Goal: Task Accomplishment & Management: Use online tool/utility

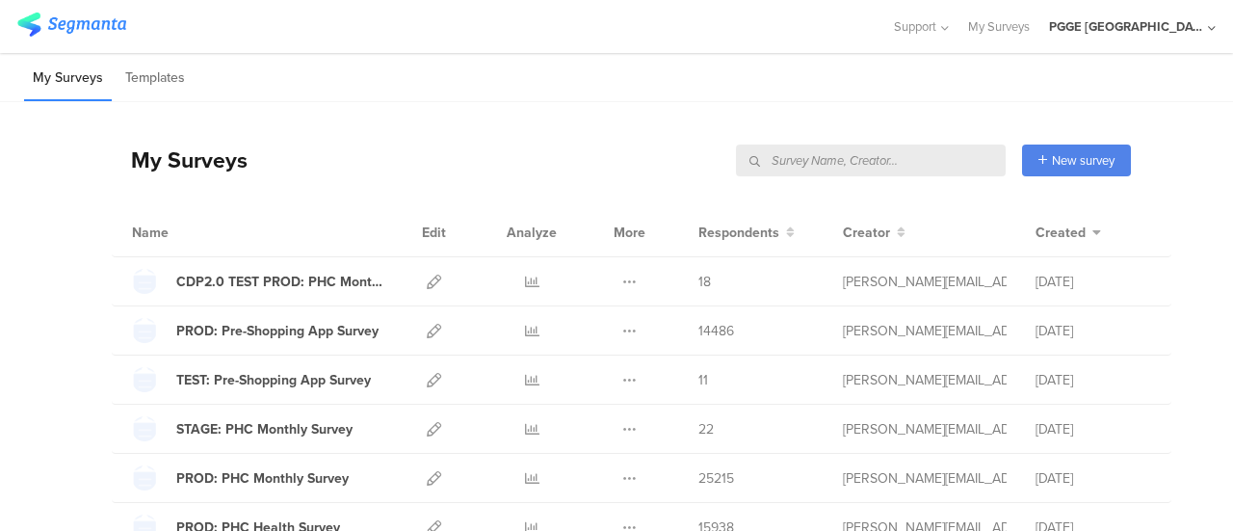
click at [936, 164] on input "text" at bounding box center [871, 160] width 270 height 32
paste input "HOME SURVEY"
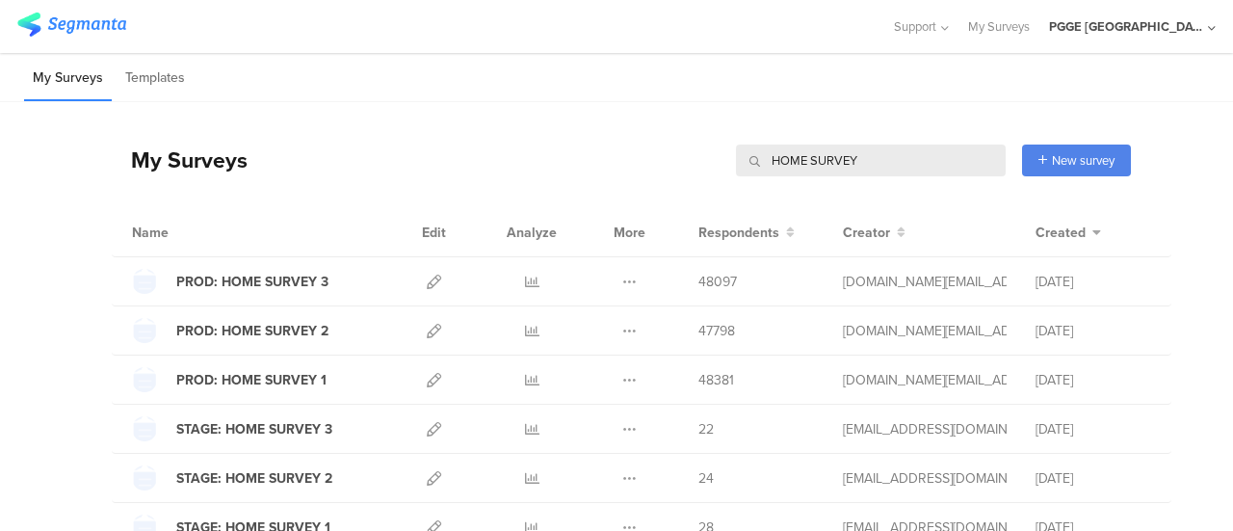
scroll to position [143, 0]
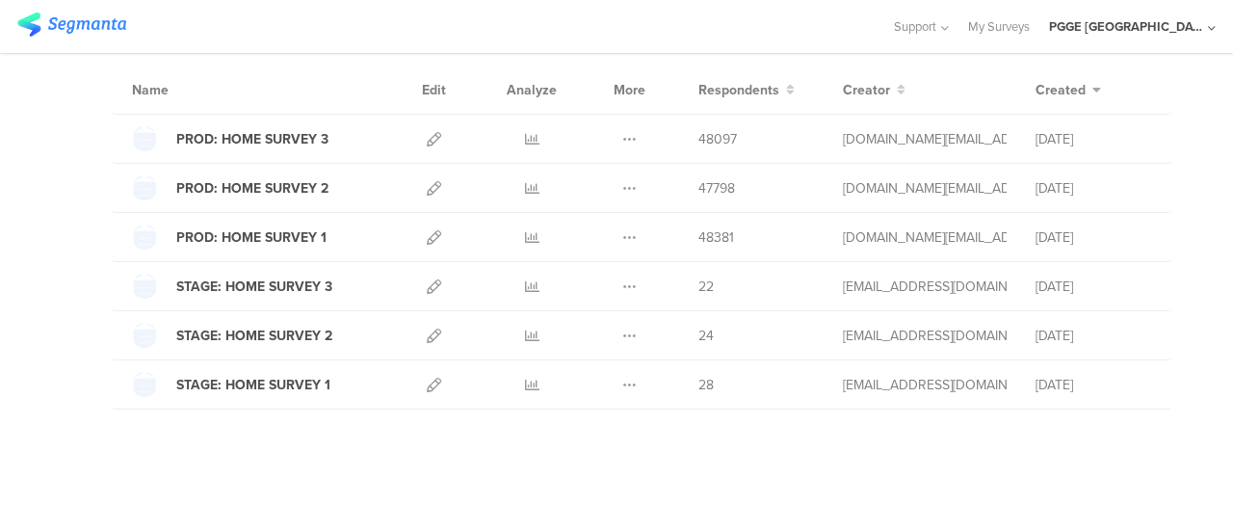
type input "HOME SURVEY"
click at [427, 382] on icon at bounding box center [434, 384] width 14 height 14
click at [427, 274] on link at bounding box center [434, 286] width 14 height 48
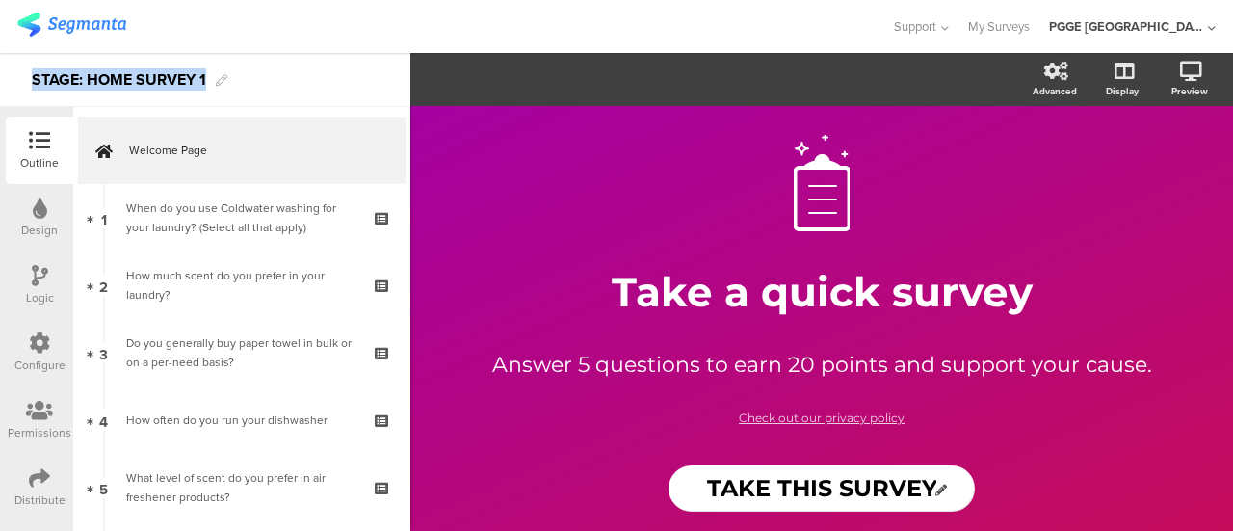
drag, startPoint x: 208, startPoint y: 77, endPoint x: 37, endPoint y: 78, distance: 171.4
click at [31, 78] on div "STAGE: HOME SURVEY 1" at bounding box center [205, 80] width 410 height 54
copy div "STAGE: HOME SURVEY 1"
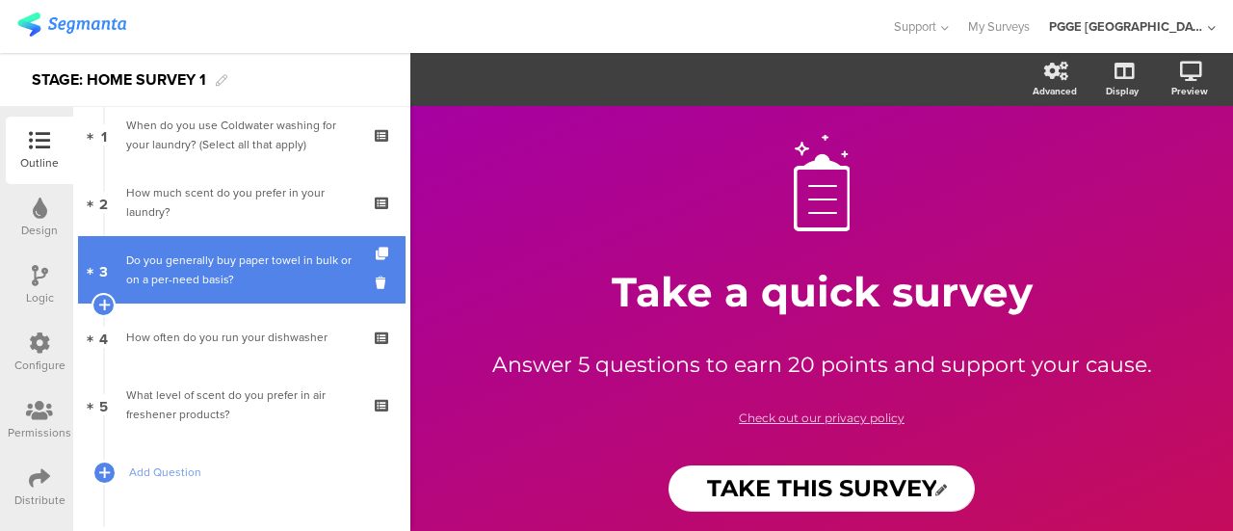
scroll to position [193, 0]
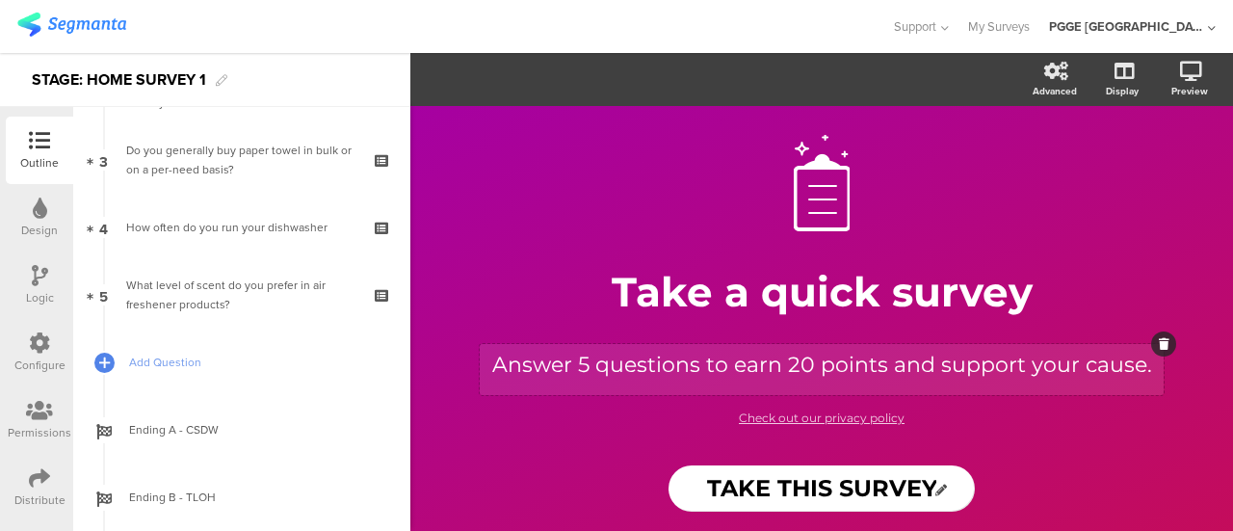
click at [788, 365] on div "Answer 5 questions to earn 20 points and support your cause. Answer 5 questions…" at bounding box center [822, 369] width 684 height 51
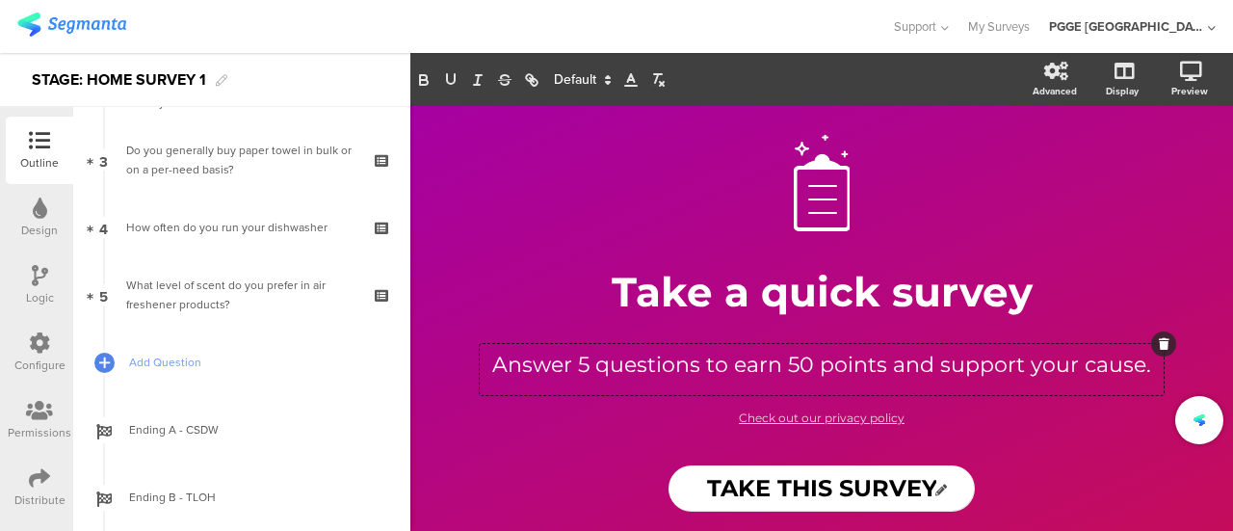
click at [552, 468] on div "TAKE THIS SURVEY TAKE THIS SURVEY" at bounding box center [821, 488] width 770 height 46
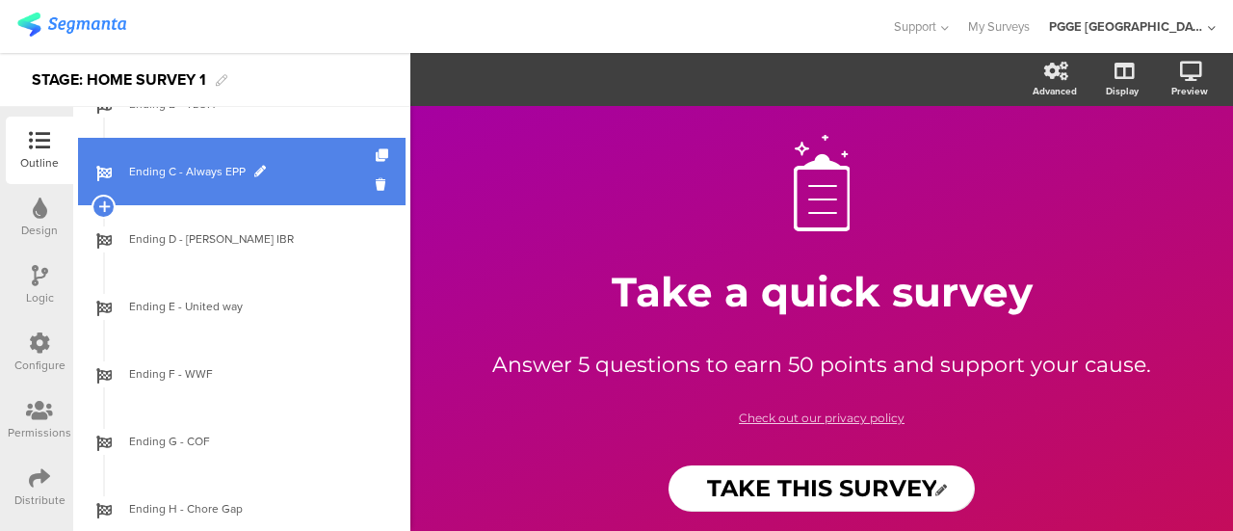
scroll to position [543, 0]
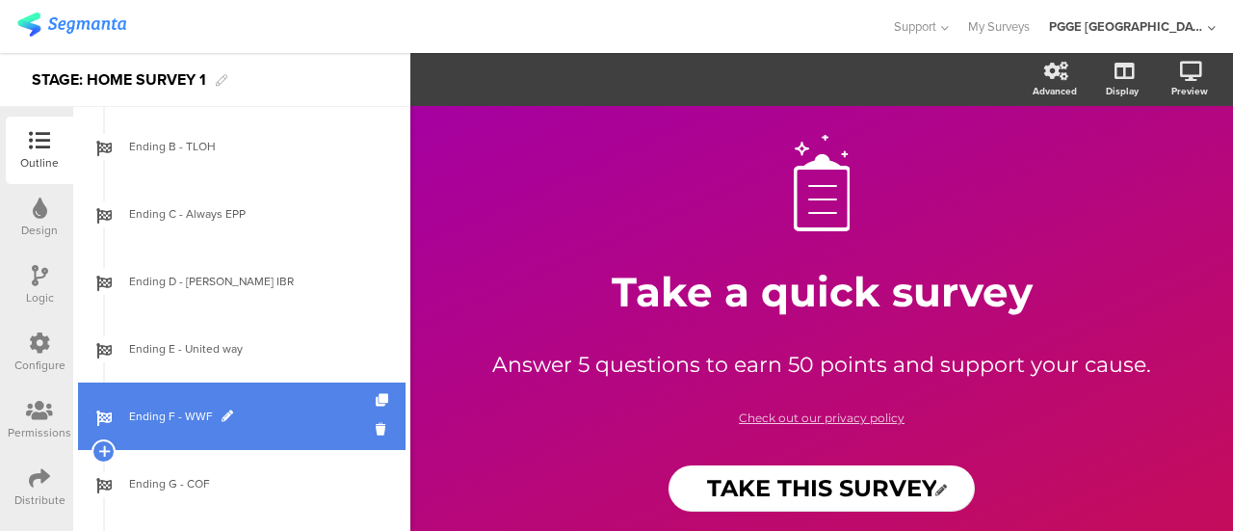
click at [287, 407] on span "Ending F - WWF" at bounding box center [252, 415] width 247 height 19
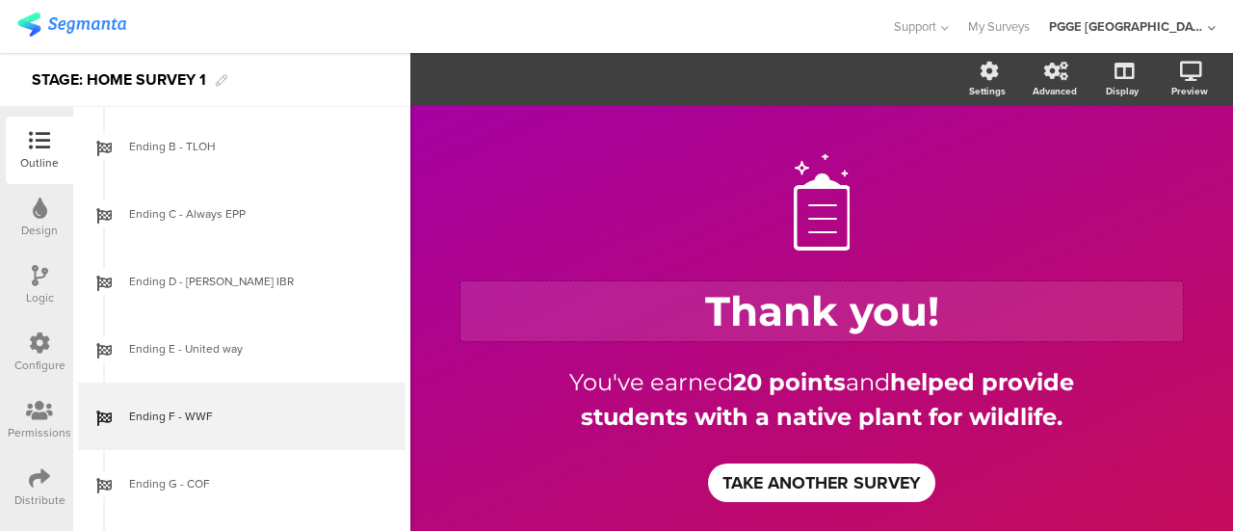
click at [743, 322] on div "Thank you! Thank you!" at bounding box center [821, 311] width 722 height 60
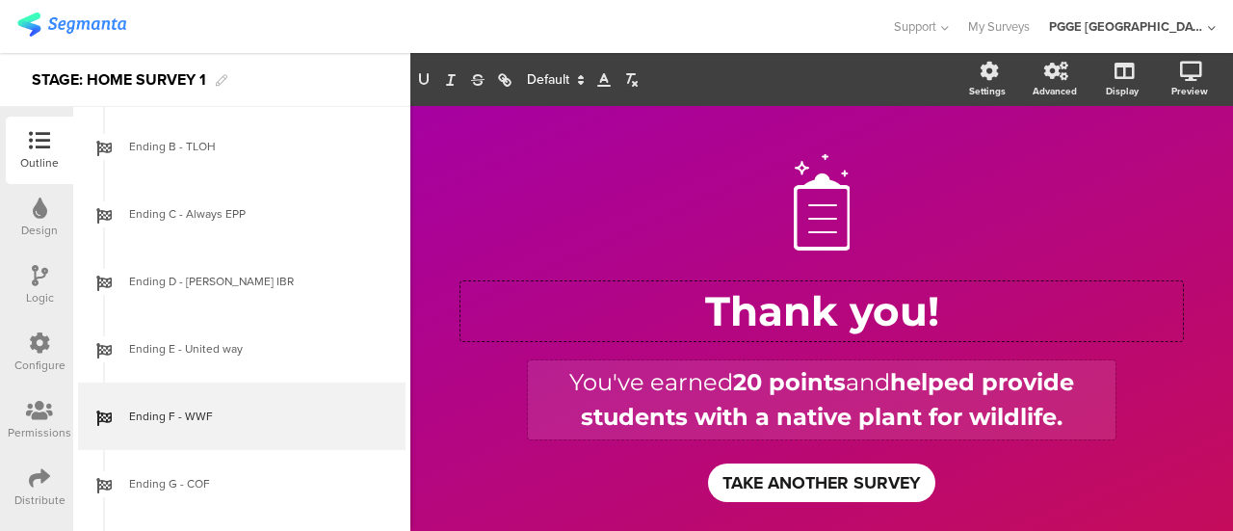
click at [737, 373] on div "You've earned 20 points and helped provide students with a native plant for wil…" at bounding box center [821, 399] width 587 height 79
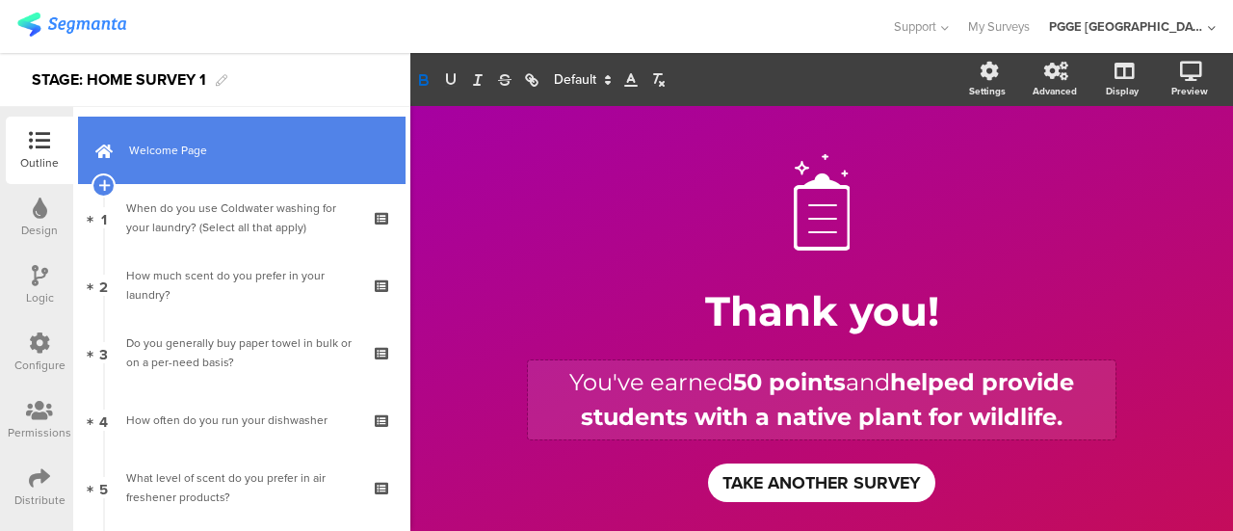
click at [270, 153] on span "Welcome Page" at bounding box center [252, 150] width 247 height 19
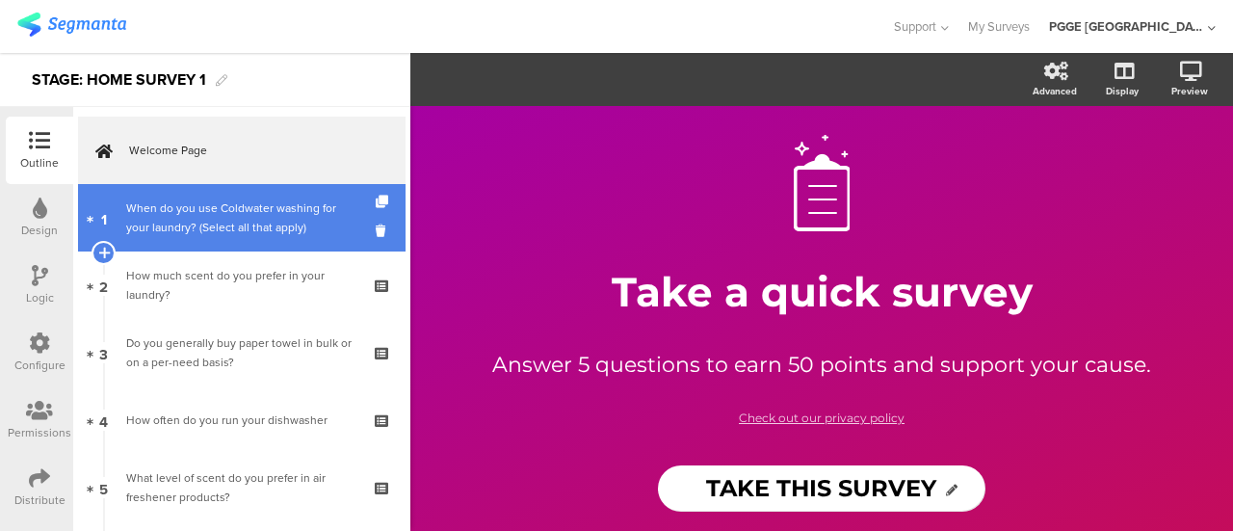
click at [278, 205] on div "When do you use Coldwater washing for your laundry? (Select all that apply)" at bounding box center [241, 217] width 230 height 39
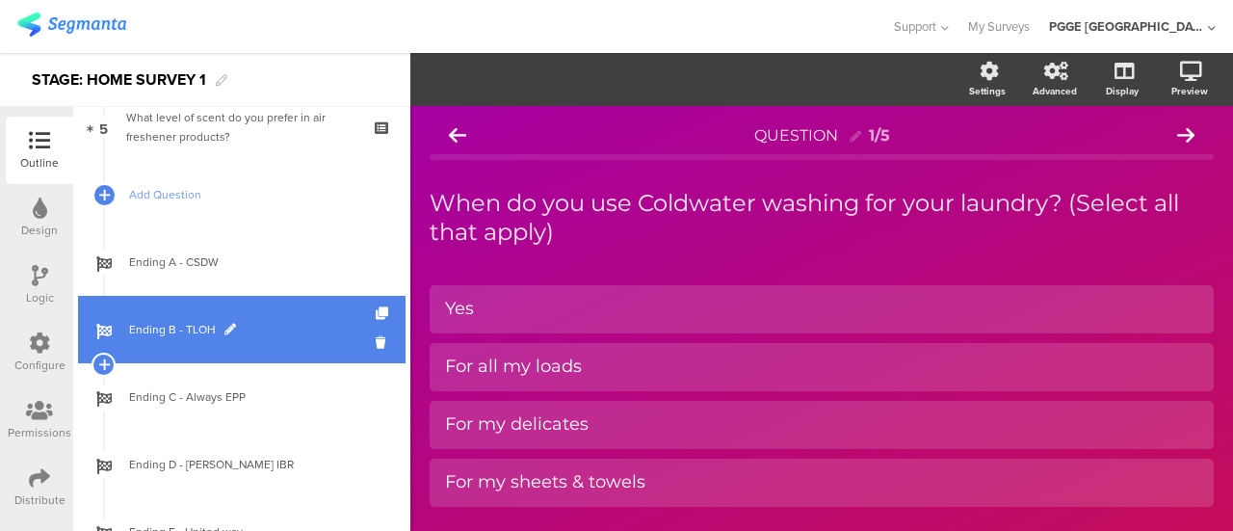
scroll to position [254, 0]
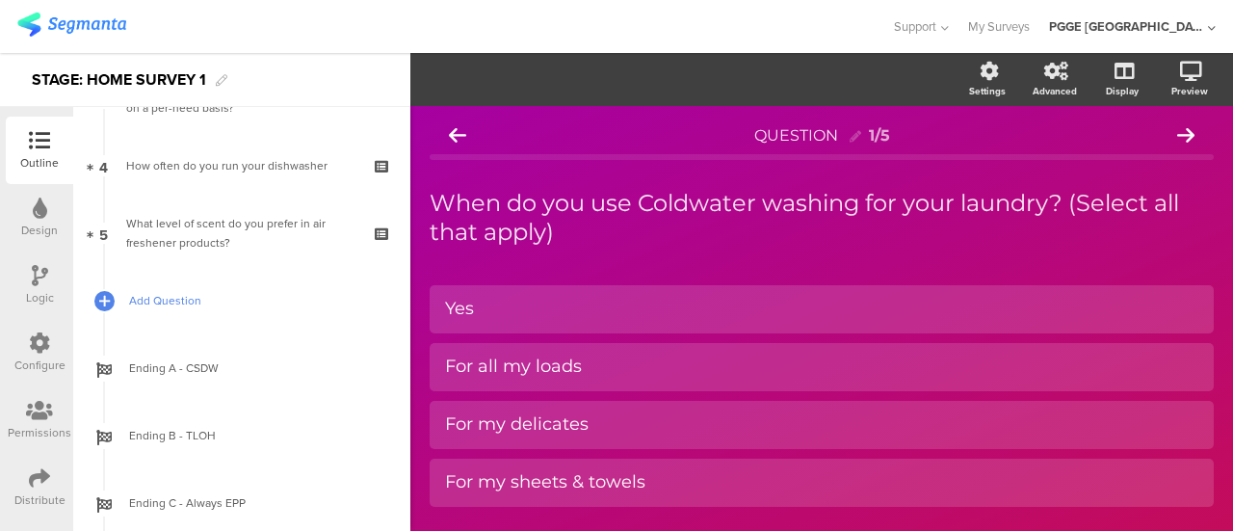
click at [304, 296] on span "Add Question" at bounding box center [252, 300] width 247 height 19
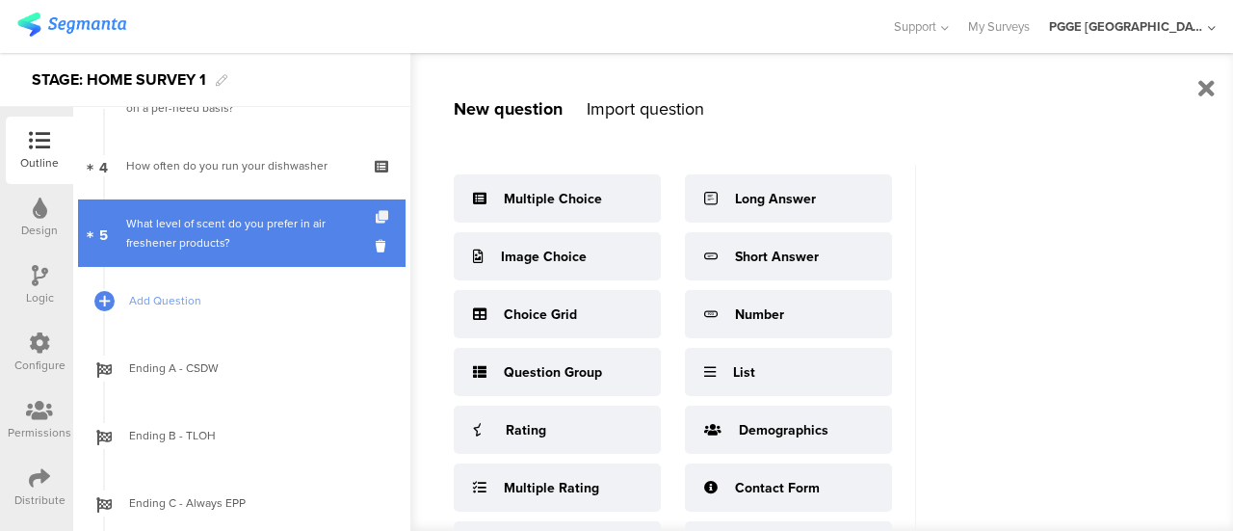
click at [376, 217] on icon at bounding box center [384, 217] width 16 height 13
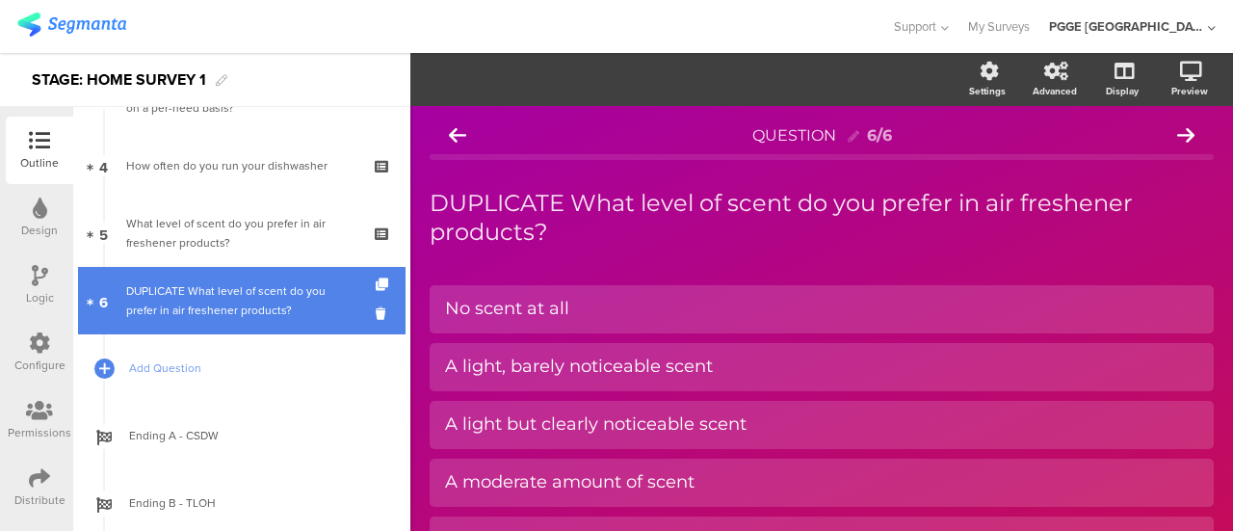
click at [223, 309] on div "DUPLICATE What level of scent do you prefer in air freshener products?" at bounding box center [241, 300] width 230 height 39
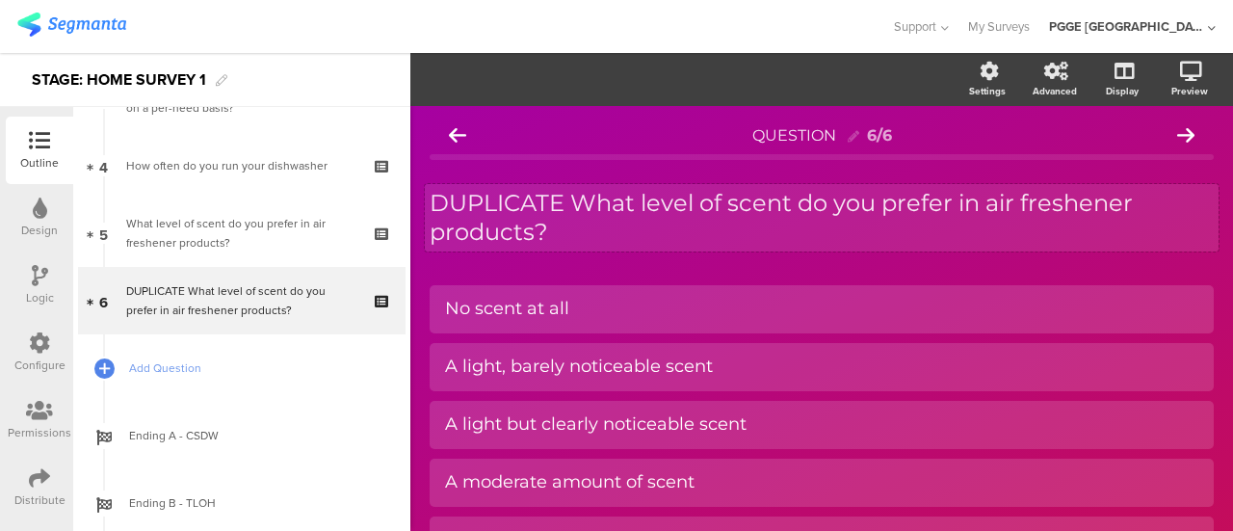
click at [611, 228] on div "DUPLICATE What level of scent do you prefer in air freshener products? DUPLICAT…" at bounding box center [821, 217] width 793 height 67
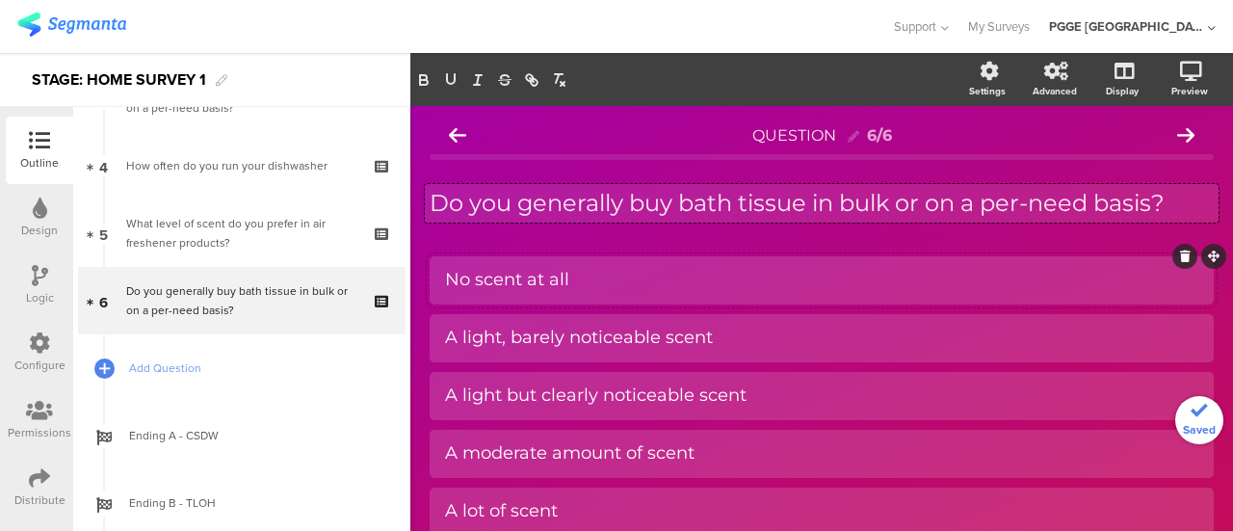
click at [599, 271] on div "No scent at all" at bounding box center [821, 280] width 753 height 22
paste div
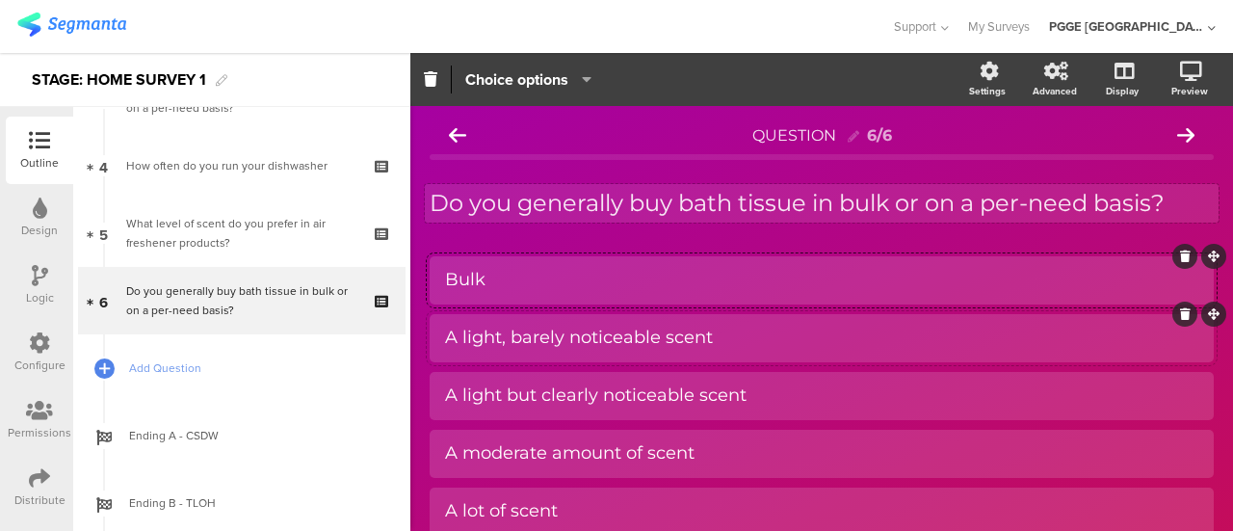
click at [795, 344] on div "A light, barely noticeable scent" at bounding box center [821, 337] width 753 height 22
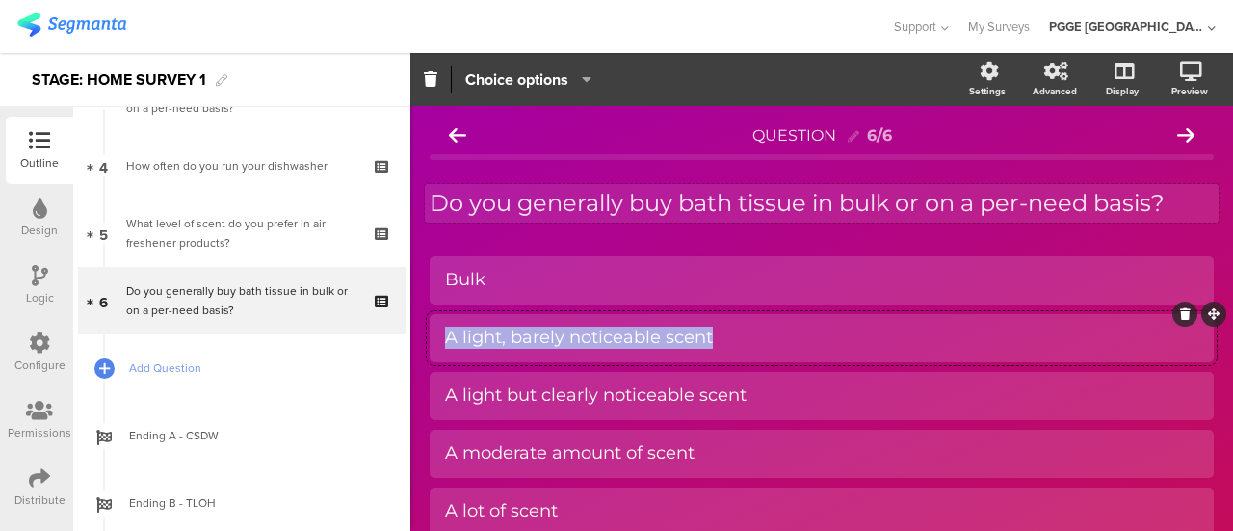
paste div
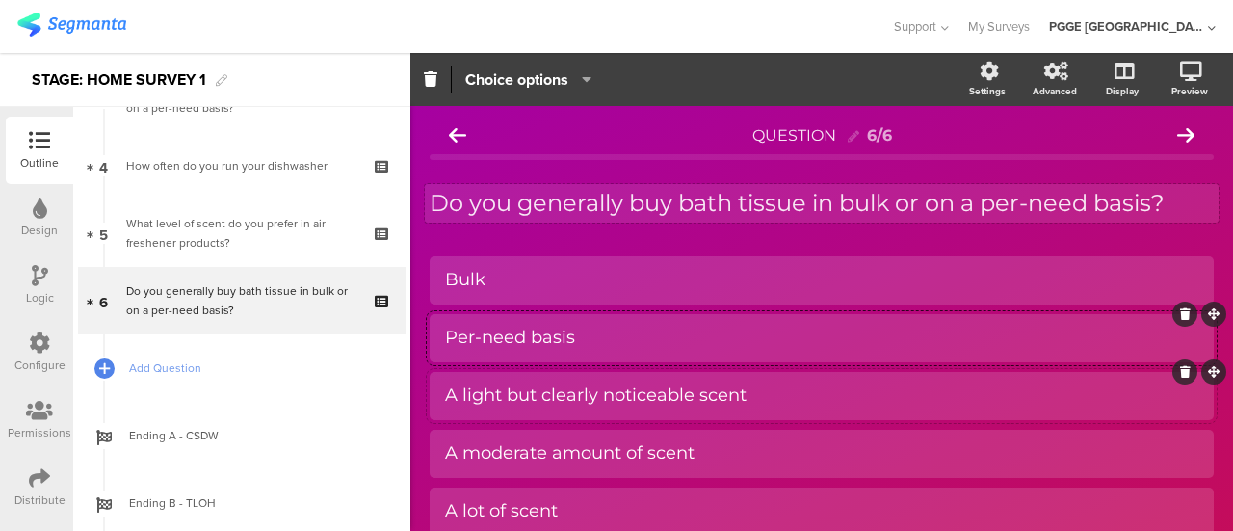
click at [524, 398] on div "A light but clearly noticeable scent" at bounding box center [821, 395] width 753 height 22
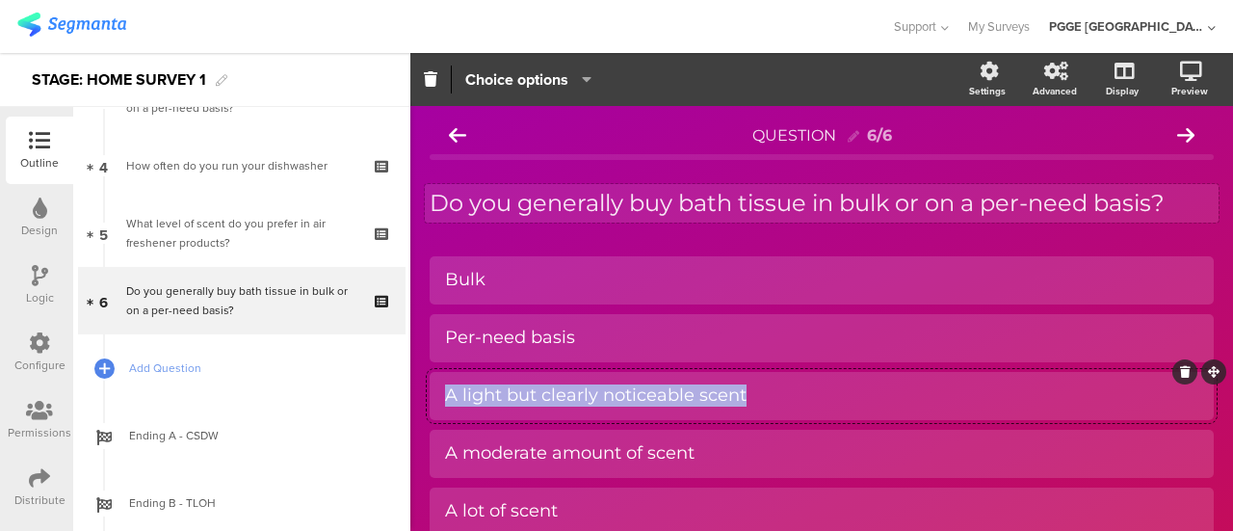
paste div
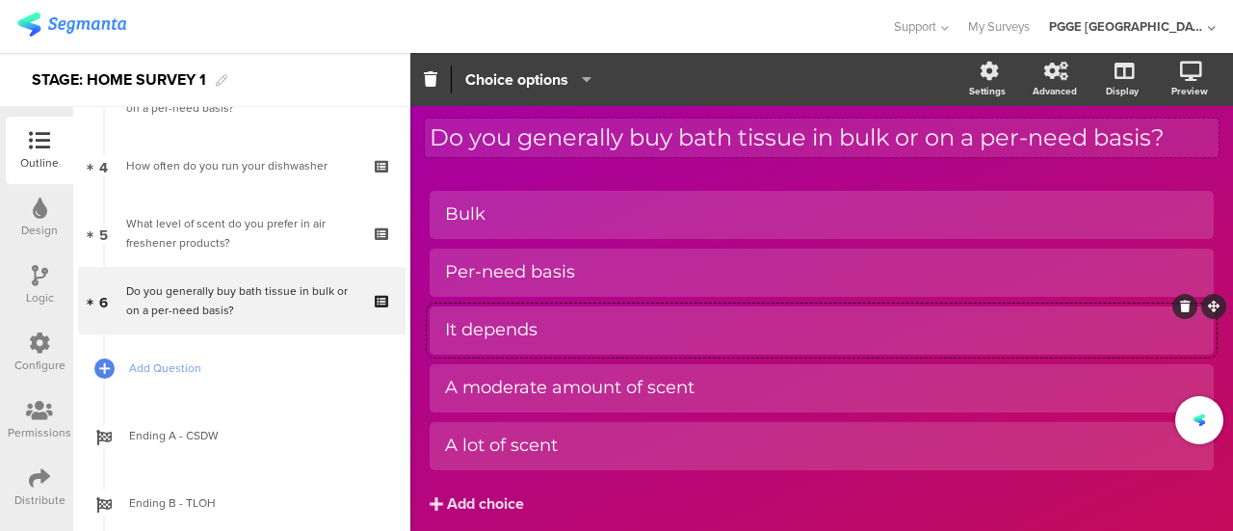
scroll to position [139, 0]
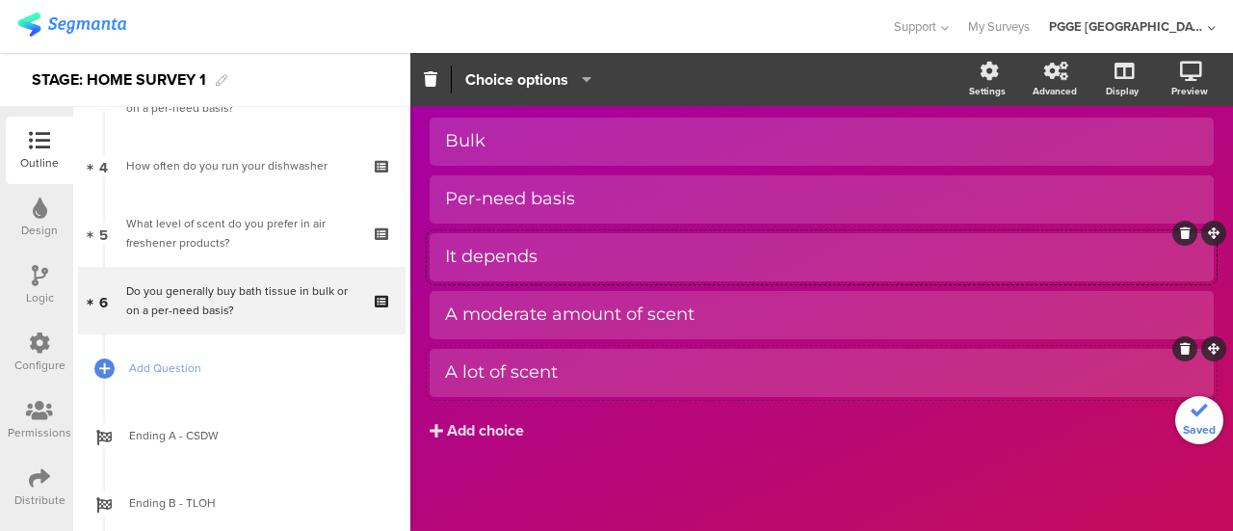
click at [582, 377] on div "A lot of scent" at bounding box center [821, 372] width 753 height 22
click at [1180, 346] on icon at bounding box center [1185, 349] width 11 height 12
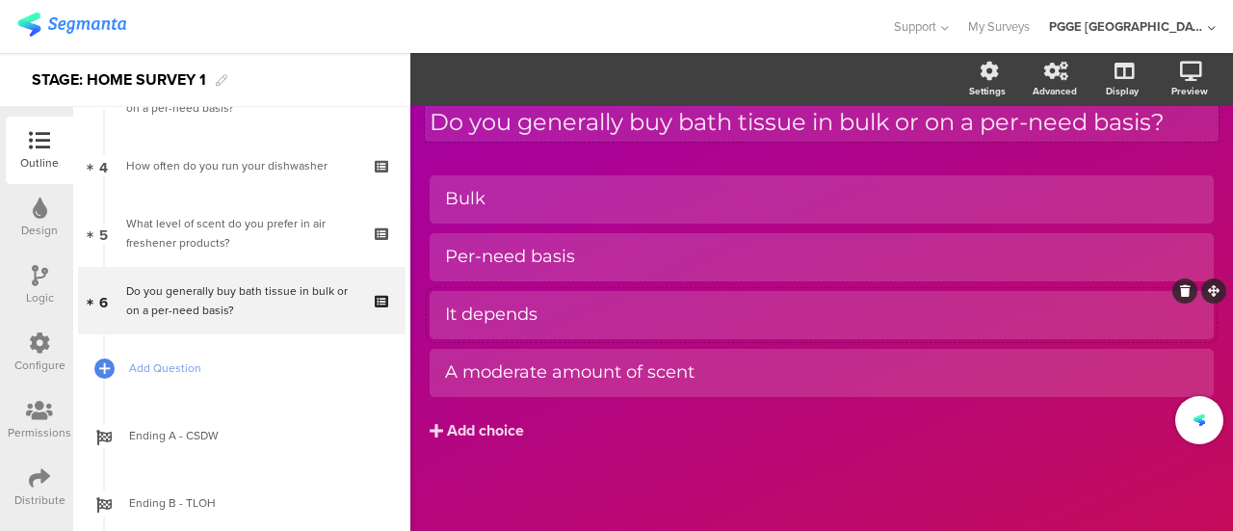
click at [864, 312] on div "It depends" at bounding box center [821, 314] width 753 height 22
click at [818, 371] on div "A moderate amount of scent" at bounding box center [821, 372] width 753 height 22
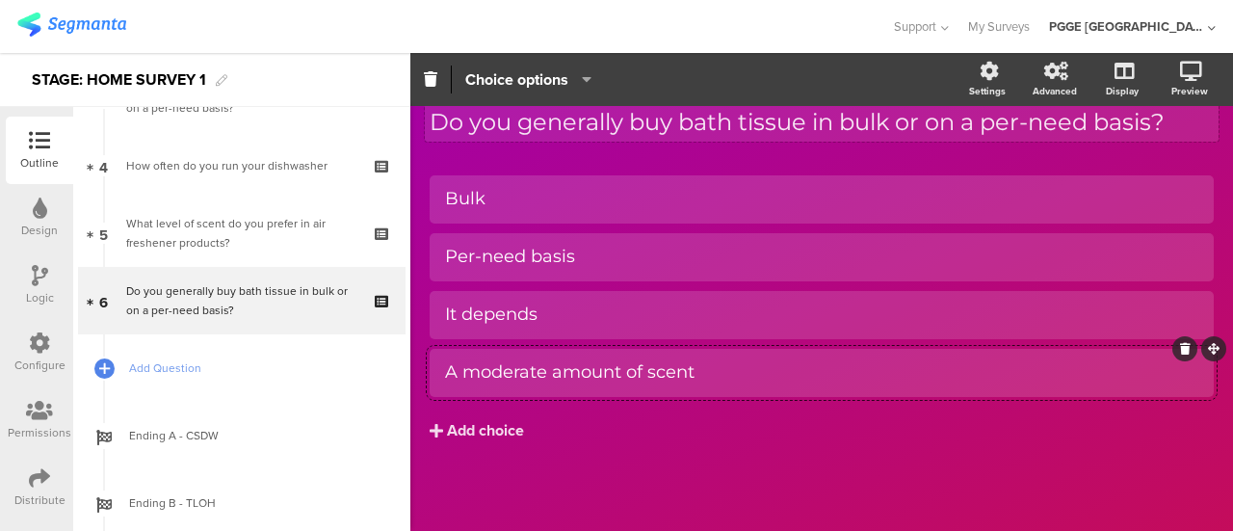
click at [1180, 349] on icon at bounding box center [1185, 349] width 11 height 12
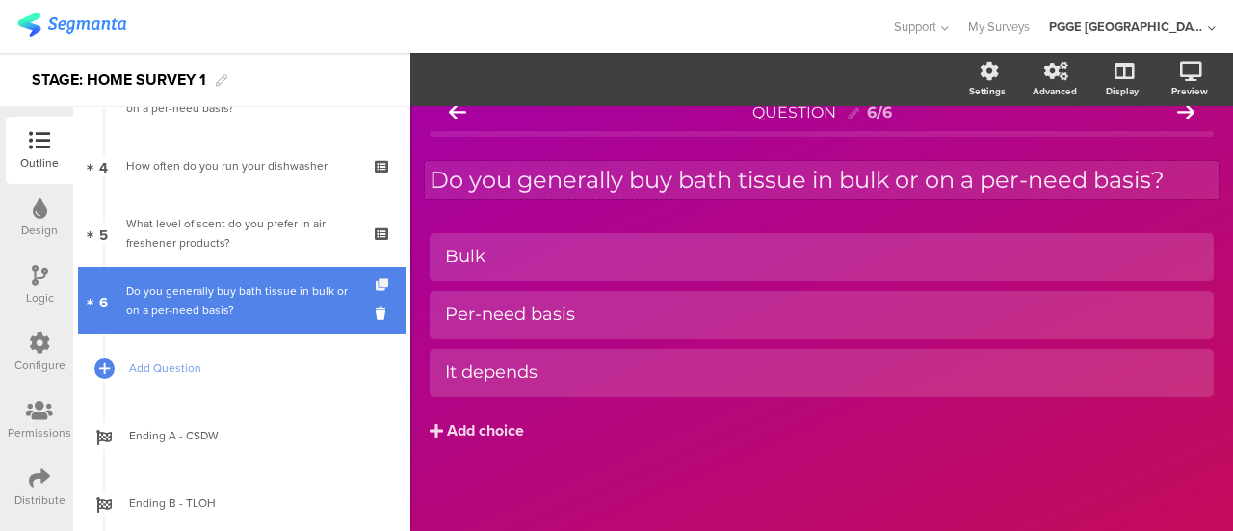
click at [376, 278] on icon at bounding box center [384, 284] width 16 height 13
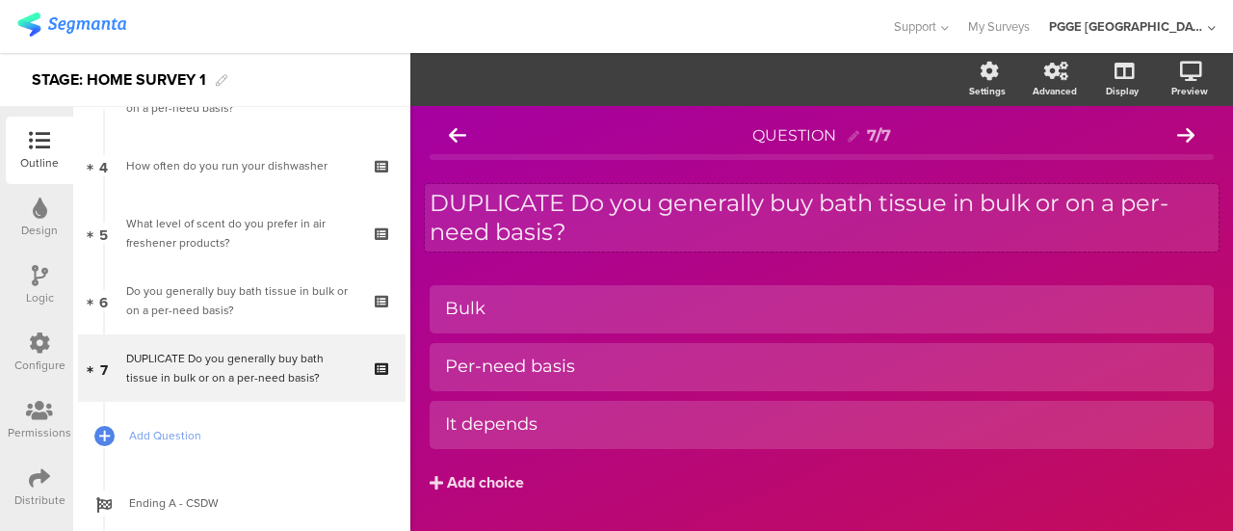
click at [571, 230] on div "DUPLICATE Do you generally buy bath tissue in bulk or on a per-need basis? DUPL…" at bounding box center [821, 217] width 793 height 67
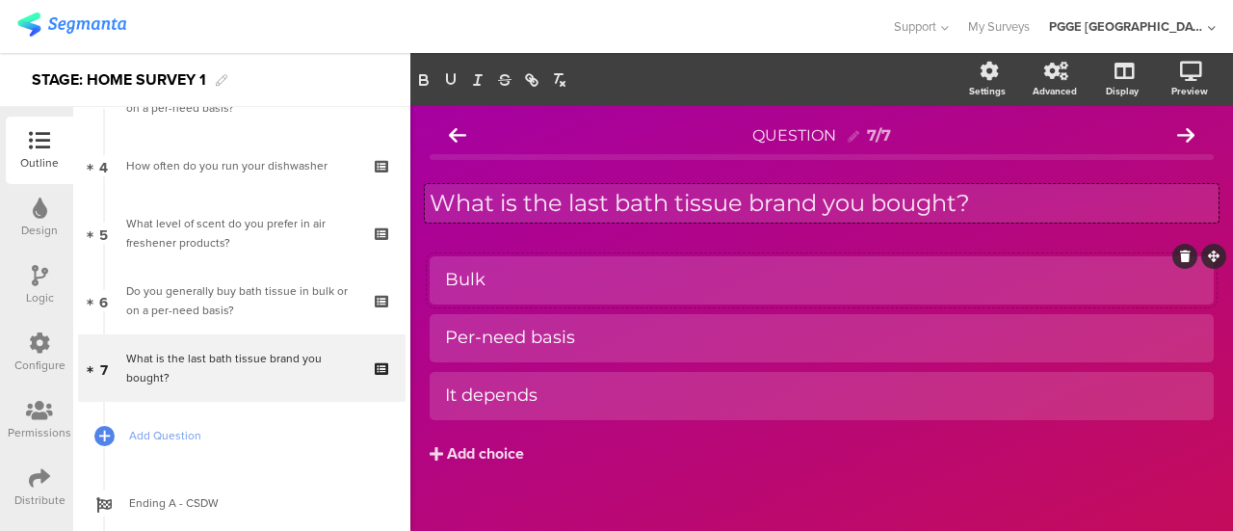
click at [559, 265] on div "Bulk" at bounding box center [821, 280] width 753 height 32
paste div
click at [585, 338] on div "Per-need basis" at bounding box center [821, 337] width 753 height 22
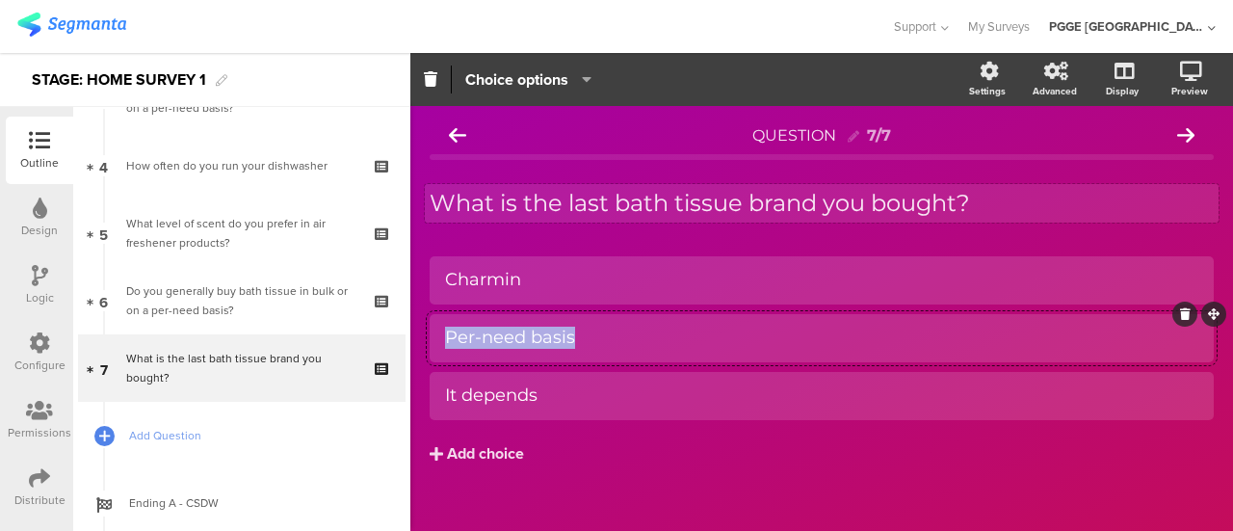
paste div
click at [567, 400] on div "It depends" at bounding box center [821, 395] width 753 height 22
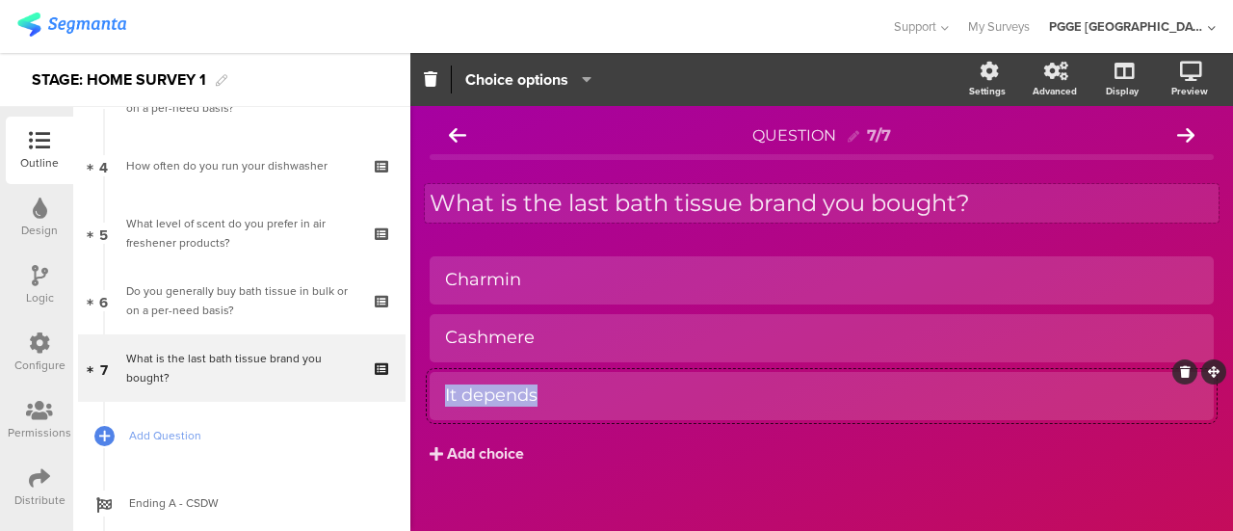
paste div
click at [474, 449] on div "Add choice" at bounding box center [485, 454] width 77 height 20
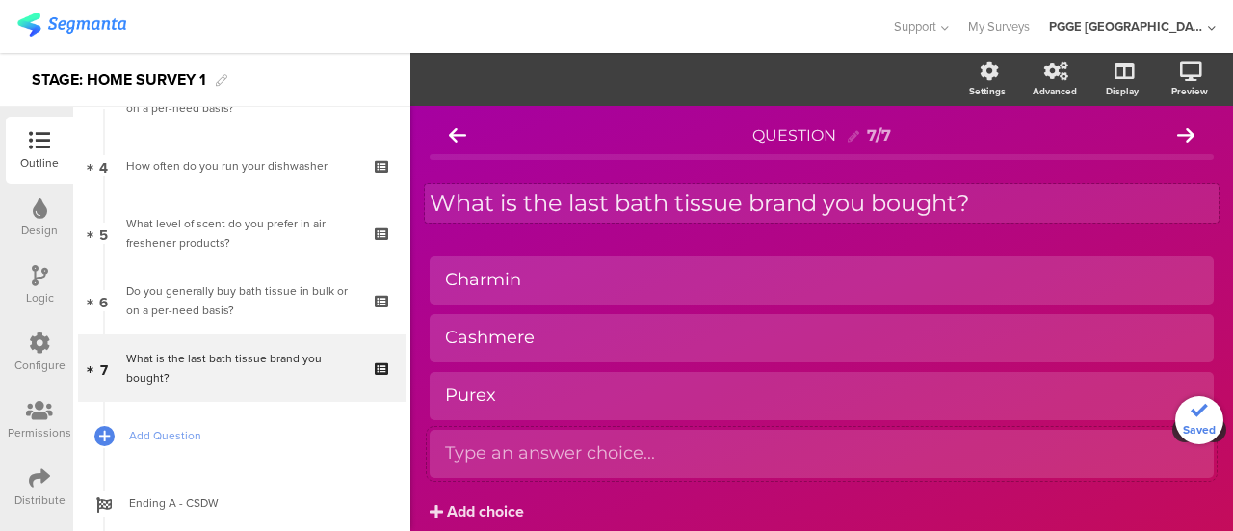
click at [491, 441] on div "Type an answer choice..." at bounding box center [821, 453] width 753 height 32
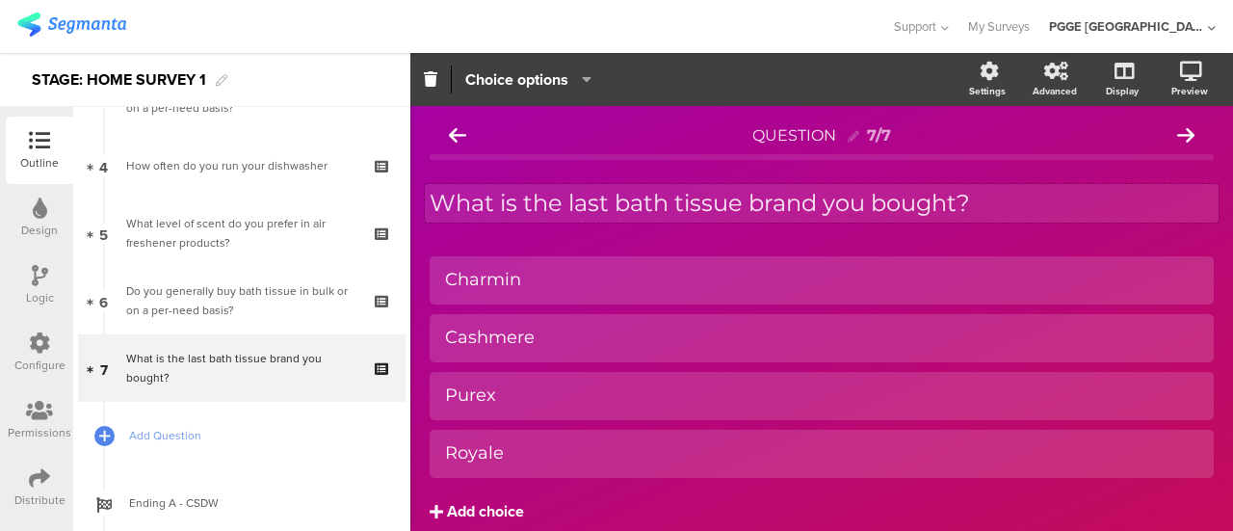
click at [460, 519] on div "Add choice" at bounding box center [485, 512] width 77 height 20
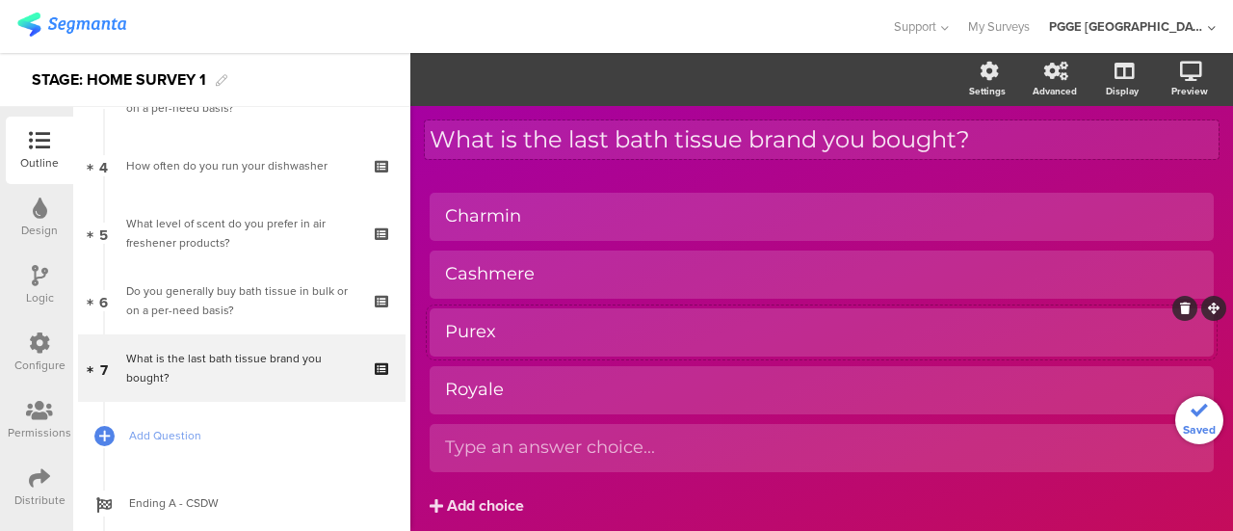
scroll to position [81, 0]
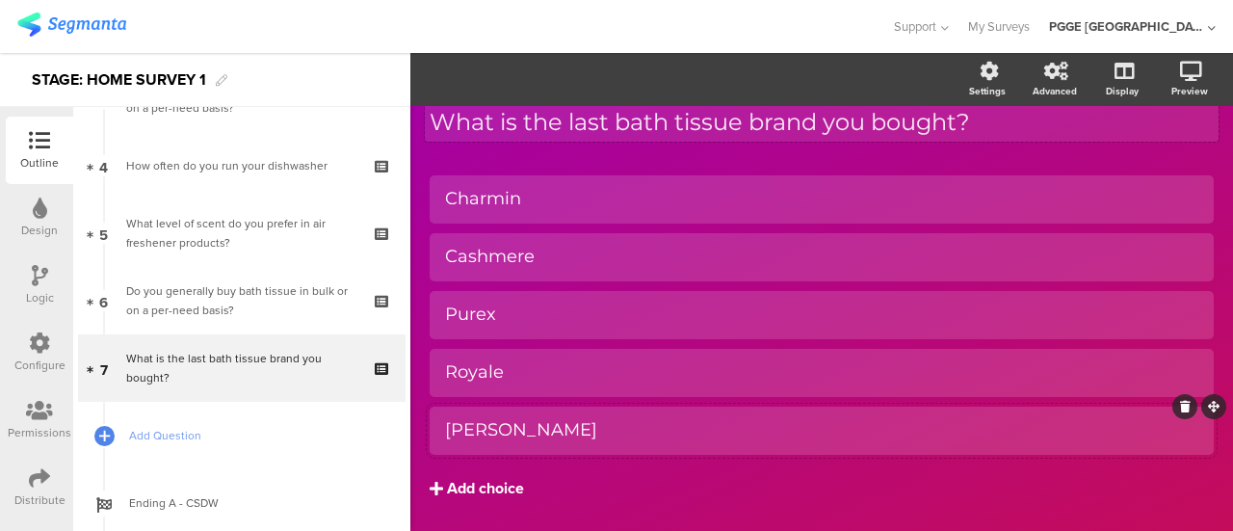
click at [489, 479] on div "Add choice" at bounding box center [485, 489] width 77 height 20
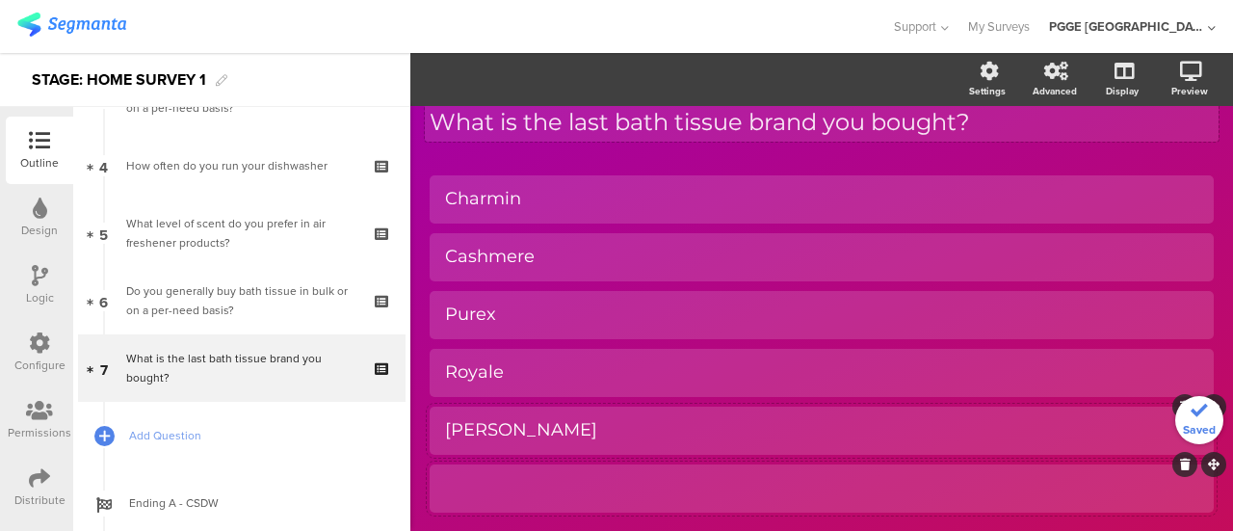
click at [478, 472] on div at bounding box center [821, 488] width 753 height 32
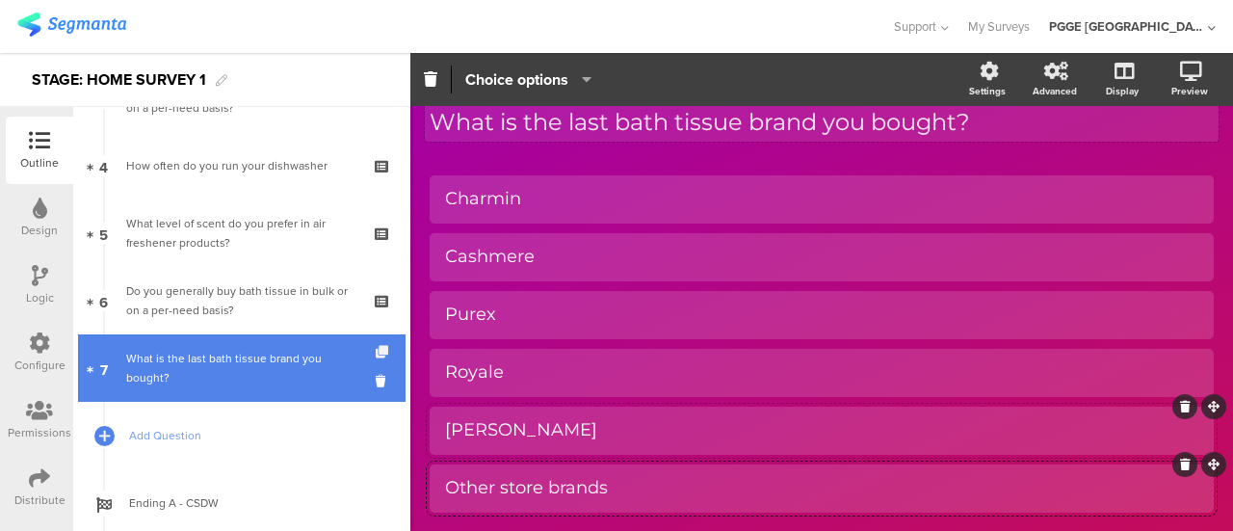
click at [376, 354] on icon at bounding box center [384, 352] width 16 height 13
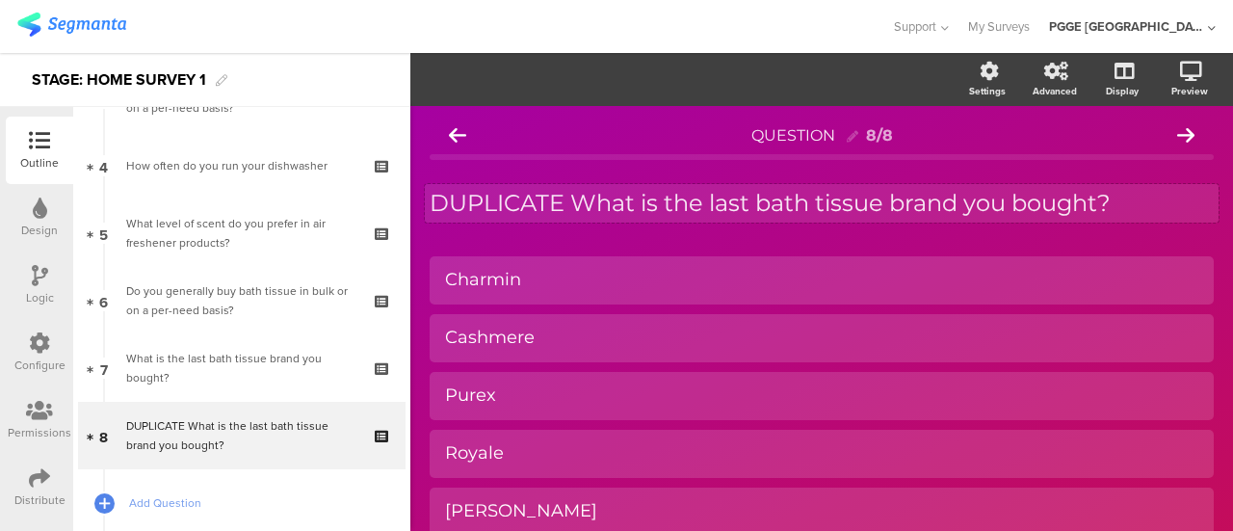
click at [688, 211] on div "DUPLICATE What is the last bath tissue brand you bought? DUPLICATE What is the …" at bounding box center [821, 203] width 793 height 39
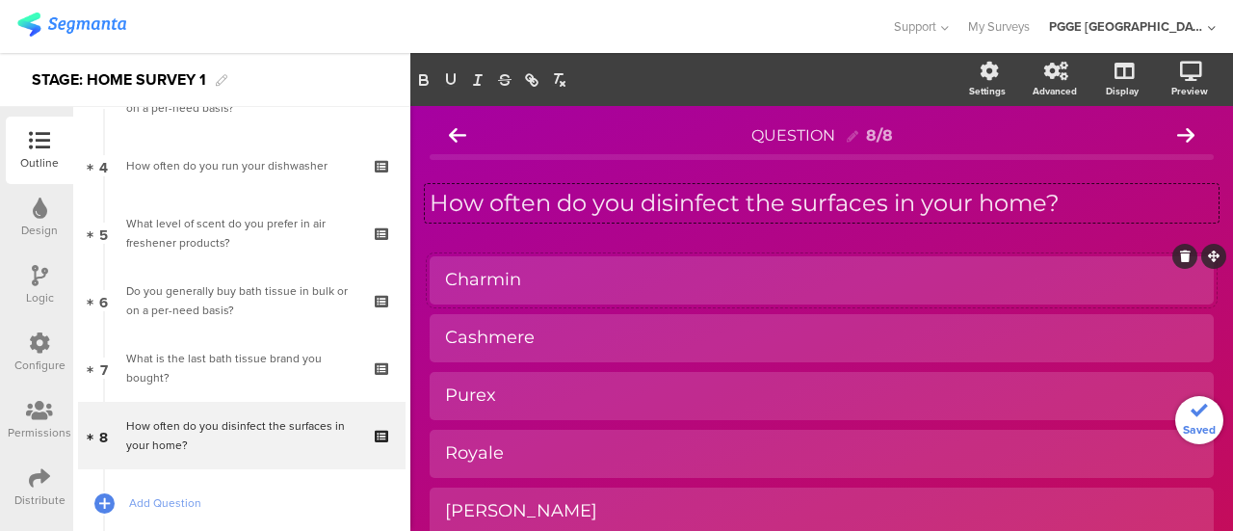
click at [543, 286] on div "Charmin" at bounding box center [821, 280] width 753 height 22
paste div
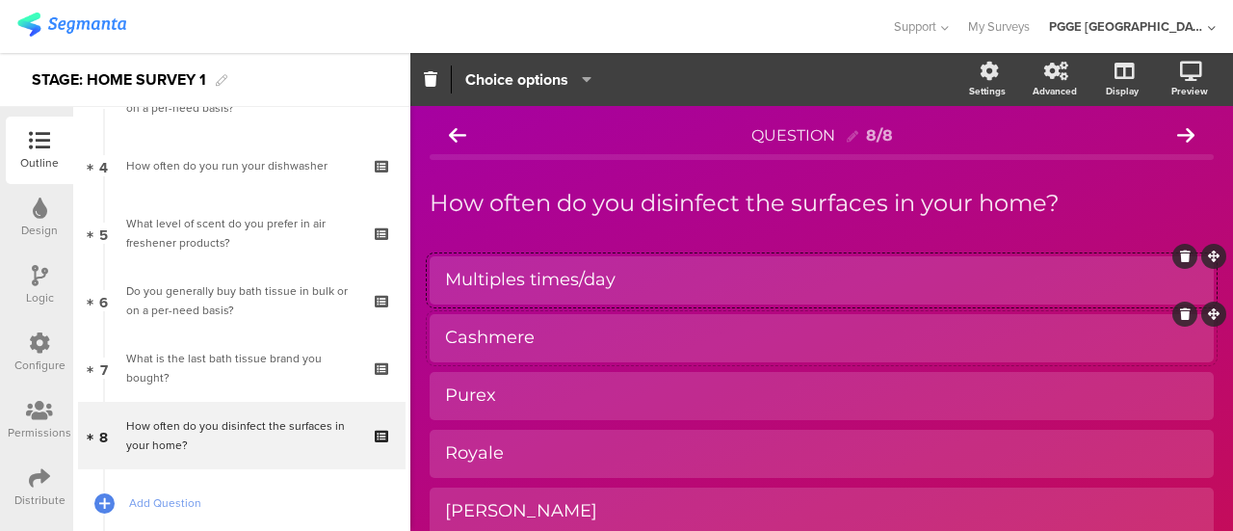
click at [574, 343] on div "Cashmere" at bounding box center [821, 337] width 753 height 22
paste div
click at [527, 396] on div "Purex" at bounding box center [821, 395] width 753 height 22
paste div
click at [569, 396] on div "2-3x/week" at bounding box center [821, 395] width 753 height 22
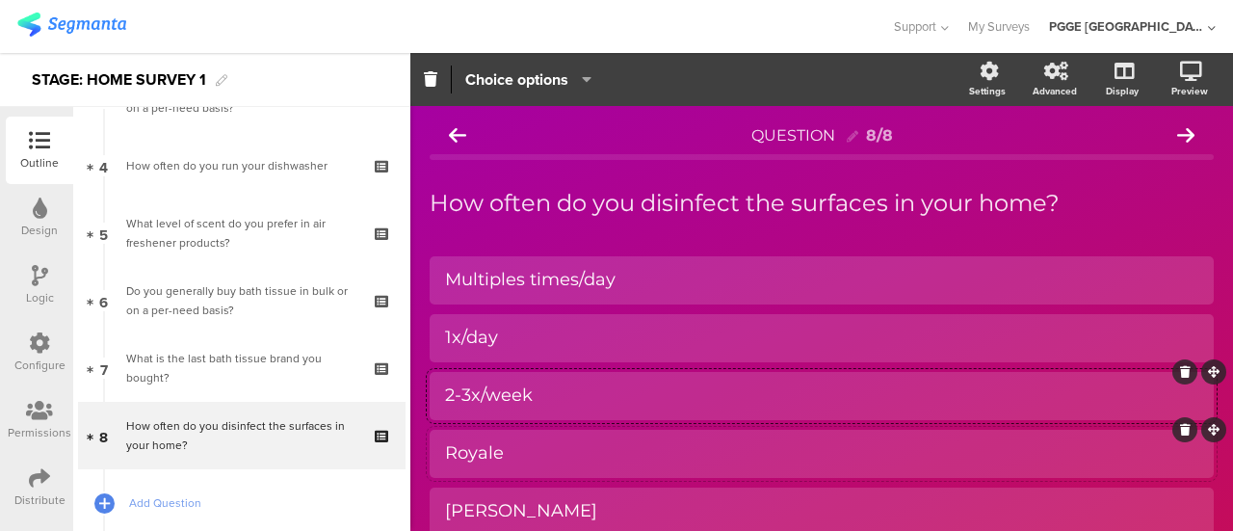
click at [520, 451] on div "Royale" at bounding box center [821, 453] width 753 height 22
paste div
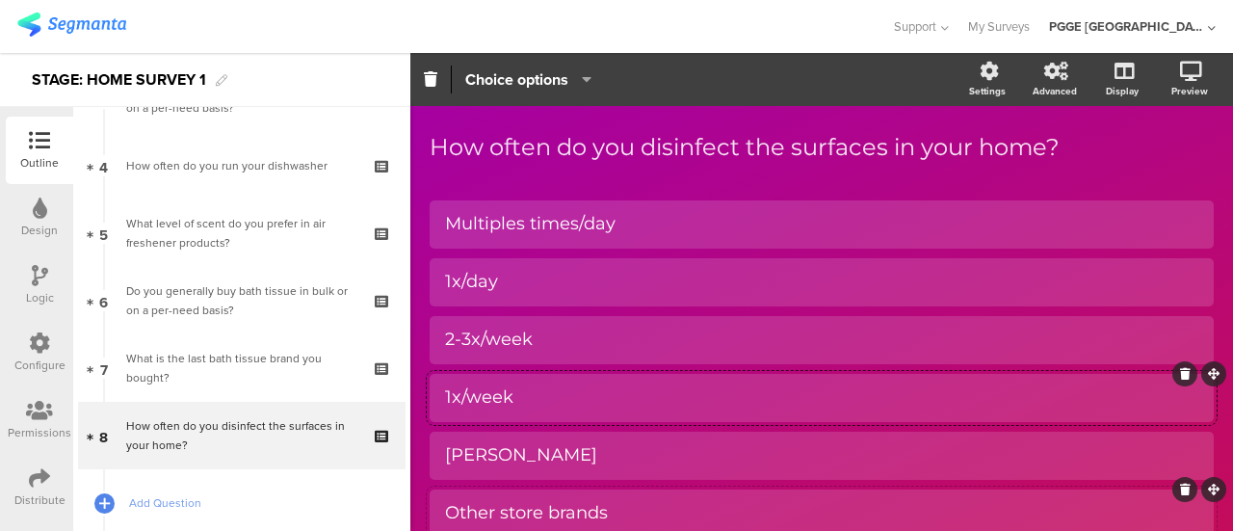
scroll to position [96, 0]
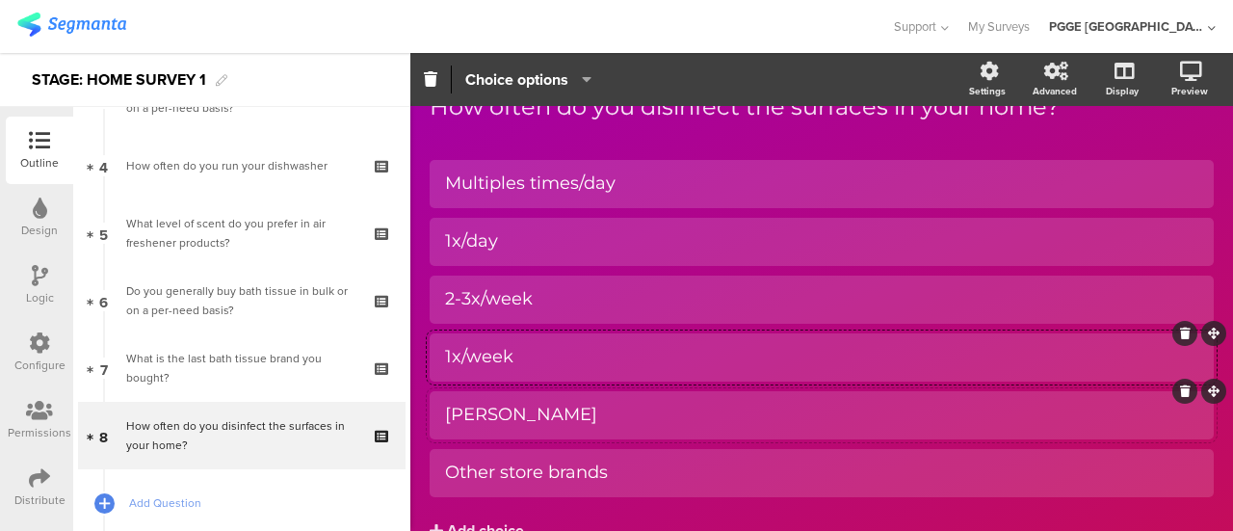
click at [537, 413] on div "[PERSON_NAME]" at bounding box center [821, 414] width 753 height 22
paste div
click at [543, 419] on div "1x/month" at bounding box center [821, 414] width 753 height 22
click at [517, 469] on div "Other store brands" at bounding box center [821, 472] width 753 height 22
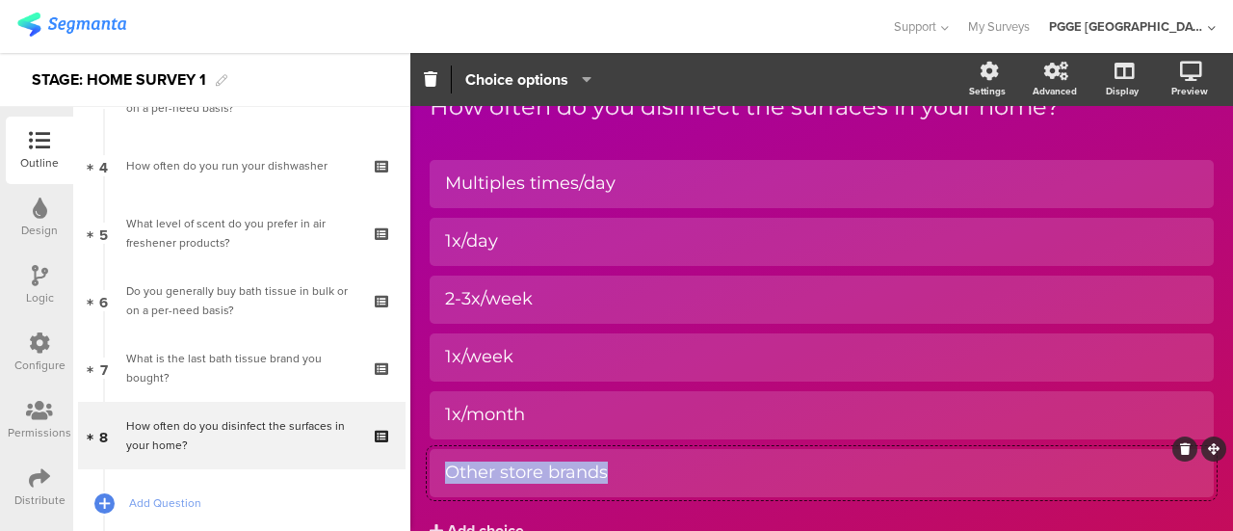
paste div
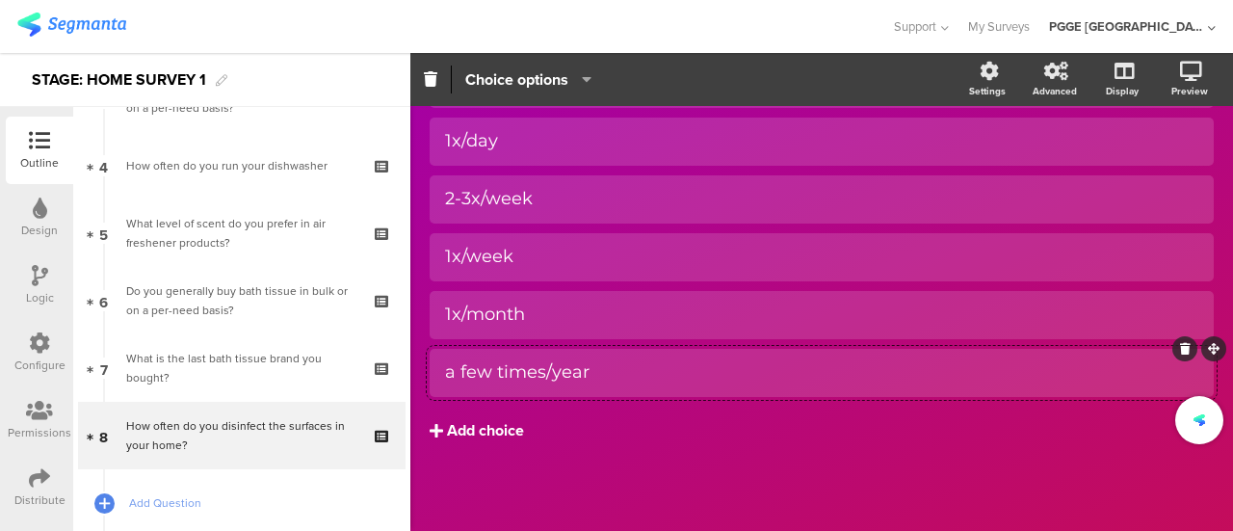
scroll to position [196, 0]
click at [499, 429] on div "Add choice" at bounding box center [485, 431] width 77 height 20
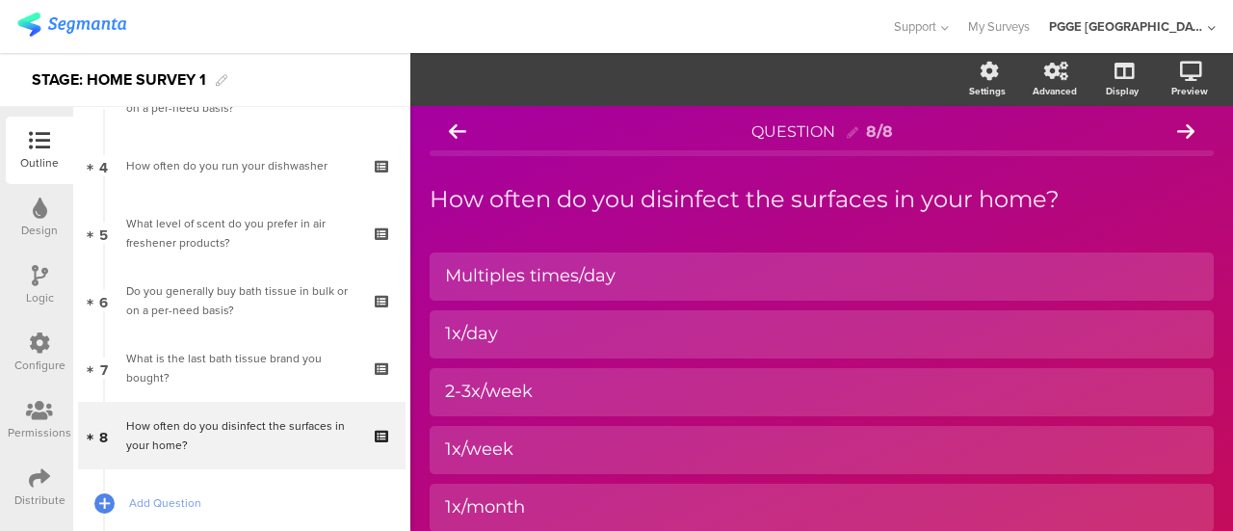
scroll to position [0, 0]
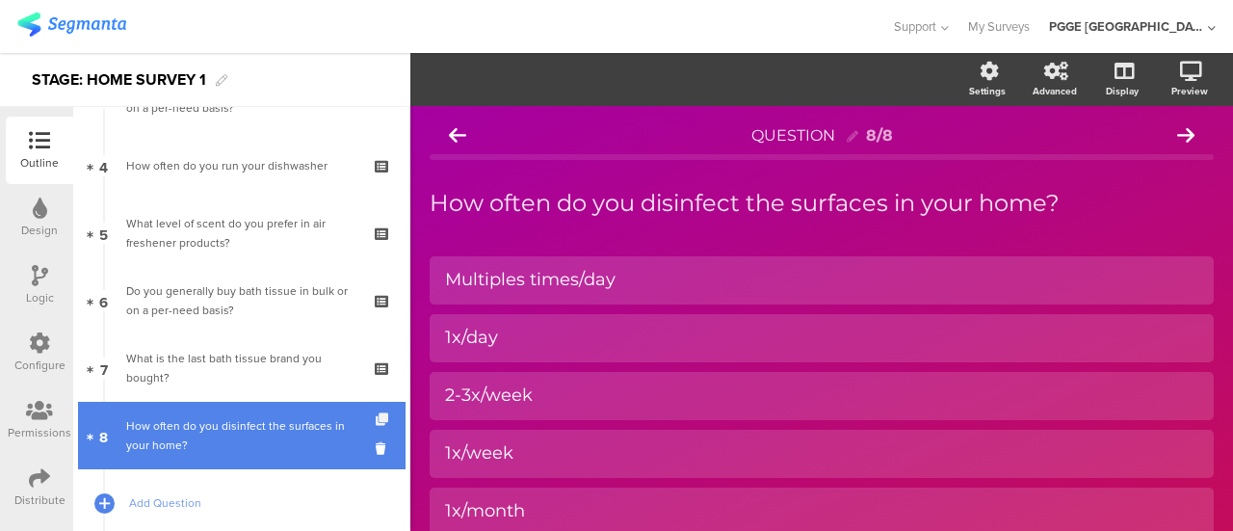
click at [376, 422] on icon at bounding box center [384, 419] width 16 height 13
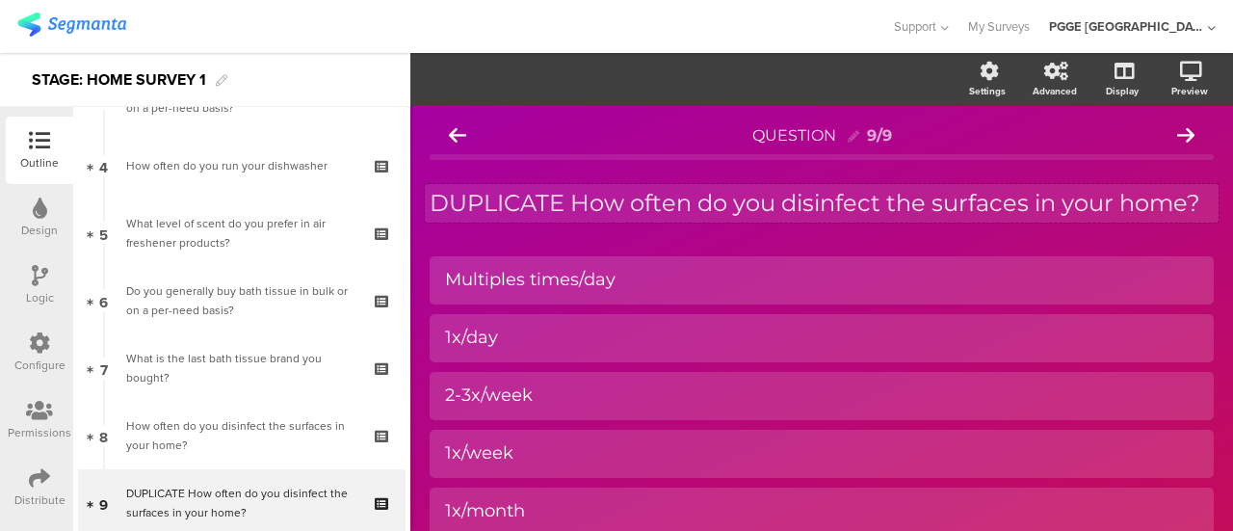
click at [537, 222] on div "DUPLICATE How often do you disinfect the surfaces in your home? DUPLICATE How o…" at bounding box center [821, 203] width 793 height 39
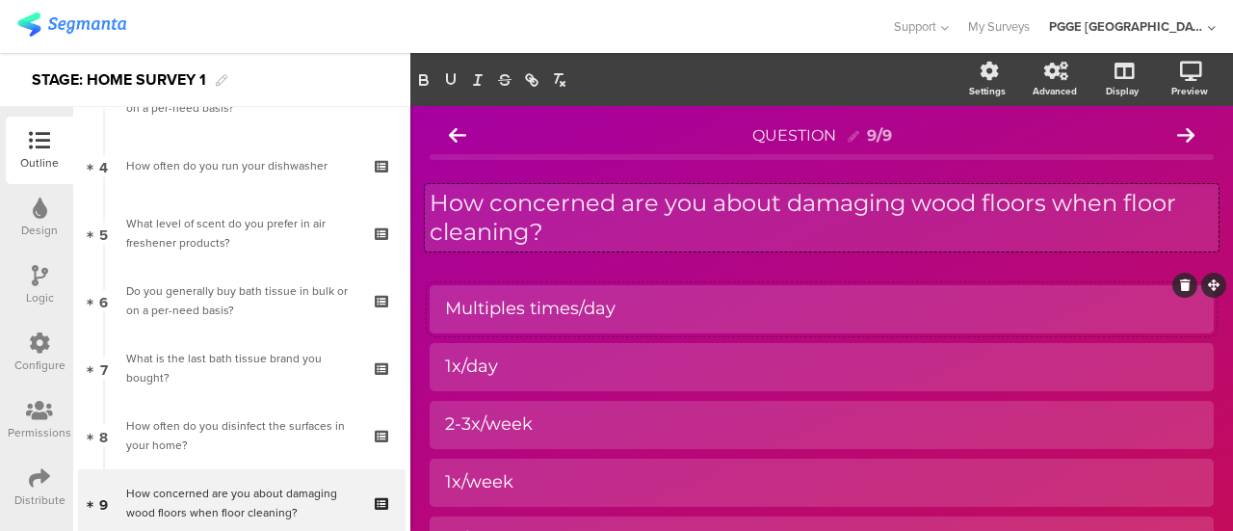
click at [663, 311] on div "Multiples times/day" at bounding box center [821, 309] width 753 height 22
paste div
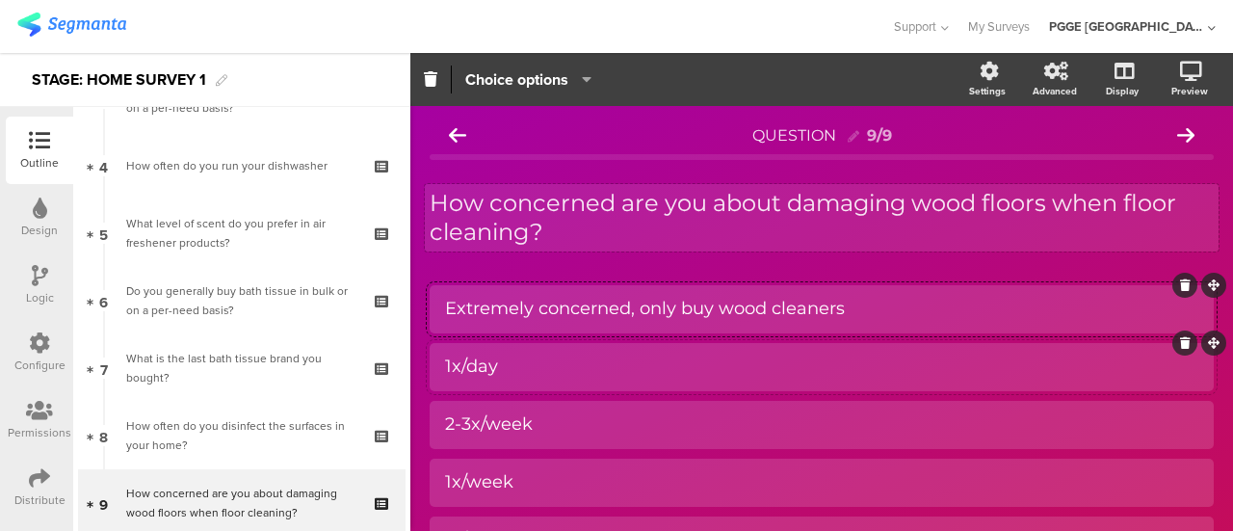
click at [527, 371] on div "1x/day" at bounding box center [821, 366] width 753 height 22
paste div
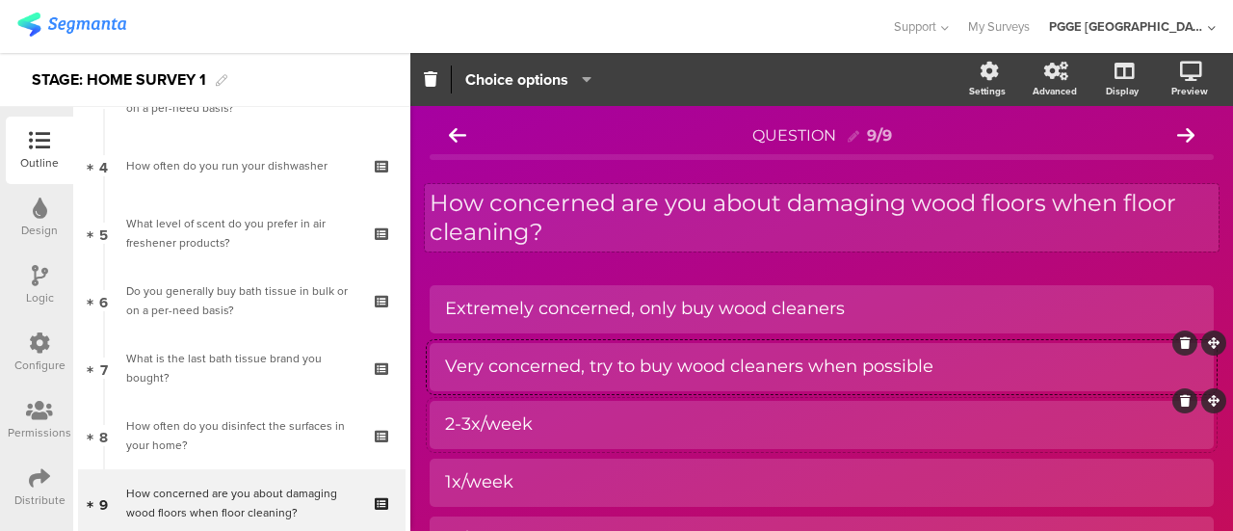
click at [548, 433] on div "2-3x/week" at bounding box center [821, 424] width 753 height 22
paste div
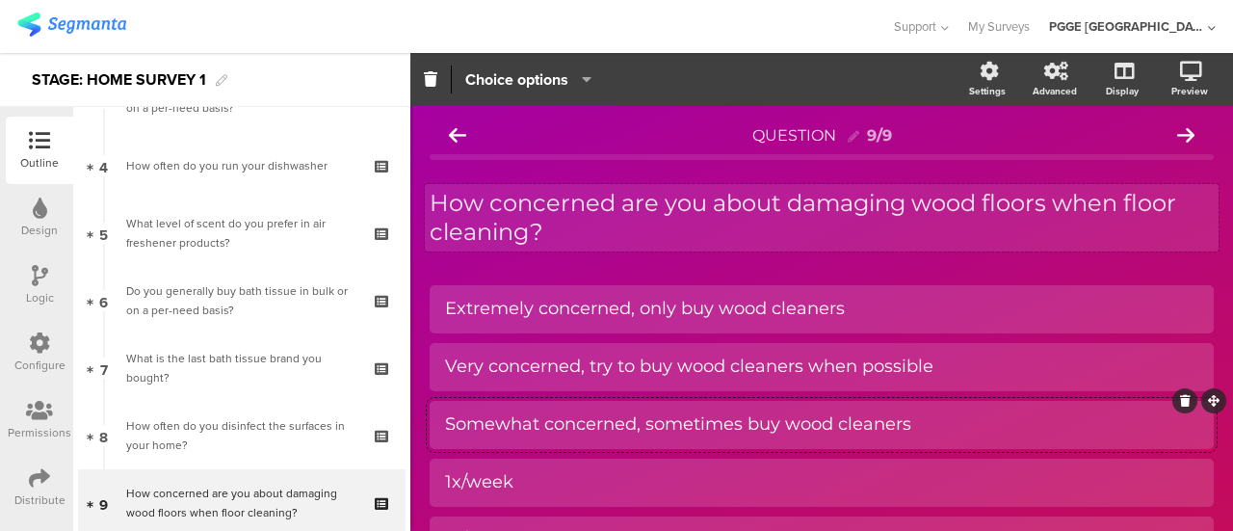
scroll to position [193, 0]
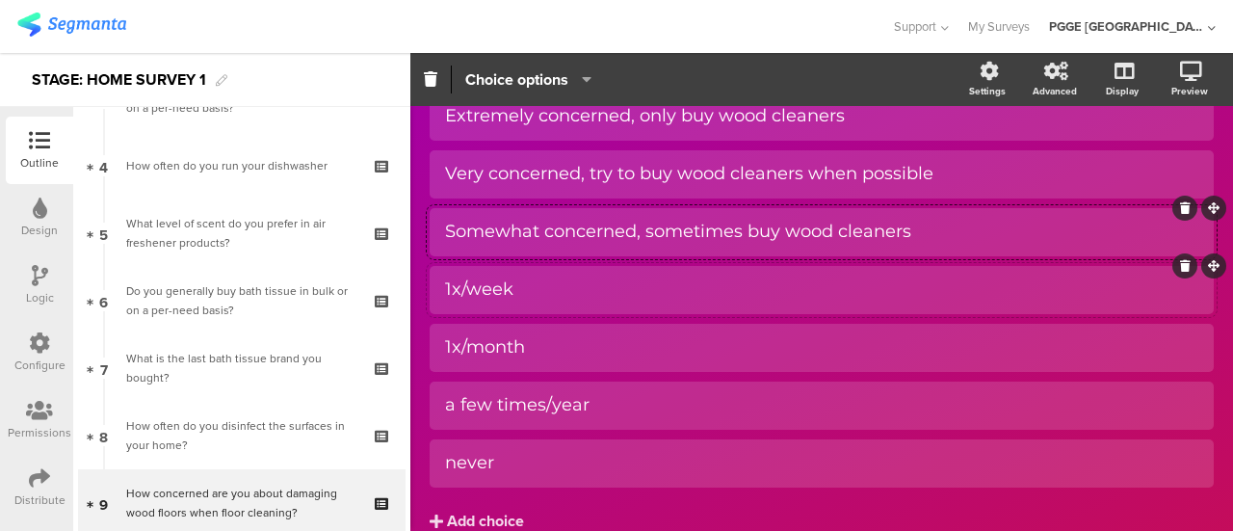
click at [532, 278] on div "1x/week" at bounding box center [821, 289] width 753 height 22
paste div
click at [589, 356] on div "1x/month" at bounding box center [821, 347] width 753 height 22
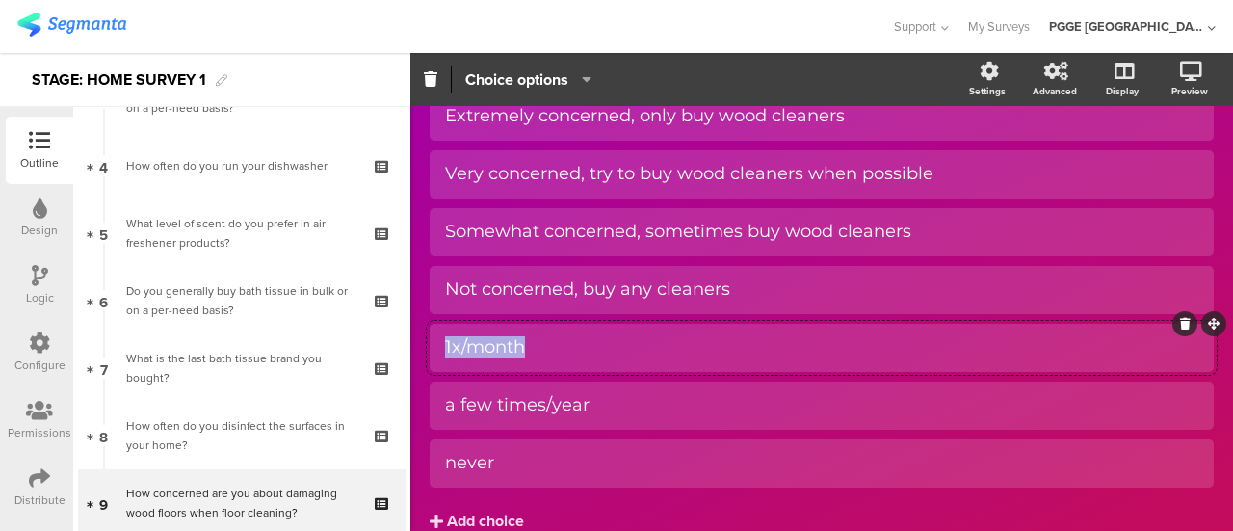
paste div
click at [591, 413] on div "a few times/year" at bounding box center [821, 405] width 753 height 22
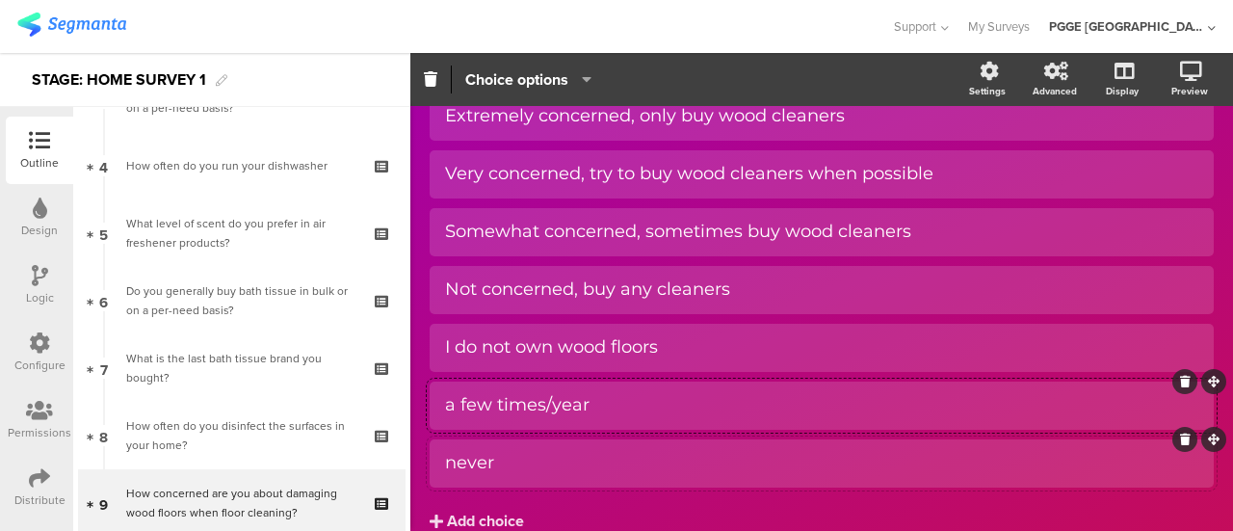
click at [1180, 442] on icon at bounding box center [1185, 439] width 11 height 12
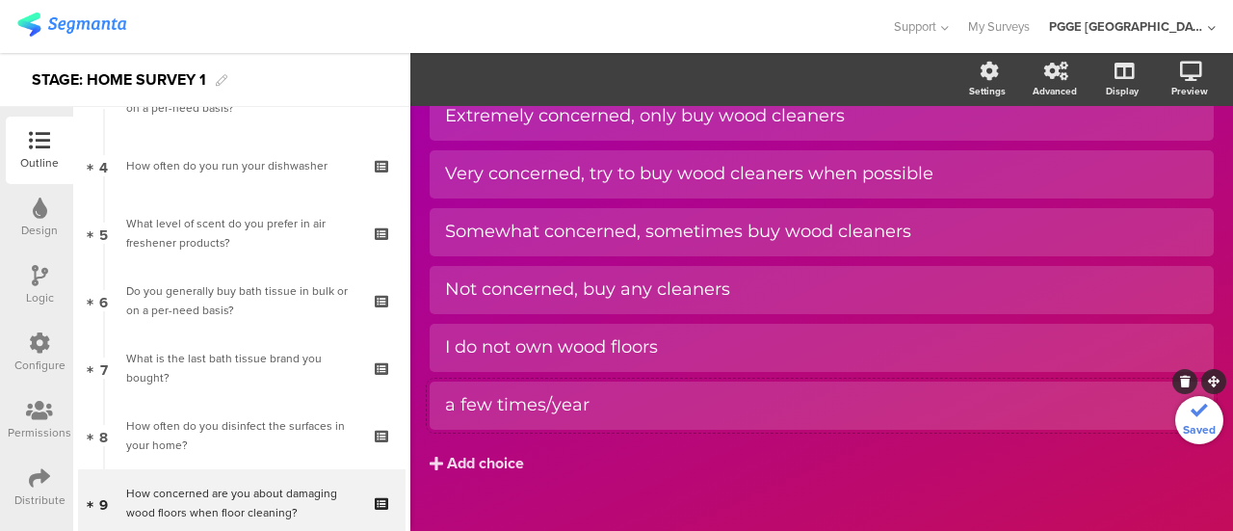
click at [1180, 384] on icon at bounding box center [1185, 382] width 11 height 12
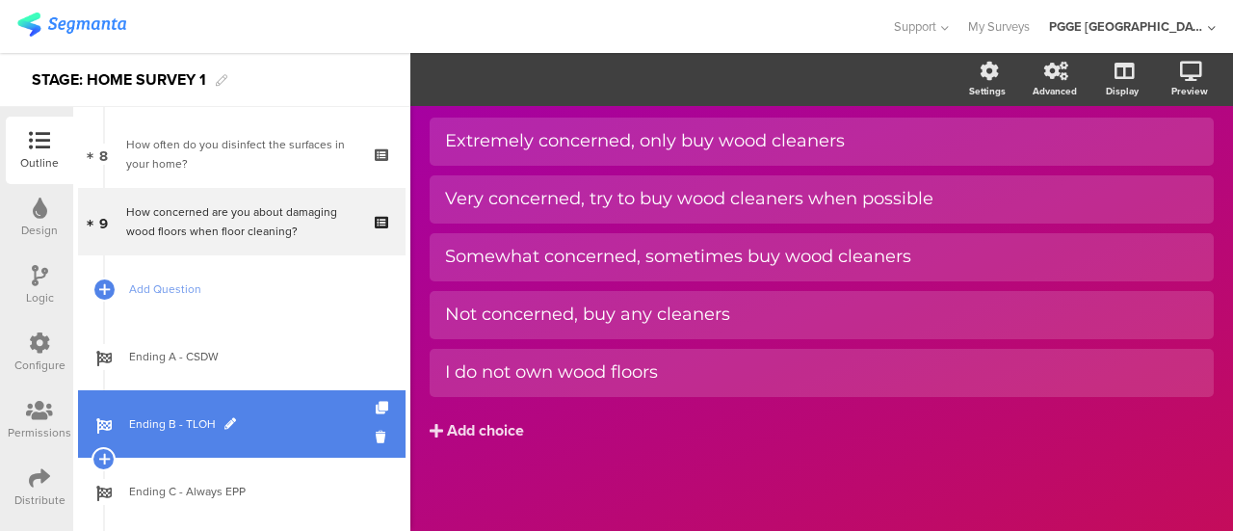
scroll to position [543, 0]
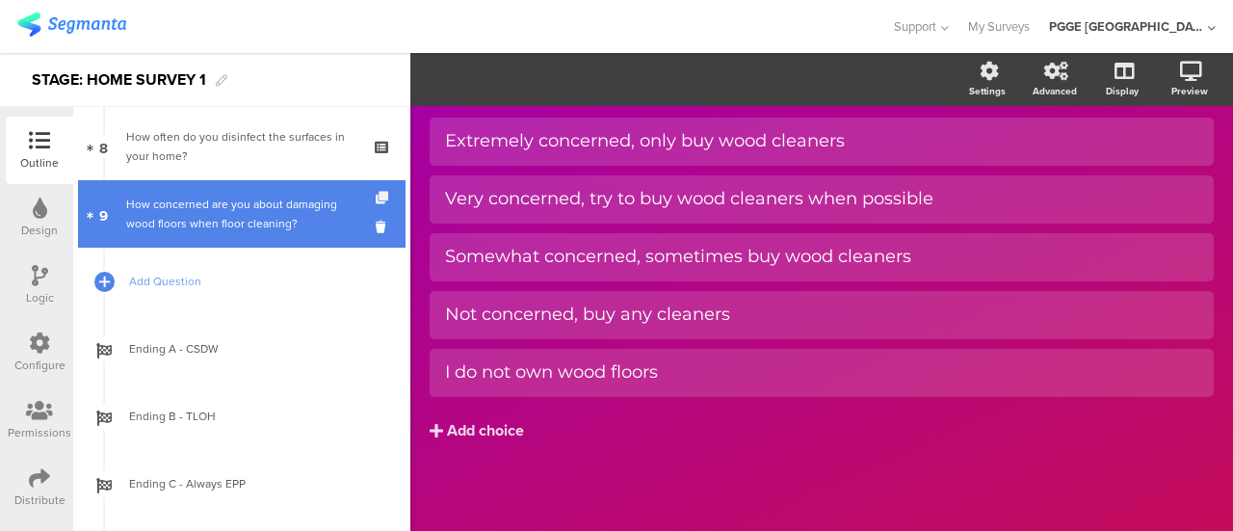
click at [376, 196] on icon at bounding box center [384, 198] width 16 height 13
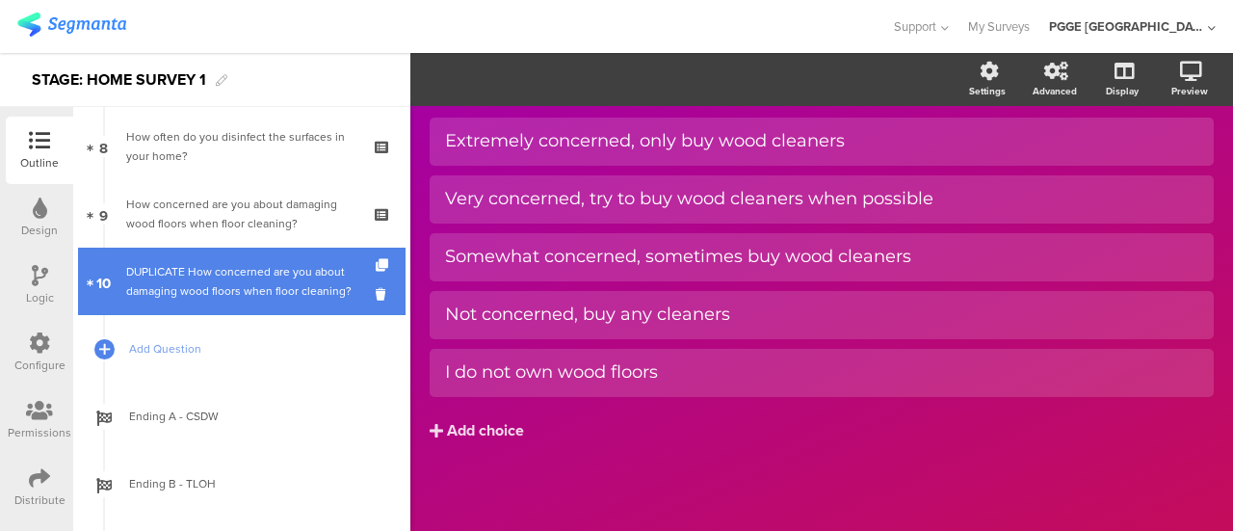
click at [246, 267] on div "DUPLICATE How concerned are you about damaging wood floors when floor cleaning?" at bounding box center [241, 281] width 230 height 39
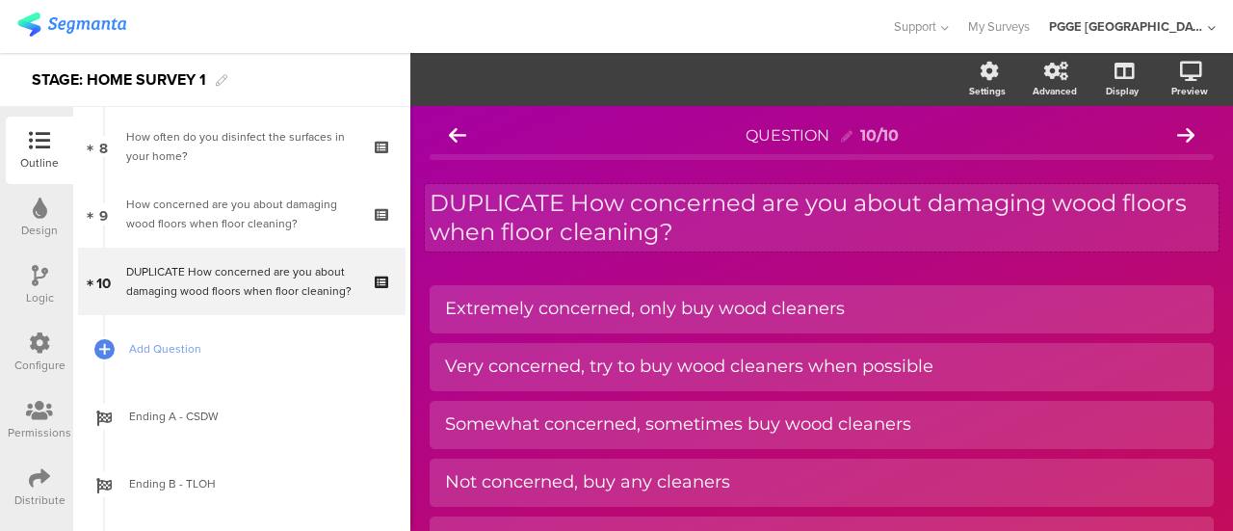
click at [687, 225] on div "DUPLICATE How concerned are you about damaging wood floors when floor cleaning?…" at bounding box center [821, 217] width 793 height 67
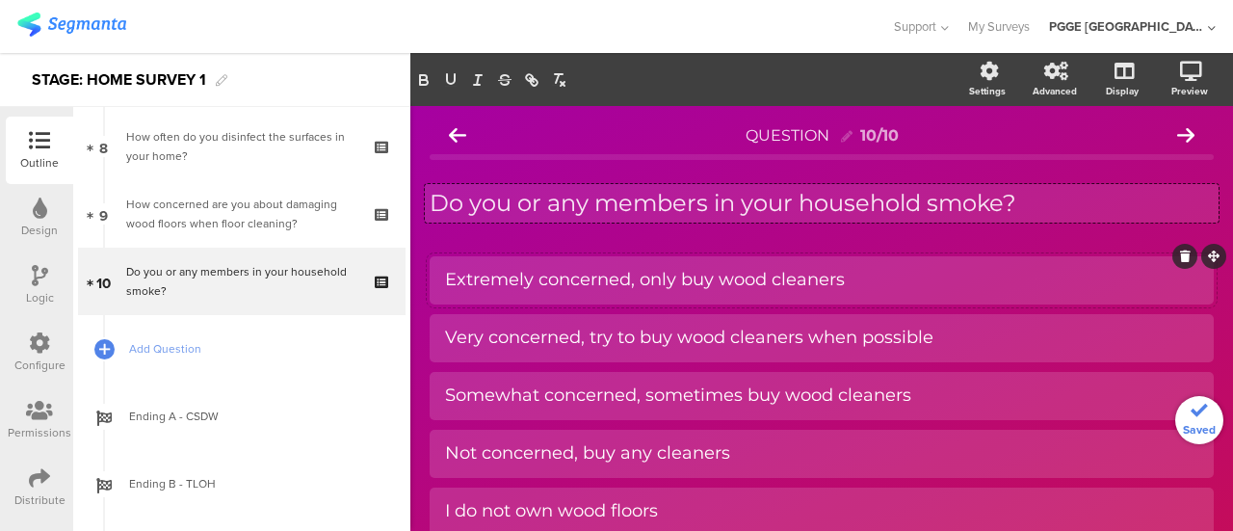
click at [547, 275] on div "Extremely concerned, only buy wood cleaners" at bounding box center [821, 280] width 753 height 22
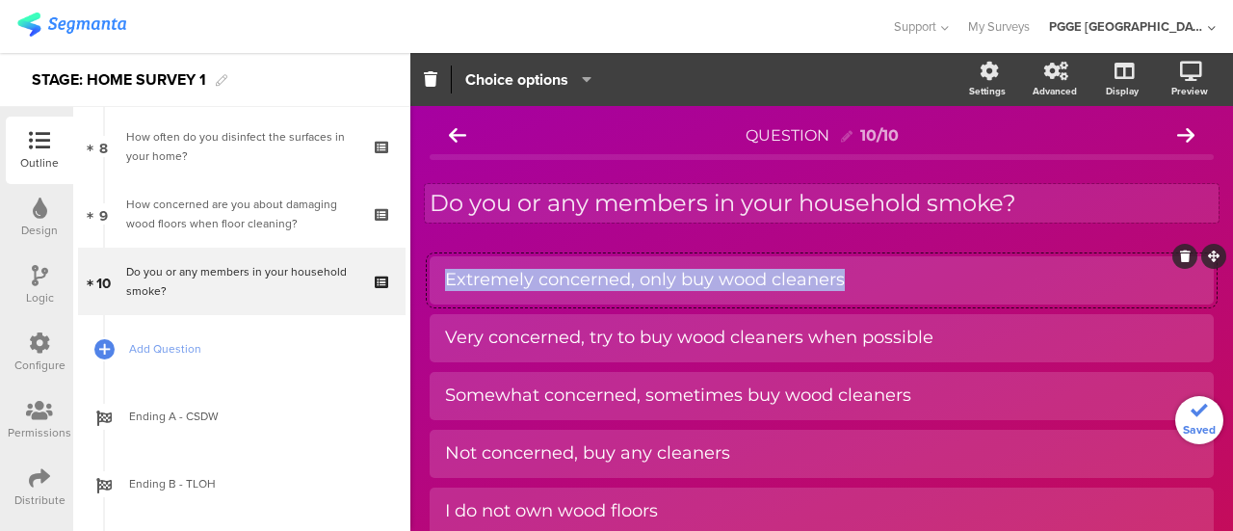
paste div
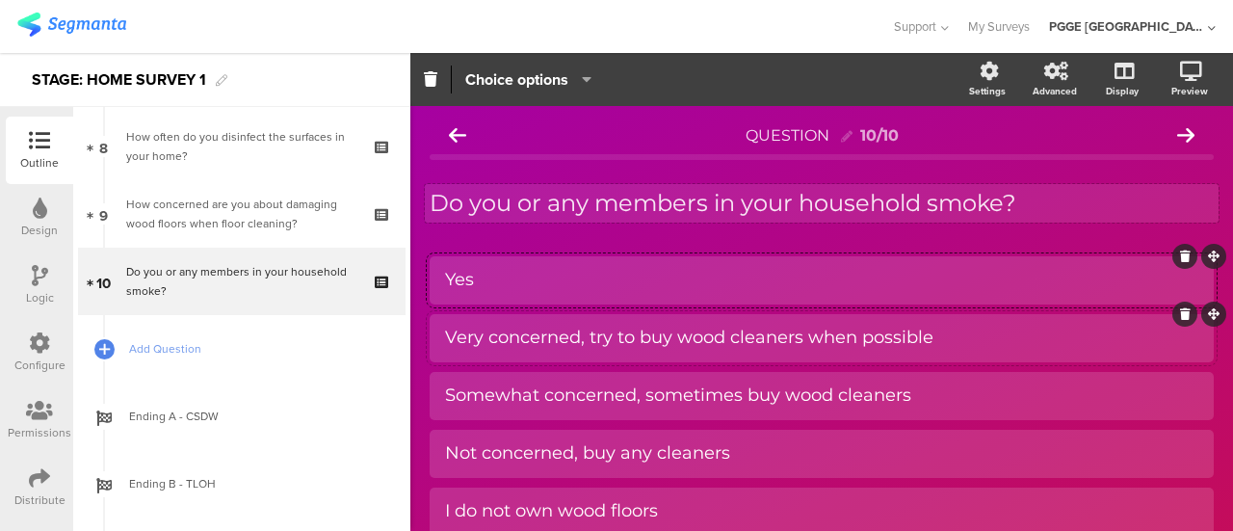
click at [560, 315] on div at bounding box center [821, 338] width 784 height 48
click at [555, 330] on div "Very concerned, try to buy wood cleaners when possible" at bounding box center [821, 337] width 753 height 22
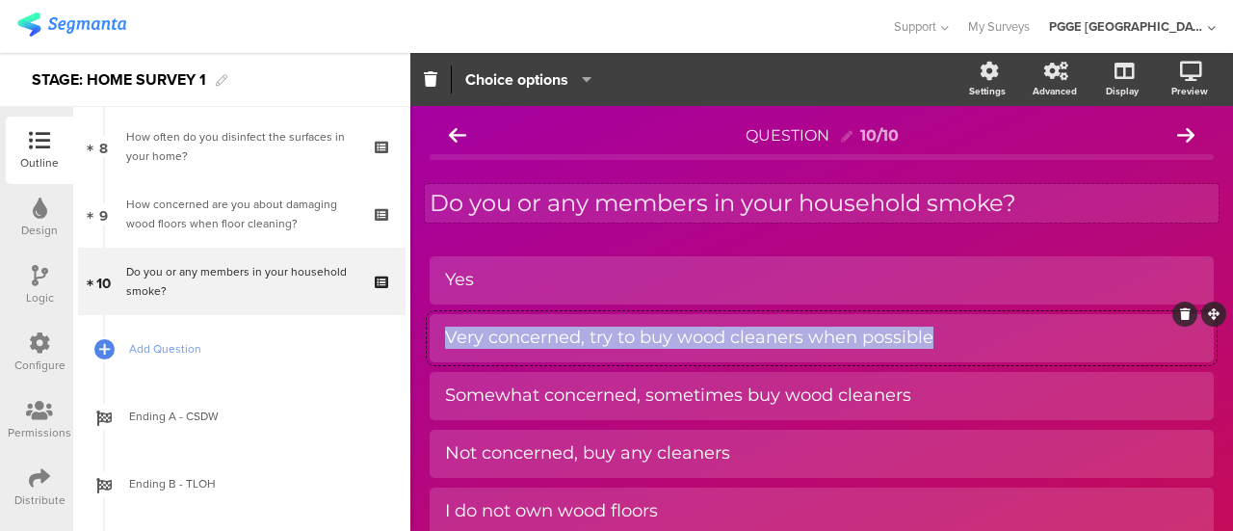
paste div
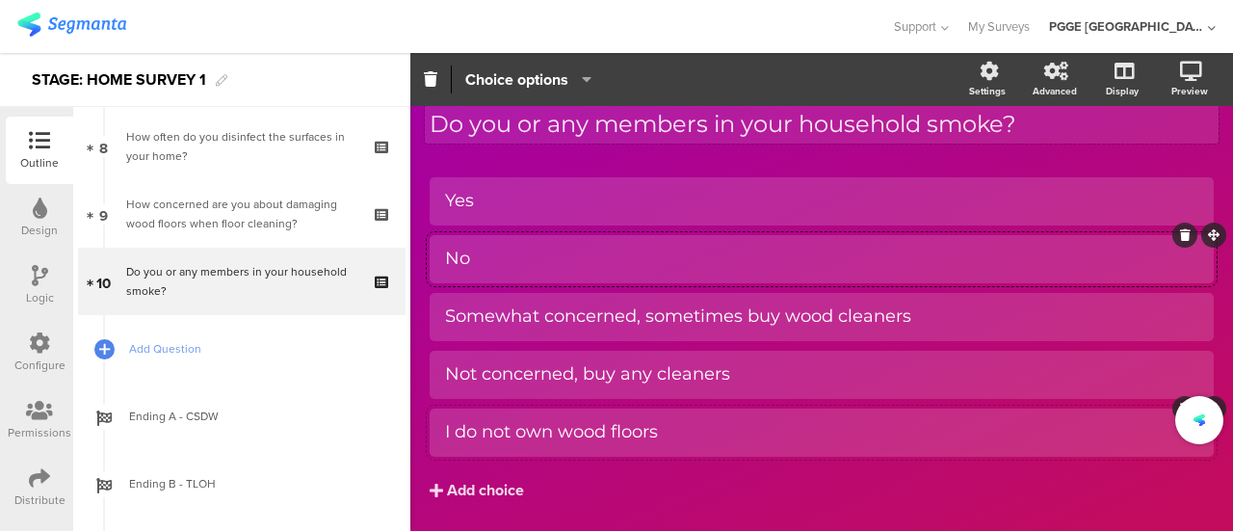
scroll to position [139, 0]
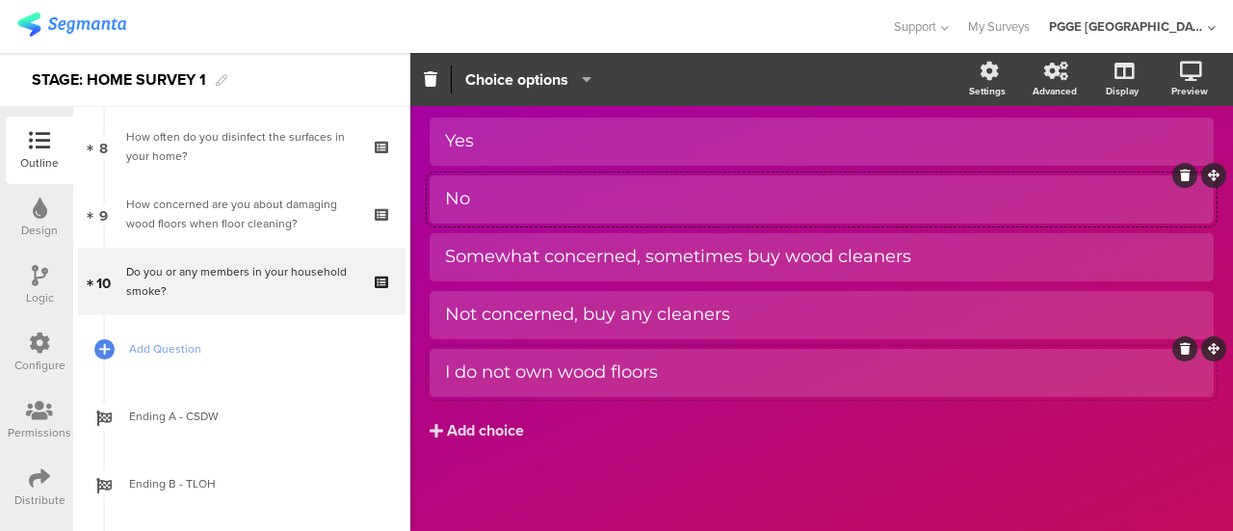
click at [1172, 348] on div at bounding box center [1184, 348] width 25 height 25
click at [1180, 343] on icon at bounding box center [1185, 349] width 11 height 12
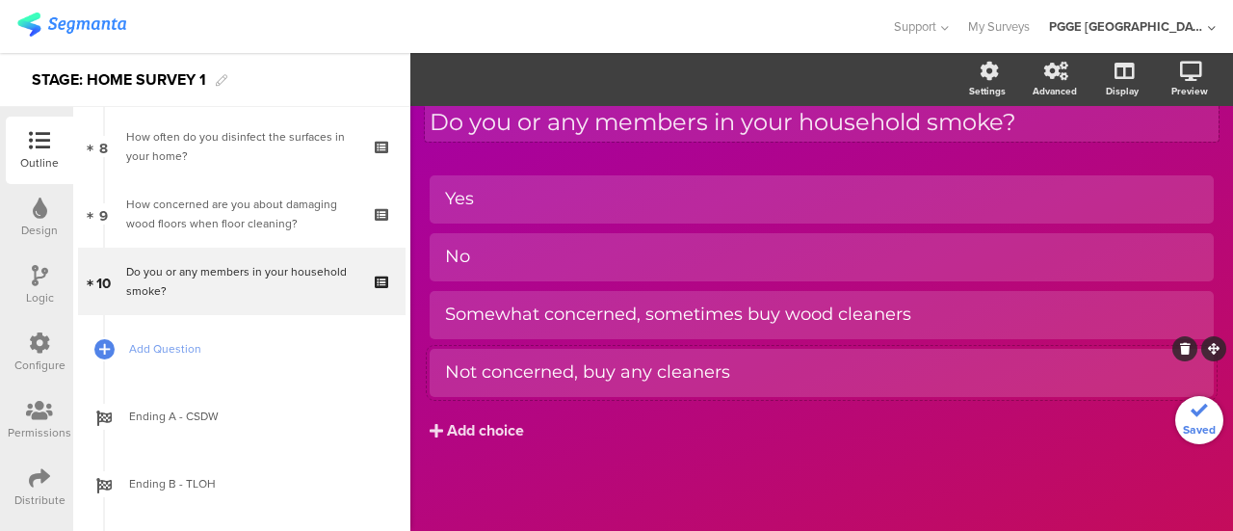
click at [1180, 344] on icon at bounding box center [1185, 349] width 11 height 12
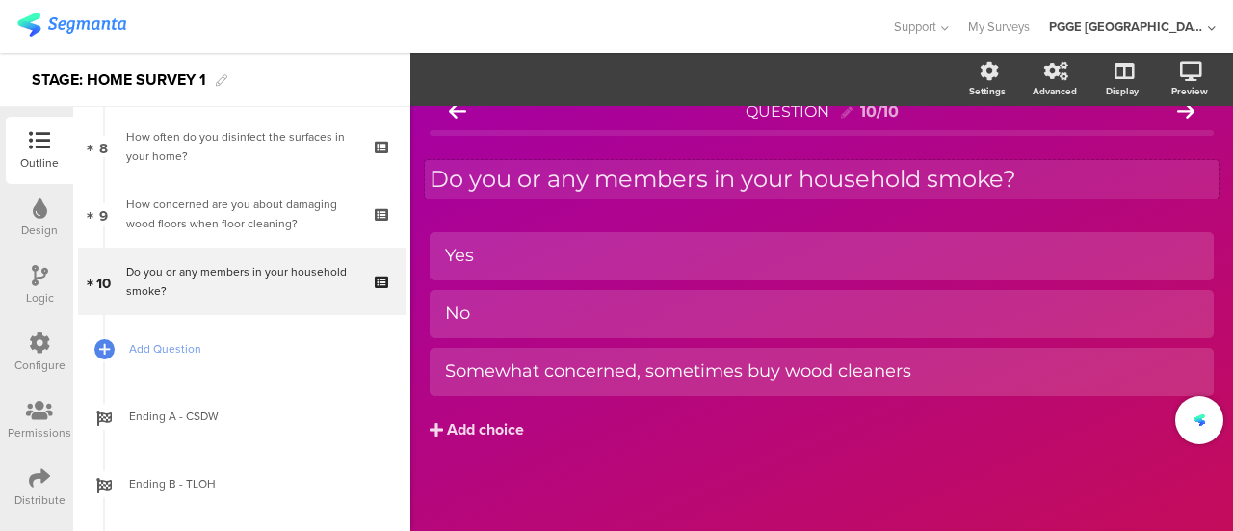
scroll to position [23, 0]
click at [1047, 371] on div "Somewhat concerned, sometimes buy wood cleaners" at bounding box center [821, 372] width 753 height 22
click at [1180, 345] on icon at bounding box center [1185, 349] width 11 height 12
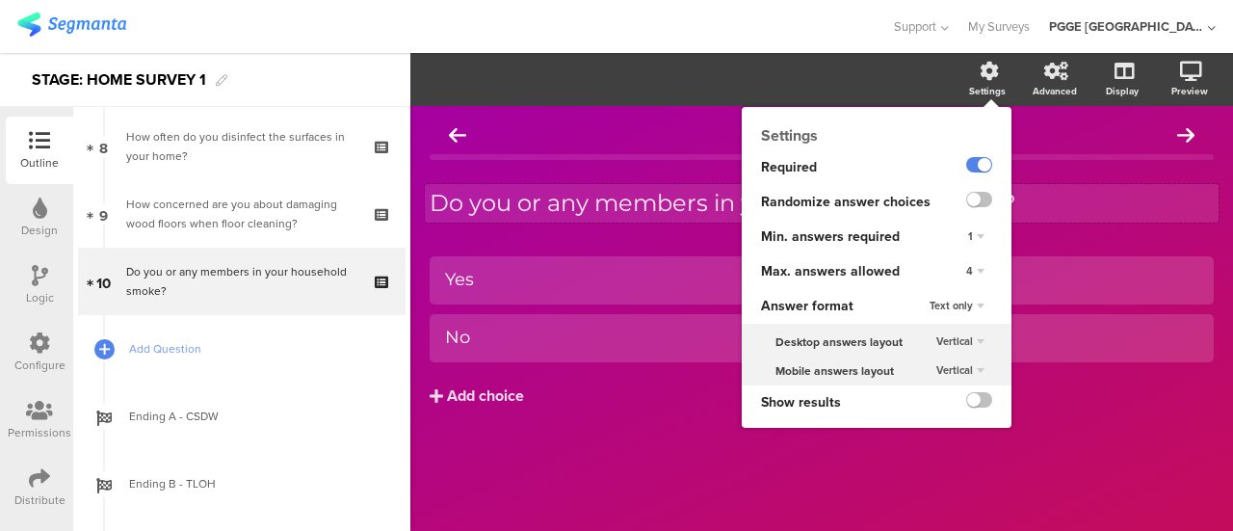
click at [974, 272] on div "4" at bounding box center [975, 271] width 34 height 23
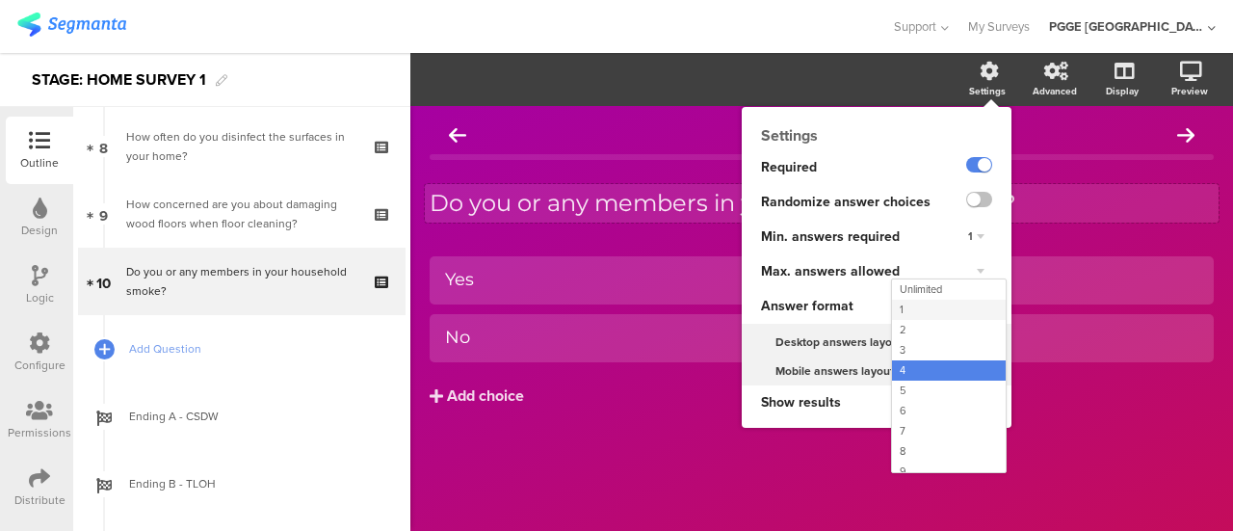
click at [914, 305] on div "1" at bounding box center [949, 309] width 114 height 20
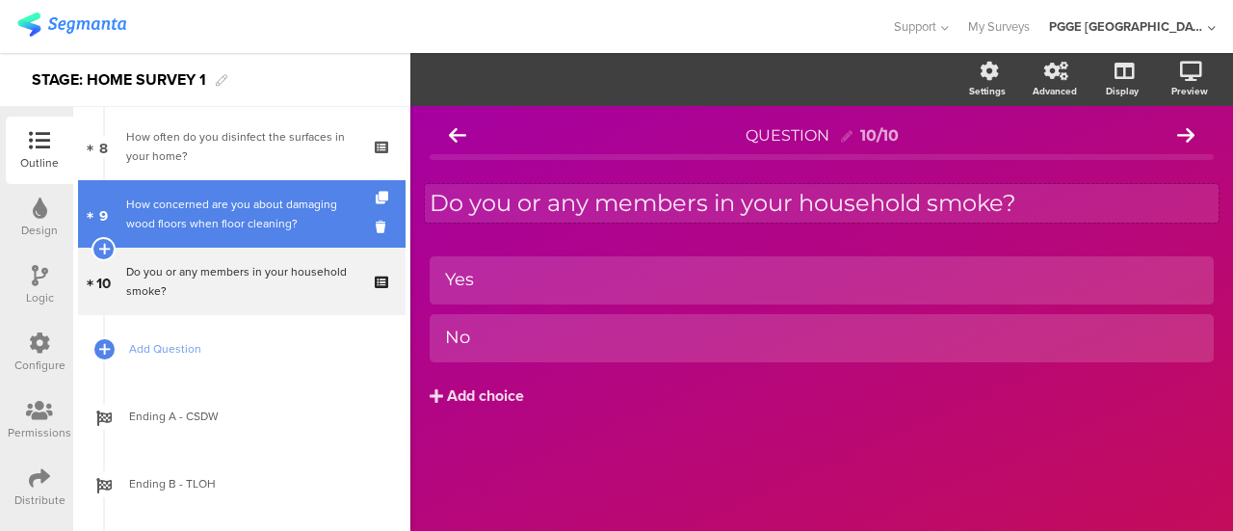
click at [262, 221] on div "How concerned are you about damaging wood floors when floor cleaning?" at bounding box center [241, 214] width 230 height 39
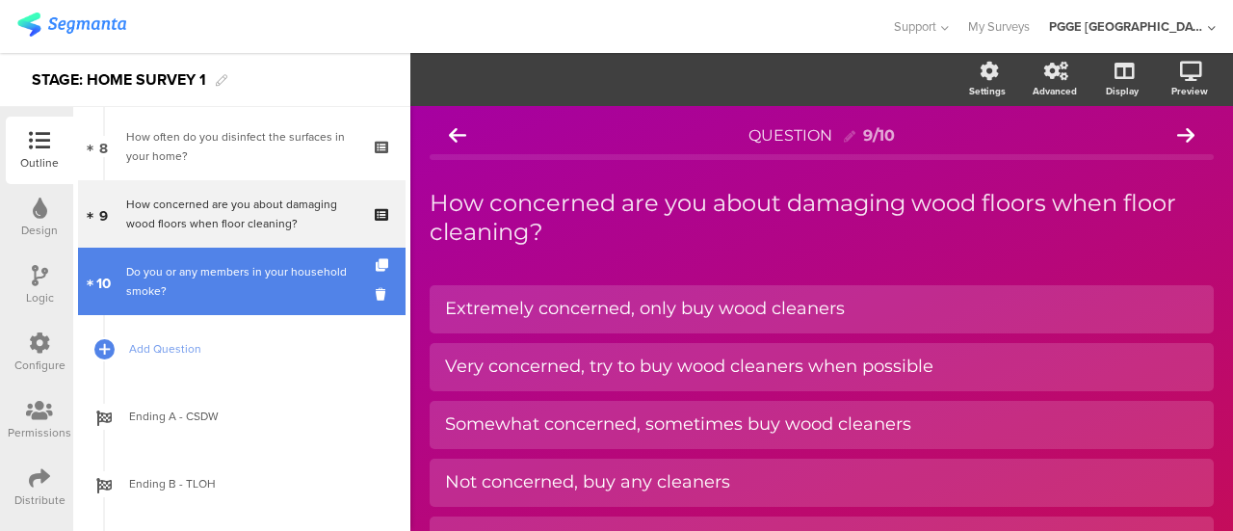
click at [360, 262] on link "10 Do you or any members in your household smoke?" at bounding box center [241, 280] width 327 height 67
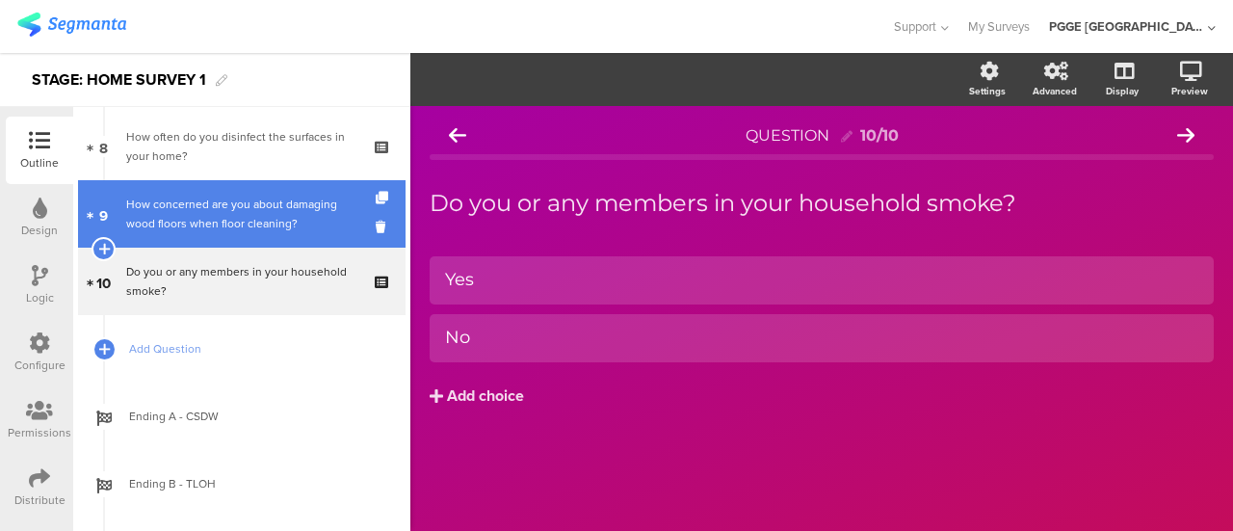
click at [254, 226] on div "How concerned are you about damaging wood floors when floor cleaning?" at bounding box center [241, 214] width 230 height 39
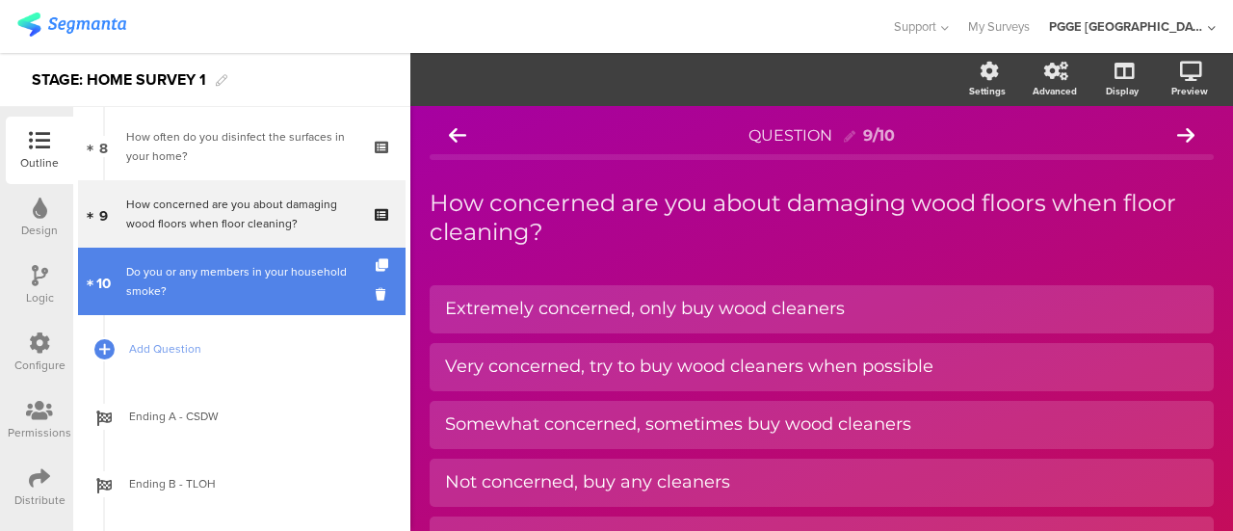
click at [226, 276] on div "Do you or any members in your household smoke?" at bounding box center [241, 281] width 230 height 39
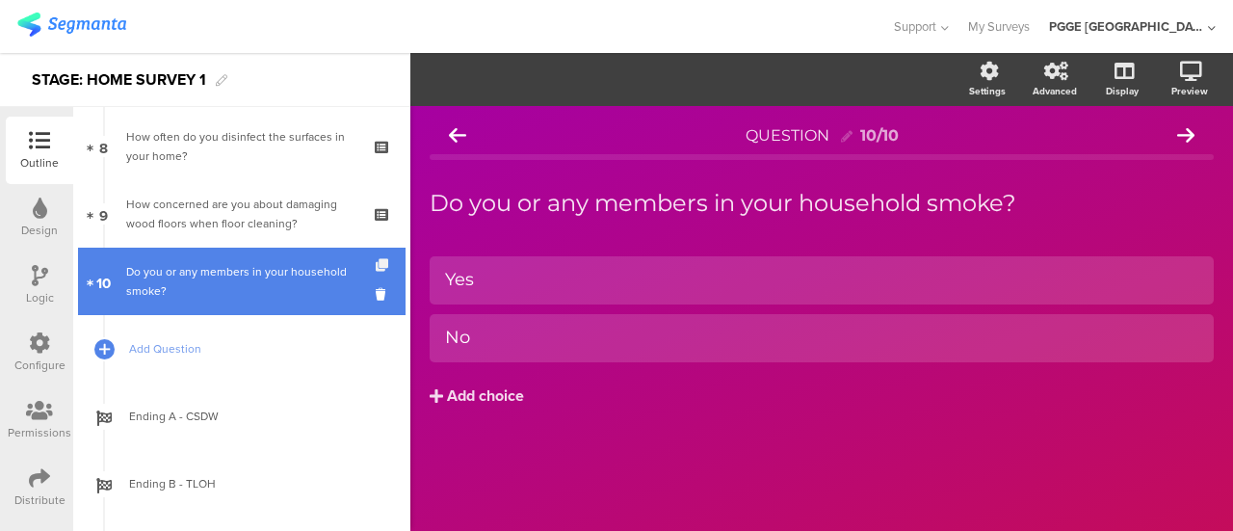
click at [376, 261] on icon at bounding box center [384, 265] width 16 height 13
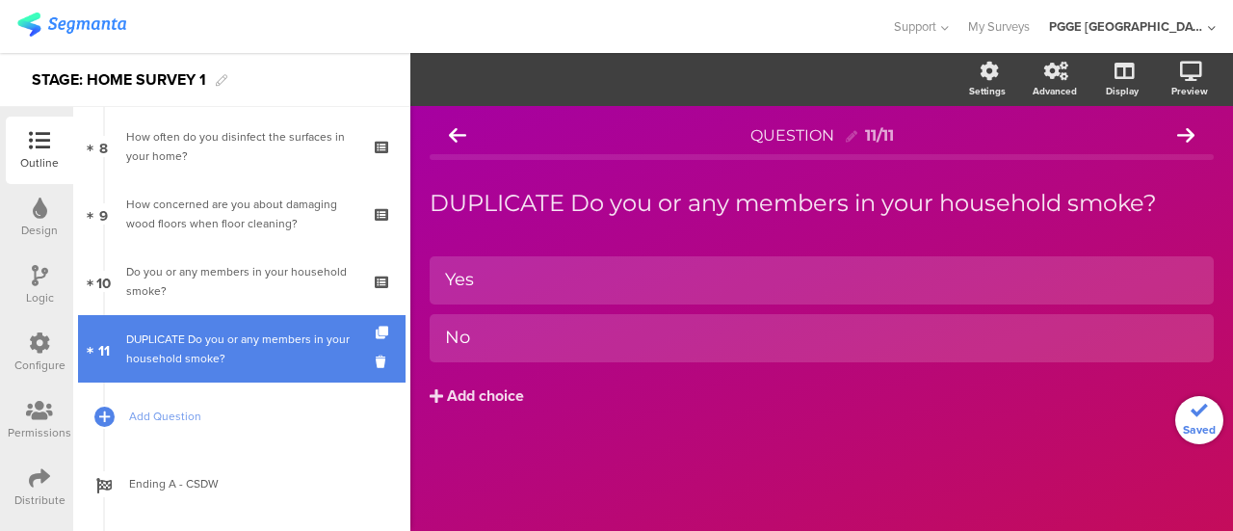
click at [251, 344] on div "DUPLICATE Do you or any members in your household smoke?" at bounding box center [241, 348] width 230 height 39
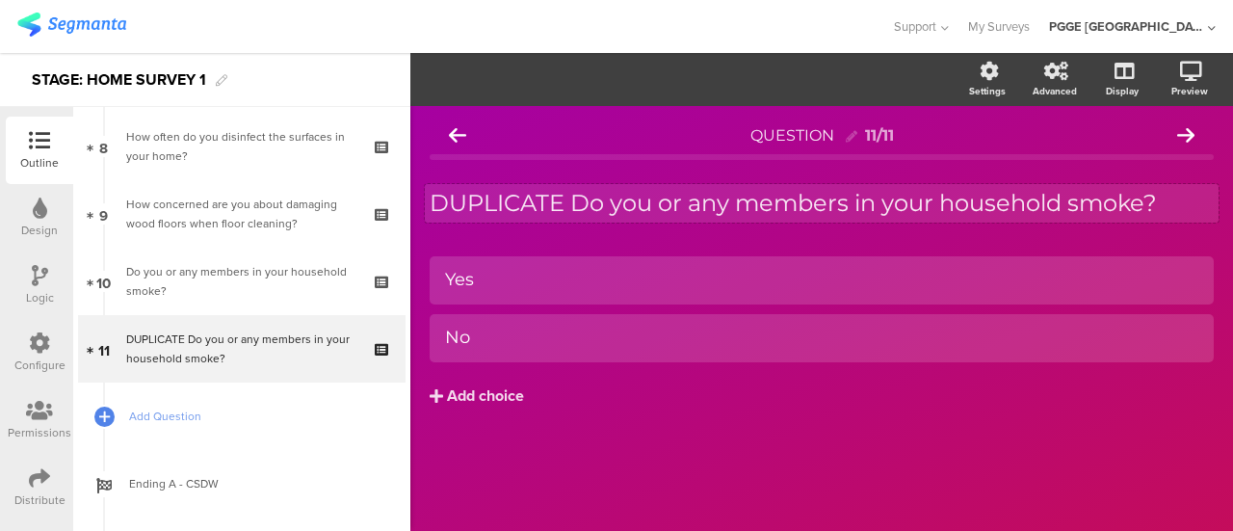
click at [633, 196] on div "DUPLICATE Do you or any members in your household smoke? DUPLICATE Do you or an…" at bounding box center [821, 203] width 793 height 39
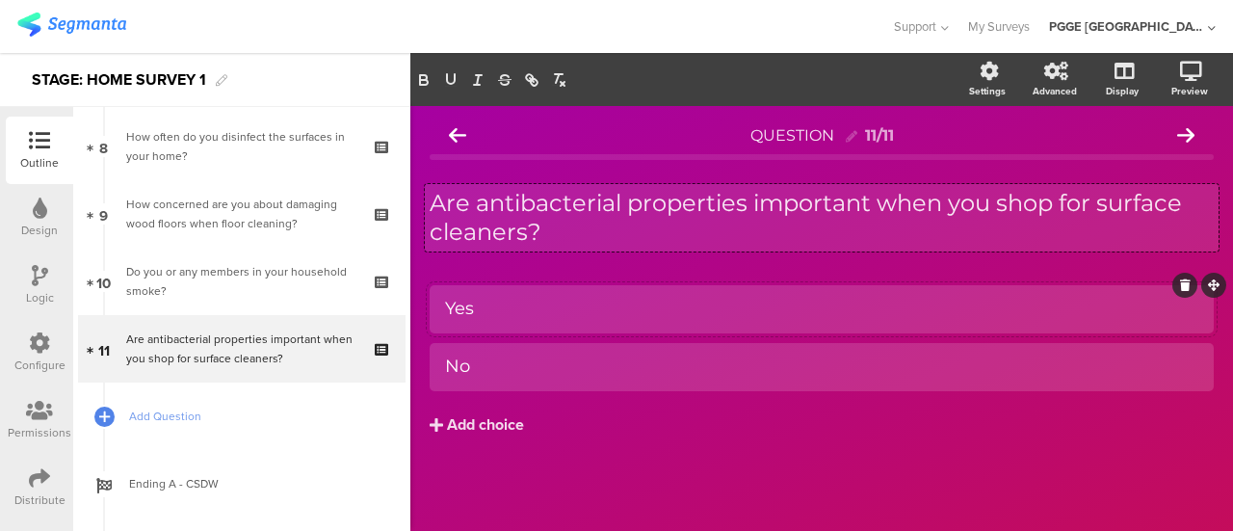
click at [497, 308] on div "Yes" at bounding box center [821, 309] width 753 height 22
paste div
click at [550, 367] on div "No" at bounding box center [821, 366] width 753 height 22
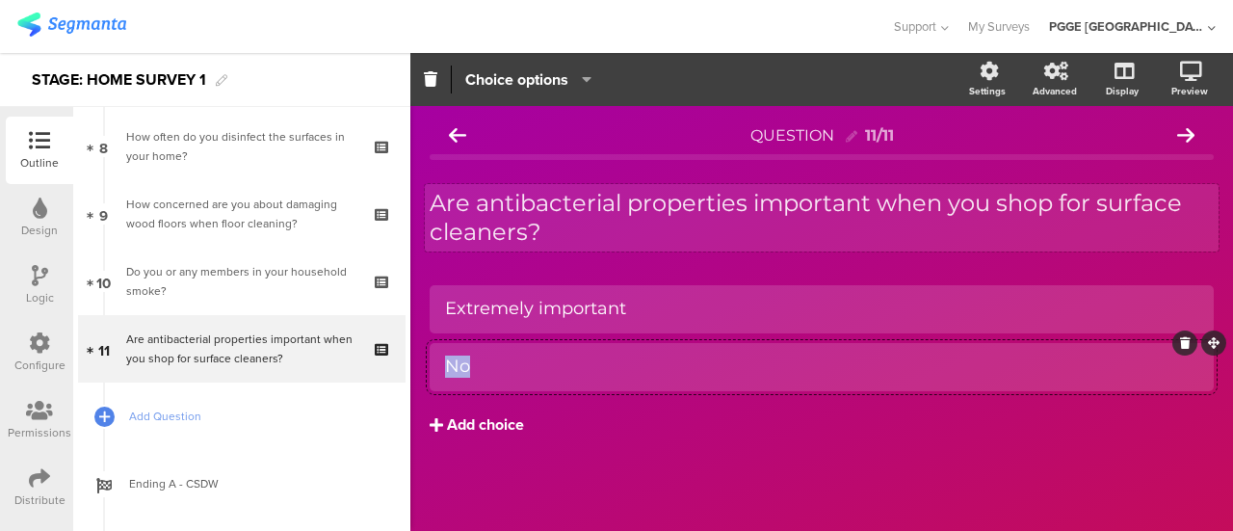
paste div
click at [489, 419] on div "Add choice" at bounding box center [485, 425] width 77 height 20
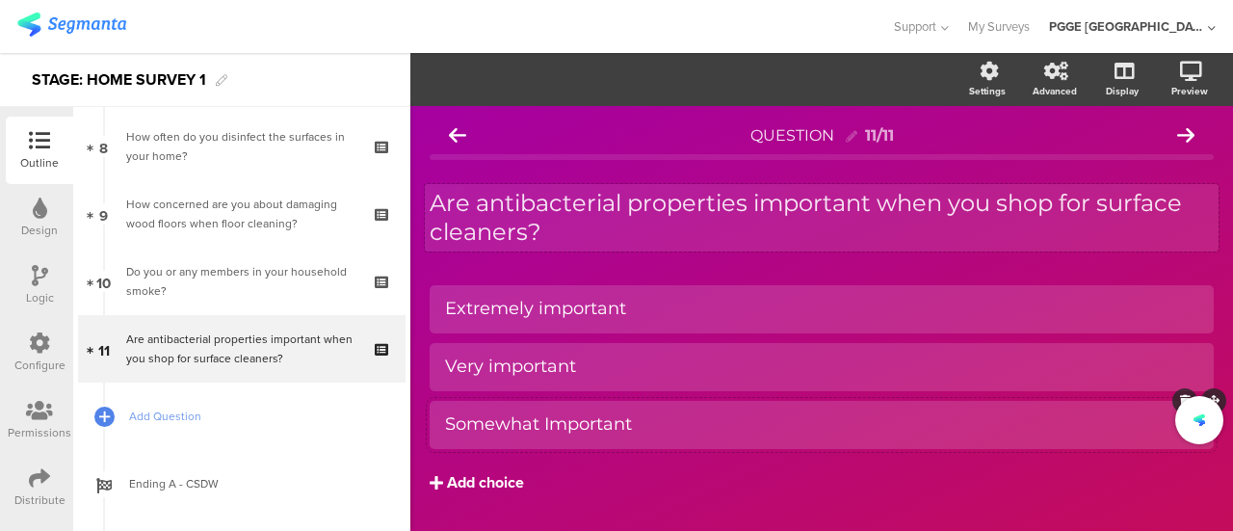
click at [493, 491] on div "Add choice" at bounding box center [485, 483] width 77 height 20
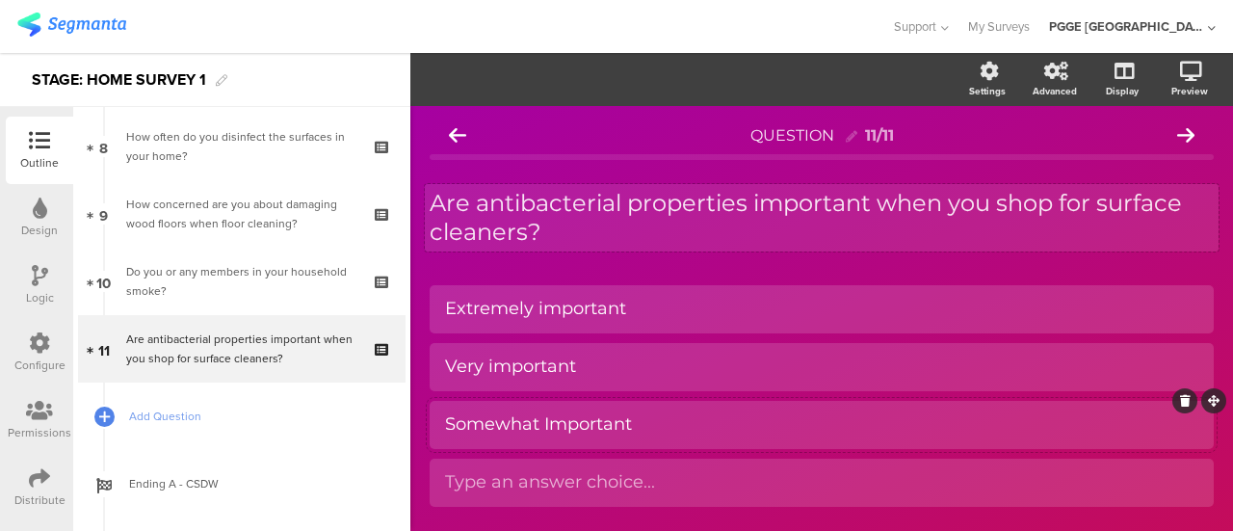
click at [564, 419] on div "Somewhat Important" at bounding box center [821, 424] width 753 height 22
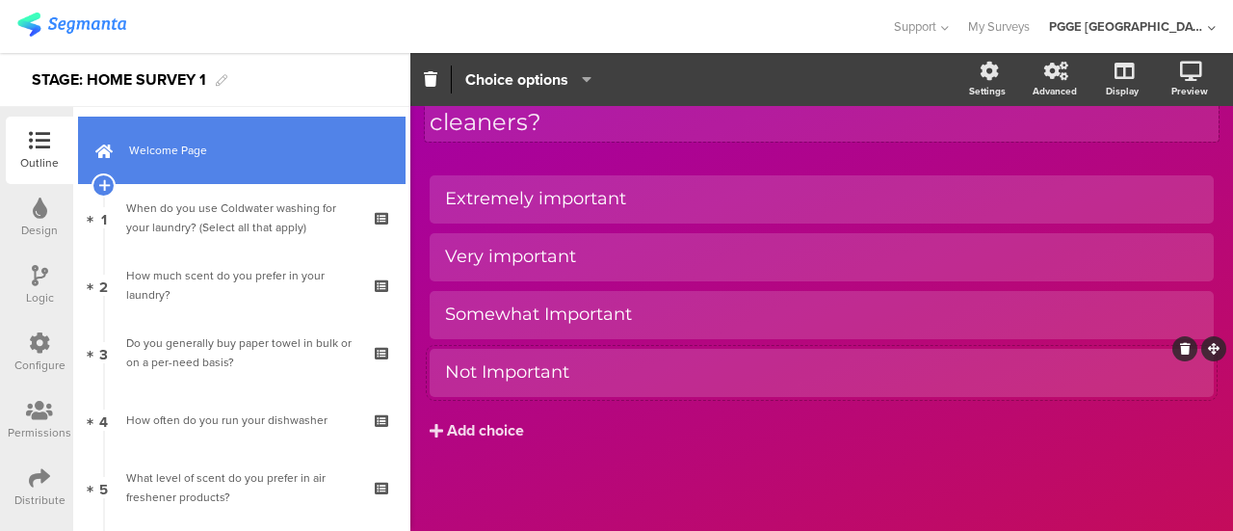
click at [198, 163] on link "Welcome Page" at bounding box center [241, 150] width 327 height 67
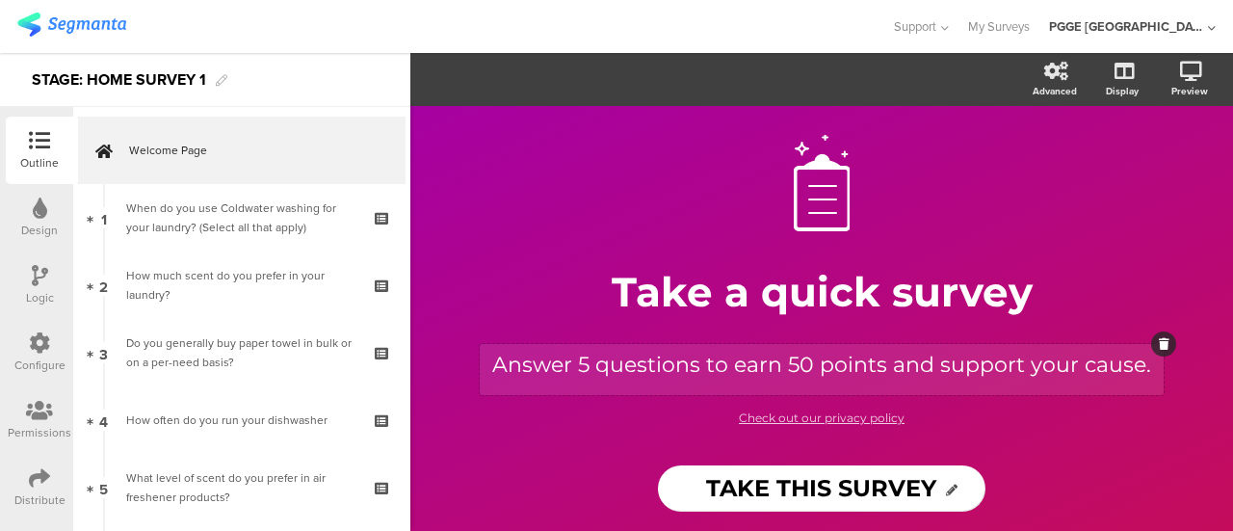
click at [581, 354] on div "Answer 5 questions to earn 50 points and support your cause. Answer 5 questions…" at bounding box center [822, 369] width 684 height 51
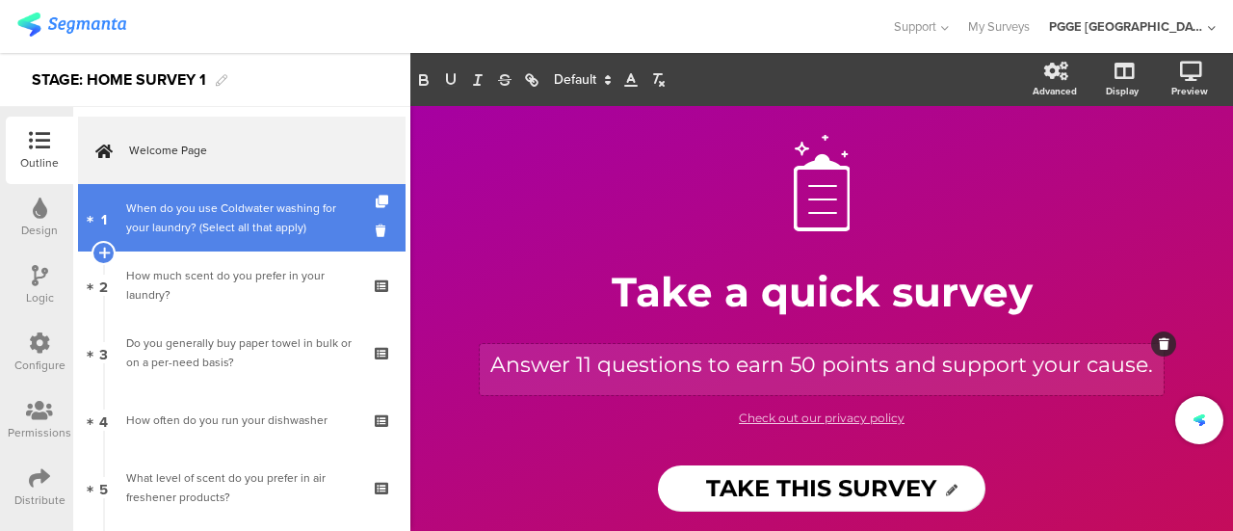
click at [243, 230] on div "When do you use Coldwater washing for your laundry? (Select all that apply)" at bounding box center [241, 217] width 230 height 39
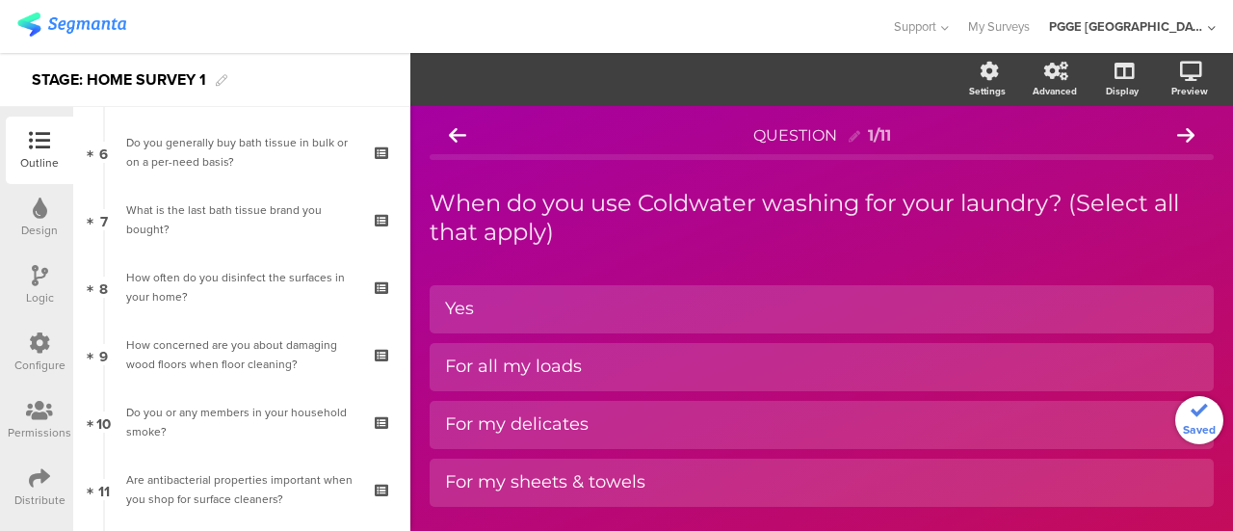
scroll to position [578, 0]
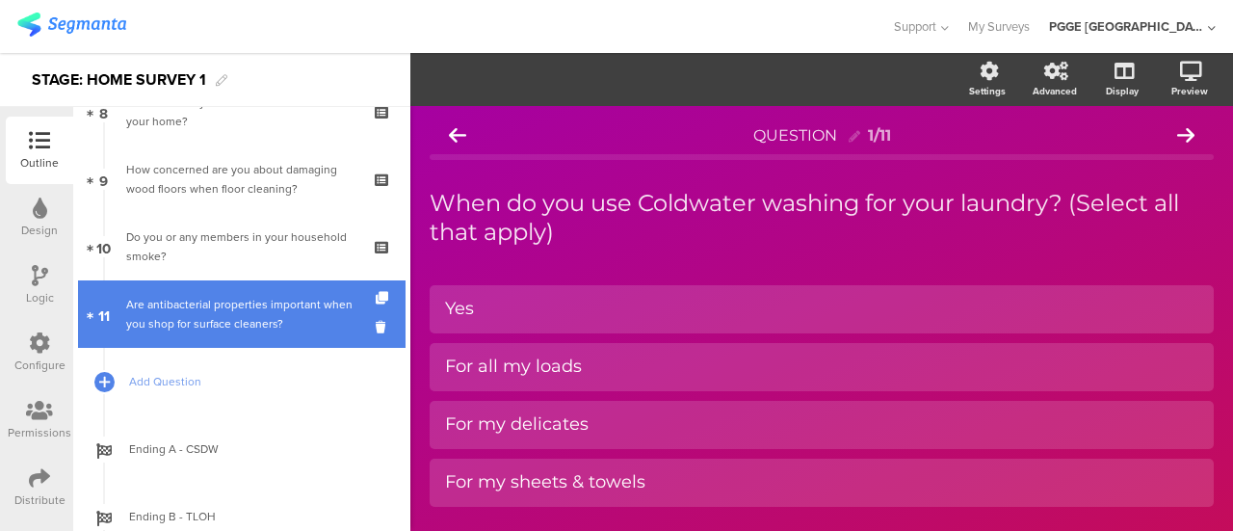
click at [272, 319] on div "Are antibacterial properties important when you shop for surface cleaners?" at bounding box center [241, 314] width 230 height 39
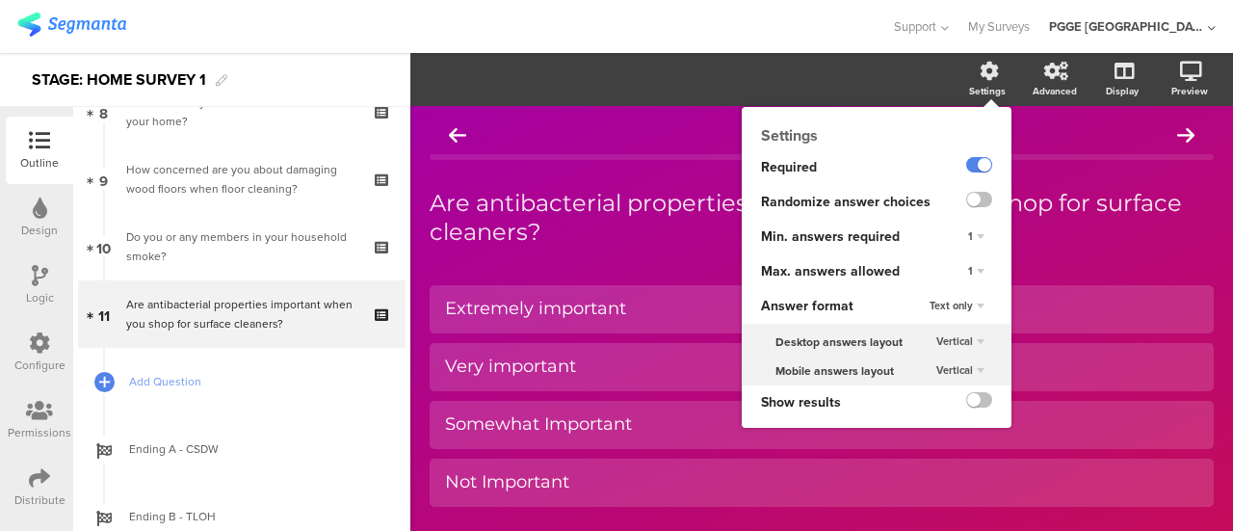
click at [968, 273] on span "1" at bounding box center [970, 270] width 5 height 15
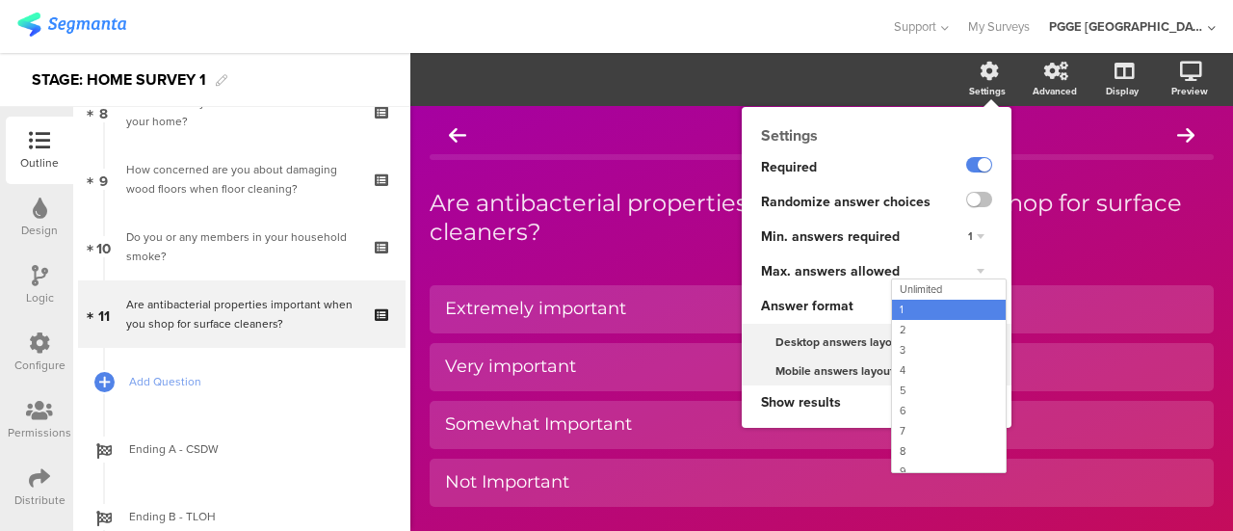
click at [912, 275] on div "Max. answers allowed" at bounding box center [841, 271] width 201 height 35
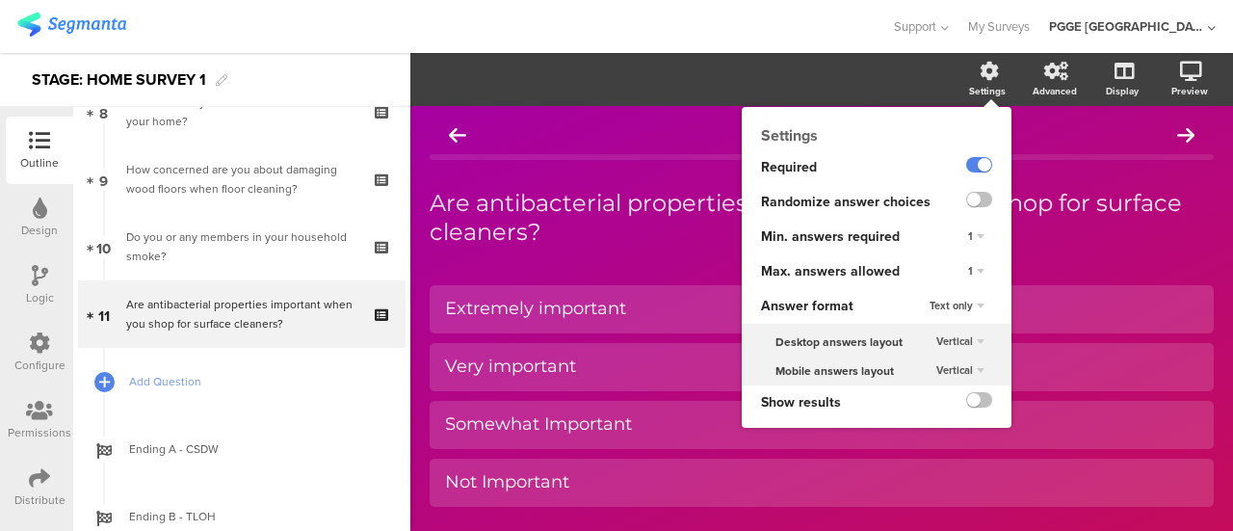
click at [942, 270] on div "1" at bounding box center [975, 271] width 71 height 35
click at [972, 271] on div "1" at bounding box center [976, 271] width 32 height 23
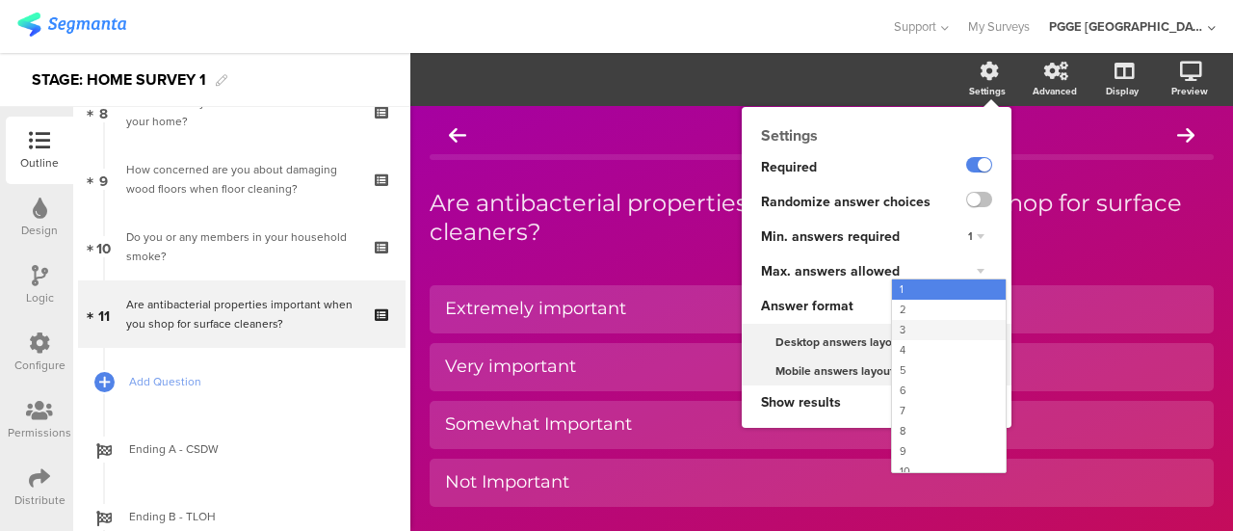
scroll to position [30, 0]
click at [896, 337] on div "4" at bounding box center [949, 340] width 114 height 20
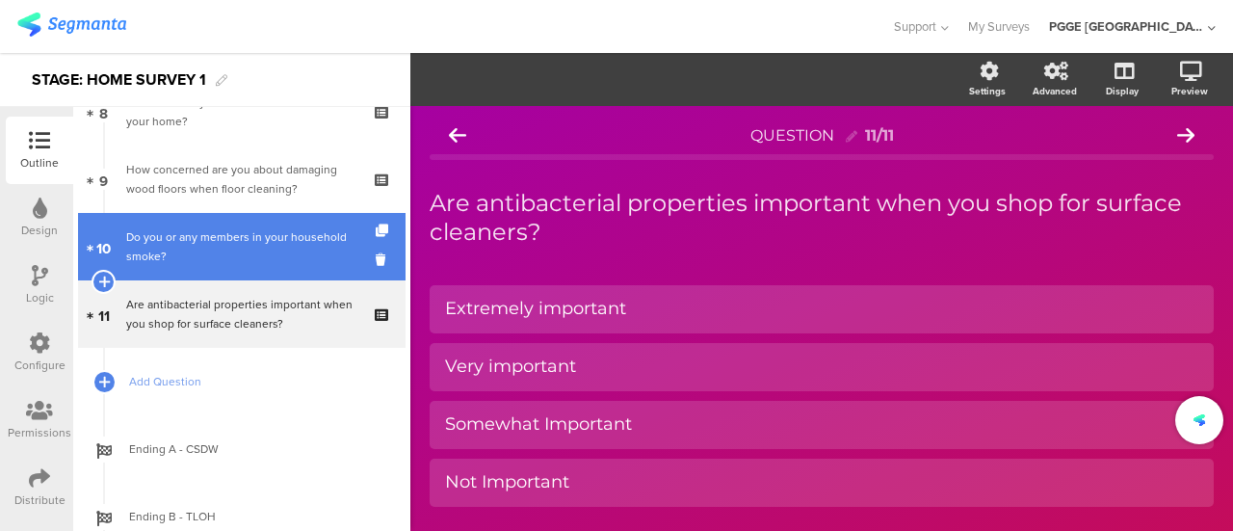
click at [273, 249] on div "Do you or any members in your household smoke?" at bounding box center [241, 246] width 230 height 39
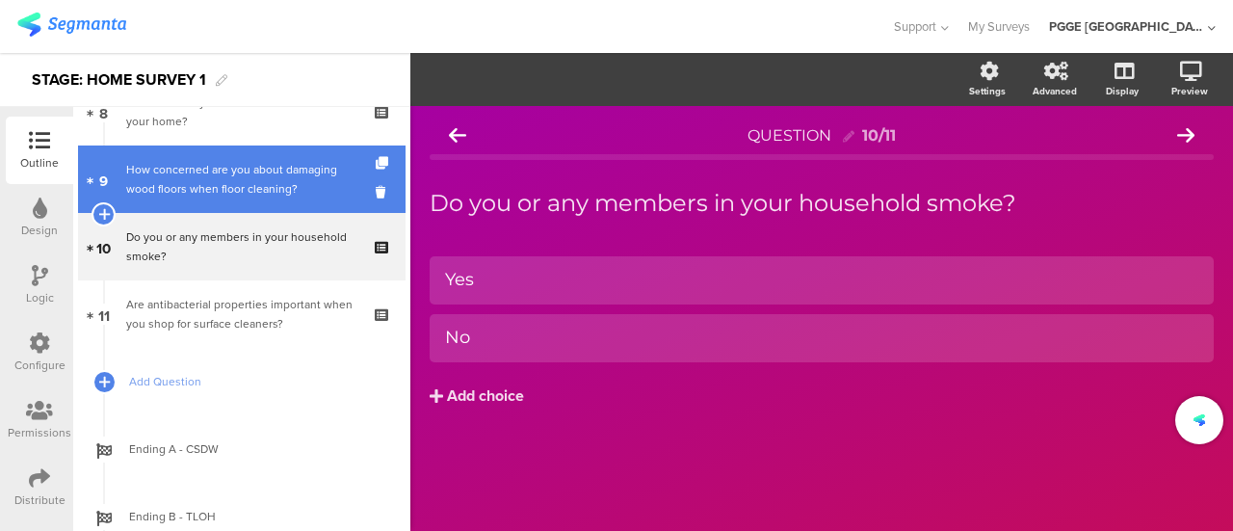
click at [275, 186] on div "How concerned are you about damaging wood floors when floor cleaning?" at bounding box center [241, 179] width 230 height 39
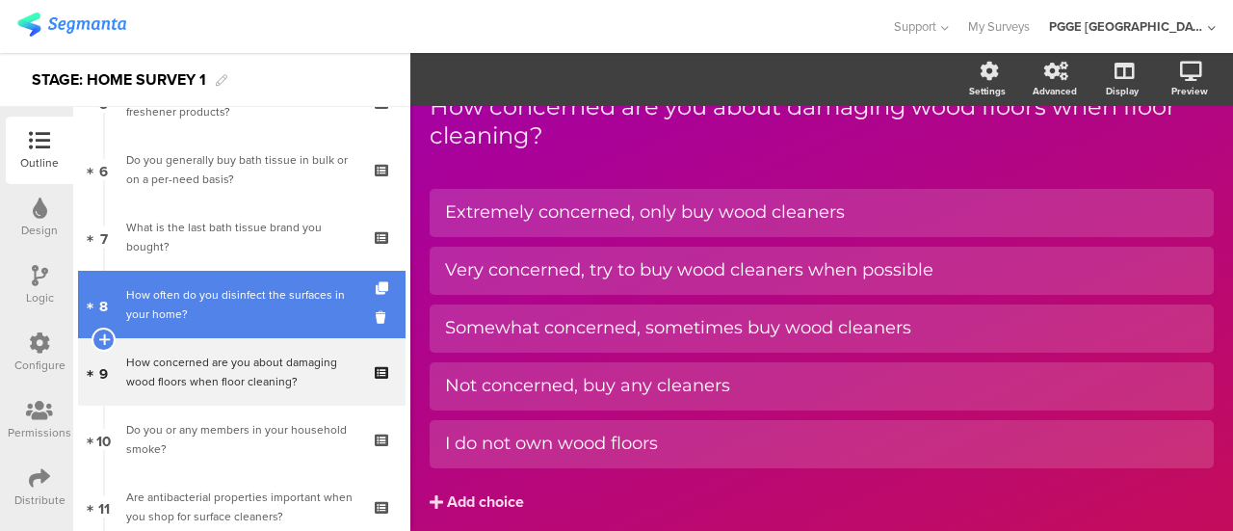
scroll to position [289, 0]
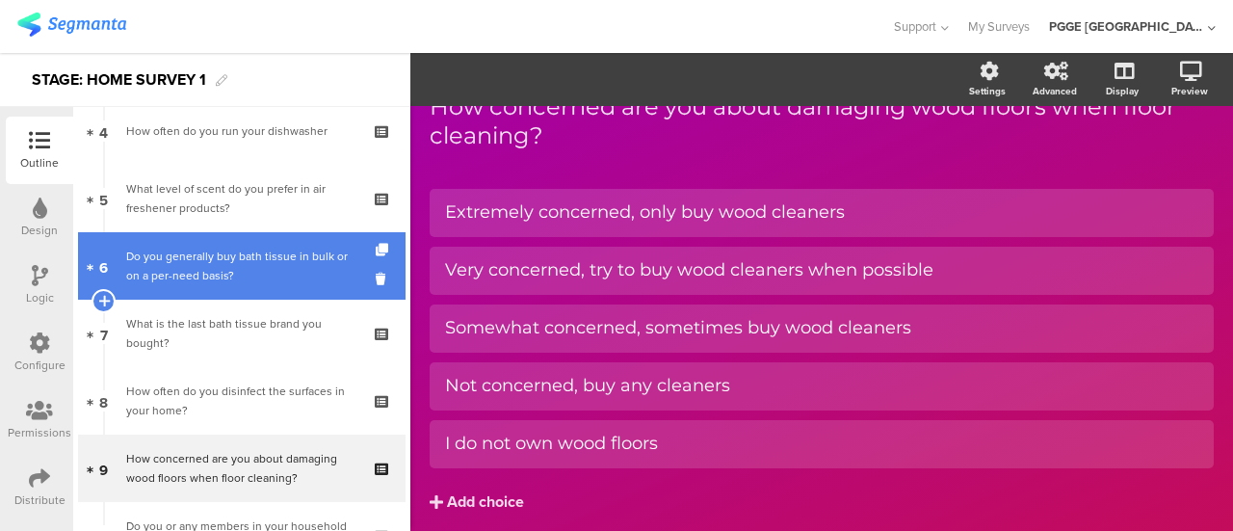
click at [266, 268] on div "Do you generally buy bath tissue in bulk or on a per-need basis?" at bounding box center [241, 266] width 230 height 39
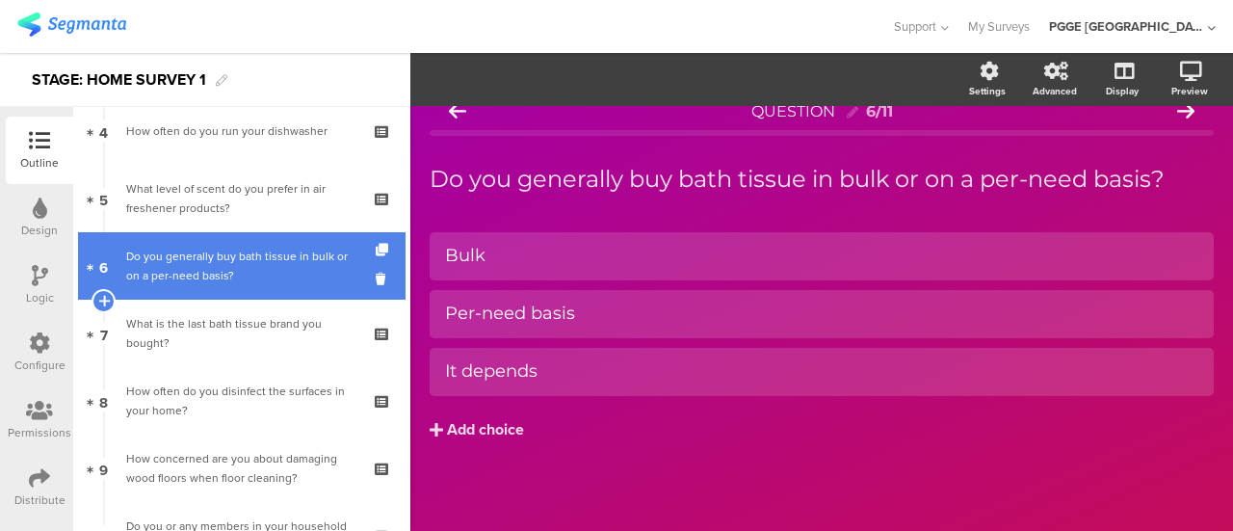
scroll to position [23, 0]
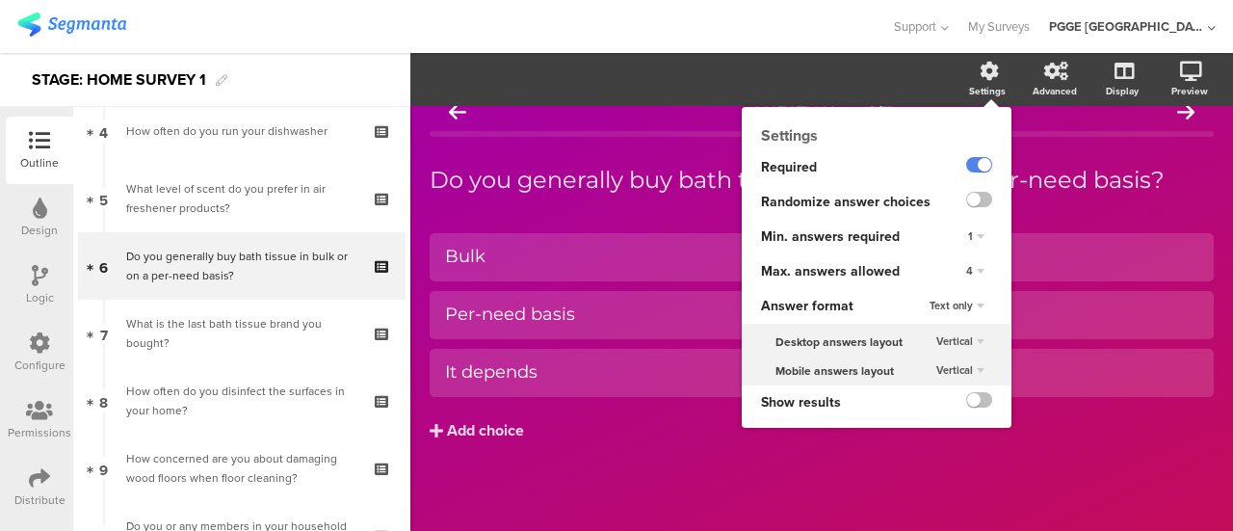
click at [966, 271] on span "4" at bounding box center [969, 270] width 7 height 15
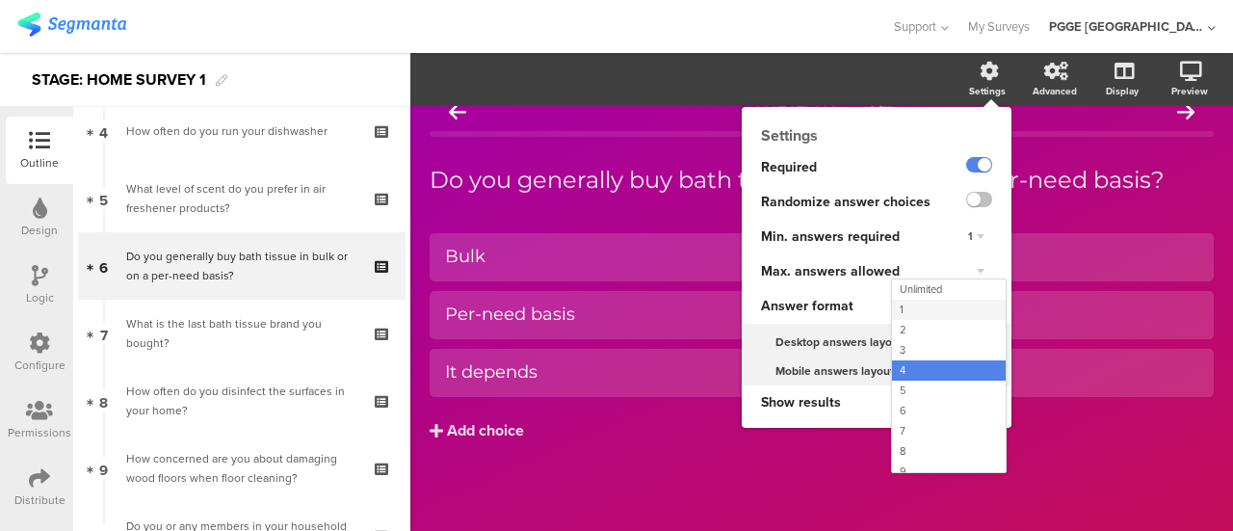
click at [904, 307] on div "1" at bounding box center [949, 309] width 114 height 20
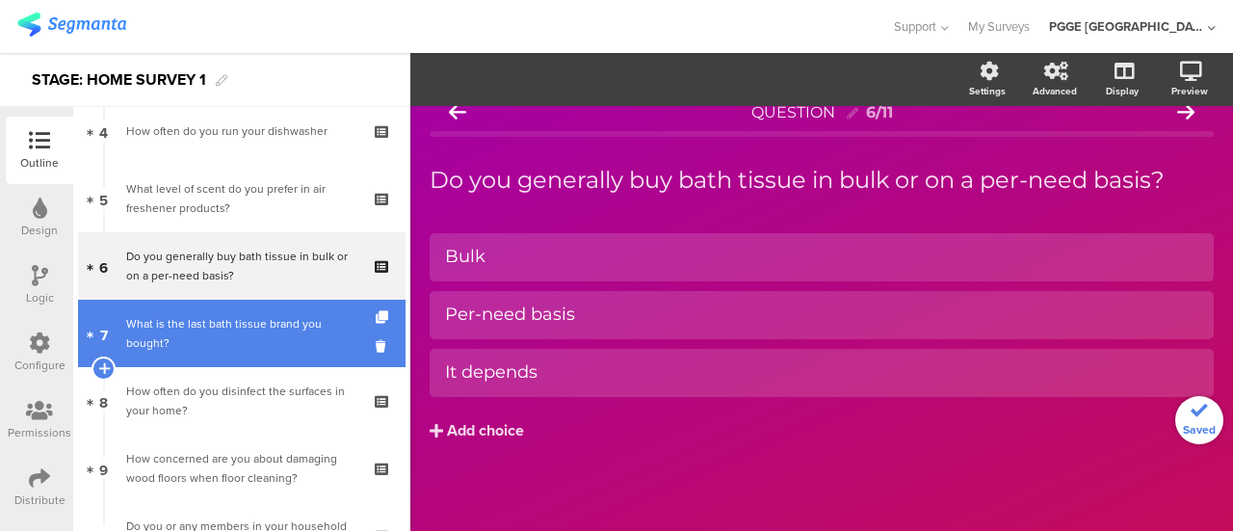
click at [273, 305] on link "7 What is the last bath tissue brand you bought?" at bounding box center [241, 332] width 327 height 67
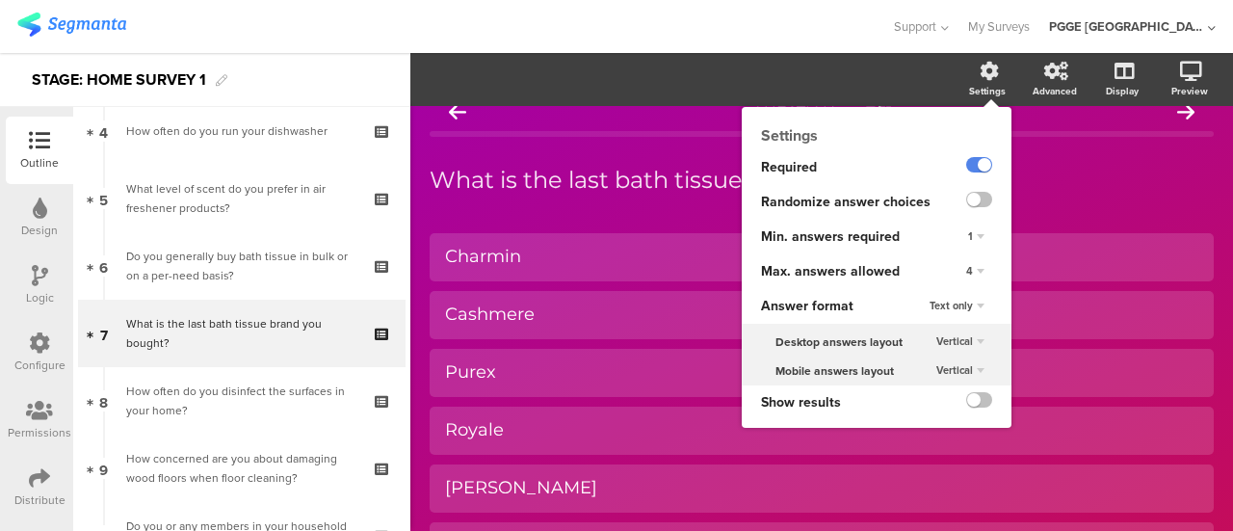
click at [966, 267] on span "4" at bounding box center [969, 270] width 7 height 15
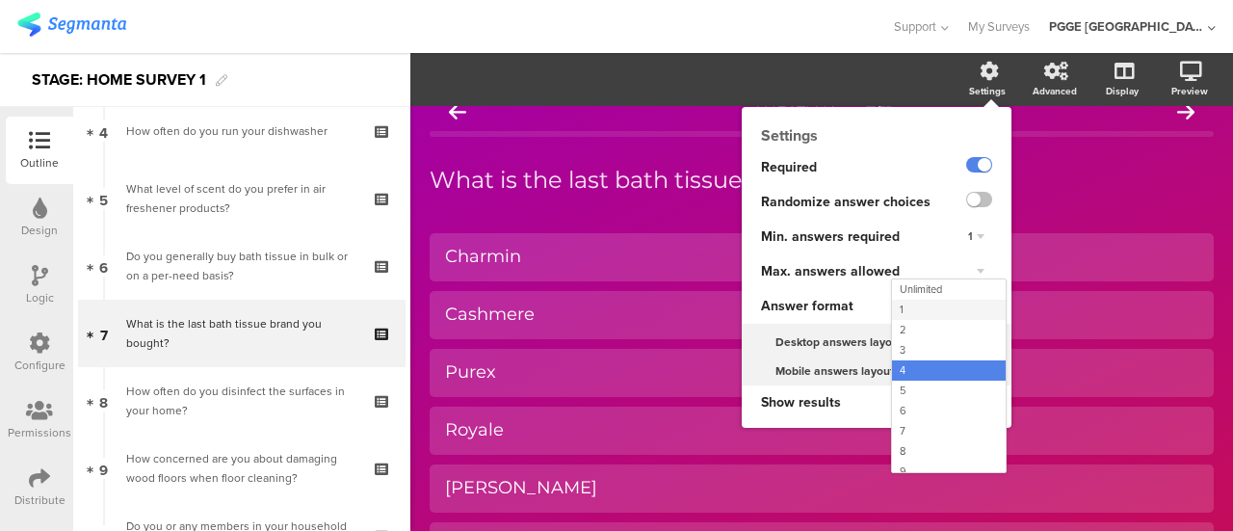
click at [905, 308] on div "1" at bounding box center [949, 309] width 114 height 20
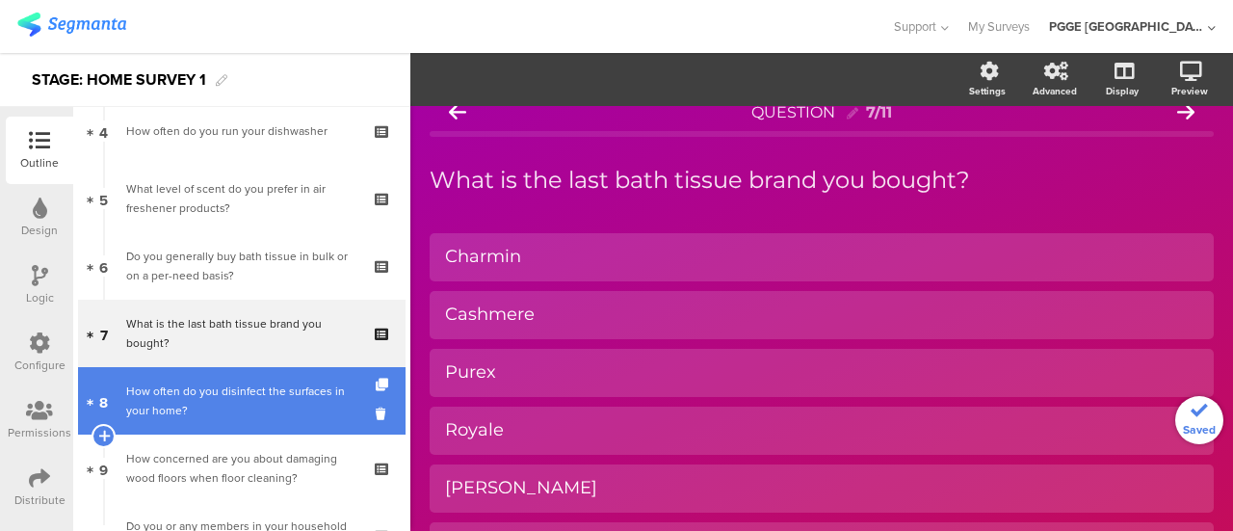
click at [216, 403] on div "How often do you disinfect the surfaces in your home?" at bounding box center [241, 400] width 230 height 39
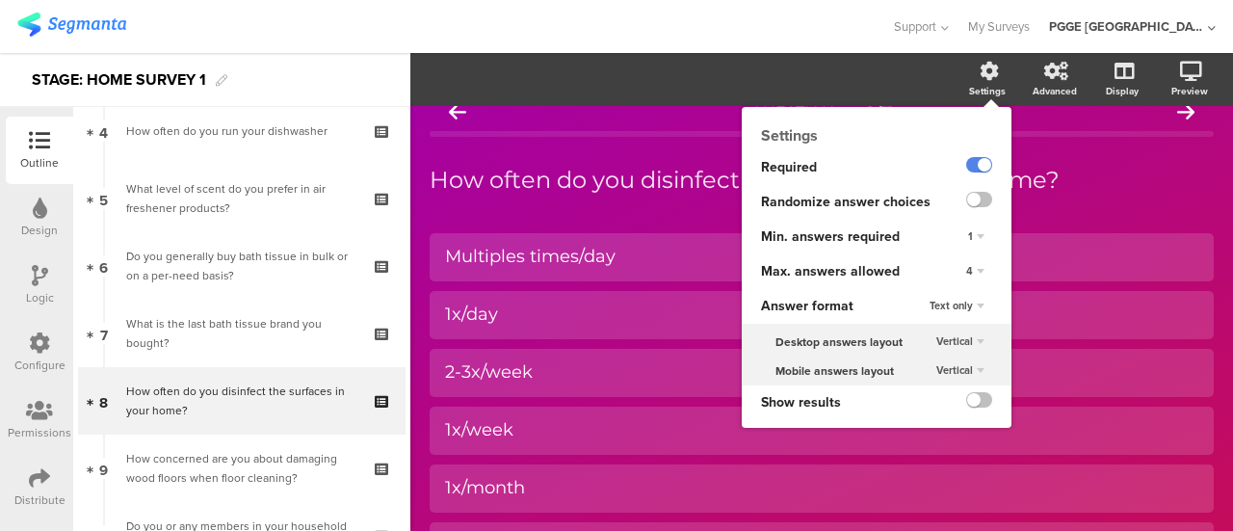
click at [958, 265] on div "4" at bounding box center [975, 271] width 34 height 23
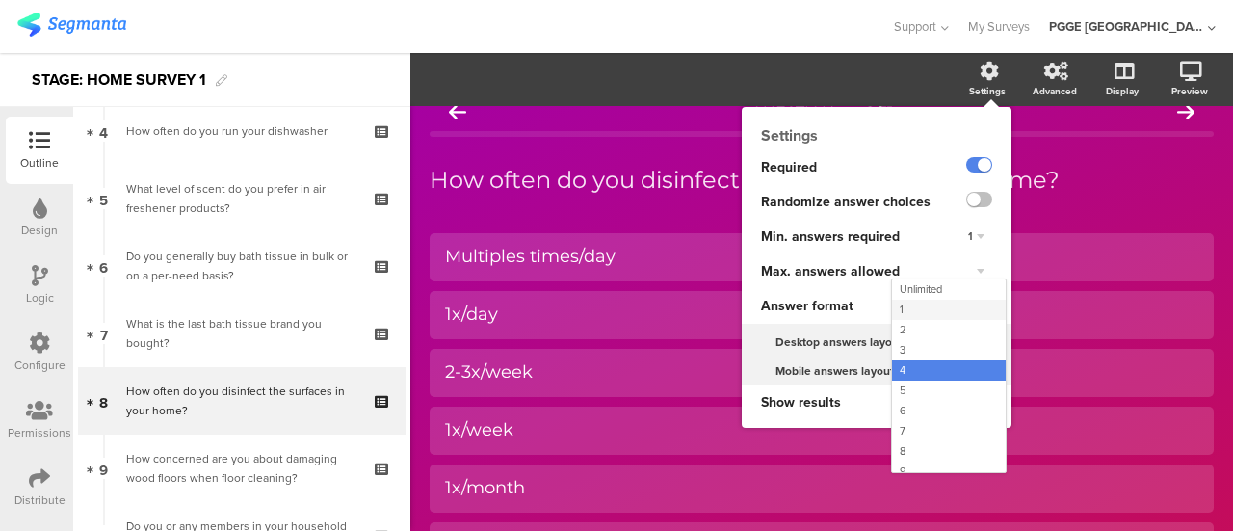
click at [897, 308] on div "1" at bounding box center [949, 309] width 114 height 20
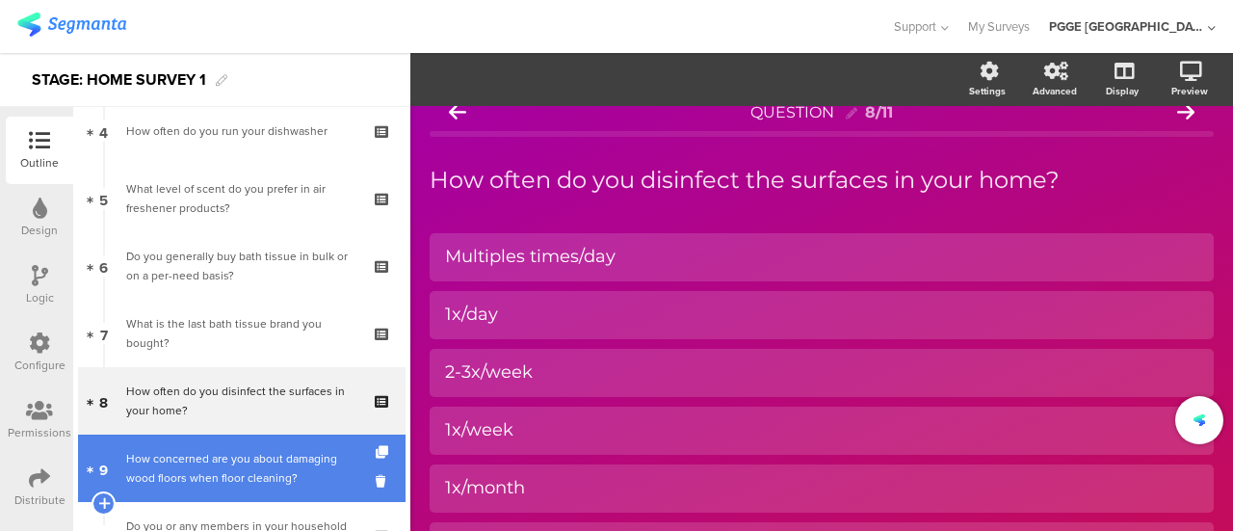
click at [218, 446] on link "9 How concerned are you about damaging wood floors when floor cleaning?" at bounding box center [241, 467] width 327 height 67
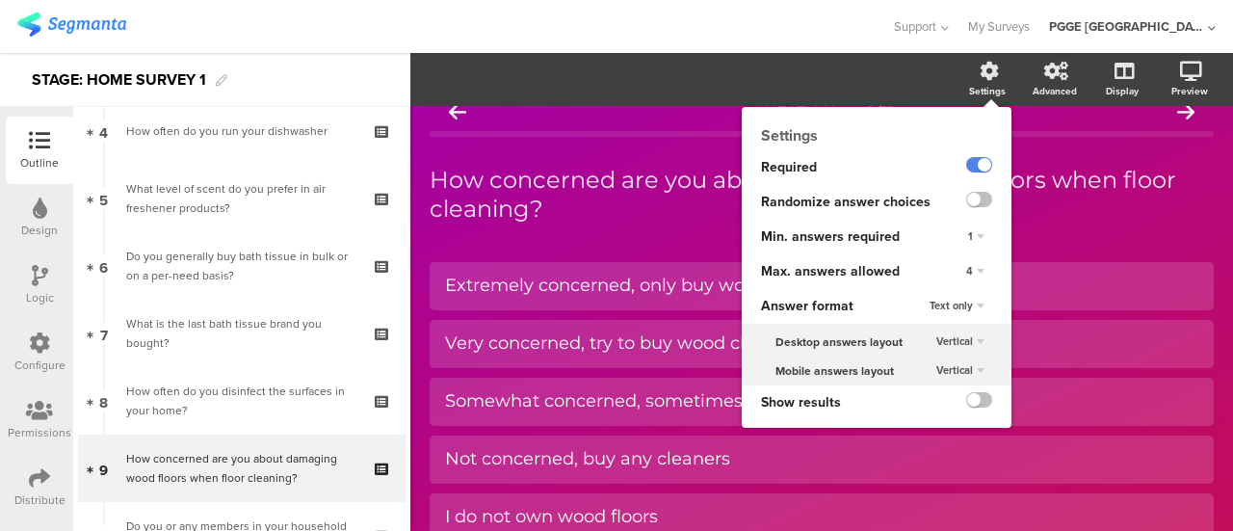
click at [966, 271] on span "4" at bounding box center [969, 270] width 7 height 15
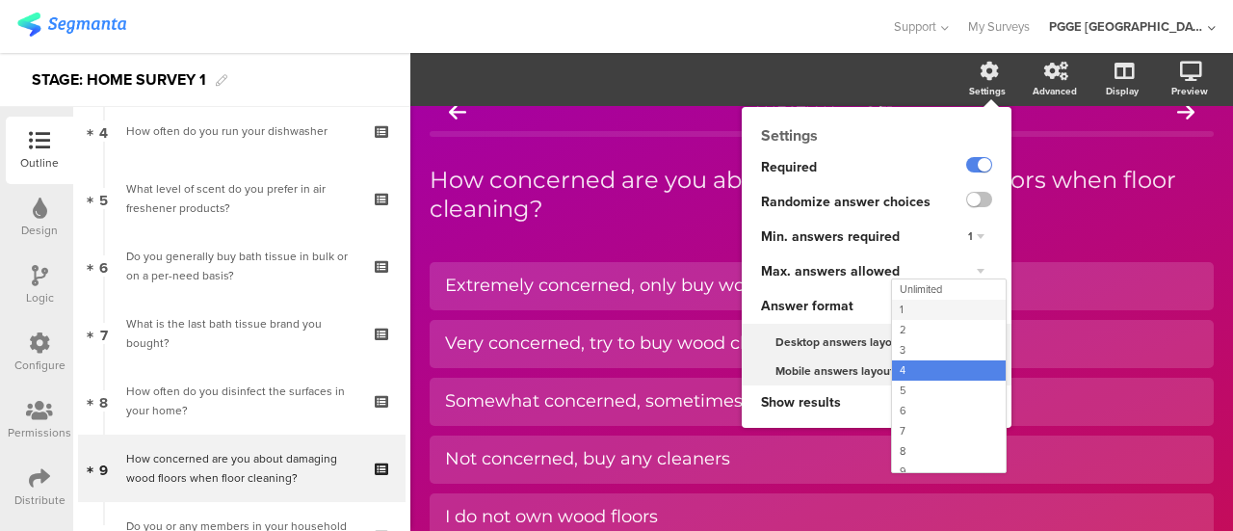
click at [894, 310] on div "1" at bounding box center [949, 309] width 114 height 20
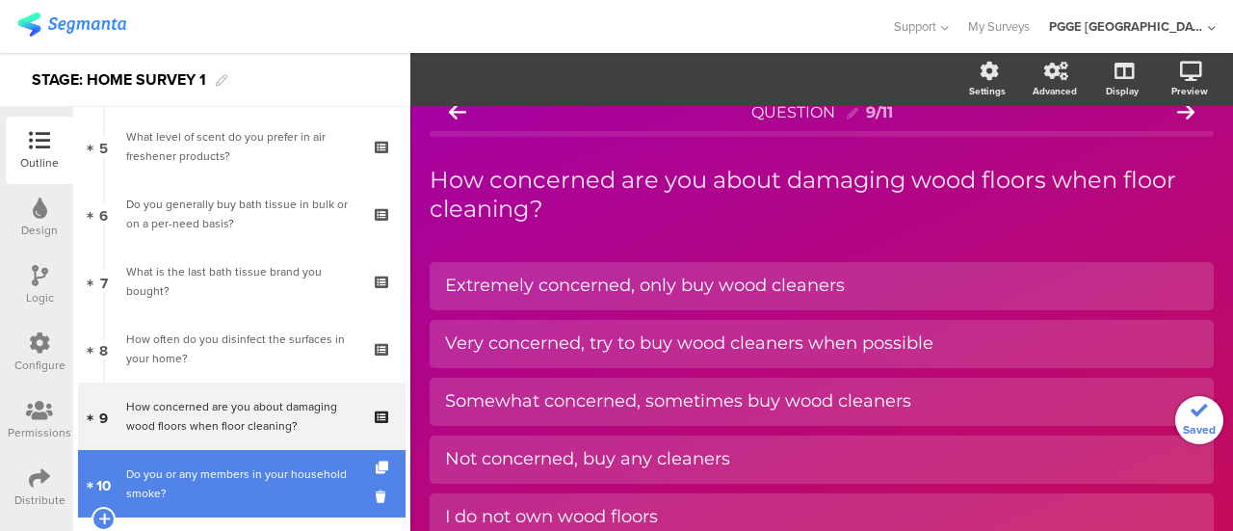
scroll to position [385, 0]
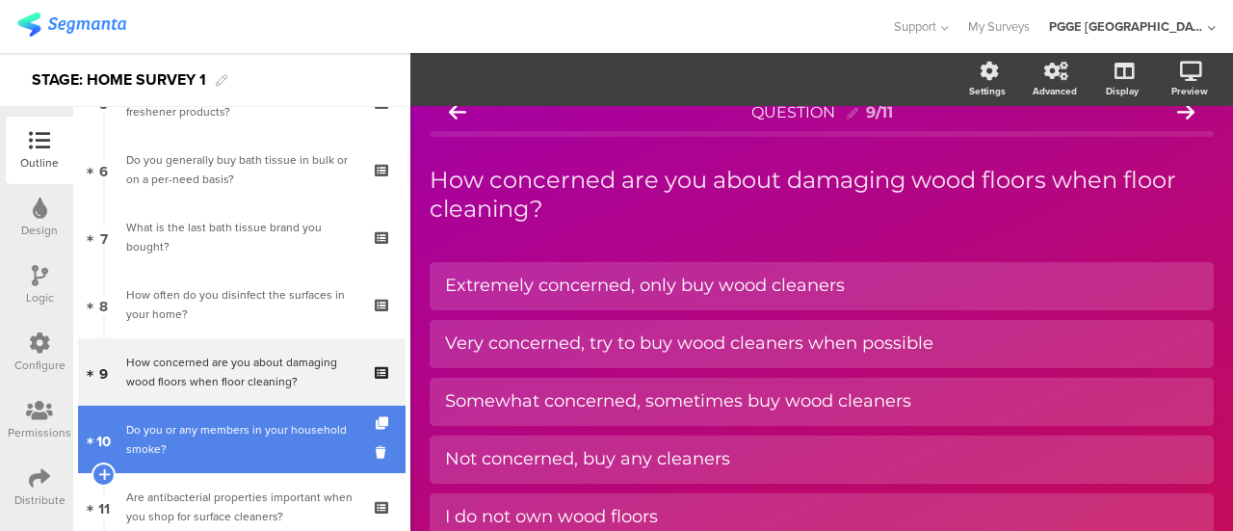
click at [213, 438] on div "Do you or any members in your household smoke?" at bounding box center [241, 439] width 230 height 39
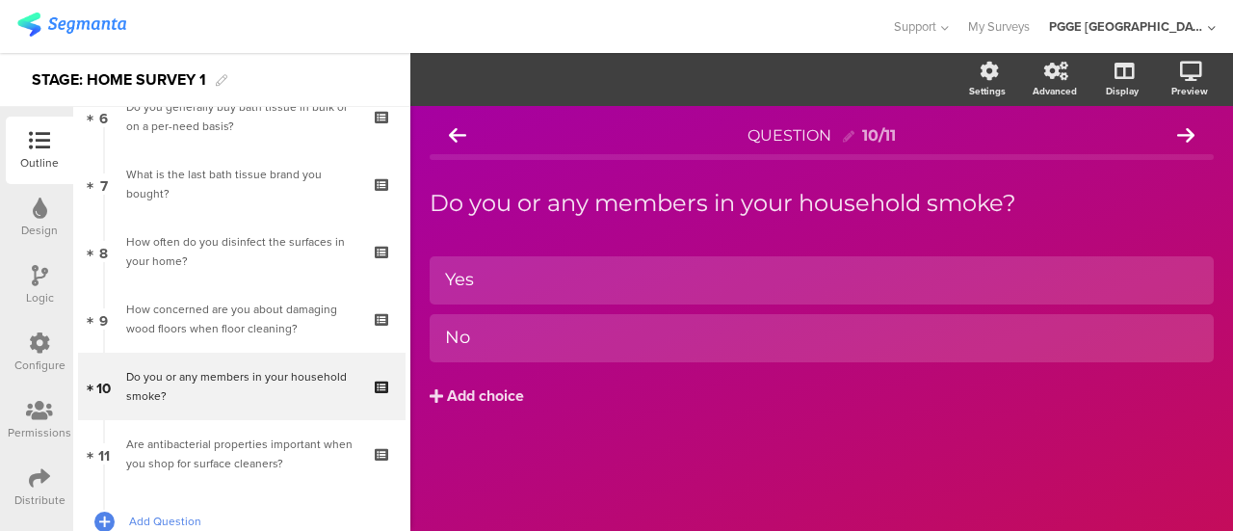
scroll to position [481, 0]
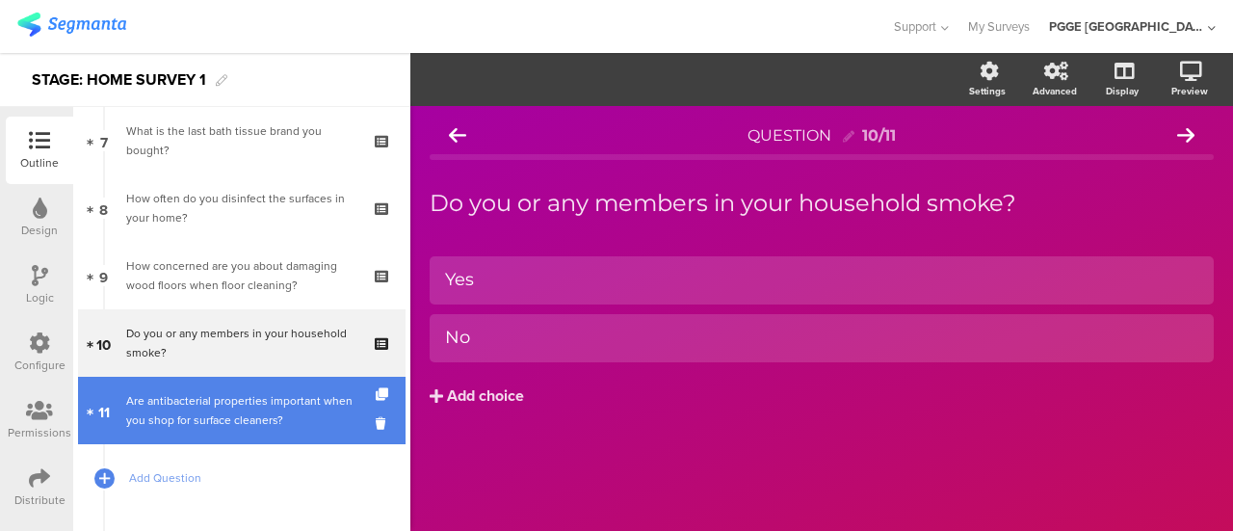
click at [221, 399] on div "Are antibacterial properties important when you shop for surface cleaners?" at bounding box center [241, 410] width 230 height 39
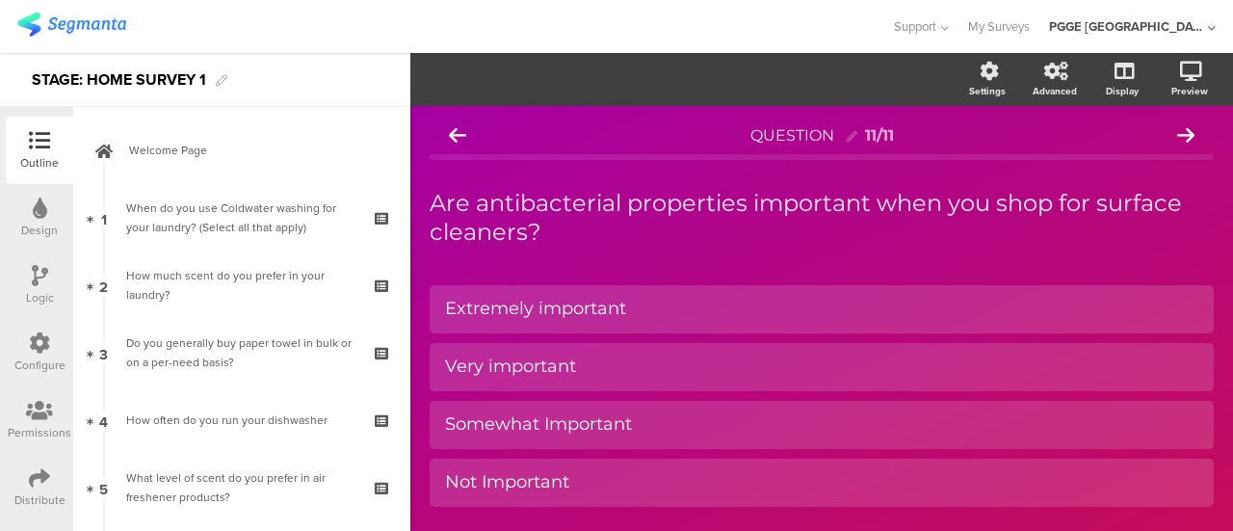
click at [42, 350] on icon at bounding box center [39, 342] width 21 height 21
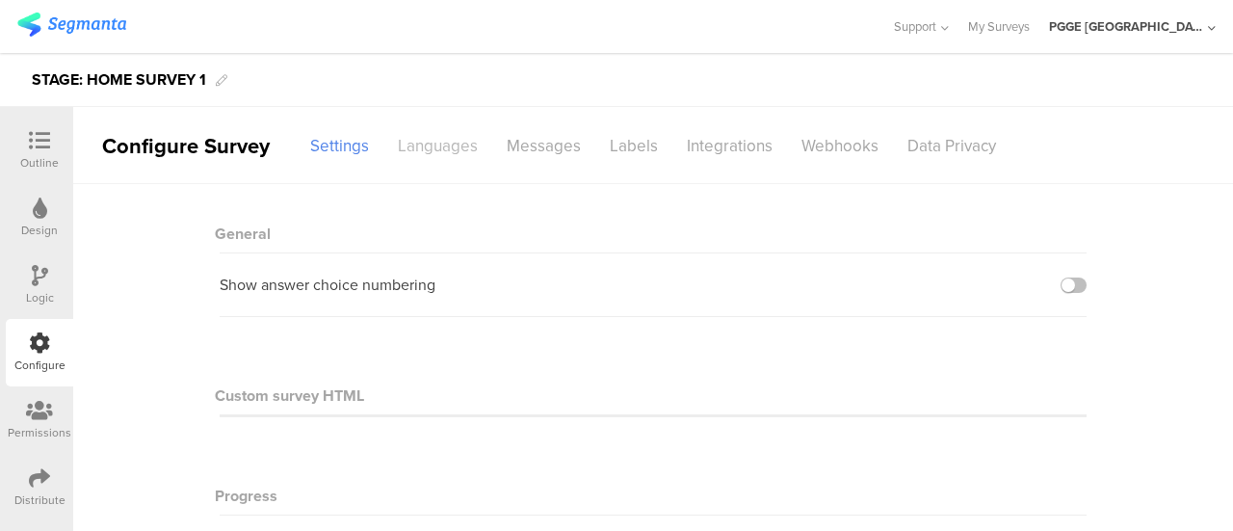
click at [432, 133] on div "Languages" at bounding box center [437, 146] width 109 height 34
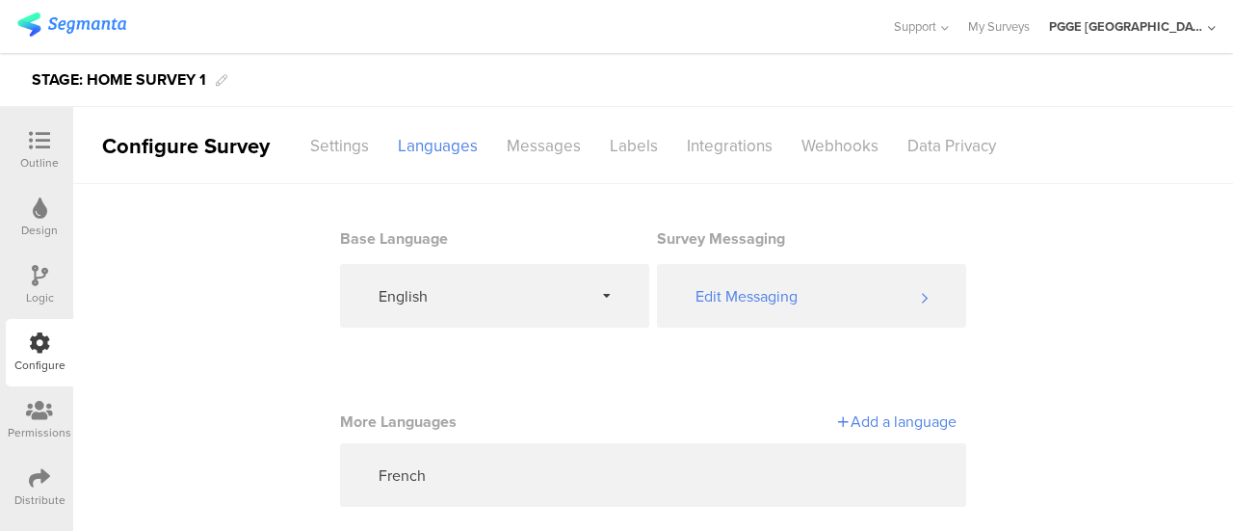
scroll to position [24, 0]
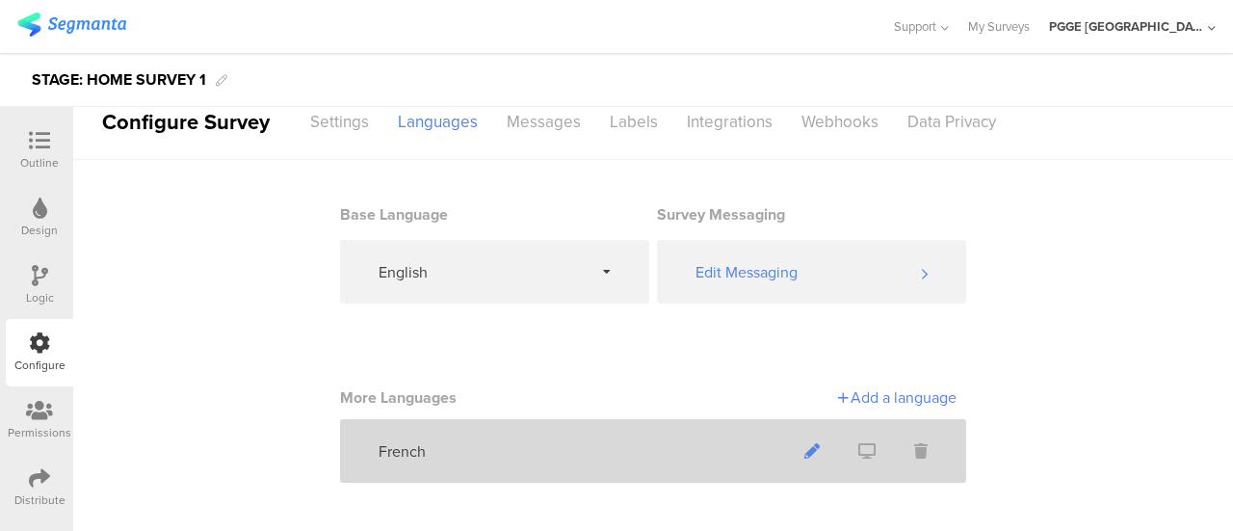
click at [812, 450] on span at bounding box center [812, 451] width 54 height 51
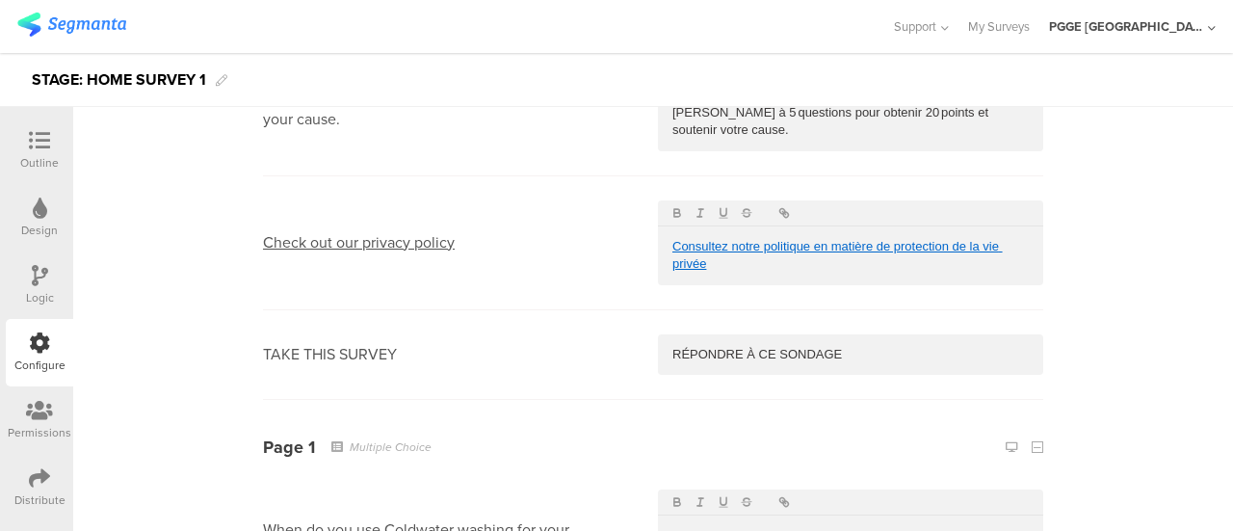
scroll to position [867, 0]
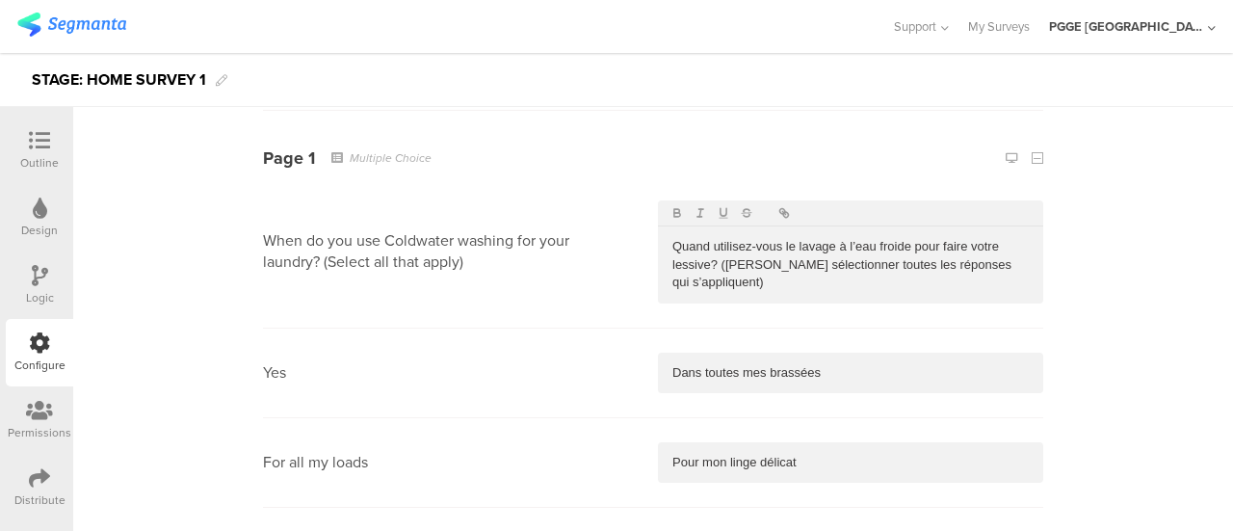
click at [765, 290] on p "Quand utilisez-vous le lavage à l’eau froide pour faire votre lessive? (Veuille…" at bounding box center [850, 264] width 356 height 53
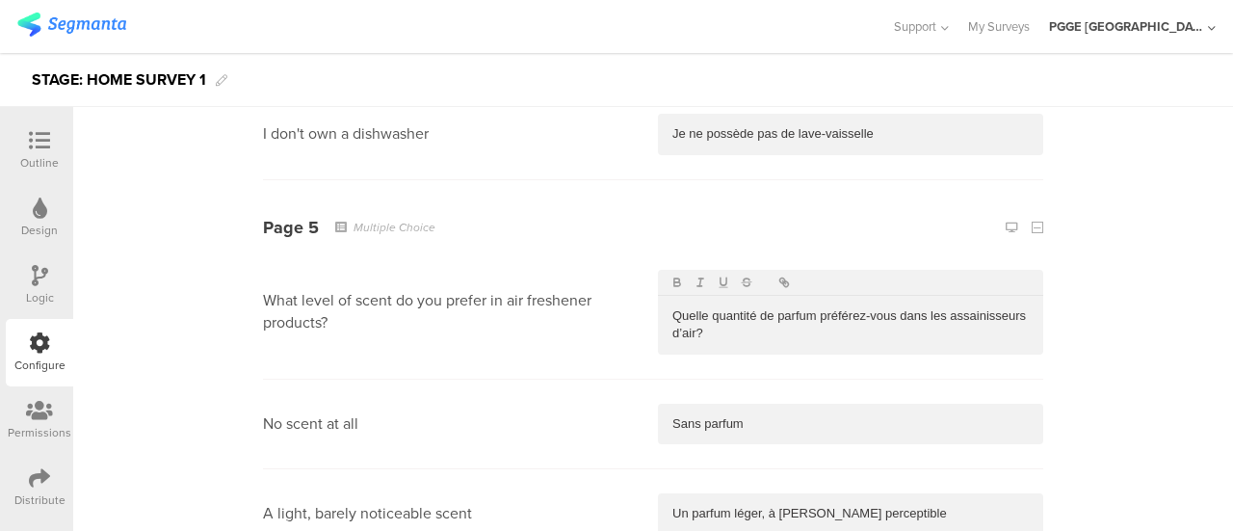
scroll to position [4099, 0]
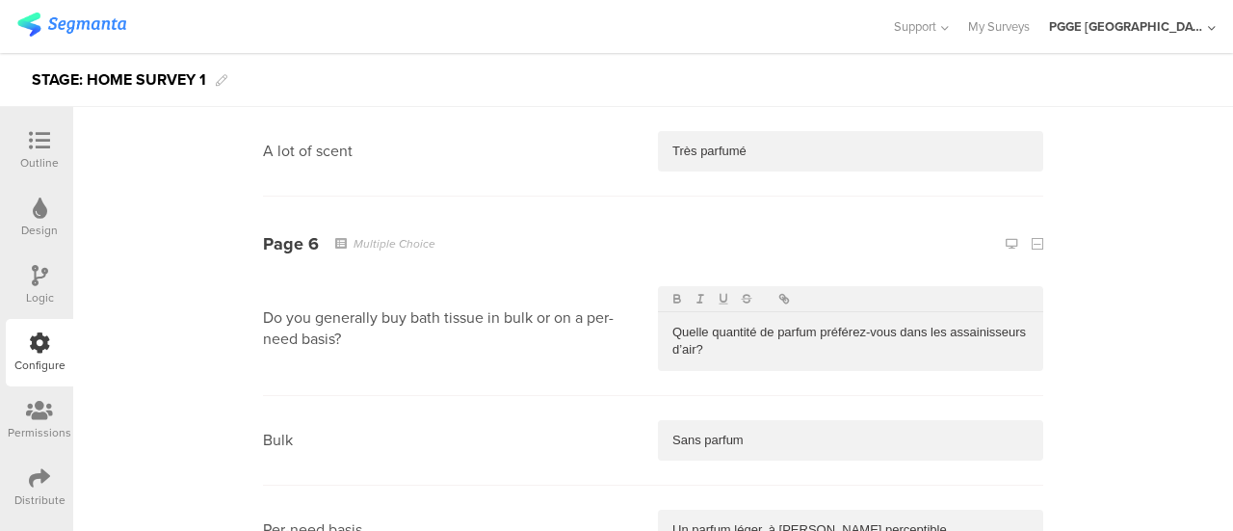
click at [716, 334] on p "Quelle quantité de parfum préférez-vous dans les assainisseurs d’air?" at bounding box center [850, 342] width 356 height 36
click at [755, 440] on div "Sans parfum" at bounding box center [850, 440] width 385 height 40
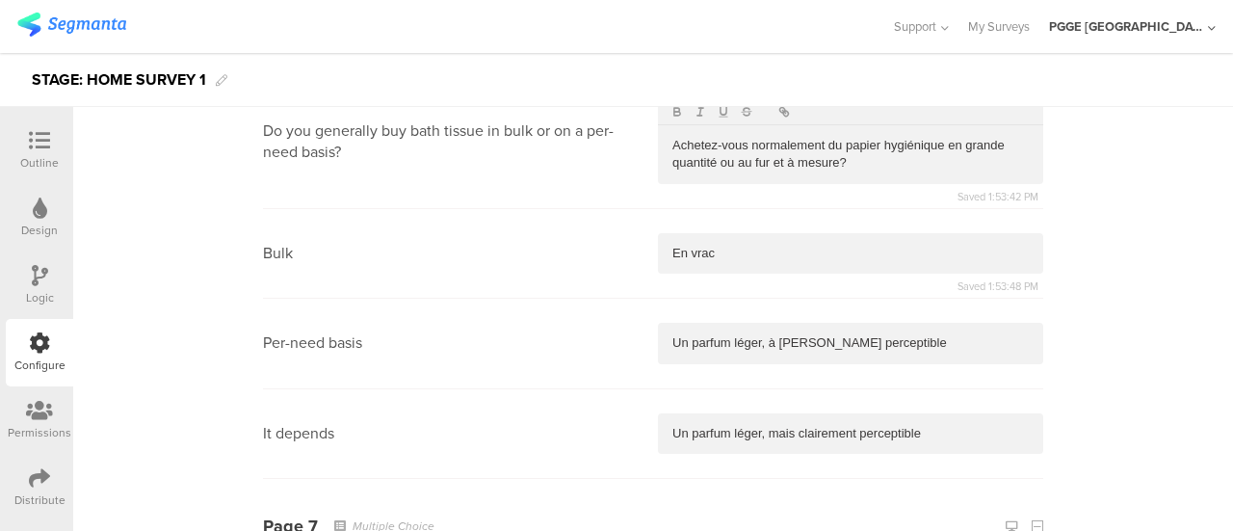
scroll to position [4292, 0]
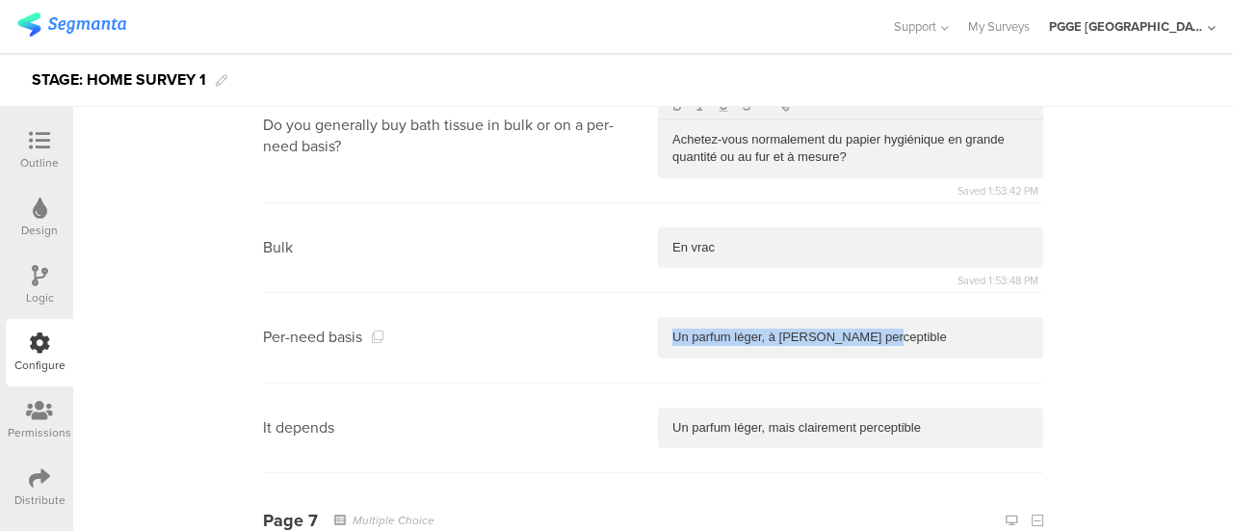
drag, startPoint x: 915, startPoint y: 328, endPoint x: 616, endPoint y: 328, distance: 298.5
click at [616, 328] on section "Per-need basis Un parfum léger, à peine perceptible" at bounding box center [653, 338] width 780 height 90
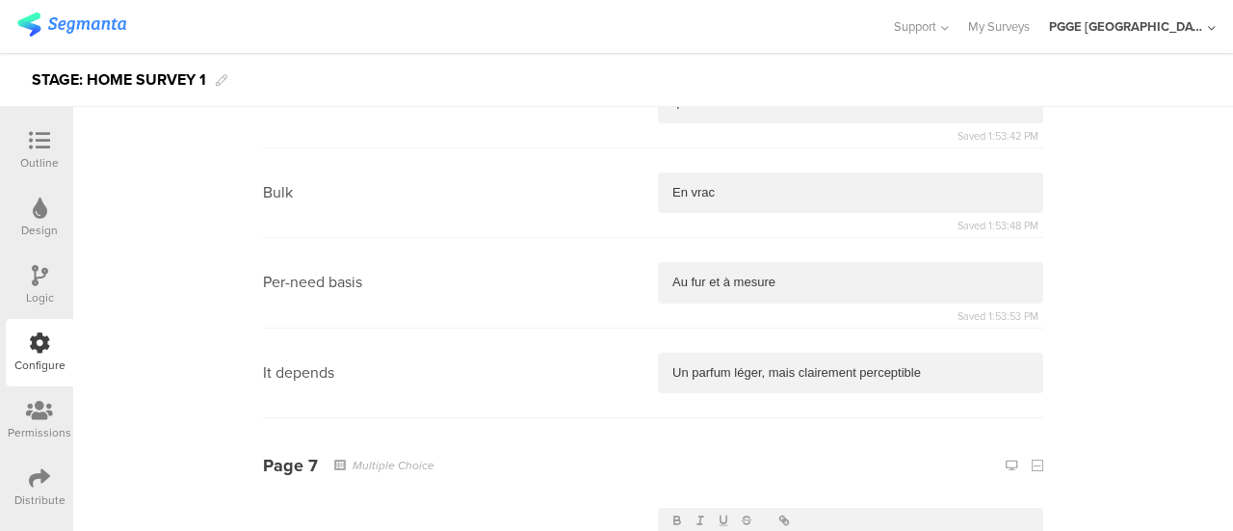
scroll to position [4388, 0]
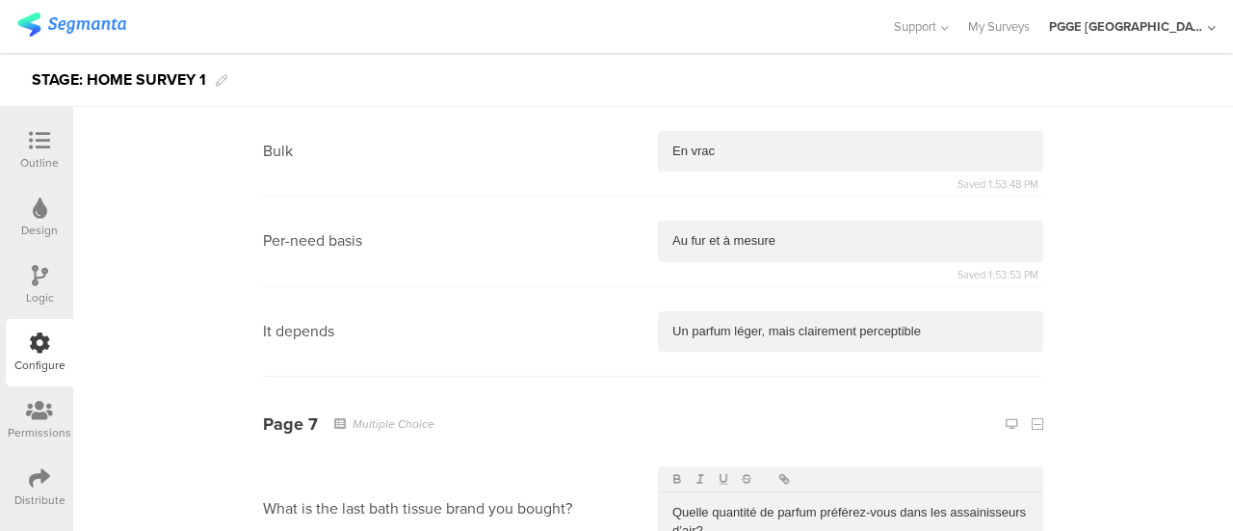
click at [807, 311] on div "Un parfum léger, mais clairement perceptible" at bounding box center [850, 331] width 385 height 40
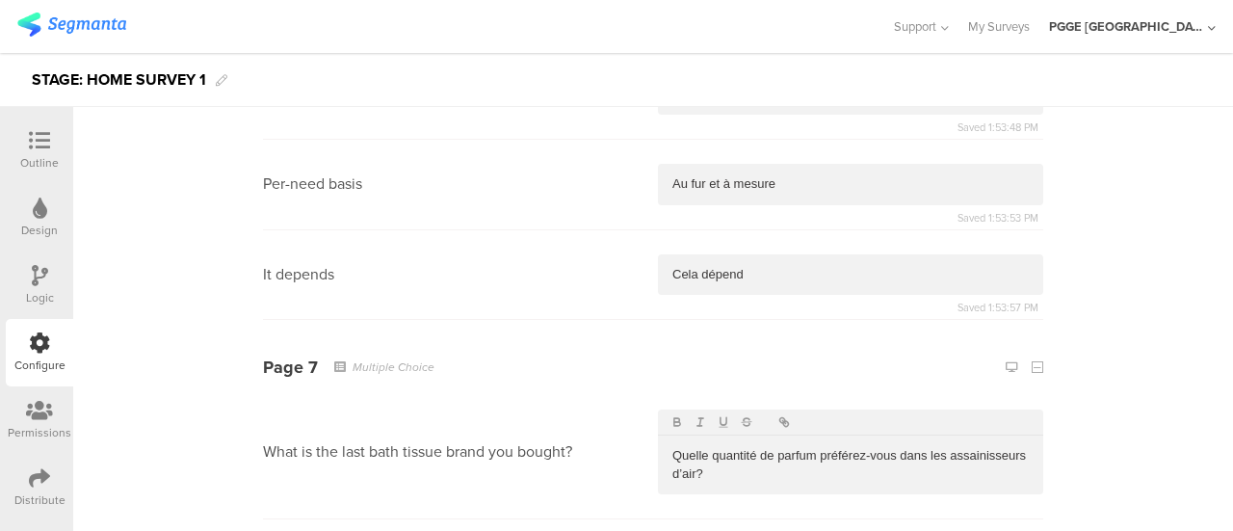
scroll to position [4485, 0]
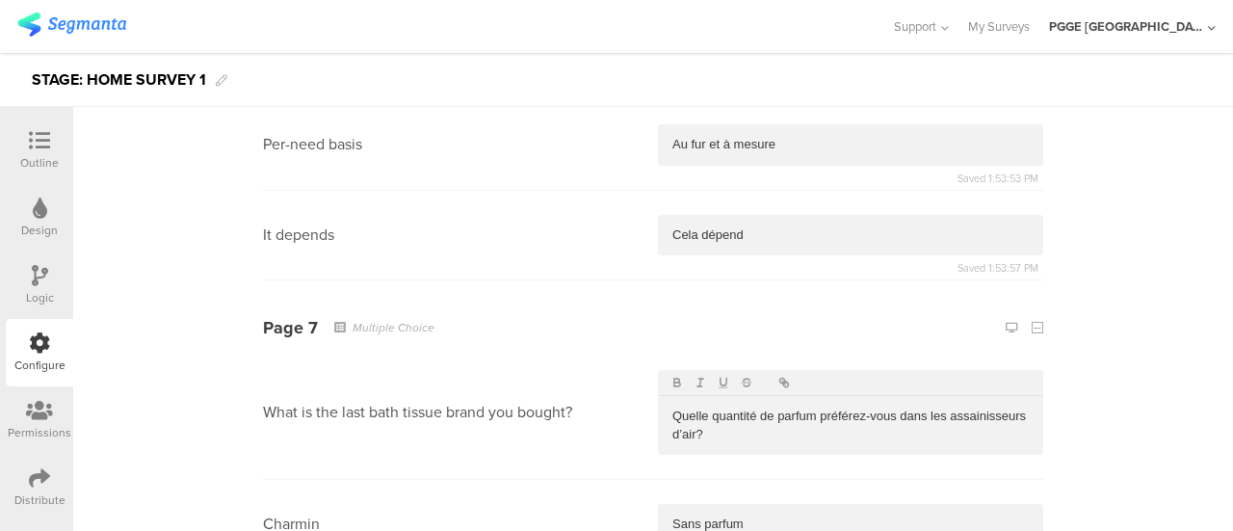
click at [713, 418] on p "Quelle quantité de parfum préférez-vous dans les assainisseurs d’air?" at bounding box center [850, 425] width 356 height 36
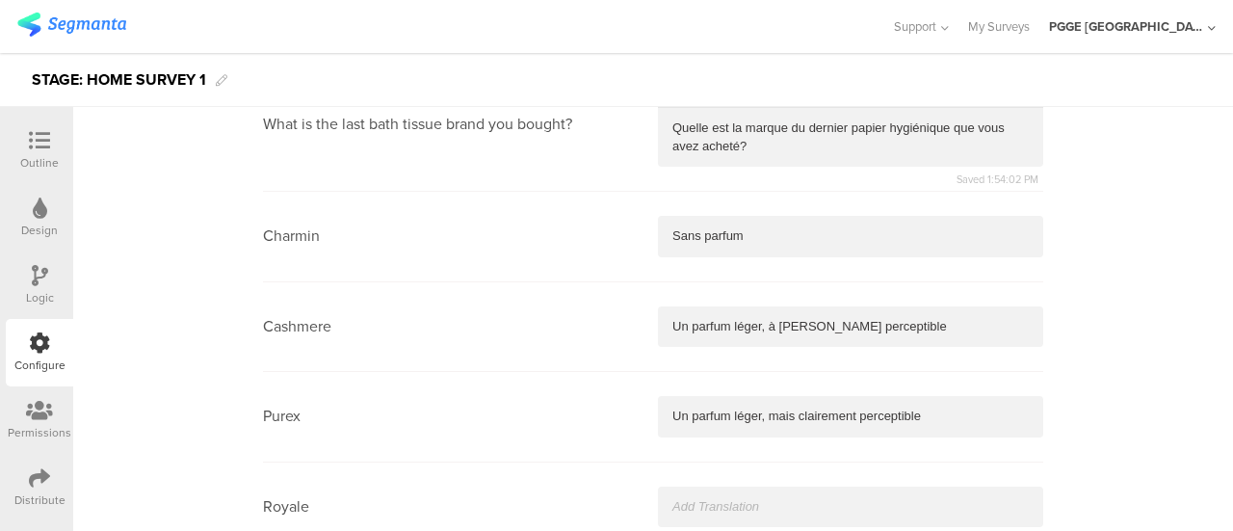
scroll to position [4773, 0]
drag, startPoint x: 757, startPoint y: 211, endPoint x: 611, endPoint y: 211, distance: 146.4
click at [611, 211] on section "Charmin Sans parfum" at bounding box center [653, 236] width 780 height 90
click at [910, 317] on p "Un parfum léger, à peine perceptible" at bounding box center [850, 325] width 356 height 17
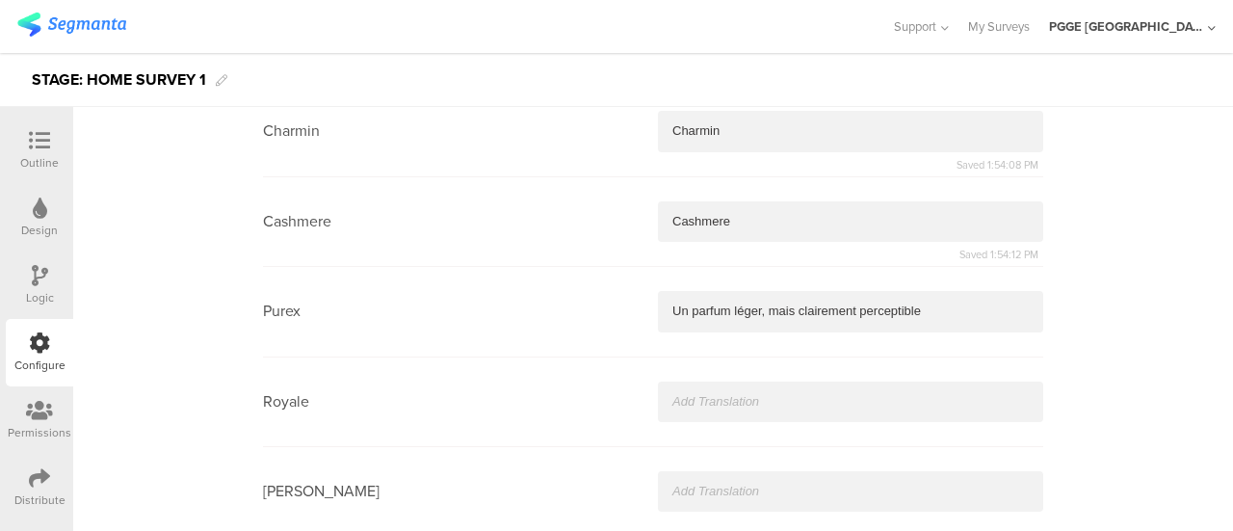
scroll to position [4966, 0]
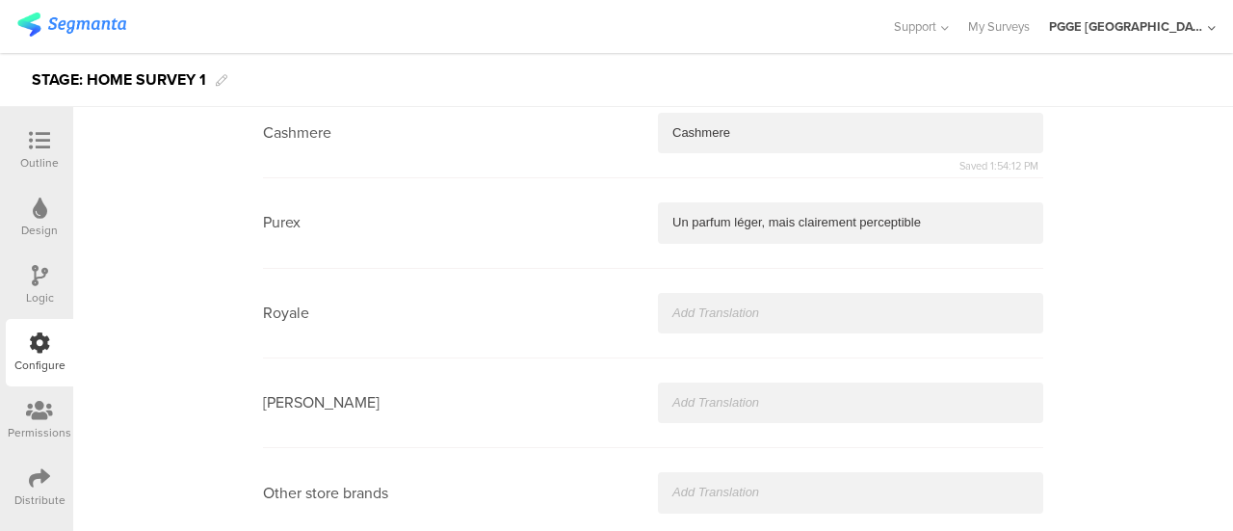
click at [728, 214] on p "Un parfum léger, mais clairement perceptible" at bounding box center [850, 222] width 356 height 17
click at [709, 304] on p at bounding box center [850, 312] width 356 height 17
click at [686, 394] on p at bounding box center [850, 402] width 356 height 17
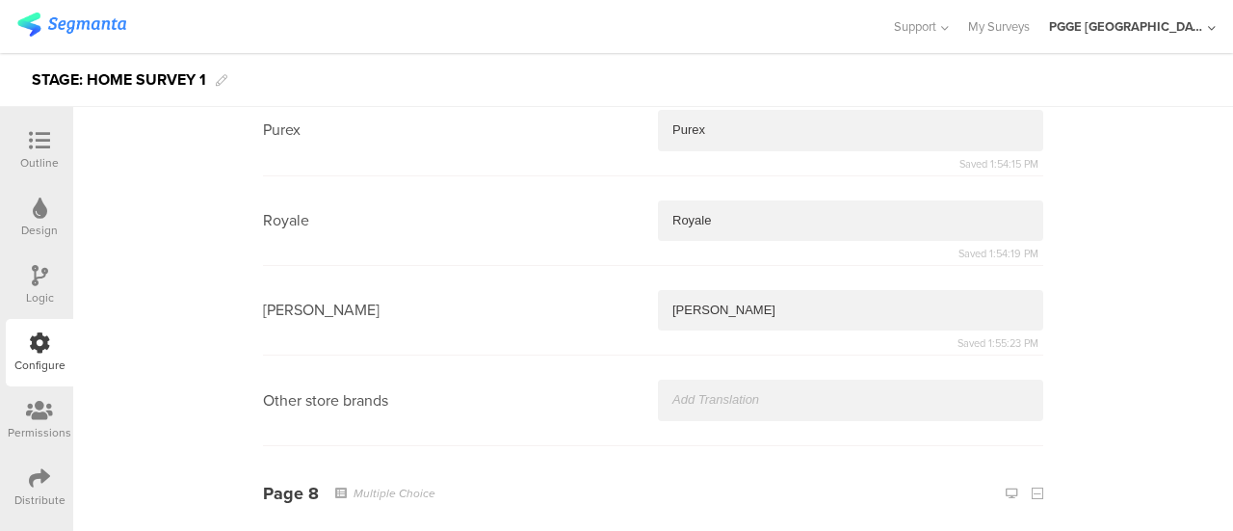
scroll to position [5159, 0]
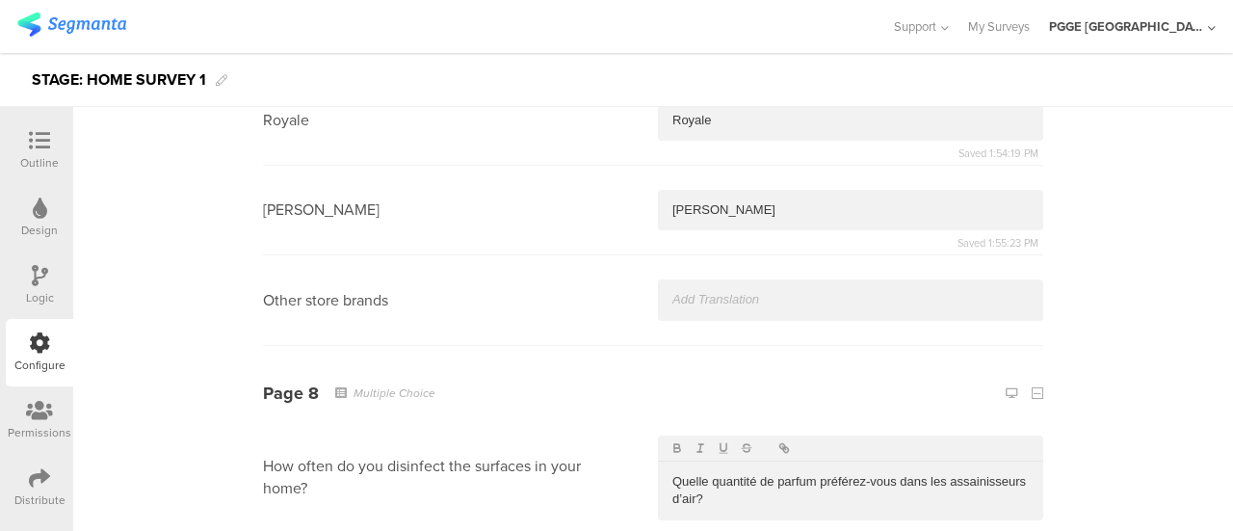
click at [708, 291] on p at bounding box center [850, 299] width 356 height 17
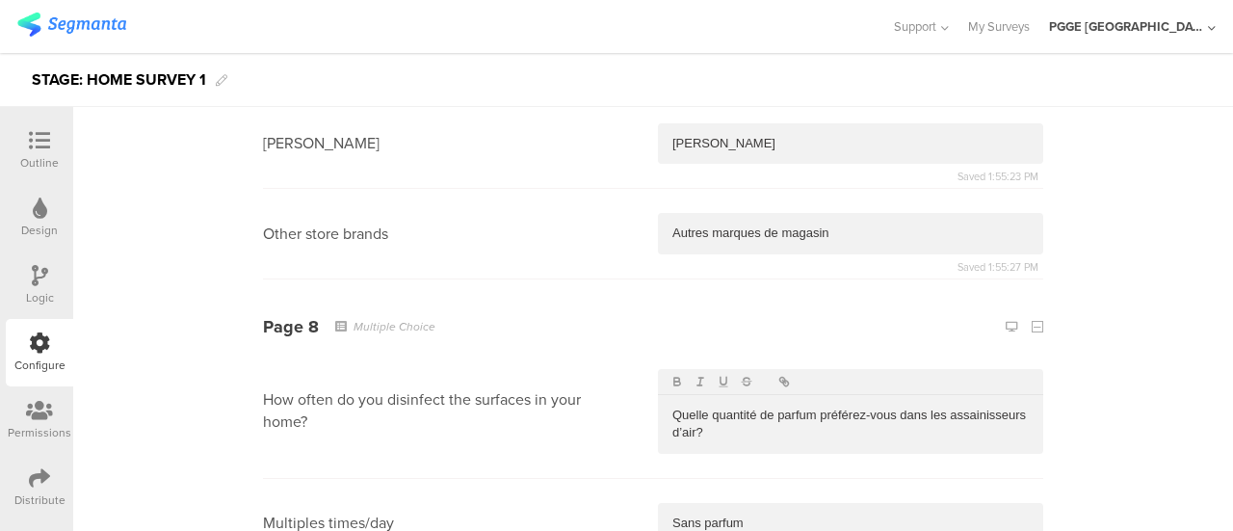
scroll to position [5255, 0]
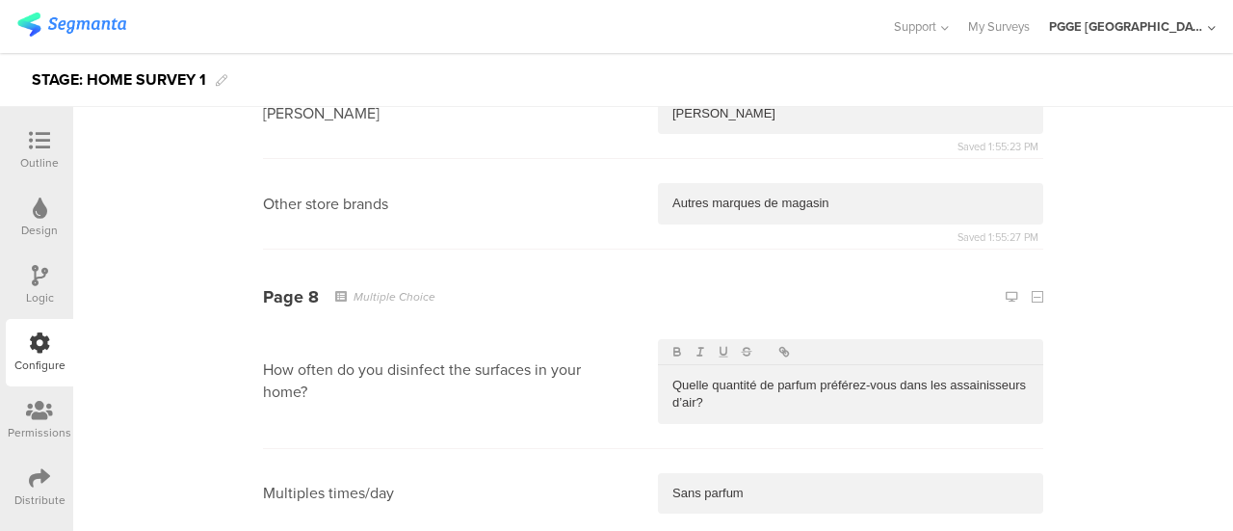
click at [715, 377] on p "Quelle quantité de parfum préférez-vous dans les assainisseurs d’air?" at bounding box center [850, 395] width 356 height 36
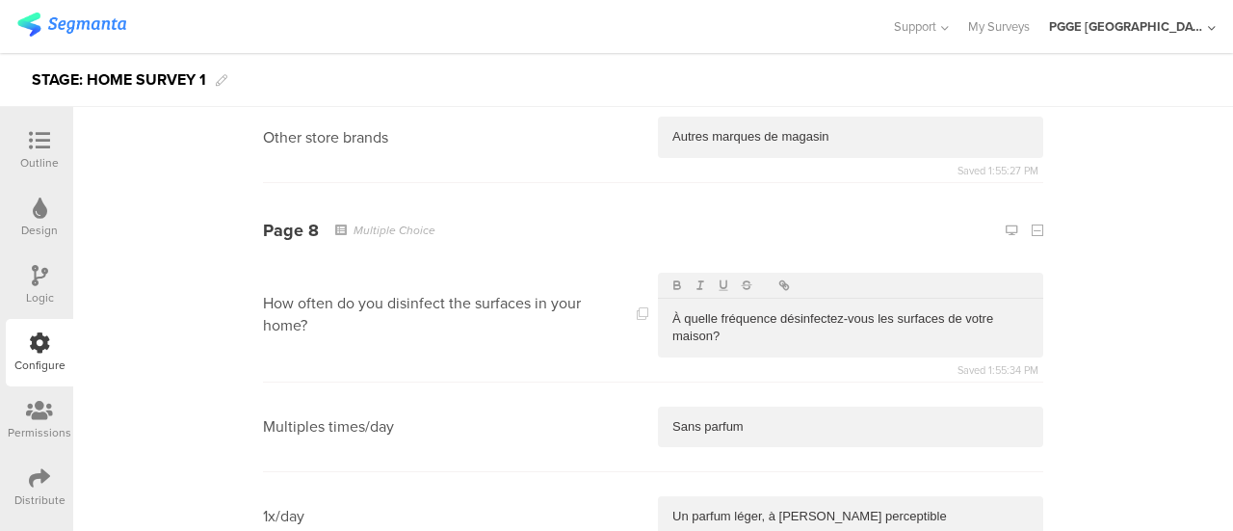
scroll to position [5351, 0]
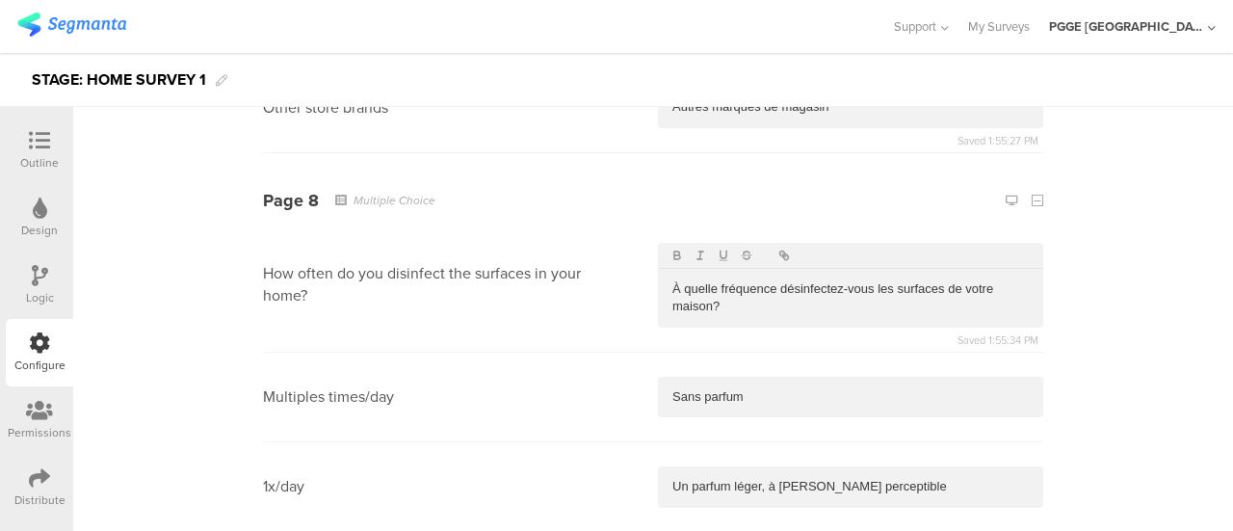
click at [767, 388] on p "Sans parfum" at bounding box center [850, 396] width 356 height 17
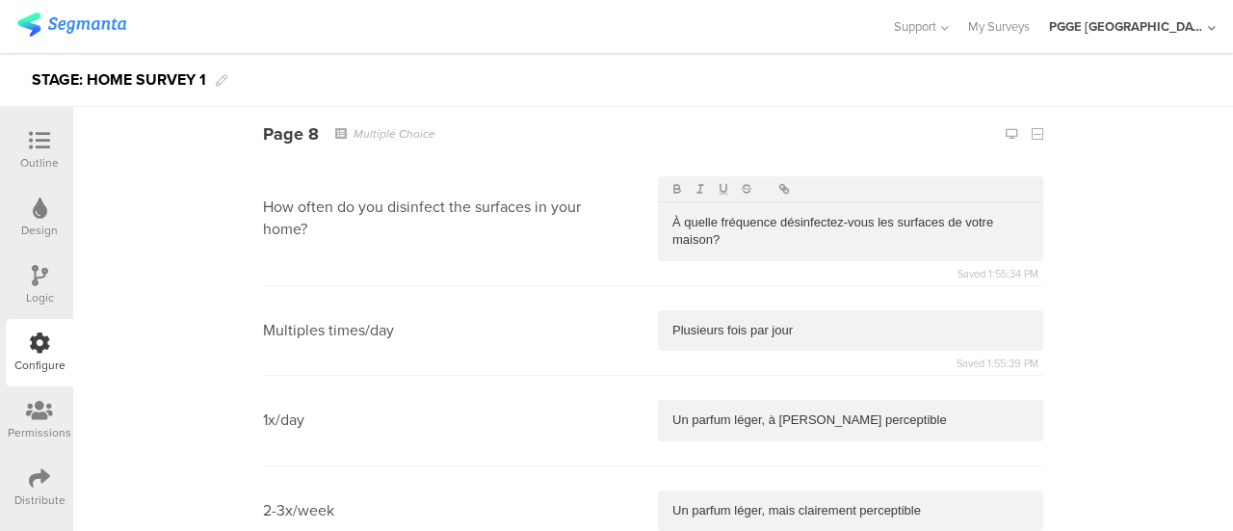
scroll to position [5447, 0]
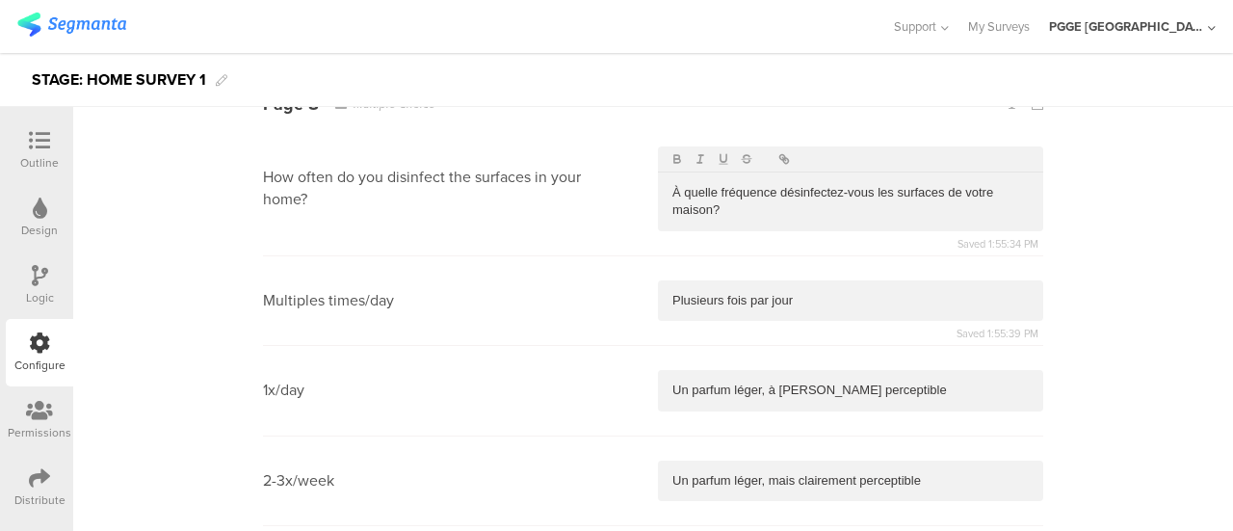
click at [705, 381] on p "Un parfum léger, à peine perceptible" at bounding box center [850, 389] width 356 height 17
click at [749, 472] on p "Un parfum léger, mais clairement perceptible" at bounding box center [850, 480] width 356 height 17
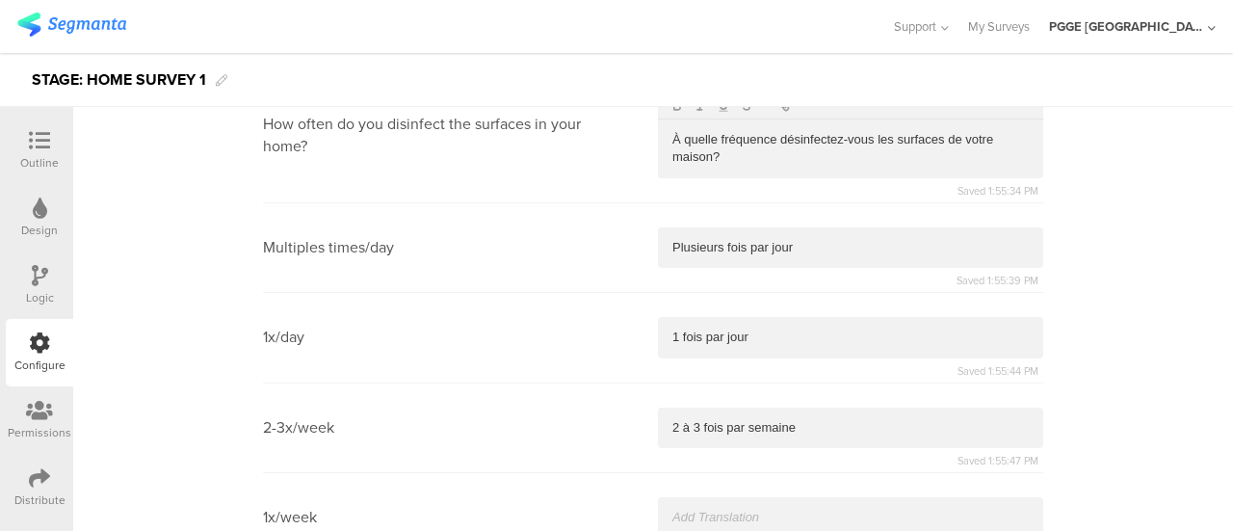
scroll to position [5544, 0]
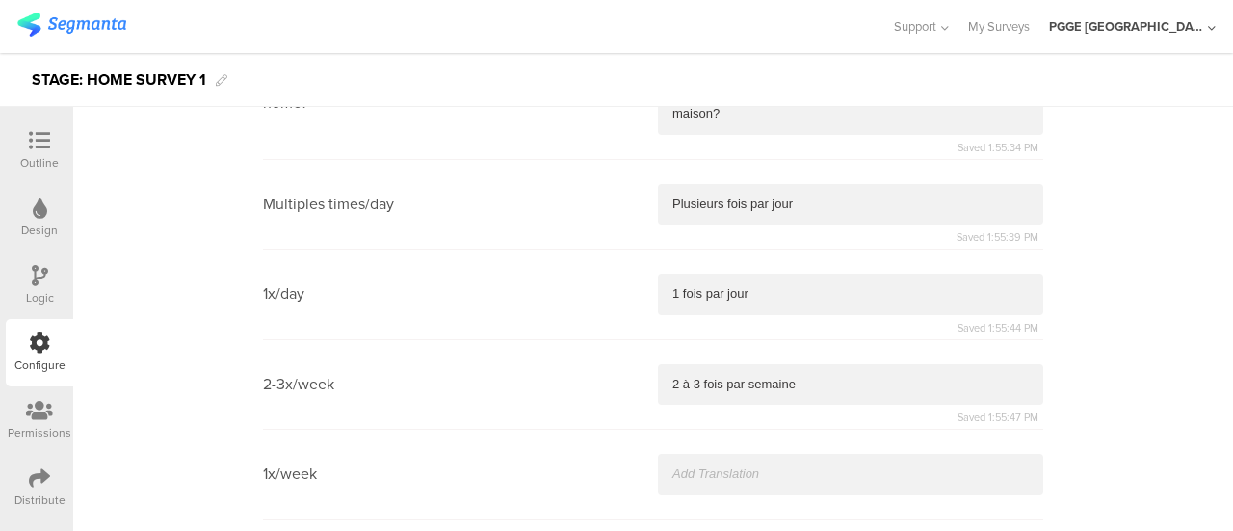
click at [717, 465] on p at bounding box center [850, 473] width 356 height 17
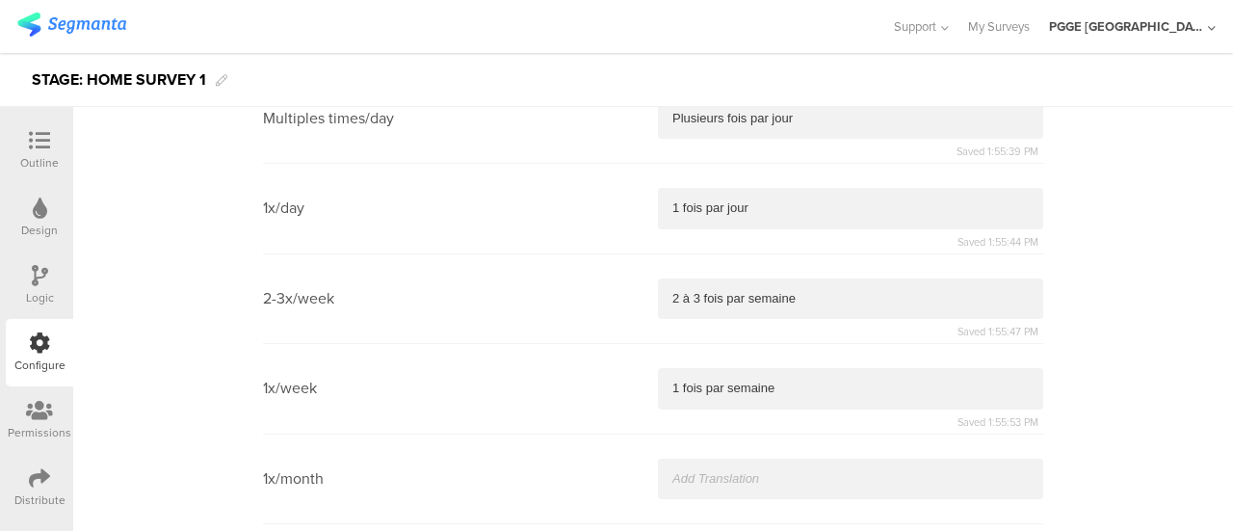
scroll to position [5736, 0]
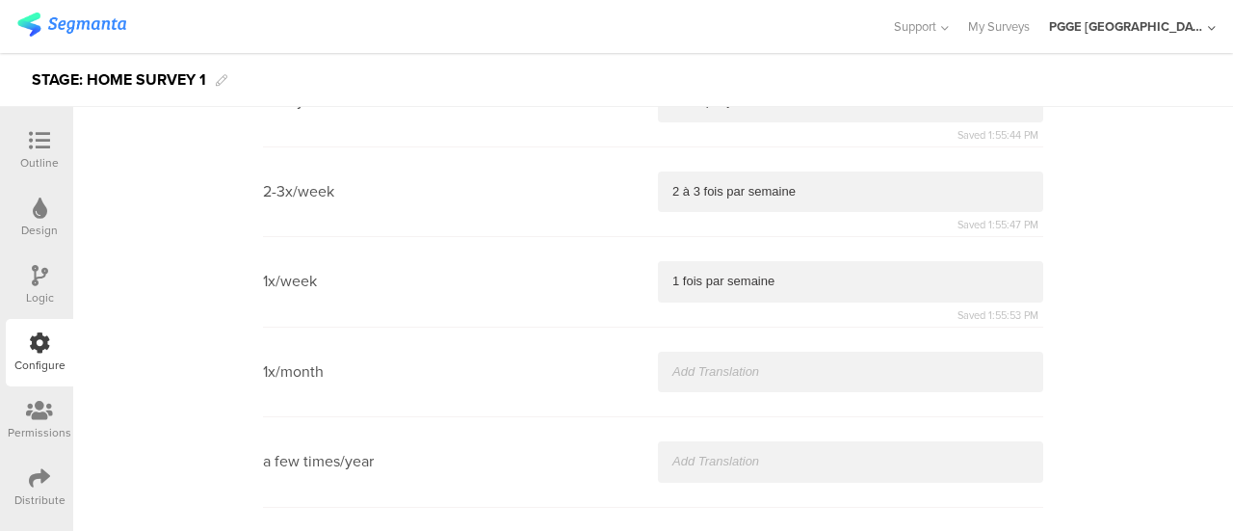
click at [699, 363] on p at bounding box center [850, 371] width 356 height 17
click at [709, 453] on p at bounding box center [850, 461] width 356 height 17
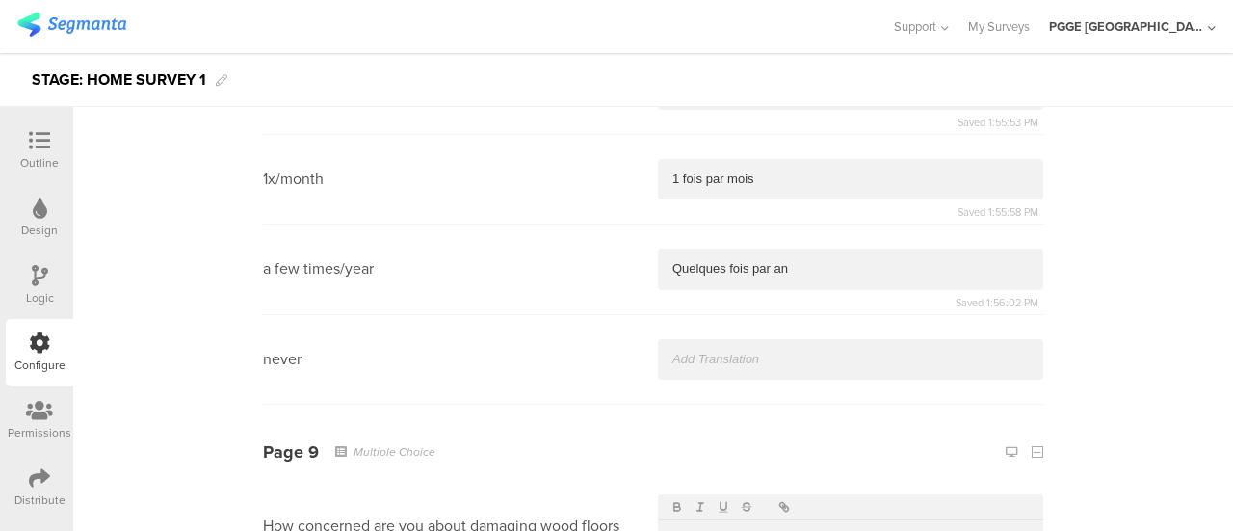
click at [690, 339] on div at bounding box center [850, 359] width 385 height 40
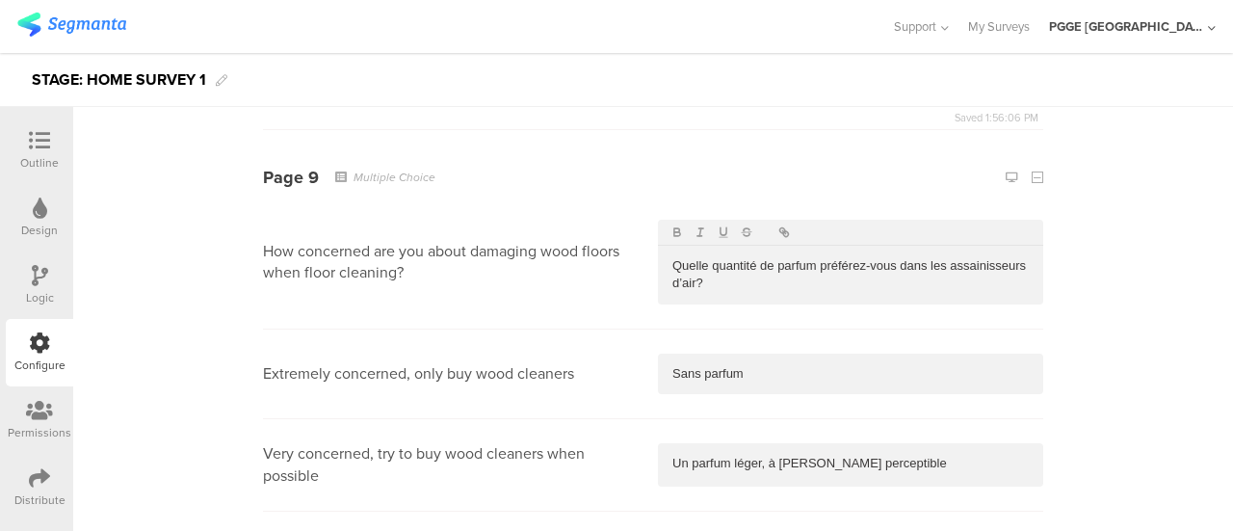
scroll to position [6218, 0]
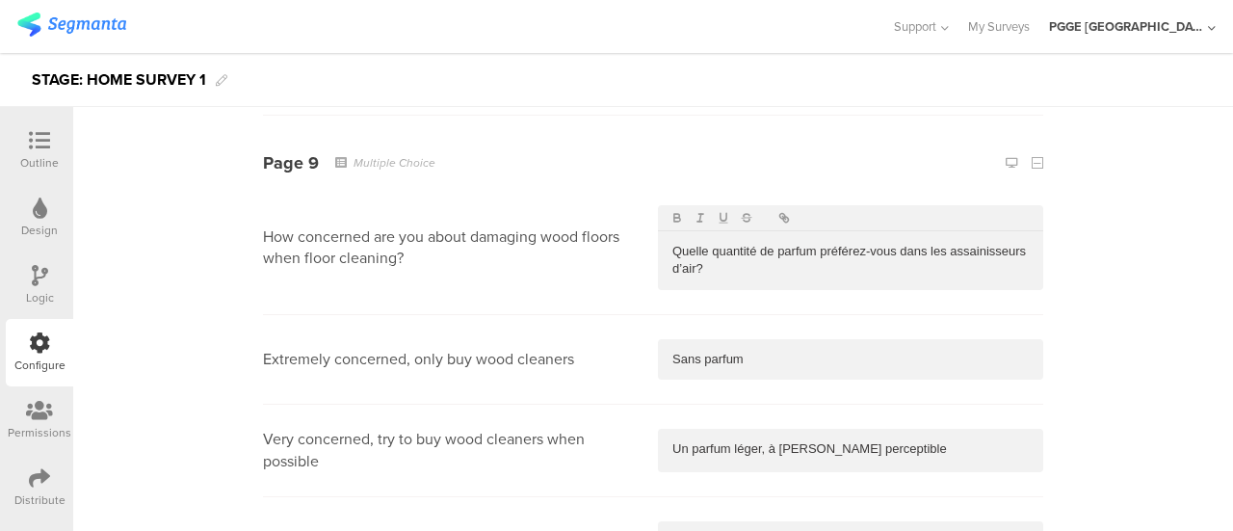
click at [727, 261] on p "Quelle quantité de parfum préférez-vous dans les assainisseurs d’air?" at bounding box center [850, 261] width 356 height 36
click at [757, 339] on div "Sans parfum" at bounding box center [850, 359] width 385 height 40
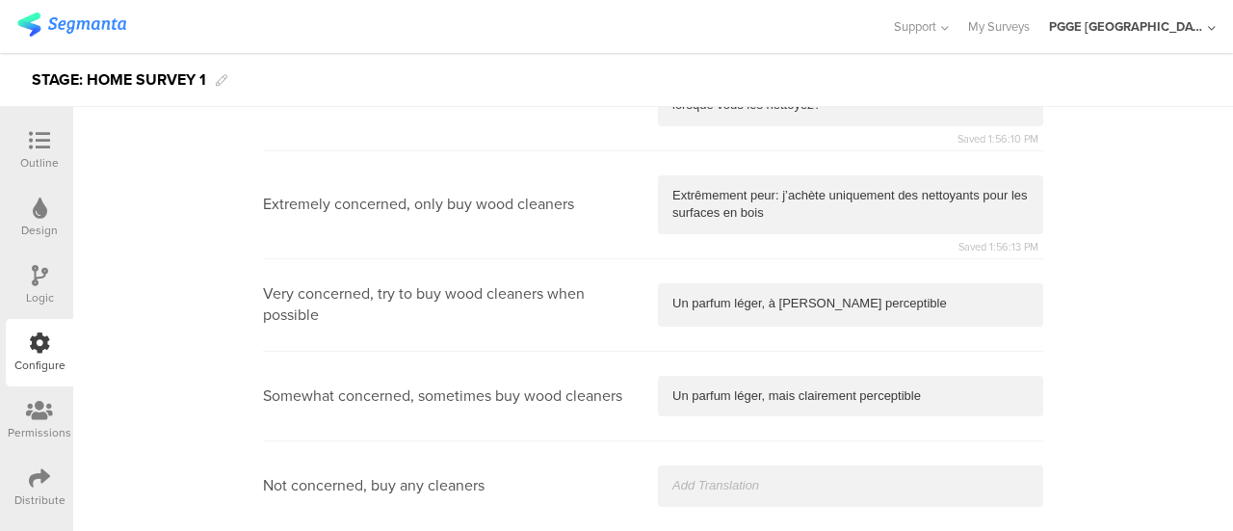
scroll to position [6410, 0]
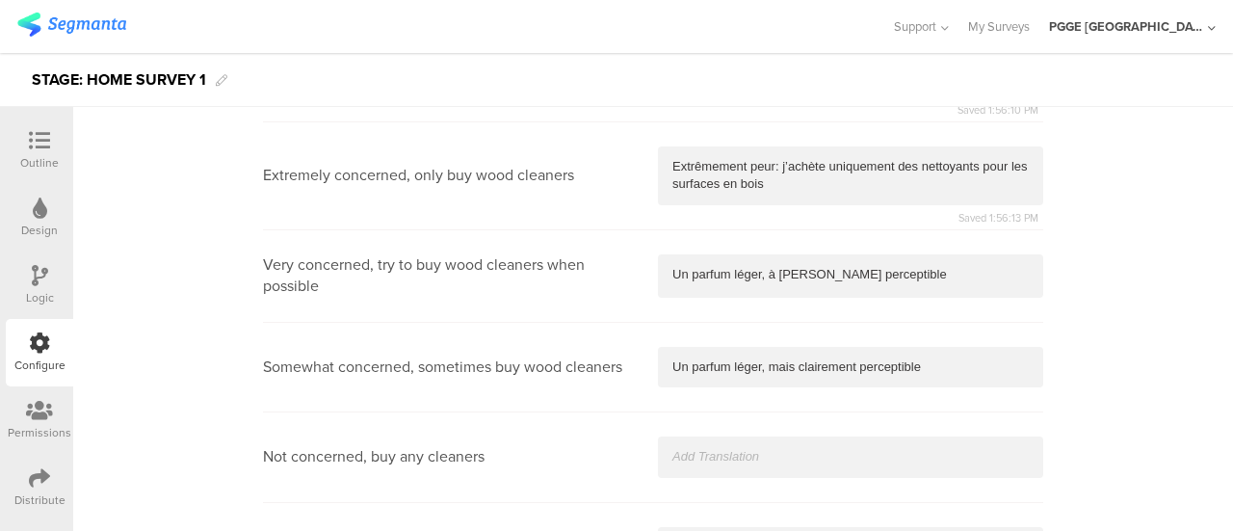
click at [787, 266] on p "Un parfum léger, à peine perceptible" at bounding box center [850, 274] width 356 height 17
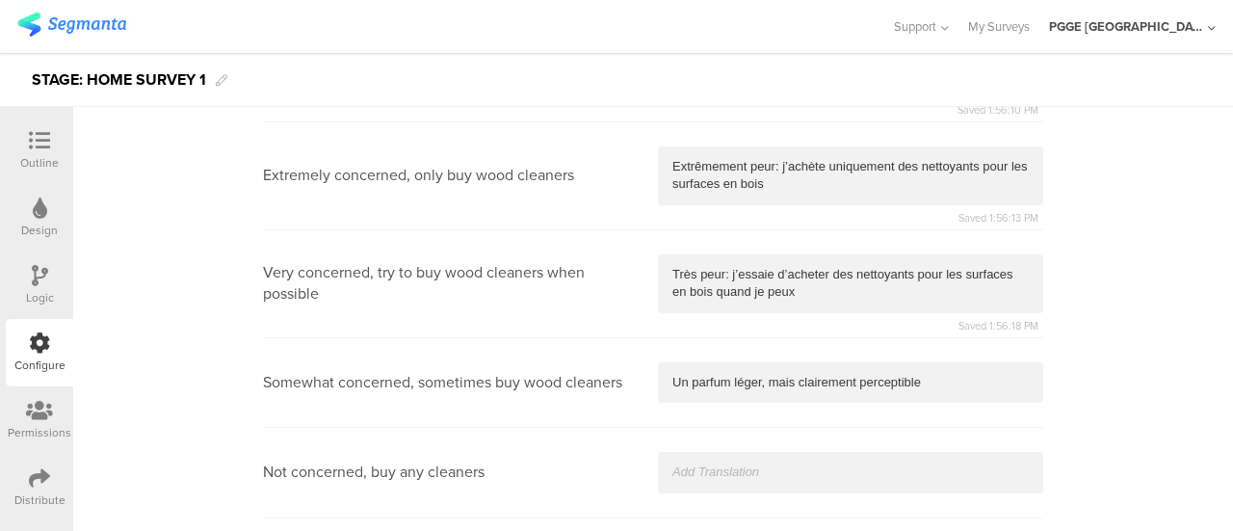
click at [742, 374] on p "Un parfum léger, mais clairement perceptible" at bounding box center [850, 382] width 356 height 17
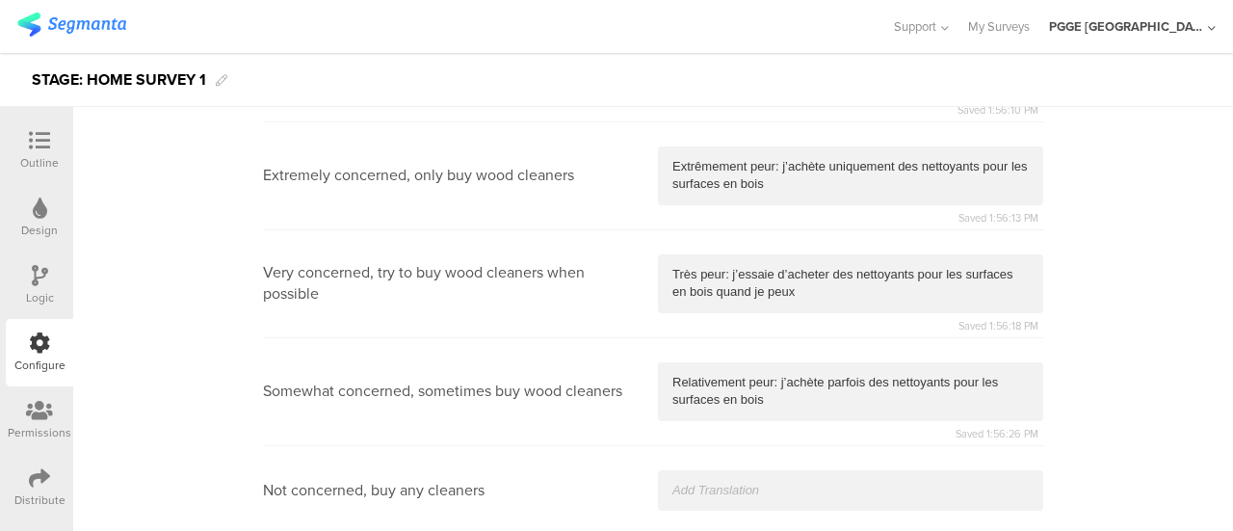
click at [703, 470] on div at bounding box center [850, 490] width 385 height 40
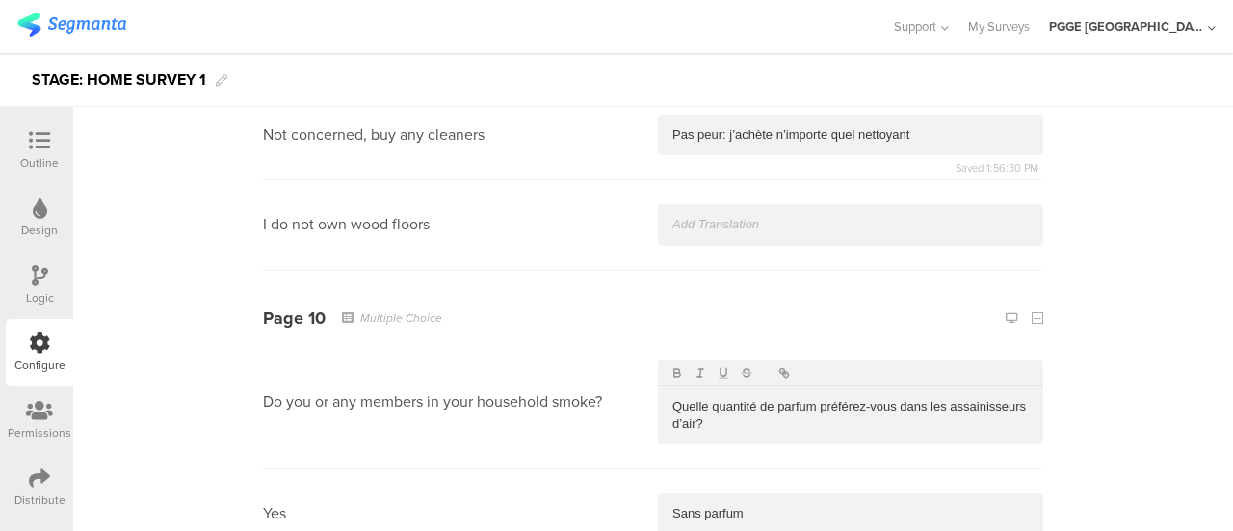
scroll to position [6796, 0]
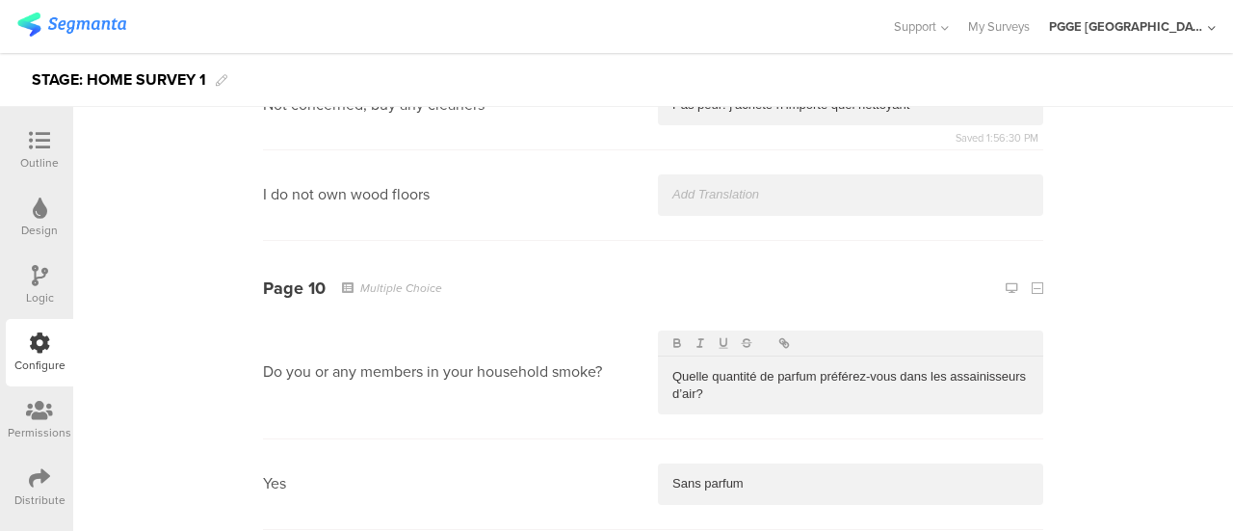
click at [710, 189] on div at bounding box center [850, 194] width 385 height 40
click at [711, 377] on p "Quelle quantité de parfum préférez-vous dans les assainisseurs d’air?" at bounding box center [850, 386] width 356 height 36
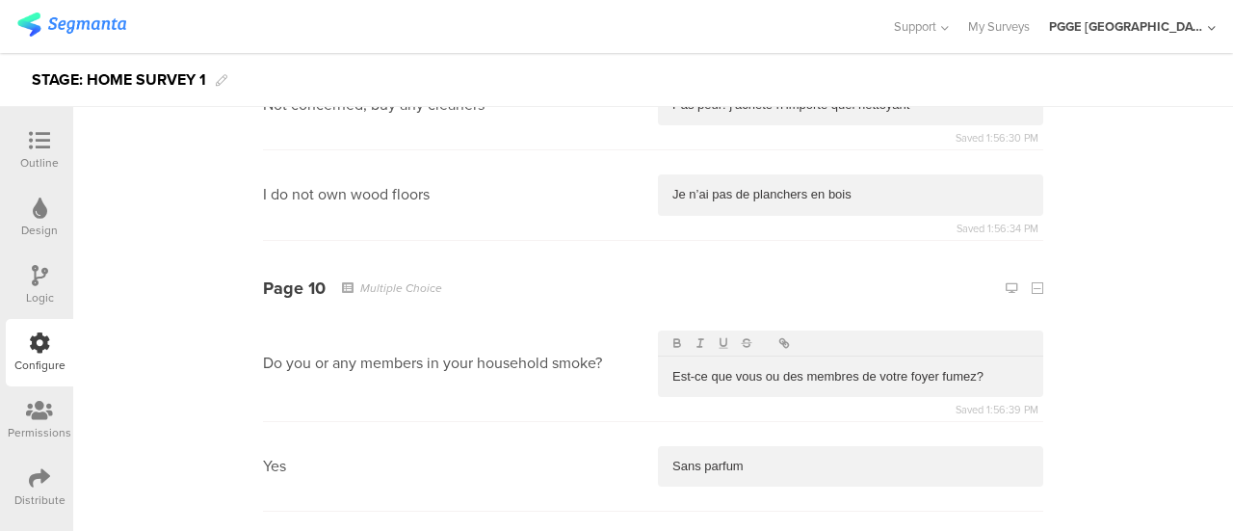
click at [759, 446] on div "Sans parfum" at bounding box center [850, 466] width 385 height 40
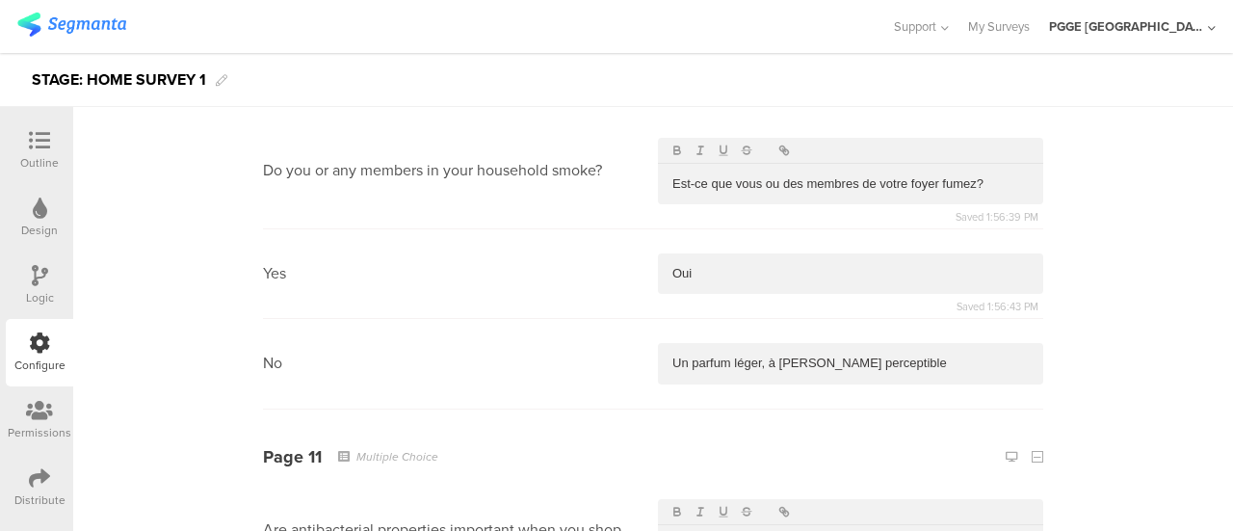
click at [713, 354] on p "Un parfum léger, à peine perceptible" at bounding box center [850, 362] width 356 height 17
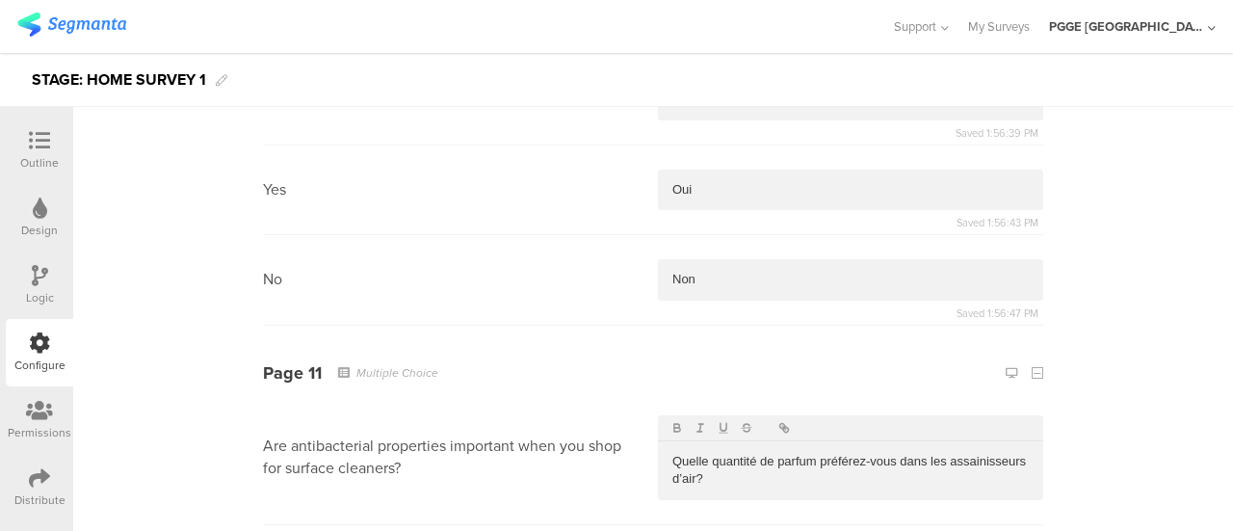
scroll to position [7181, 0]
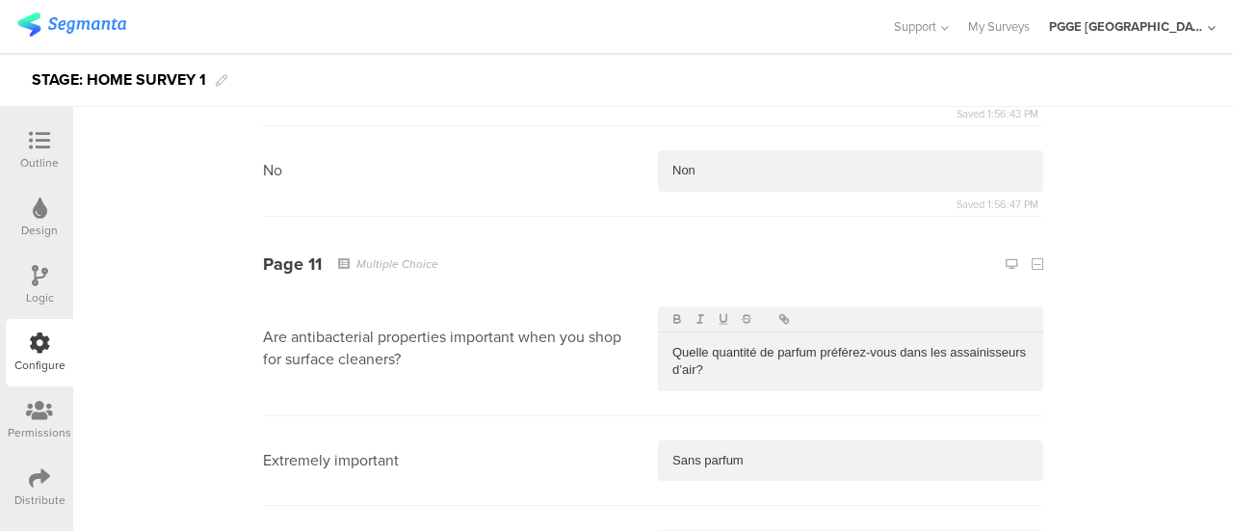
click at [706, 359] on p "Quelle quantité de parfum préférez-vous dans les assainisseurs d’air?" at bounding box center [850, 362] width 356 height 36
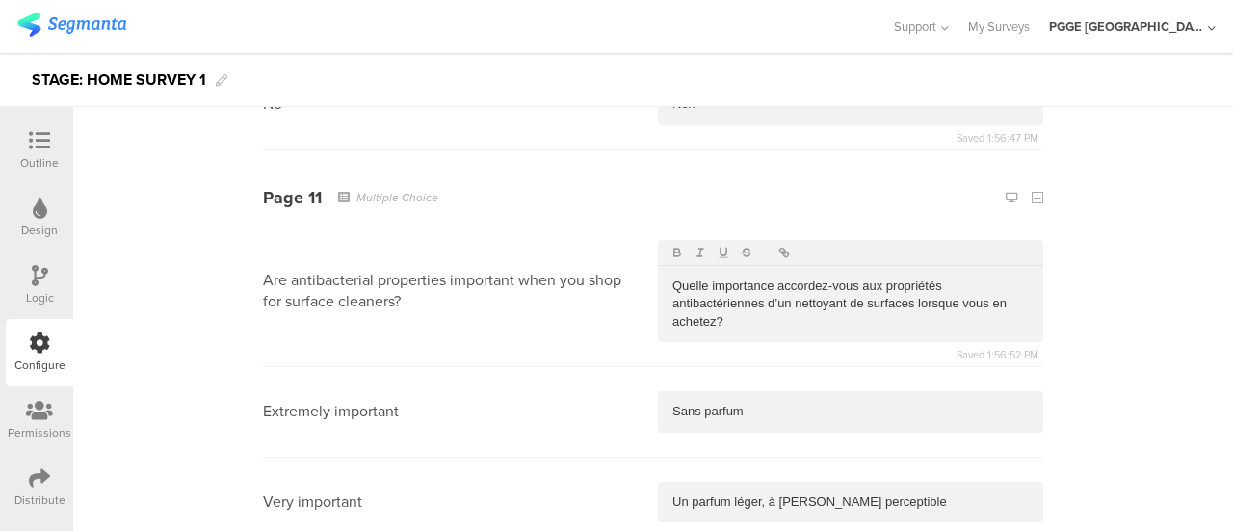
scroll to position [7277, 0]
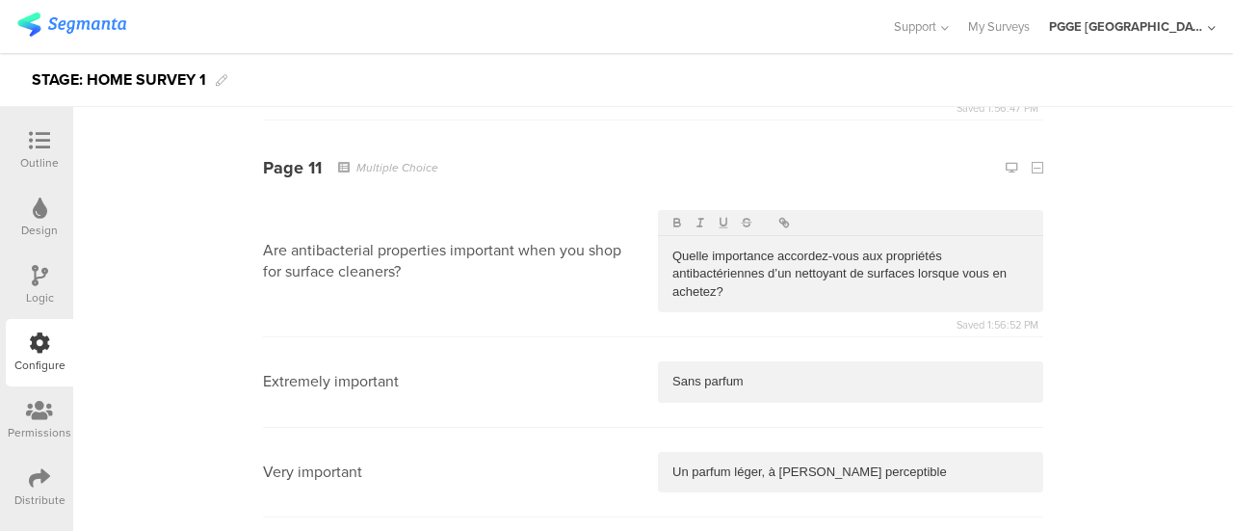
click at [754, 373] on p "Sans parfum" at bounding box center [850, 381] width 356 height 17
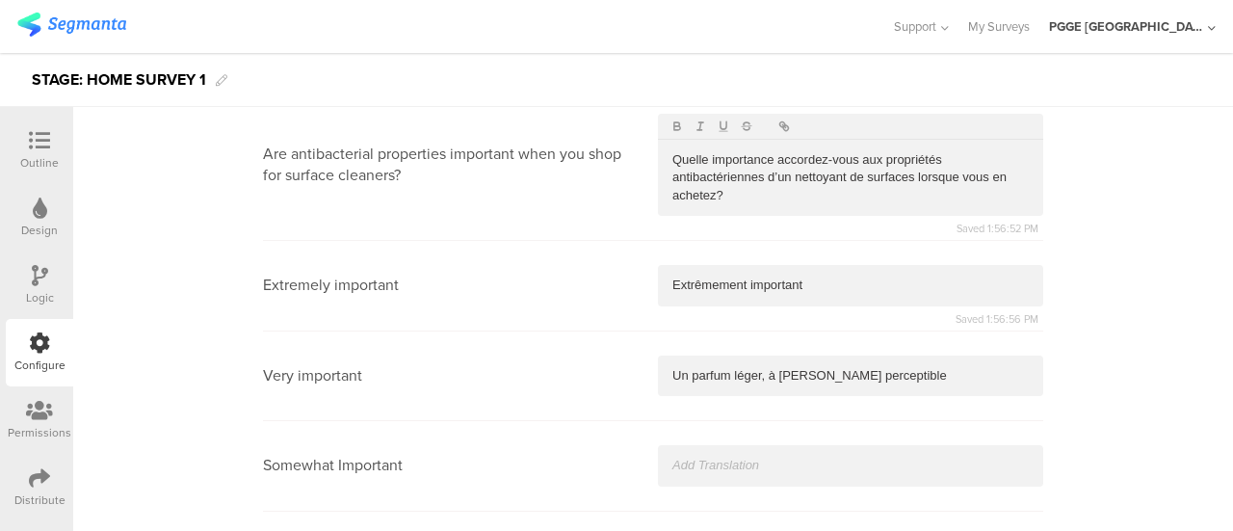
click at [799, 367] on p "Un parfum léger, à peine perceptible" at bounding box center [850, 375] width 356 height 17
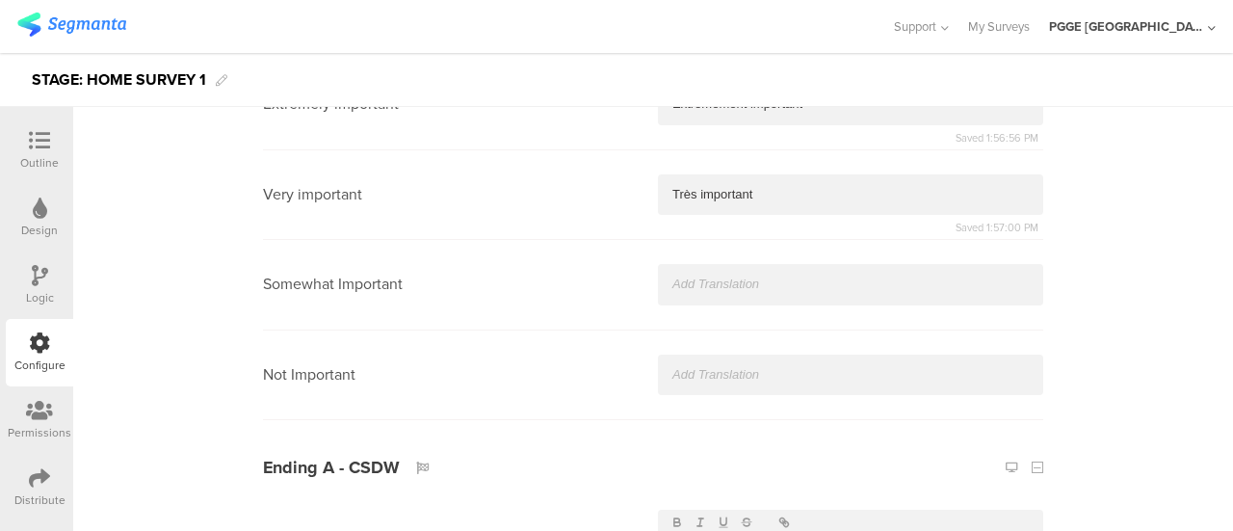
scroll to position [7566, 0]
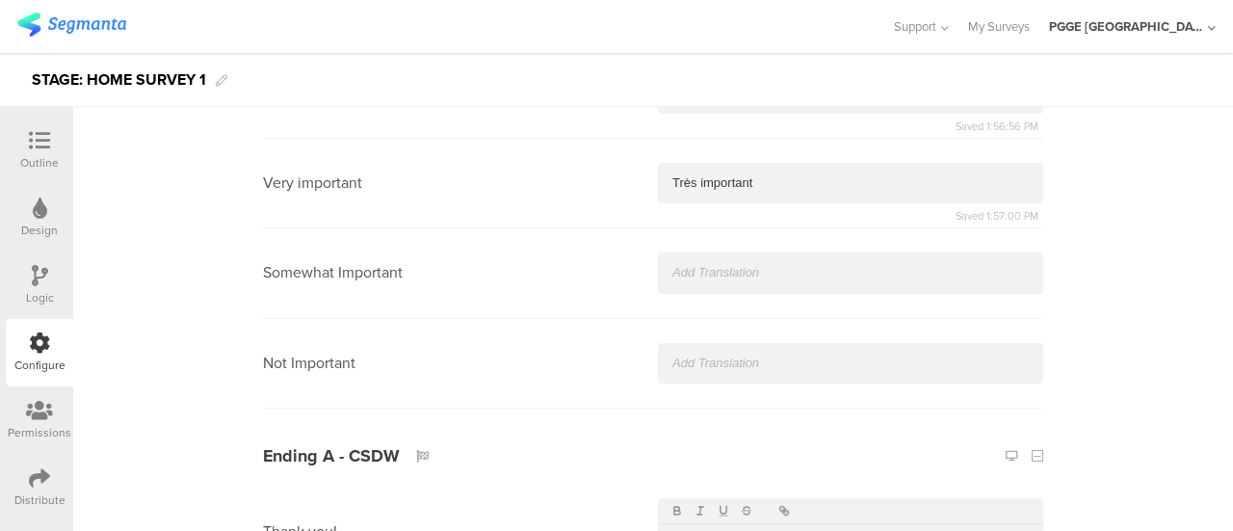
click at [680, 265] on div at bounding box center [850, 272] width 385 height 40
click at [686, 354] on p at bounding box center [850, 362] width 356 height 17
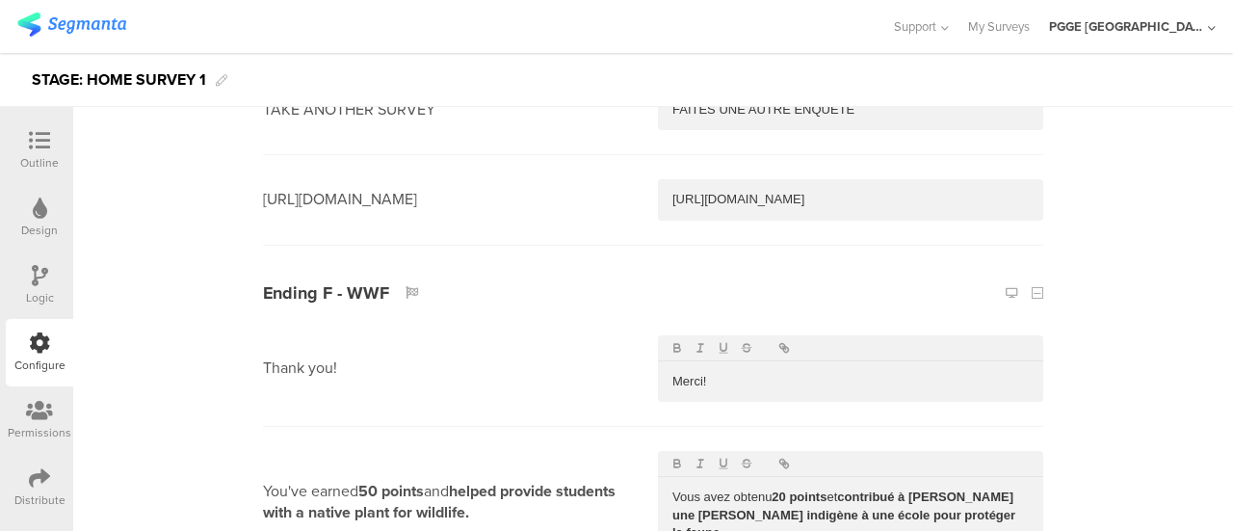
scroll to position [10262, 0]
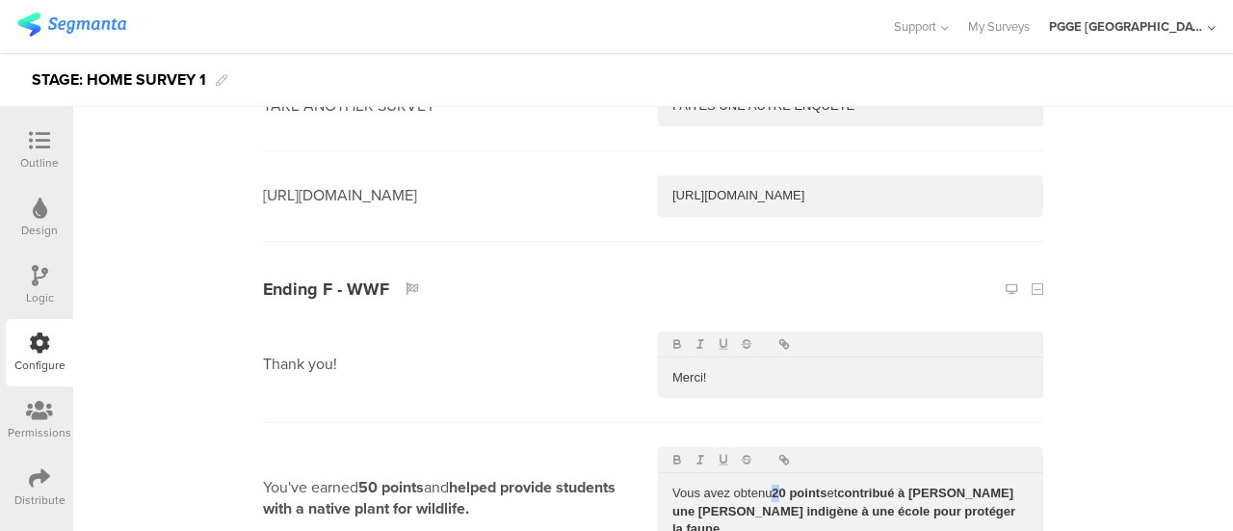
click at [771, 485] on strong "20 points" at bounding box center [798, 492] width 55 height 14
click at [48, 157] on div "Outline" at bounding box center [39, 162] width 39 height 17
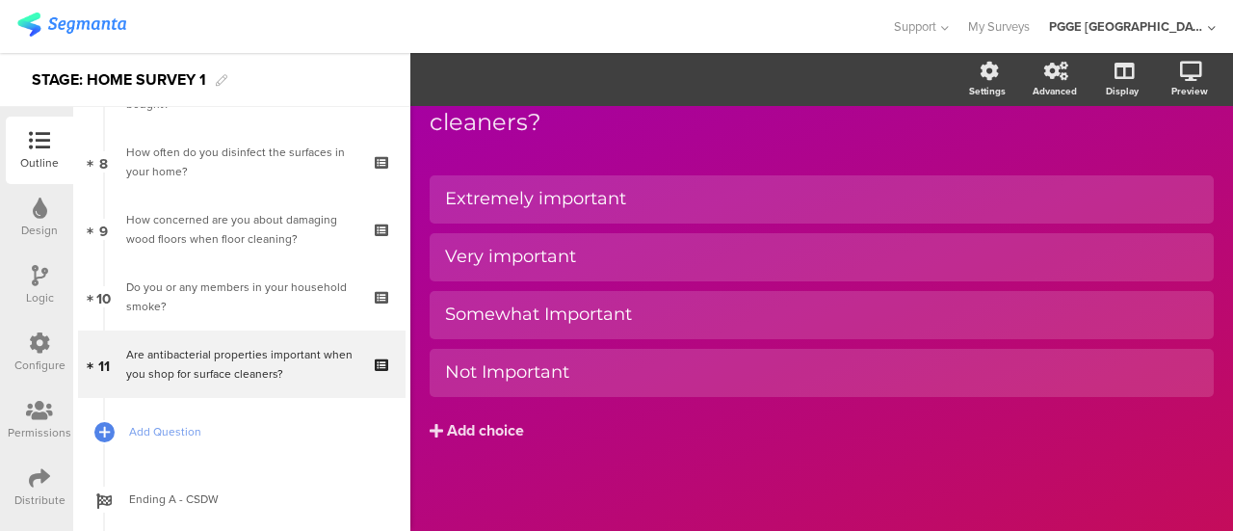
scroll to position [572, 0]
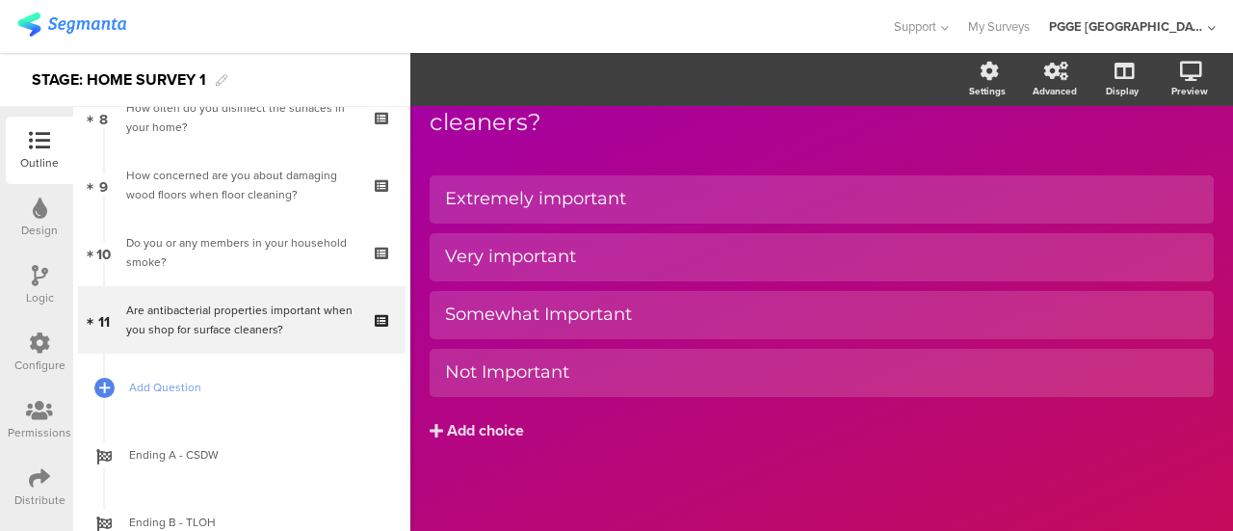
click at [39, 290] on div "Logic" at bounding box center [40, 297] width 28 height 17
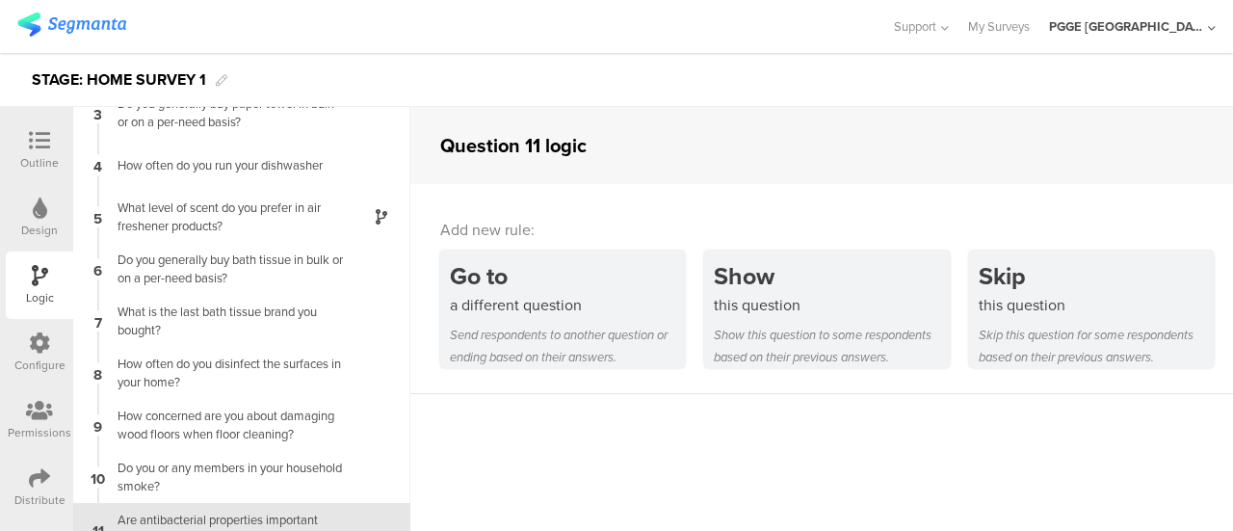
scroll to position [147, 0]
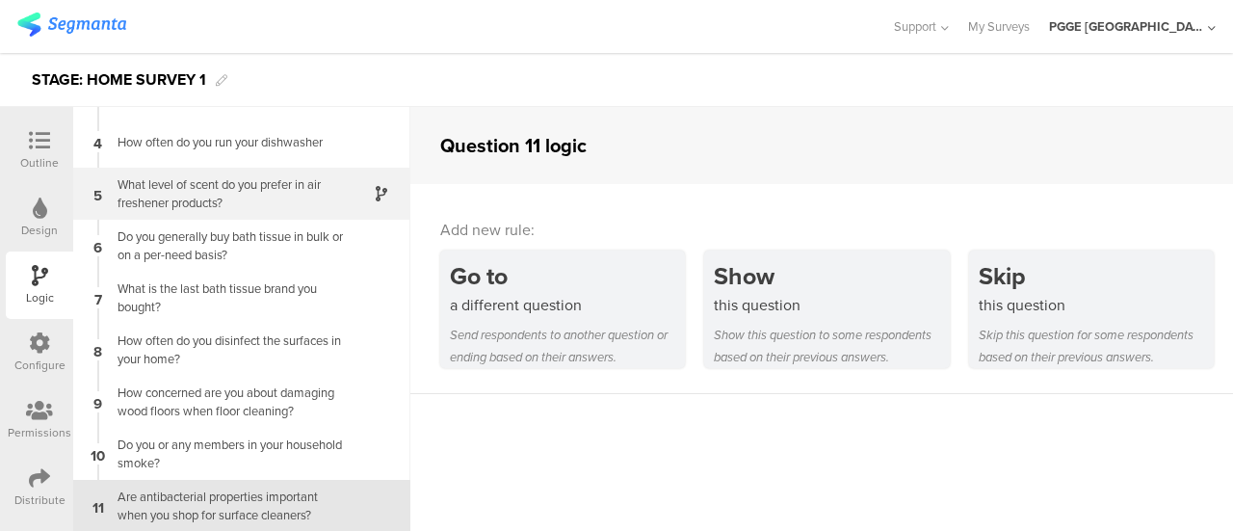
click at [298, 193] on div "What level of scent do you prefer in air freshener products?" at bounding box center [226, 193] width 241 height 37
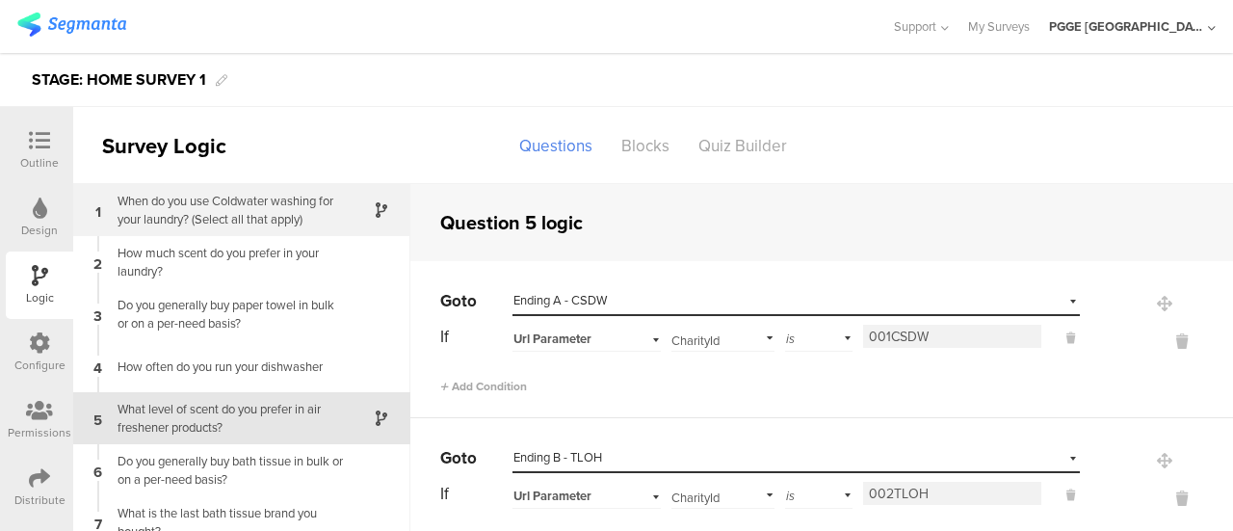
click at [299, 213] on div "When do you use Coldwater washing for your laundry? (Select all that apply)" at bounding box center [226, 210] width 241 height 37
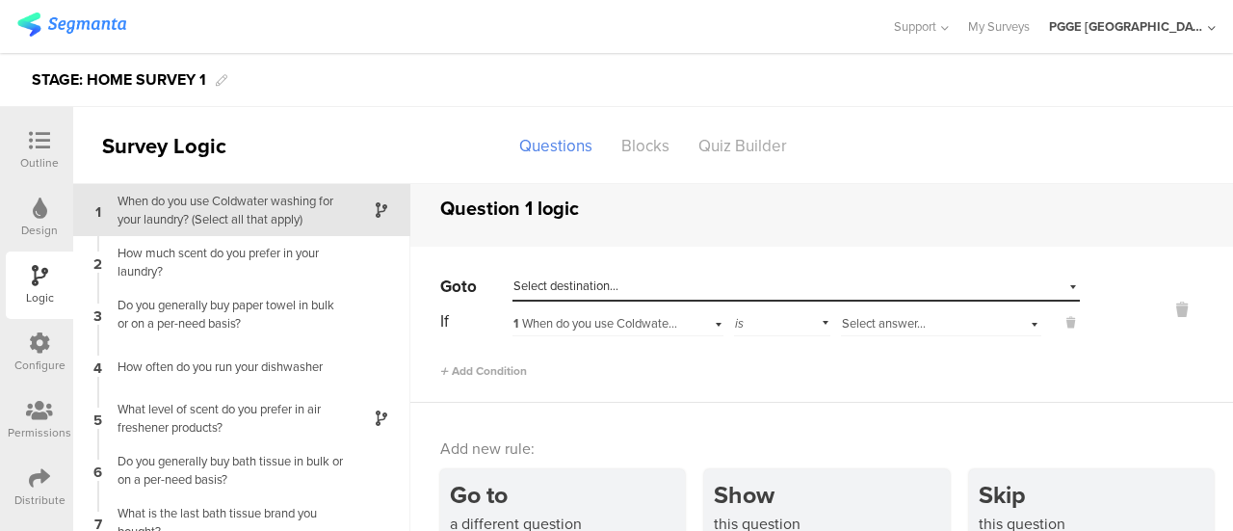
scroll to position [19, 0]
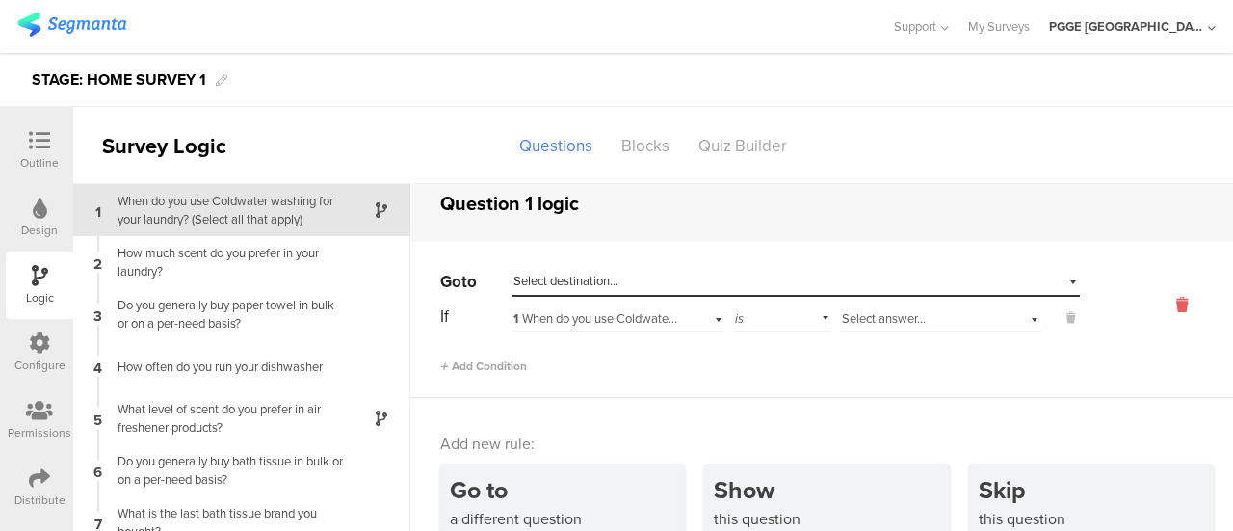
click at [1158, 303] on icon at bounding box center [1181, 305] width 46 height 22
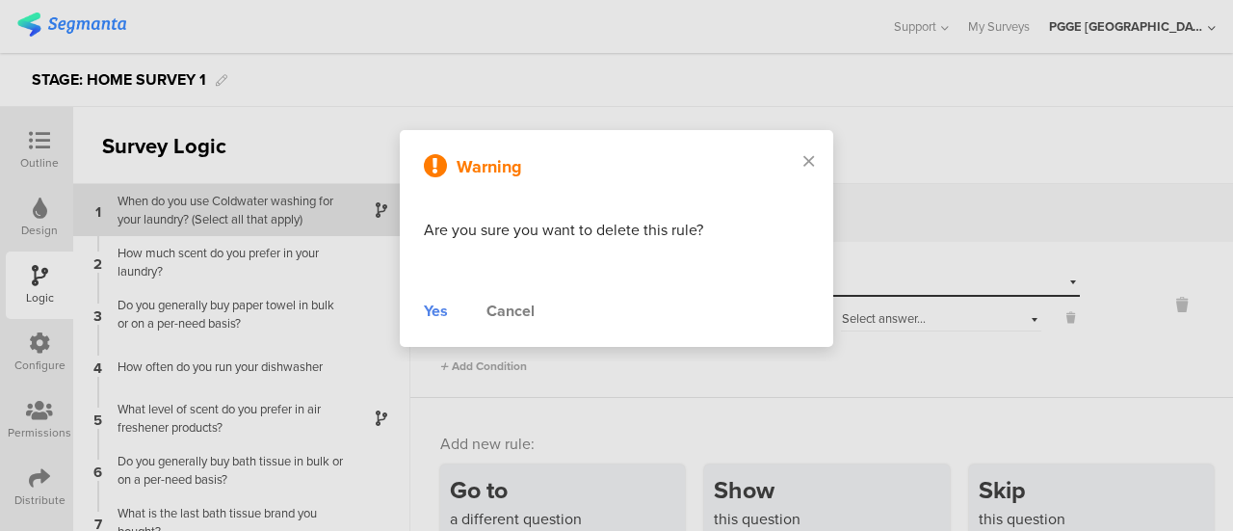
click at [435, 312] on div "Yes" at bounding box center [436, 310] width 24 height 23
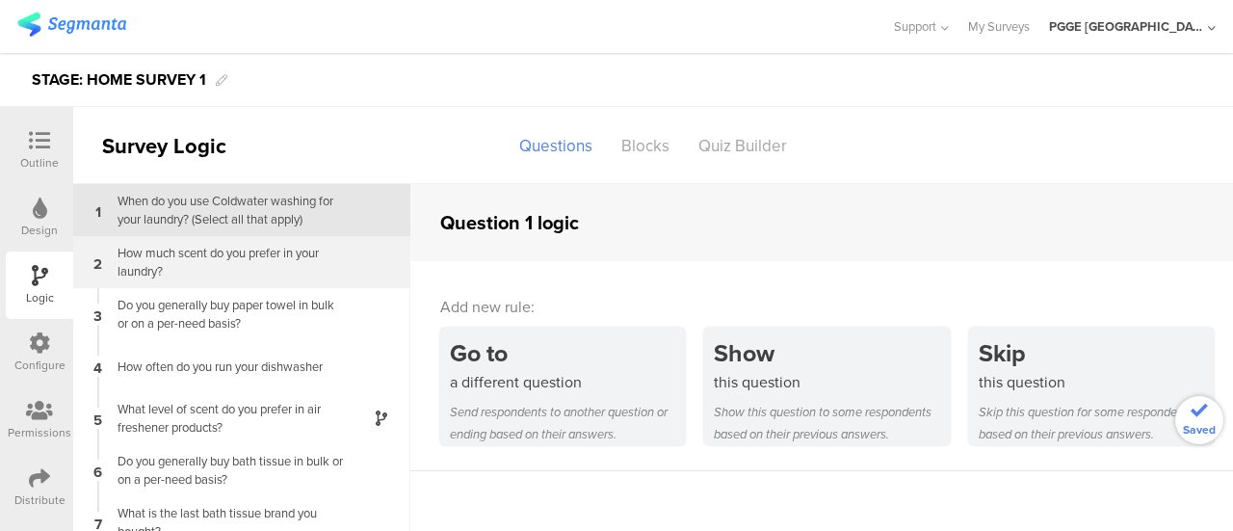
click at [279, 267] on div "How much scent do you prefer in your laundry?" at bounding box center [226, 262] width 241 height 37
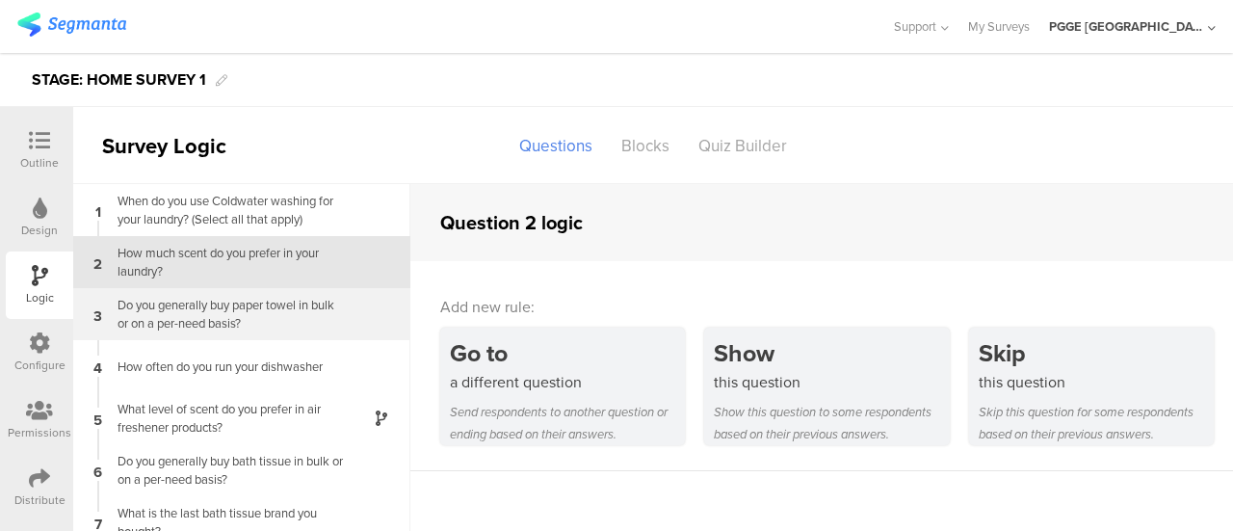
click at [270, 303] on div "Do you generally buy paper towel in bulk or on a per-need basis?" at bounding box center [226, 314] width 241 height 37
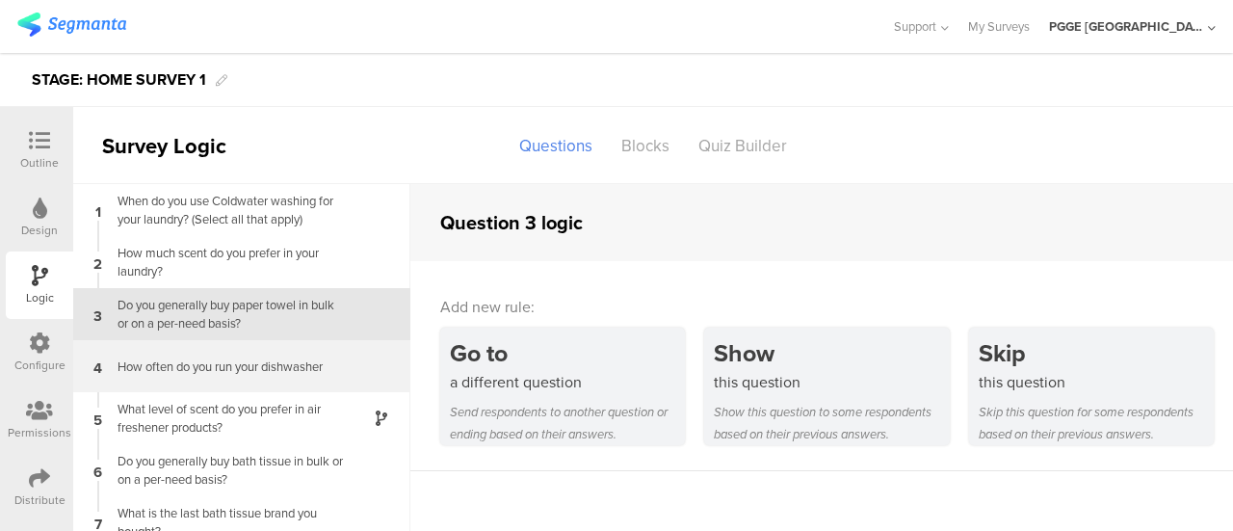
click at [265, 372] on div "How often do you run your dishwasher" at bounding box center [226, 366] width 241 height 18
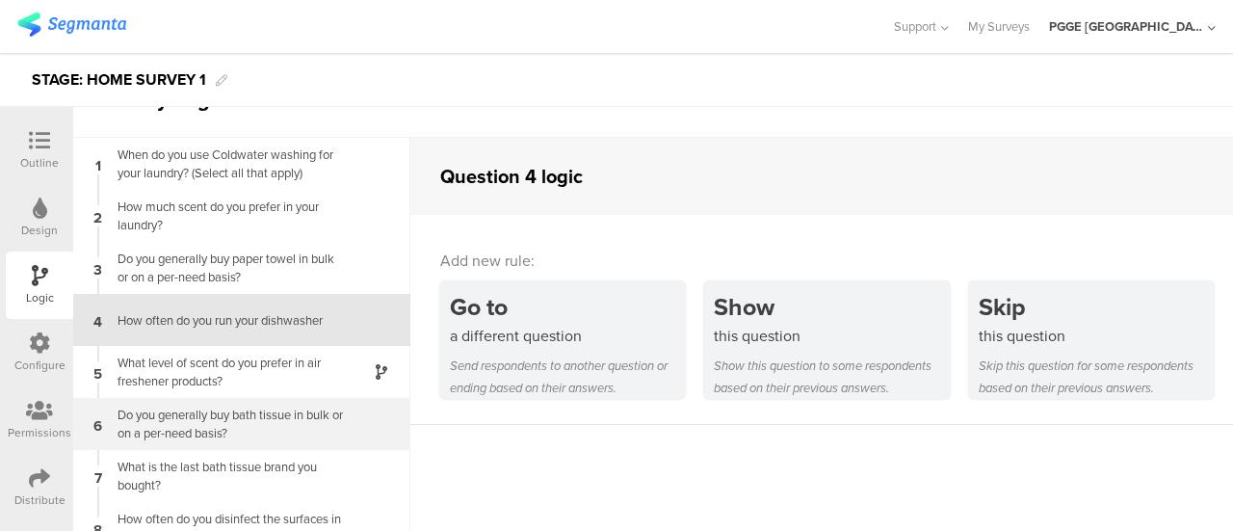
click at [263, 411] on div "Do you generally buy bath tissue in bulk or on a per-need basis?" at bounding box center [226, 423] width 241 height 37
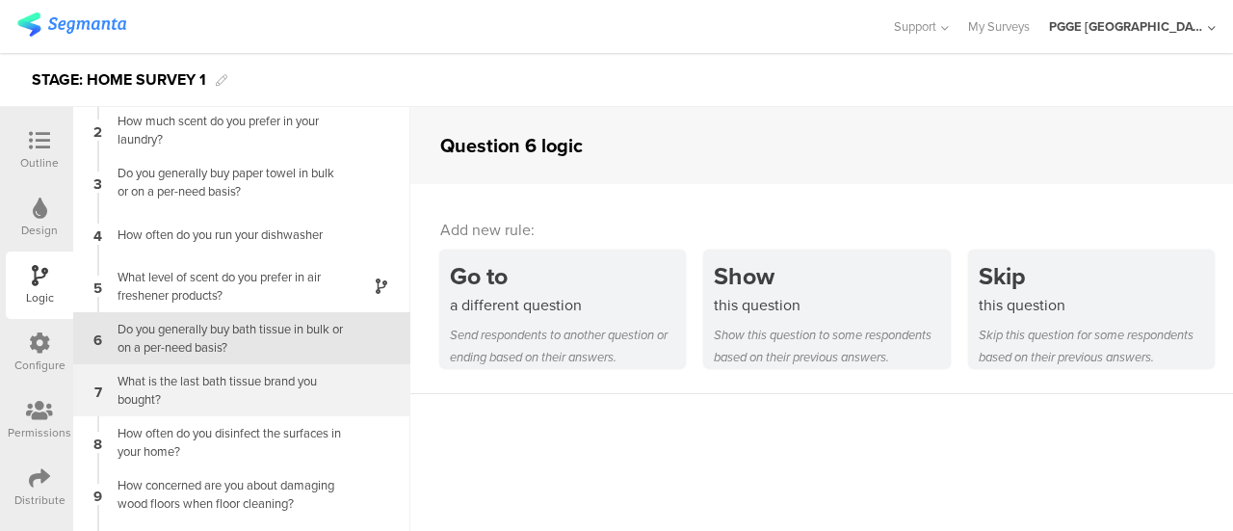
scroll to position [73, 0]
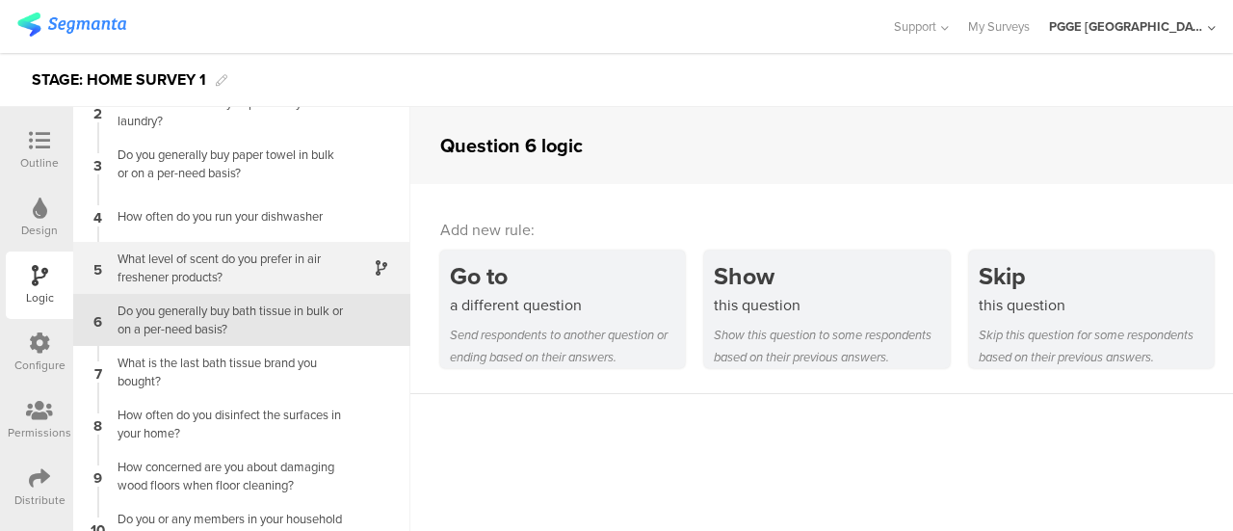
click at [287, 274] on div "What level of scent do you prefer in air freshener products?" at bounding box center [226, 267] width 241 height 37
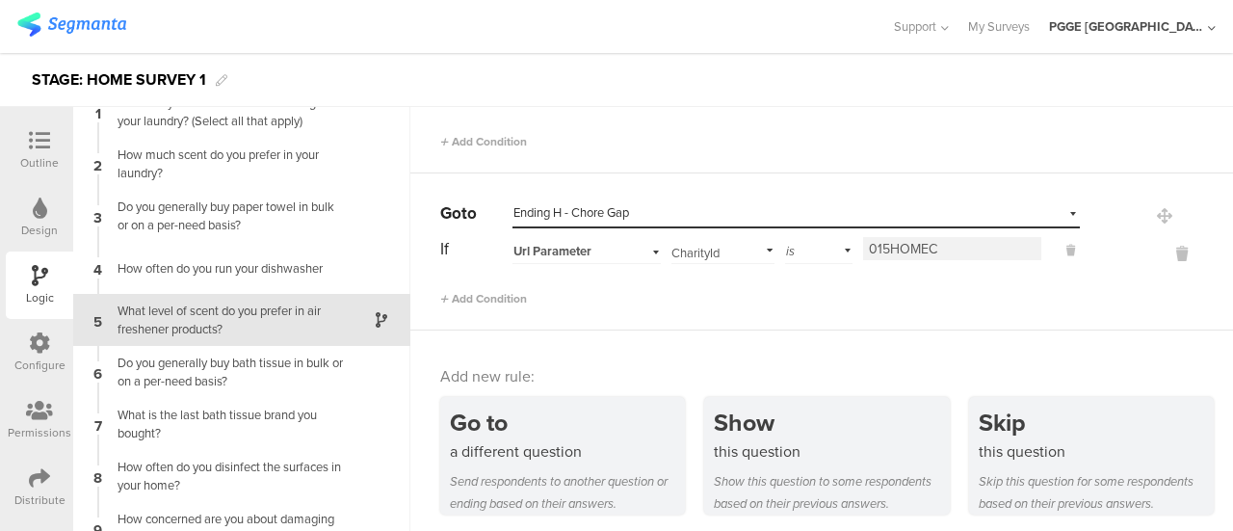
scroll to position [917, 0]
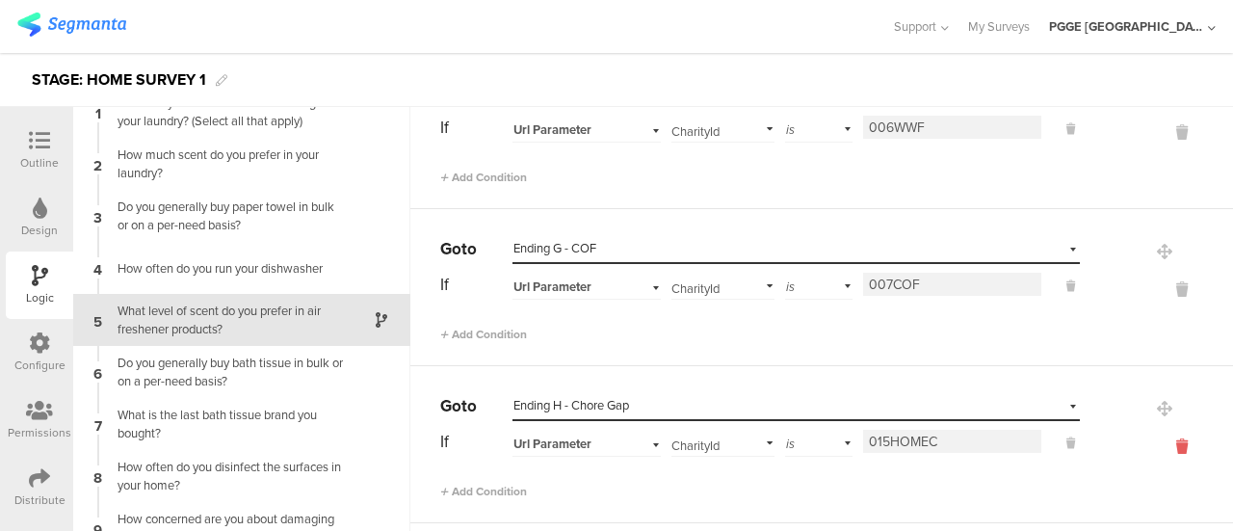
click at [1158, 435] on icon at bounding box center [1181, 446] width 46 height 22
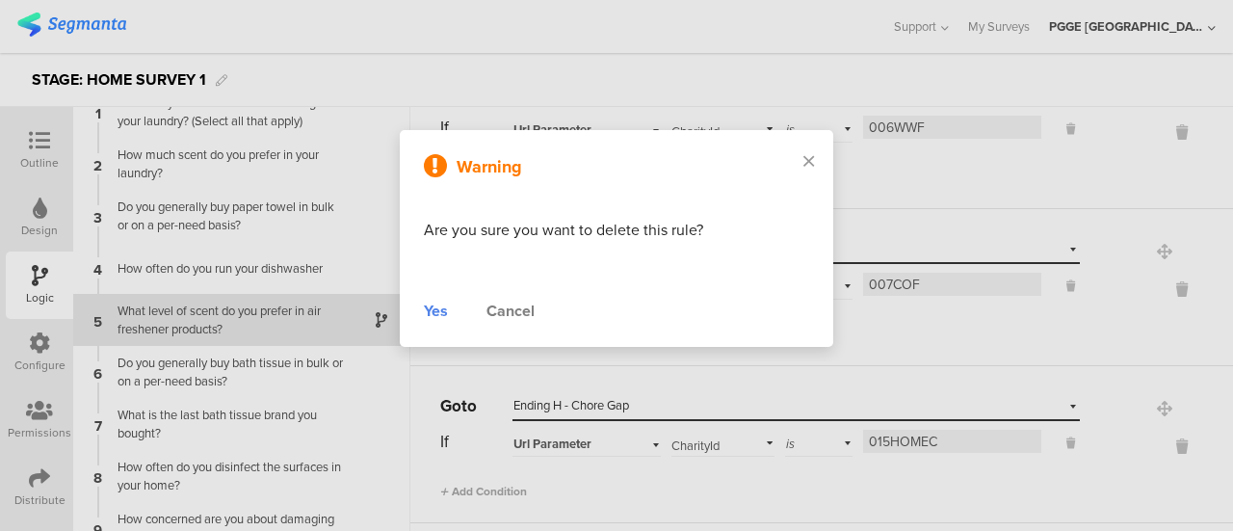
click at [442, 308] on div "Yes" at bounding box center [436, 310] width 24 height 23
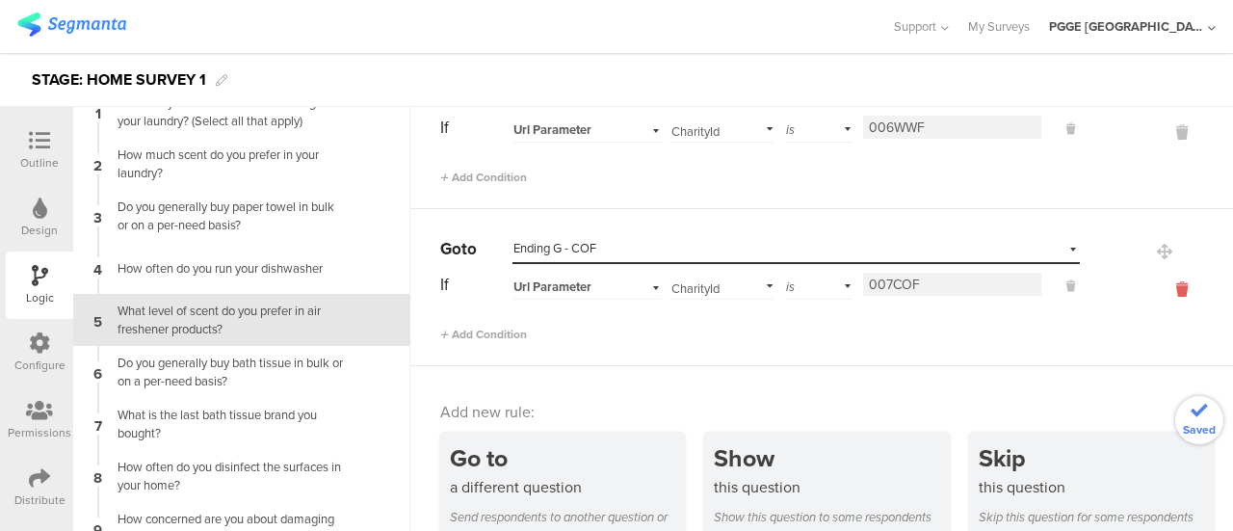
click at [1158, 279] on icon at bounding box center [1181, 289] width 46 height 22
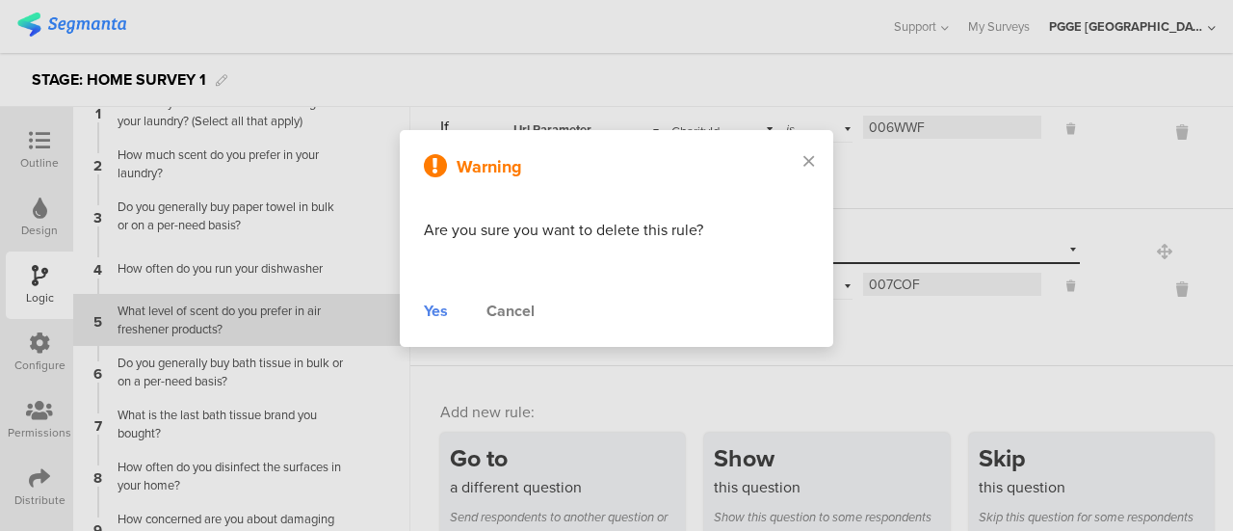
click at [433, 313] on div "Yes" at bounding box center [436, 310] width 24 height 23
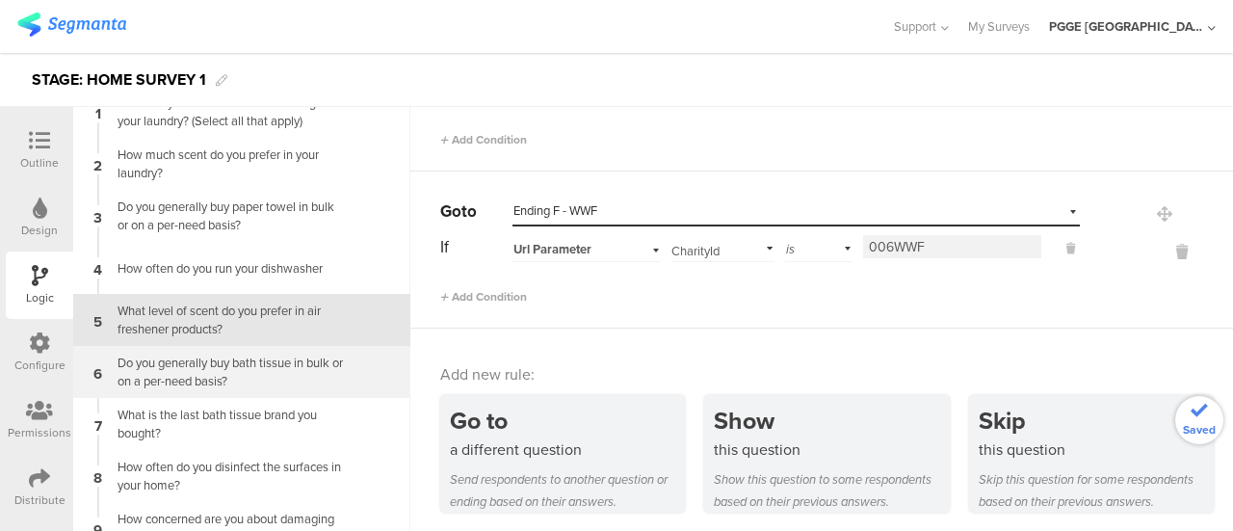
scroll to position [147, 0]
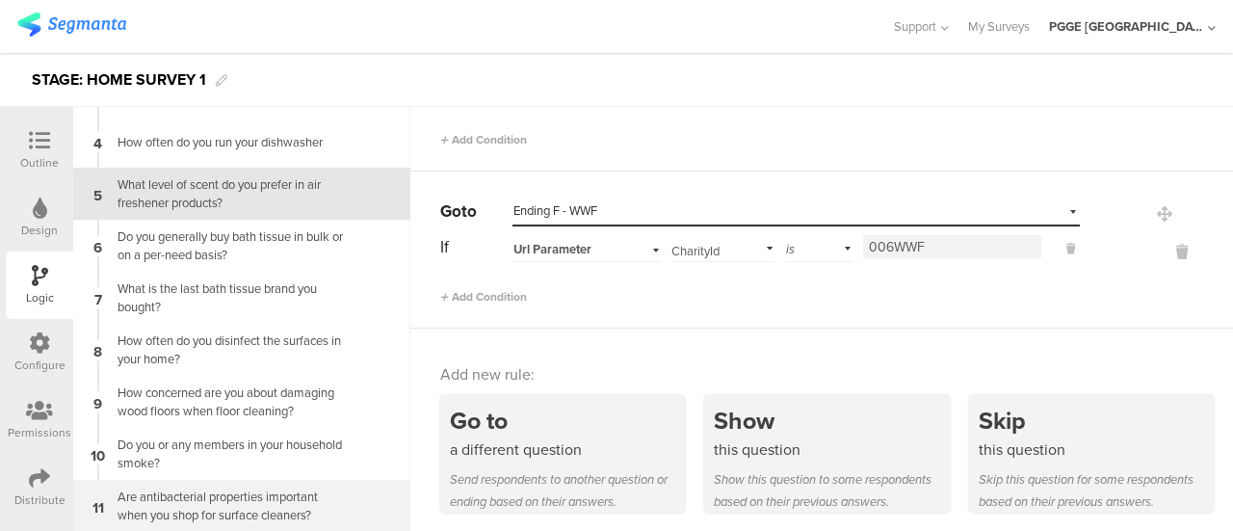
click at [309, 500] on div "Are antibacterial properties important when you shop for surface cleaners?" at bounding box center [226, 505] width 241 height 37
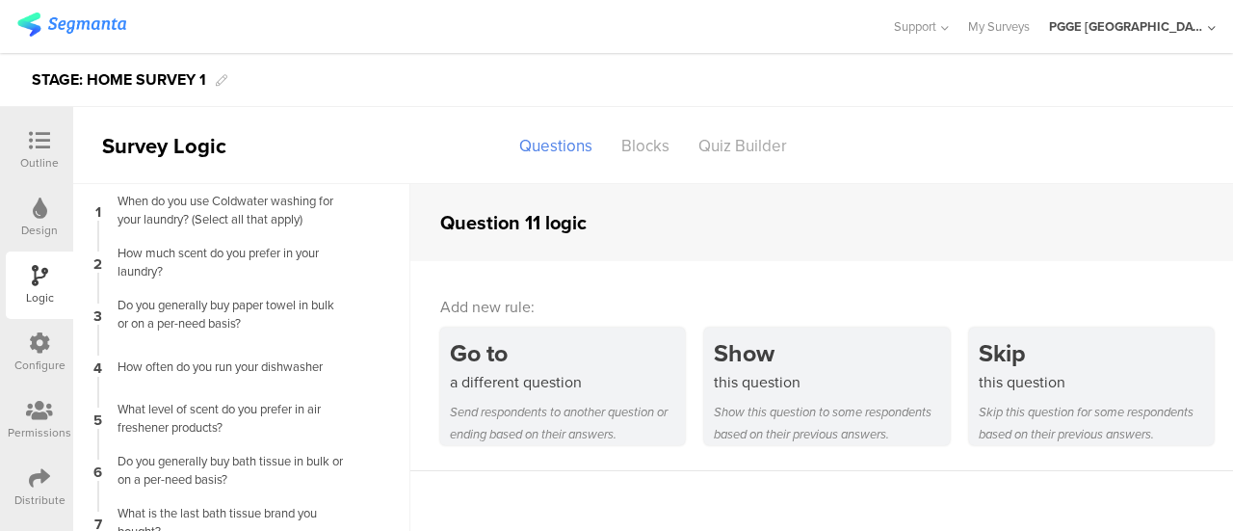
click at [33, 212] on icon at bounding box center [40, 207] width 14 height 21
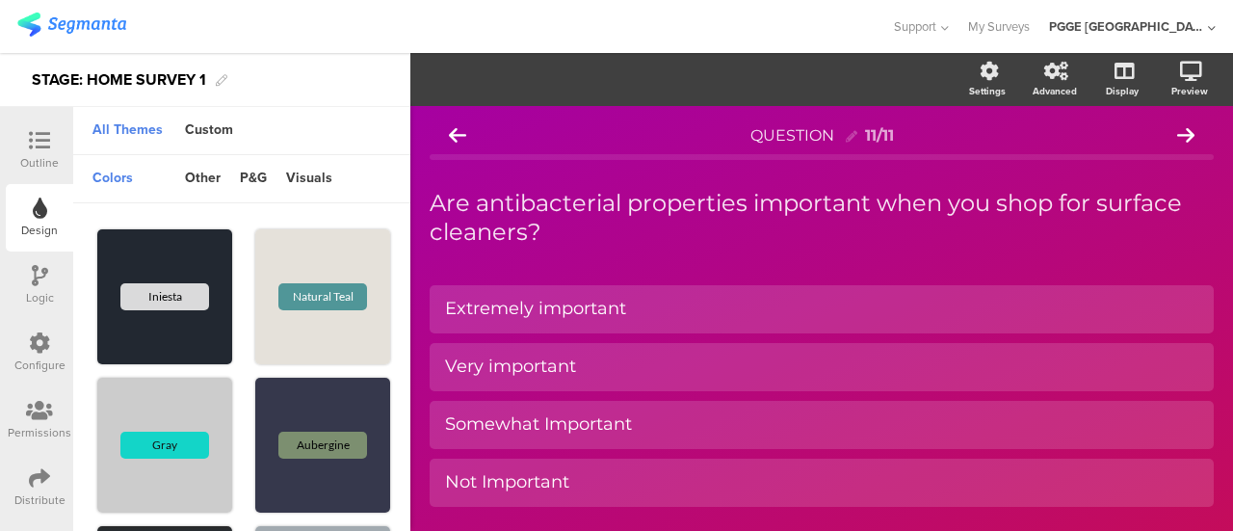
click at [34, 265] on icon at bounding box center [40, 275] width 16 height 21
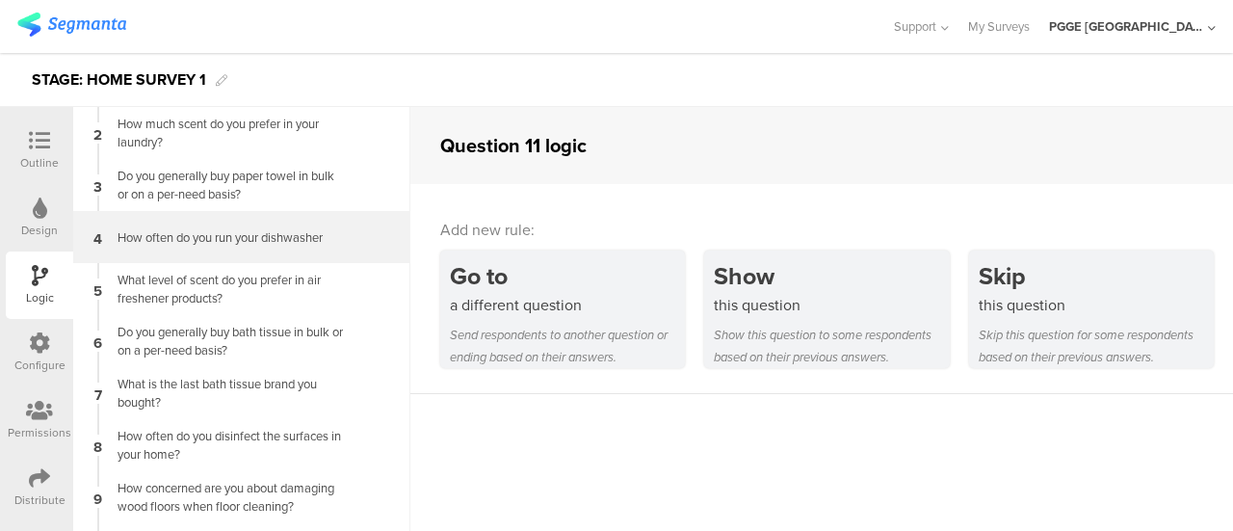
click at [225, 236] on div "How often do you run your dishwasher" at bounding box center [226, 237] width 241 height 18
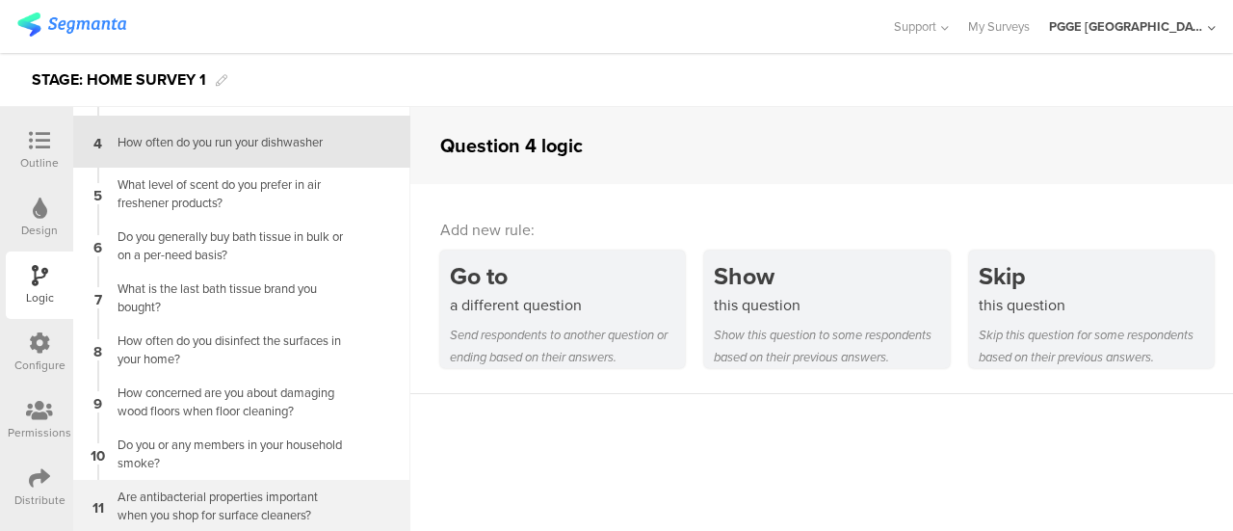
click at [297, 501] on div "Are antibacterial properties important when you shop for surface cleaners?" at bounding box center [226, 505] width 241 height 37
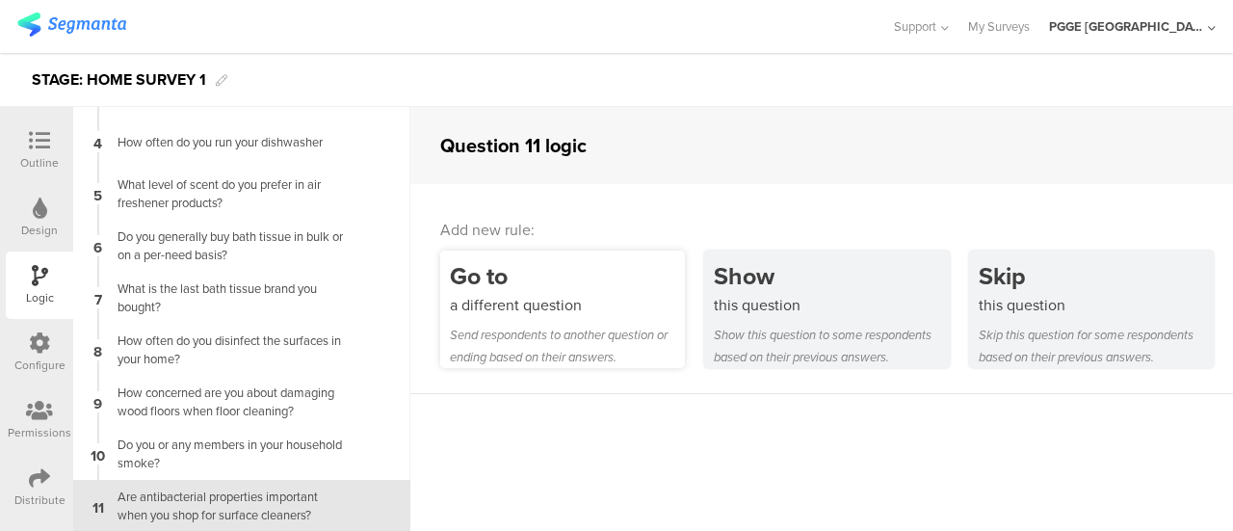
click at [563, 286] on div "Go to" at bounding box center [567, 276] width 235 height 36
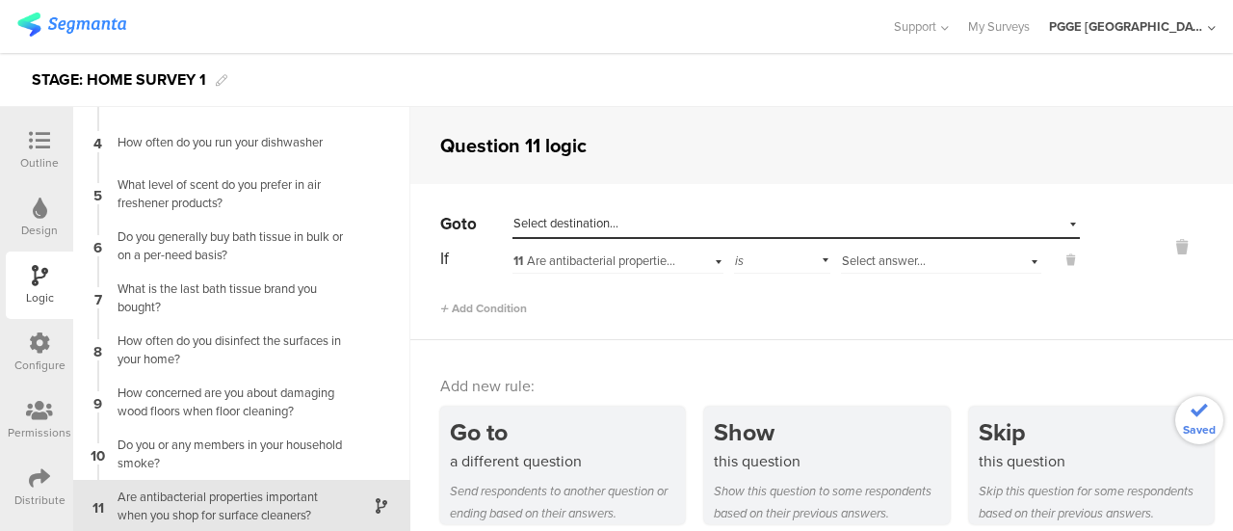
click at [728, 217] on div "Select destination..." at bounding box center [707, 223] width 388 height 17
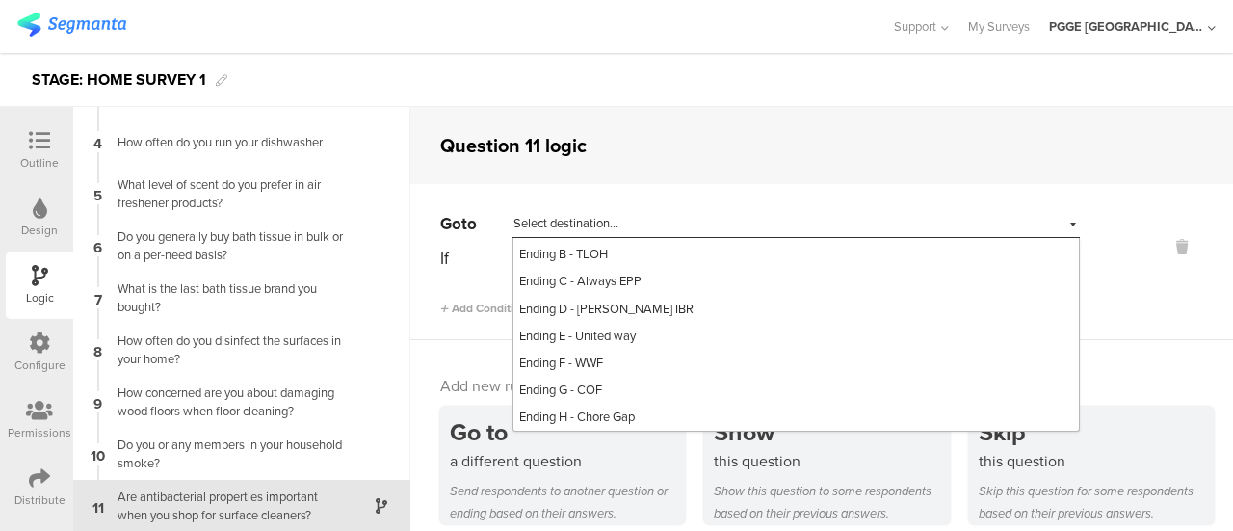
click at [587, 357] on span "Ending F - WWF" at bounding box center [561, 362] width 84 height 18
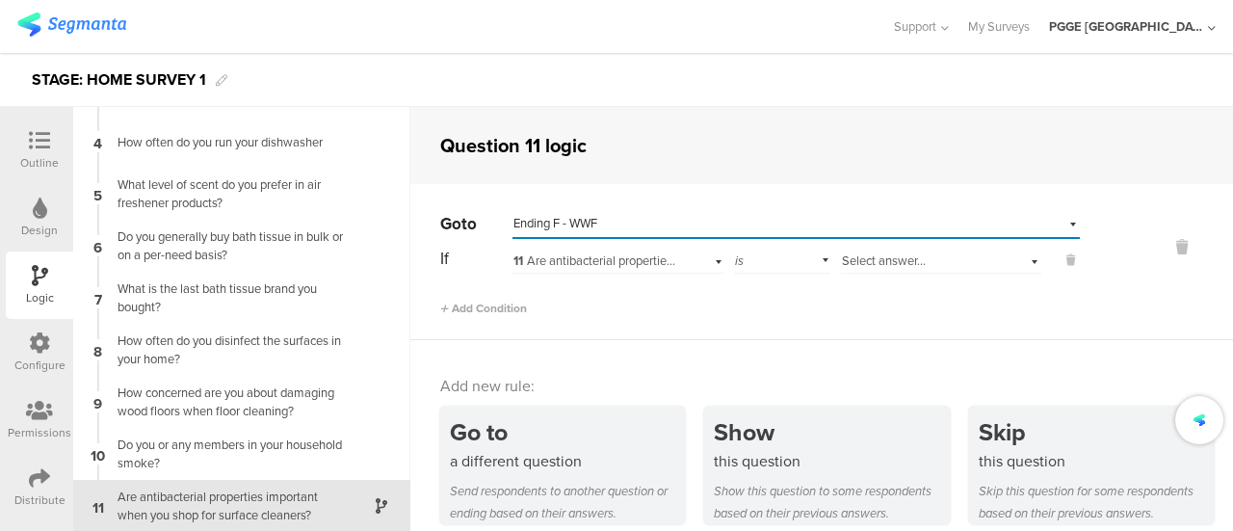
click at [590, 259] on span "11 Are antibacterial properties important when you shop for surface cleaners?" at bounding box center [718, 260] width 410 height 18
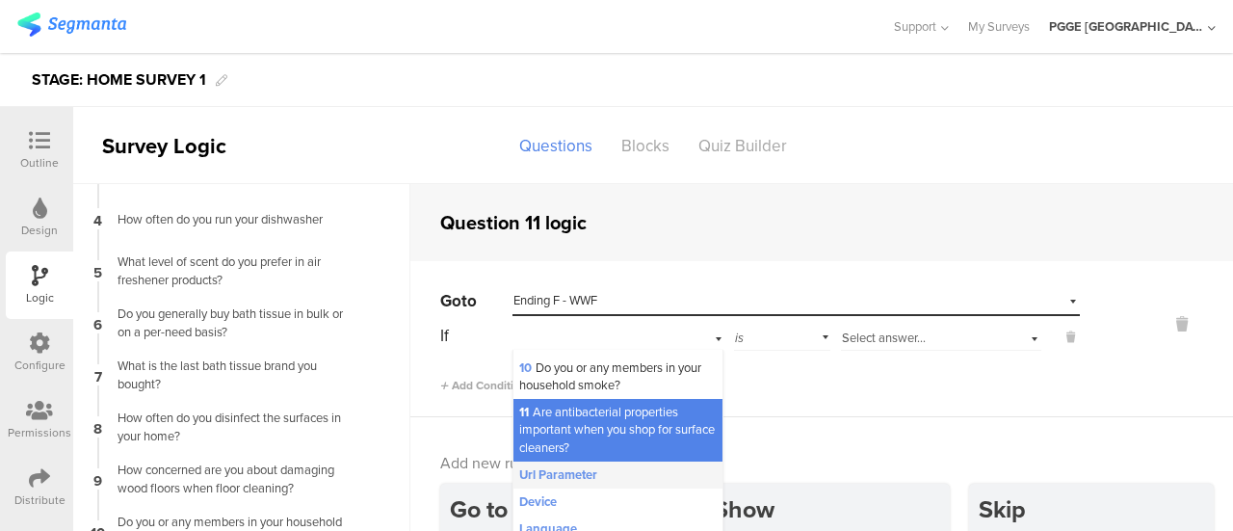
scroll to position [19, 0]
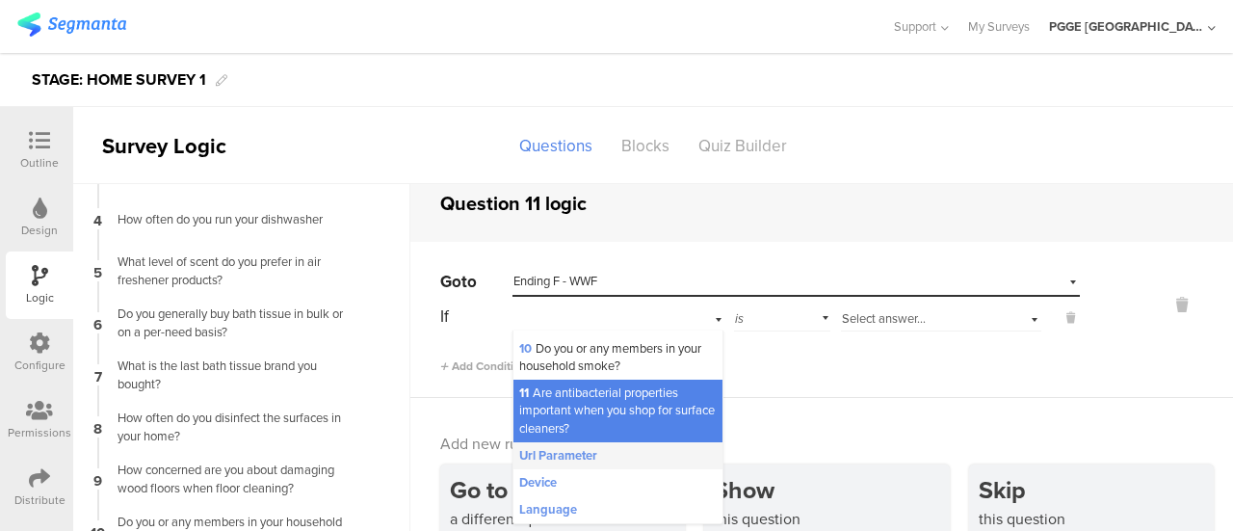
click at [594, 455] on span "Url Parameter" at bounding box center [560, 455] width 82 height 18
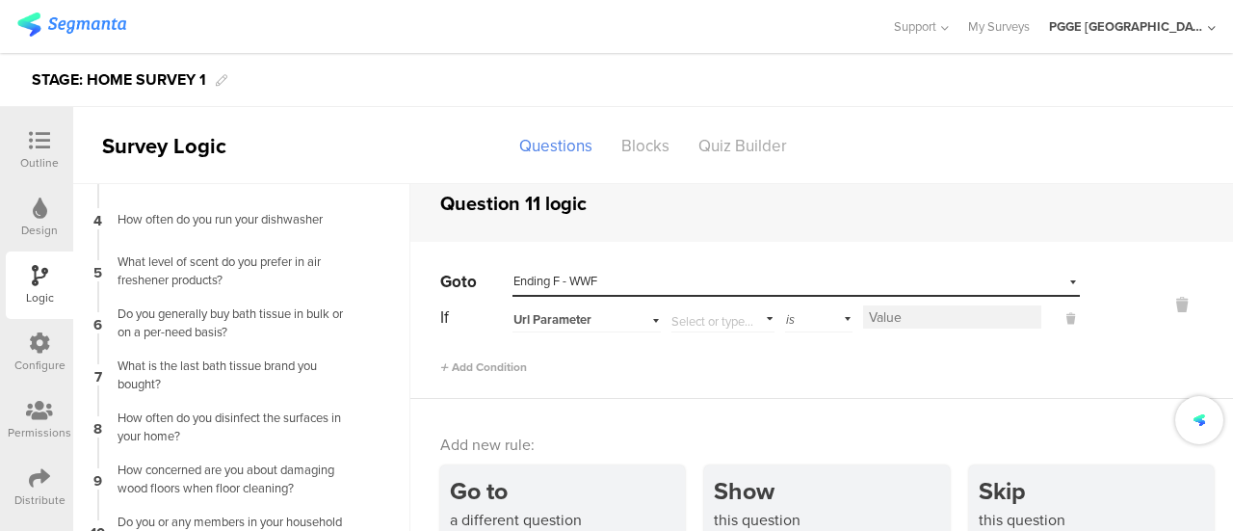
click at [787, 319] on span "is" at bounding box center [790, 319] width 9 height 18
click at [716, 315] on input "text" at bounding box center [718, 316] width 95 height 27
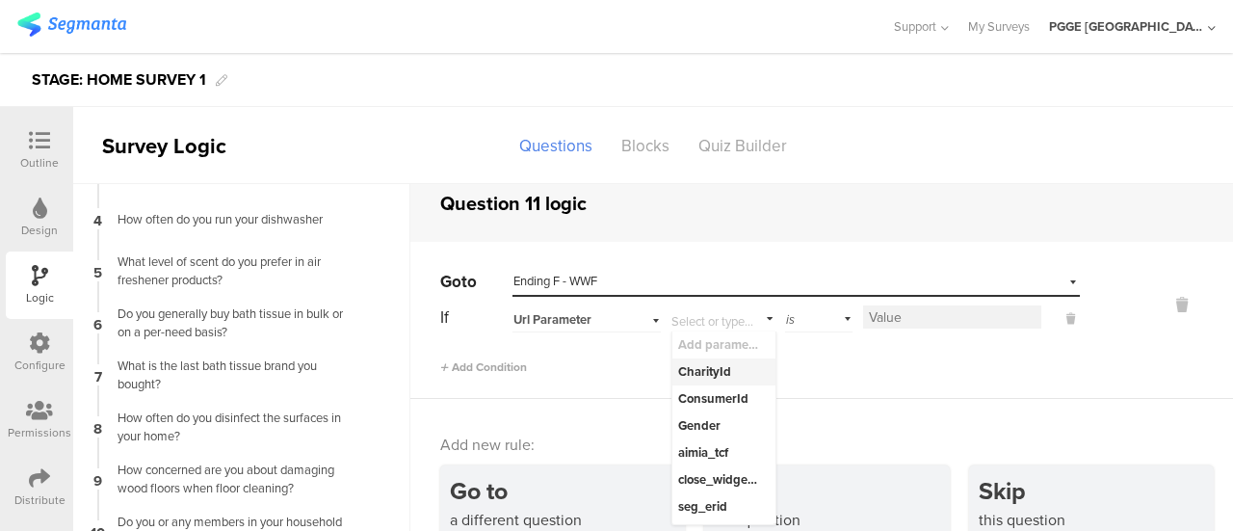
click at [707, 375] on div "CharityId" at bounding box center [719, 371] width 83 height 17
type input "CharityId"
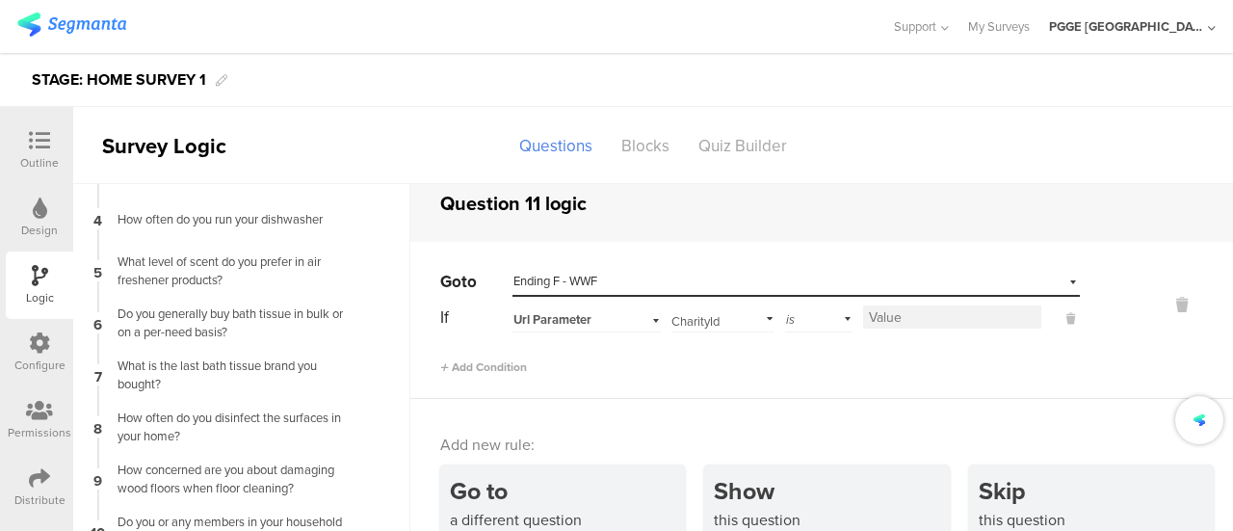
click at [884, 315] on input at bounding box center [952, 316] width 178 height 23
click at [915, 317] on input at bounding box center [952, 316] width 178 height 23
paste input "006WWF"
type input "006WWF"
click at [862, 393] on div "Go to Select destination... Ending F - WWF If Url Parameter CharityId Add param…" at bounding box center [821, 320] width 822 height 157
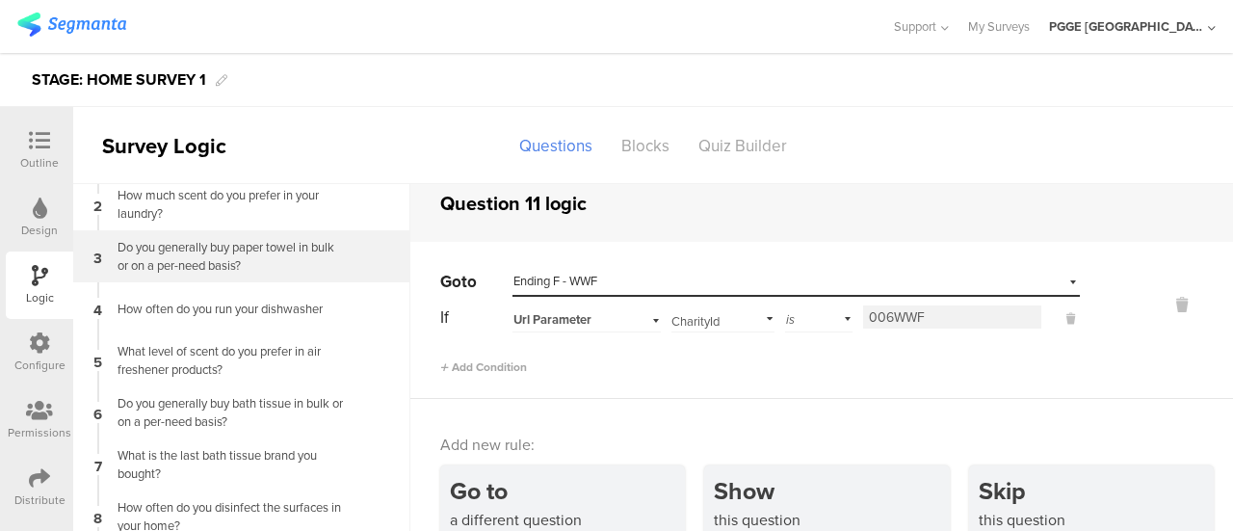
scroll to position [0, 0]
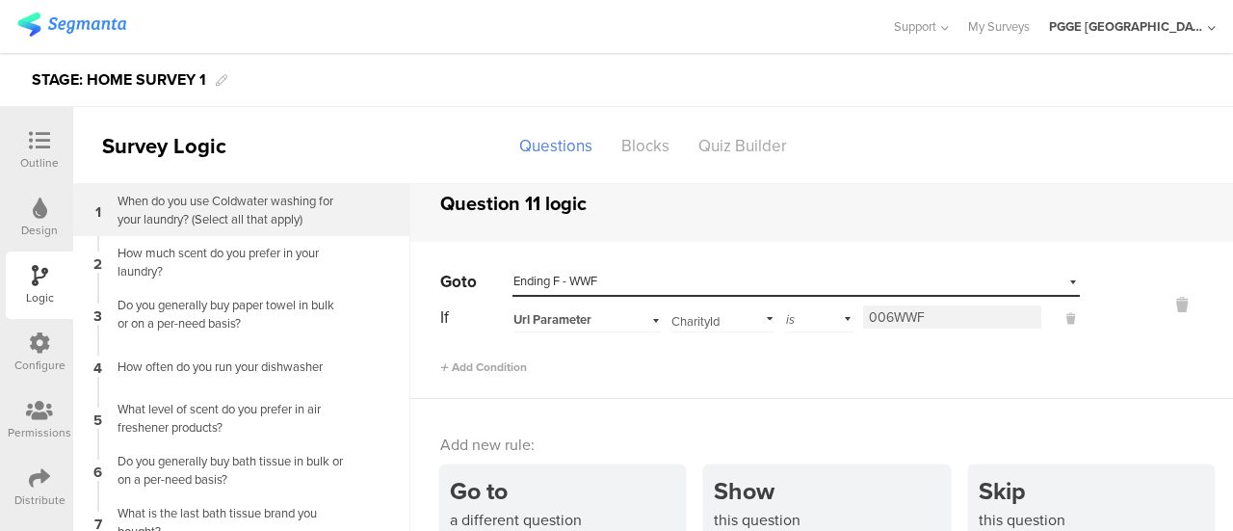
click at [237, 209] on div "When do you use Coldwater washing for your laundry? (Select all that apply)" at bounding box center [226, 210] width 241 height 37
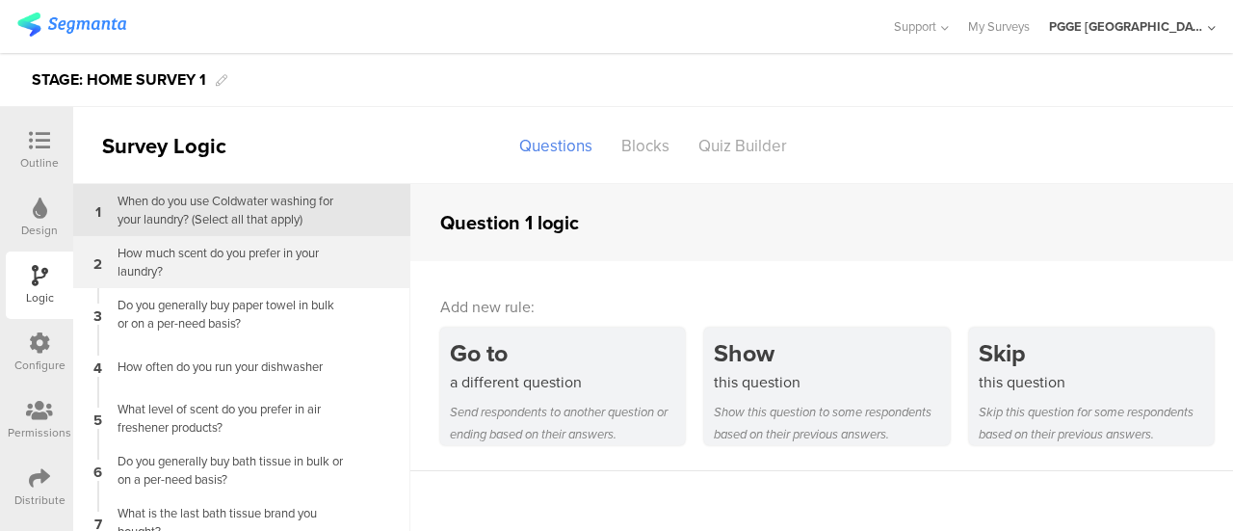
click at [216, 259] on div "How much scent do you prefer in your laundry?" at bounding box center [226, 262] width 241 height 37
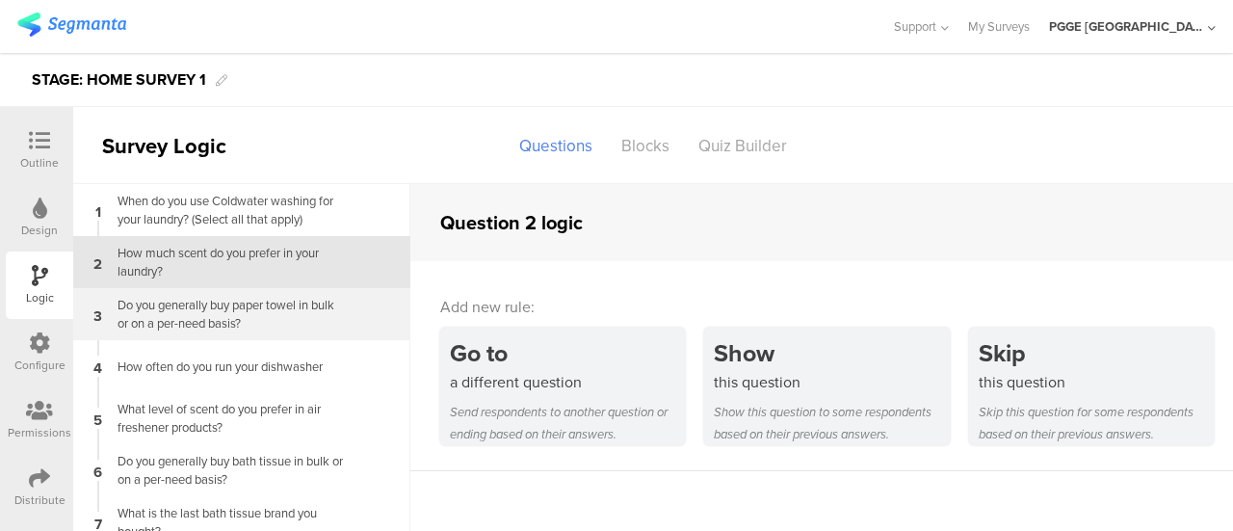
click at [203, 310] on div "Do you generally buy paper towel in bulk or on a per-need basis?" at bounding box center [226, 314] width 241 height 37
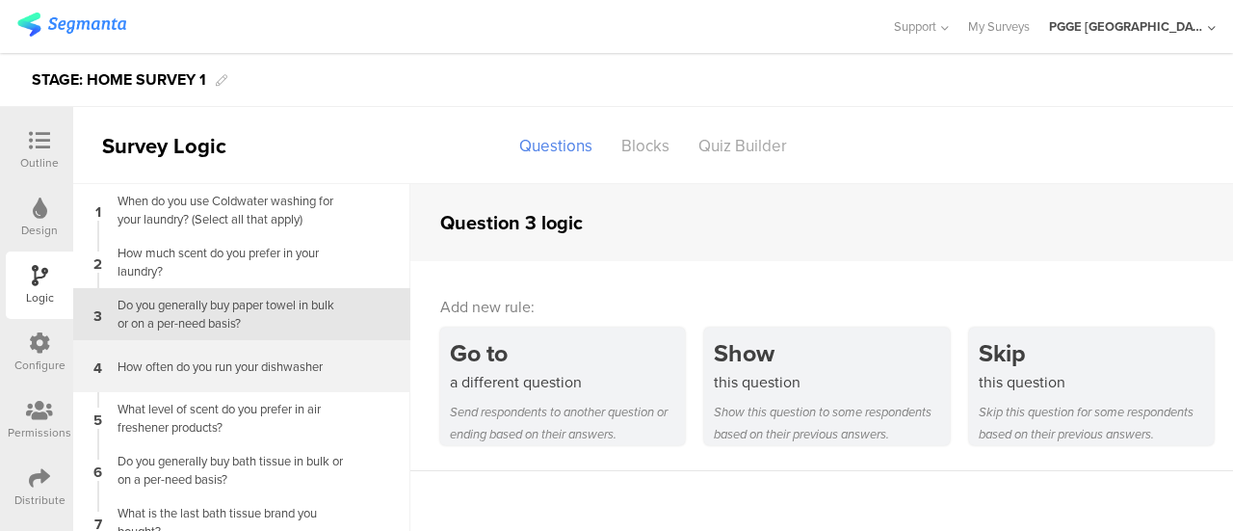
click at [212, 378] on div "4 How often do you run your dishwasher" at bounding box center [241, 366] width 337 height 52
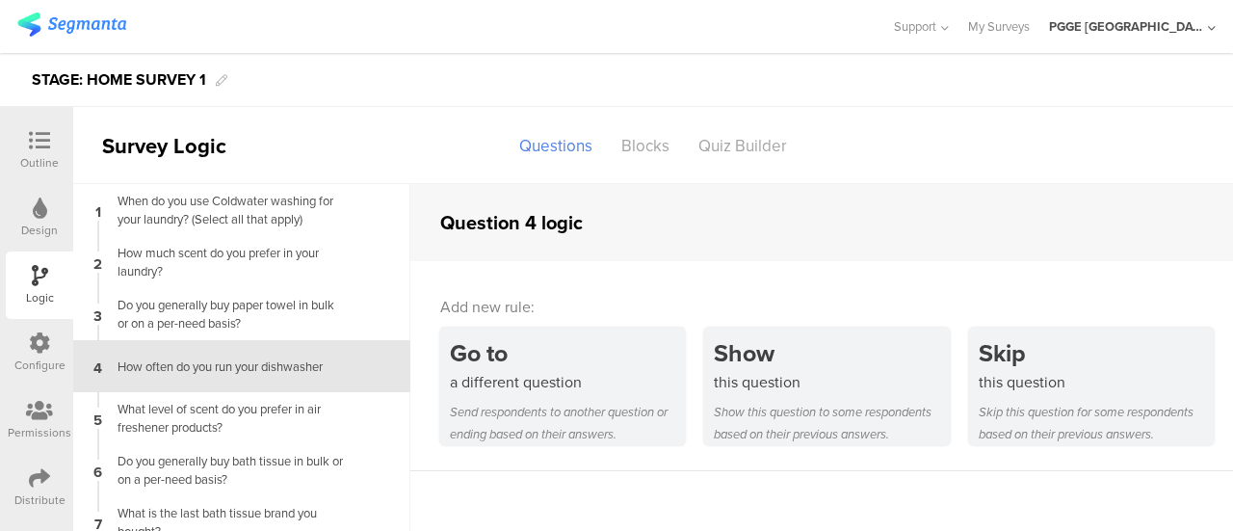
click at [39, 327] on div "Configure" at bounding box center [39, 352] width 67 height 67
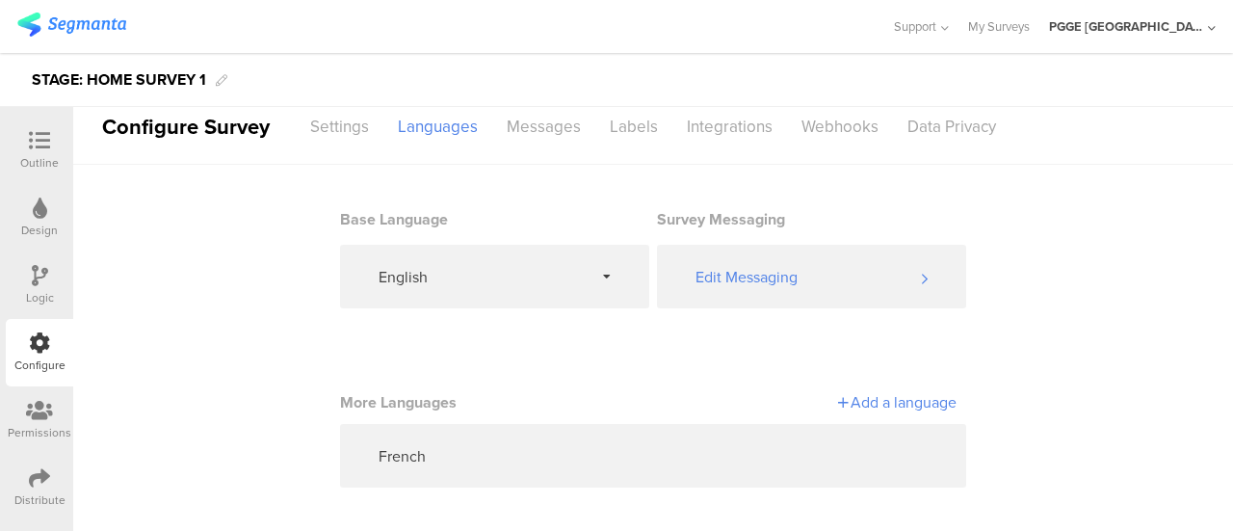
scroll to position [24, 0]
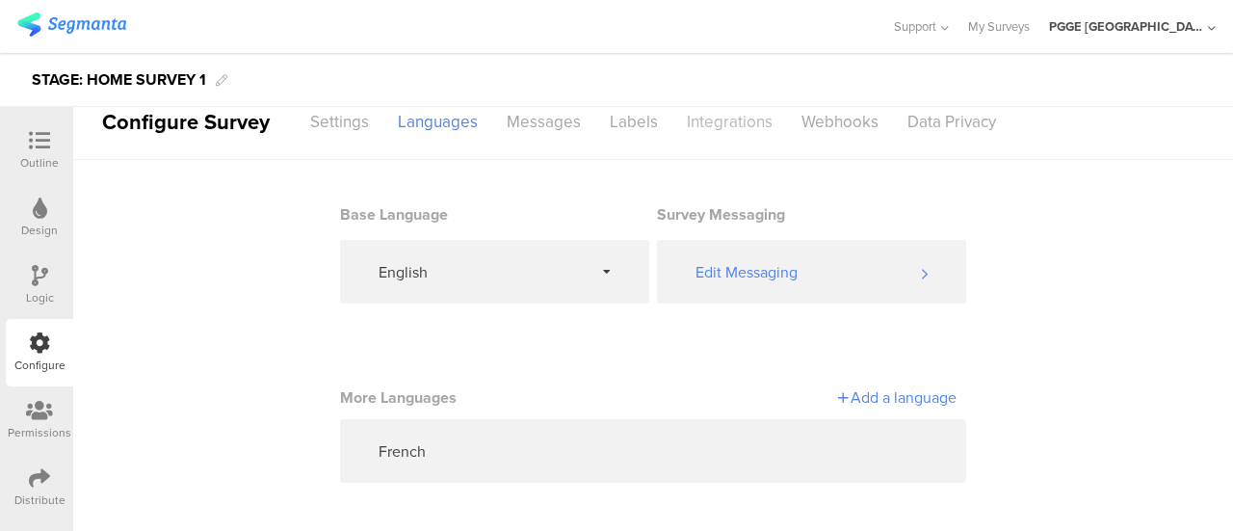
click at [724, 111] on div "Integrations" at bounding box center [729, 122] width 115 height 34
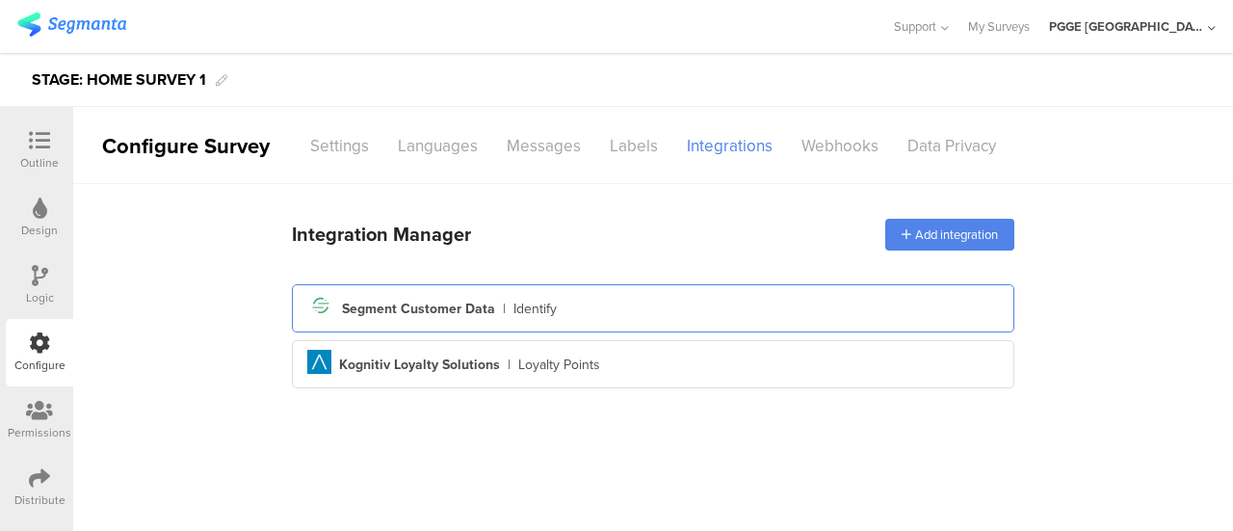
click at [642, 304] on div "Segment icon Created with Sketch. Segment Customer Data | Identify" at bounding box center [652, 308] width 691 height 33
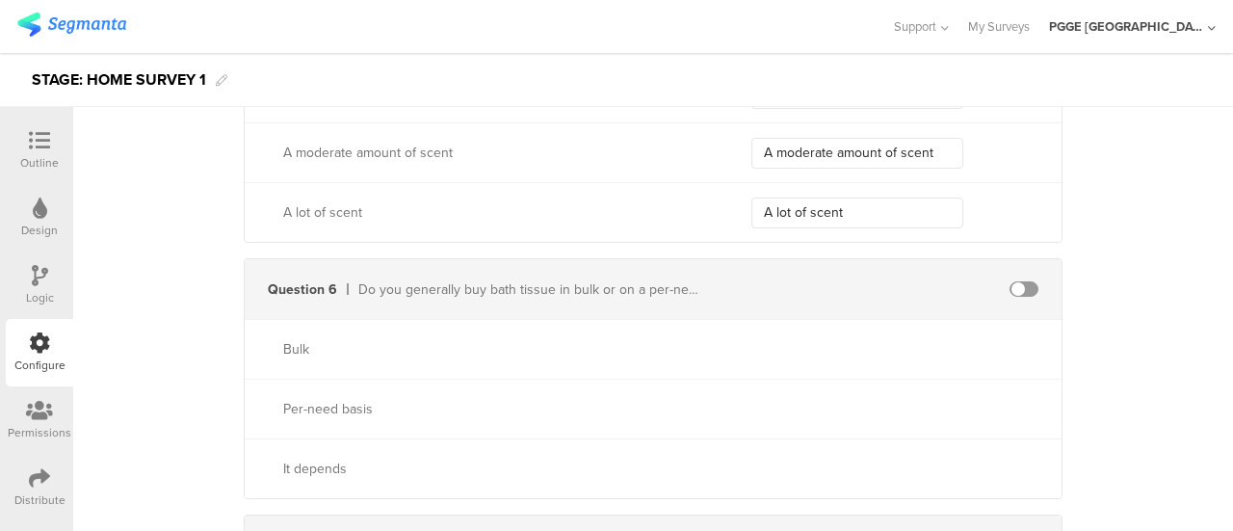
scroll to position [2311, 0]
click at [1023, 278] on span at bounding box center [1023, 285] width 29 height 15
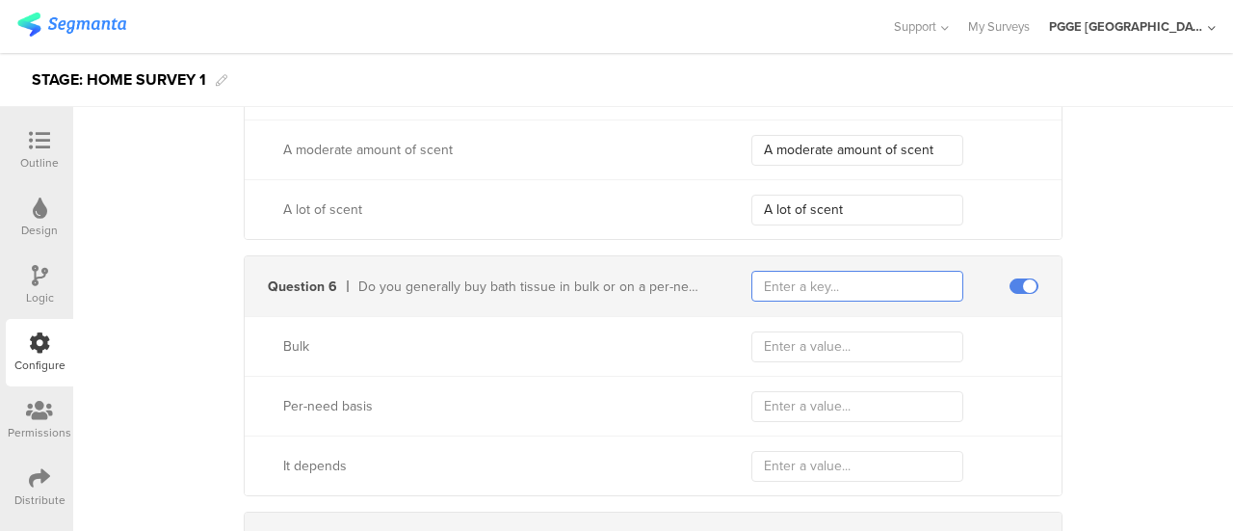
click at [789, 271] on input "text" at bounding box center [857, 286] width 212 height 31
paste input "traitPurchaseBathTissueBulkIdValue"
type input "traitPurchaseBathTissueBulkIdValue"
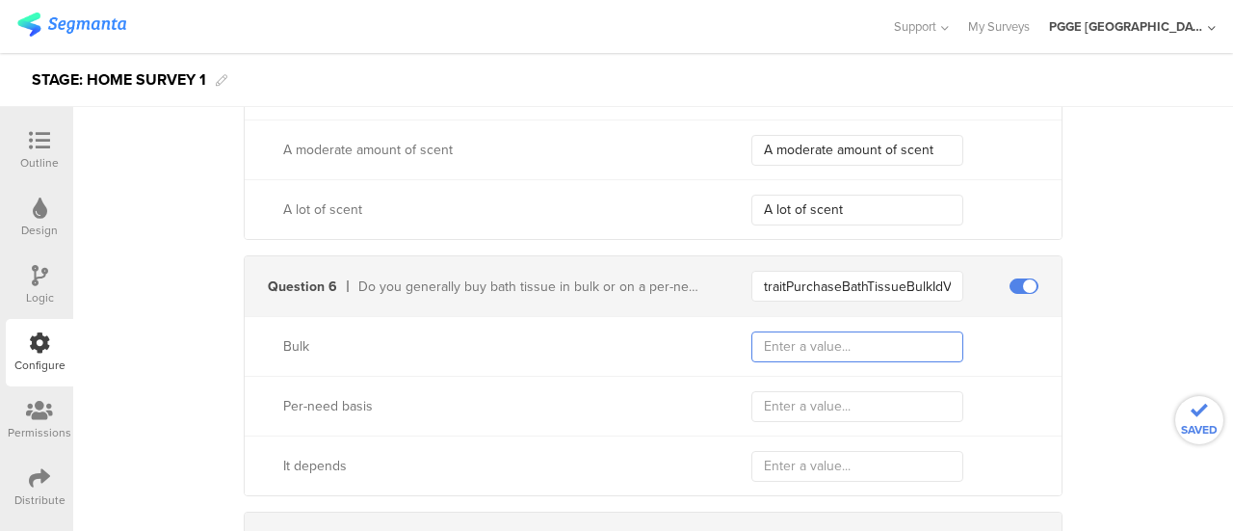
click at [800, 338] on input "text" at bounding box center [857, 346] width 212 height 31
paste input "Bulk"
type input "Bulk"
drag, startPoint x: 261, startPoint y: 409, endPoint x: 472, endPoint y: 390, distance: 211.8
click at [472, 396] on div "Per-need basis" at bounding box center [475, 406] width 460 height 20
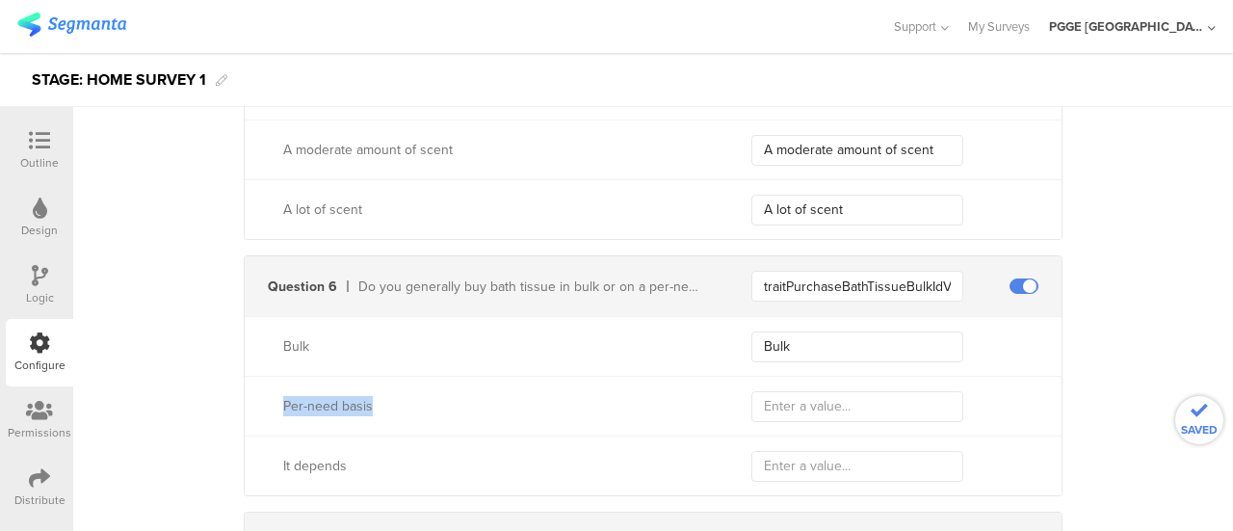
copy div "Per-need basis"
click at [784, 393] on input "text" at bounding box center [857, 406] width 212 height 31
paste input "Per-need basis"
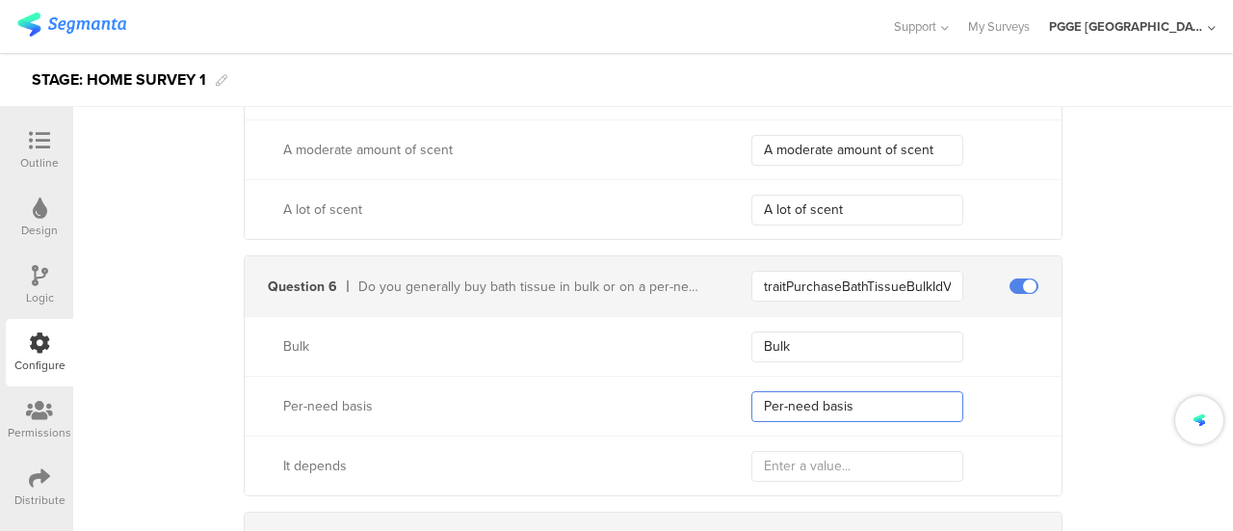
type input "Per-need basis"
drag, startPoint x: 318, startPoint y: 458, endPoint x: 415, endPoint y: 455, distance: 97.3
click at [415, 455] on div "It depends" at bounding box center [475, 465] width 460 height 20
copy div "It depends"
click at [790, 451] on input "text" at bounding box center [857, 466] width 212 height 31
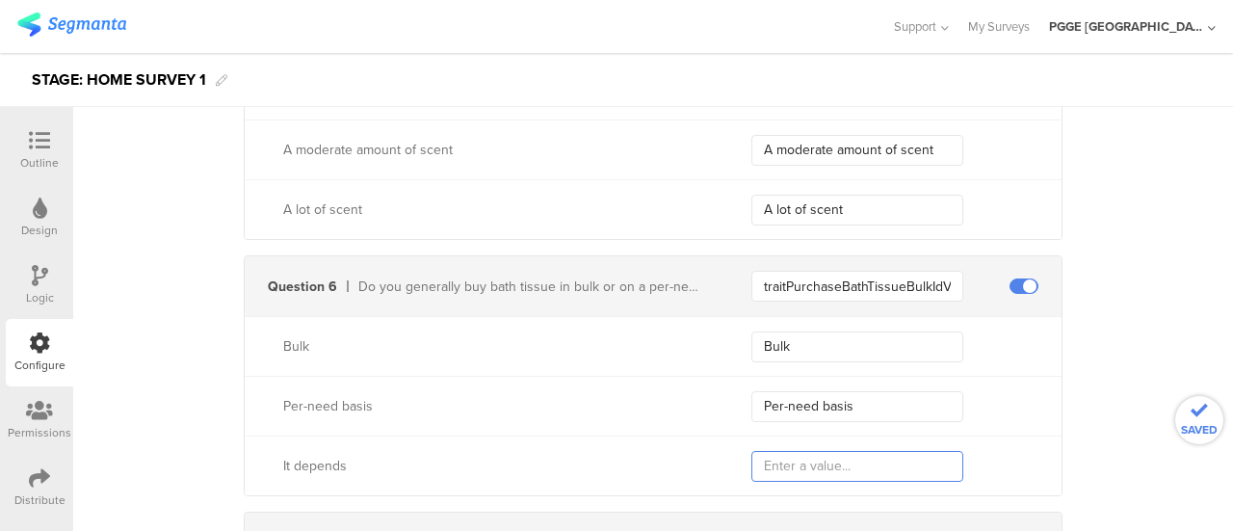
paste input "It depends"
type input "It depends"
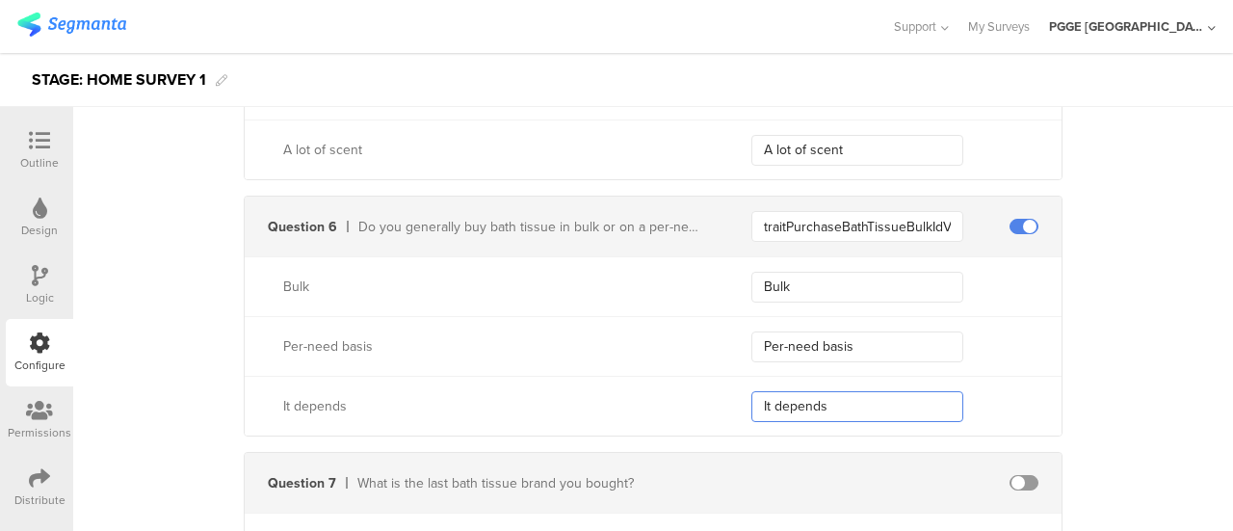
scroll to position [2504, 0]
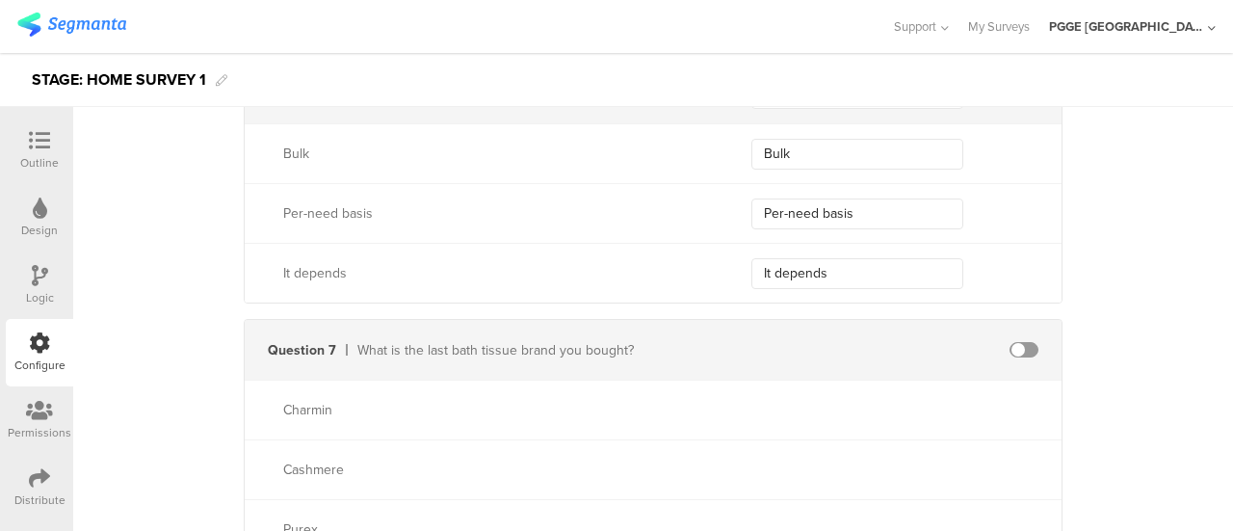
click at [1016, 344] on span at bounding box center [1023, 349] width 29 height 15
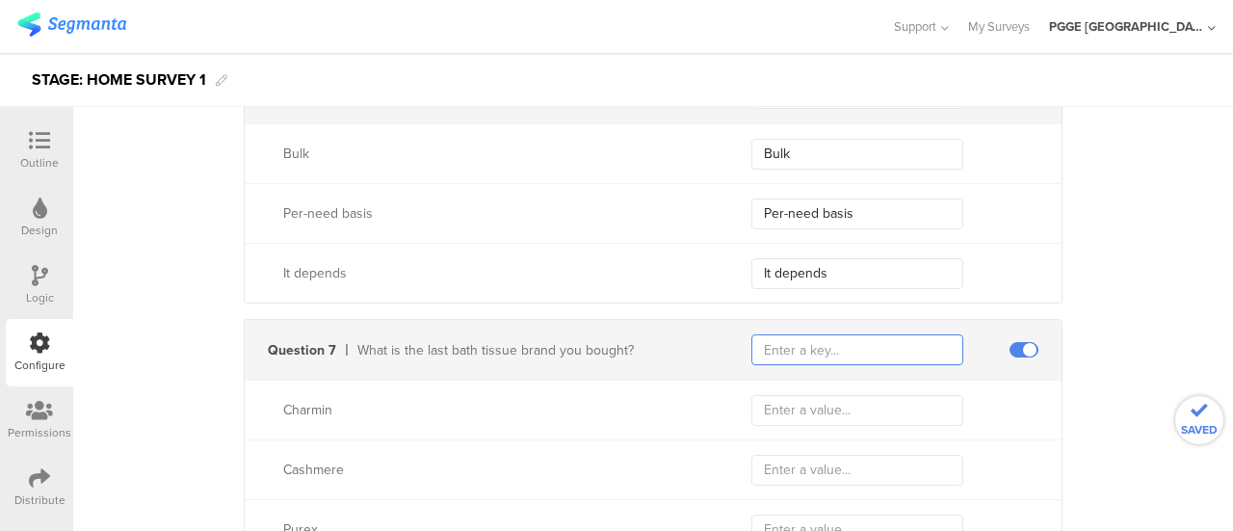
click at [824, 350] on input "text" at bounding box center [857, 349] width 212 height 31
paste input "traitBathTissueBrandsUsedIdValue"
type input "traitBathTissueBrandsUsedIdValue"
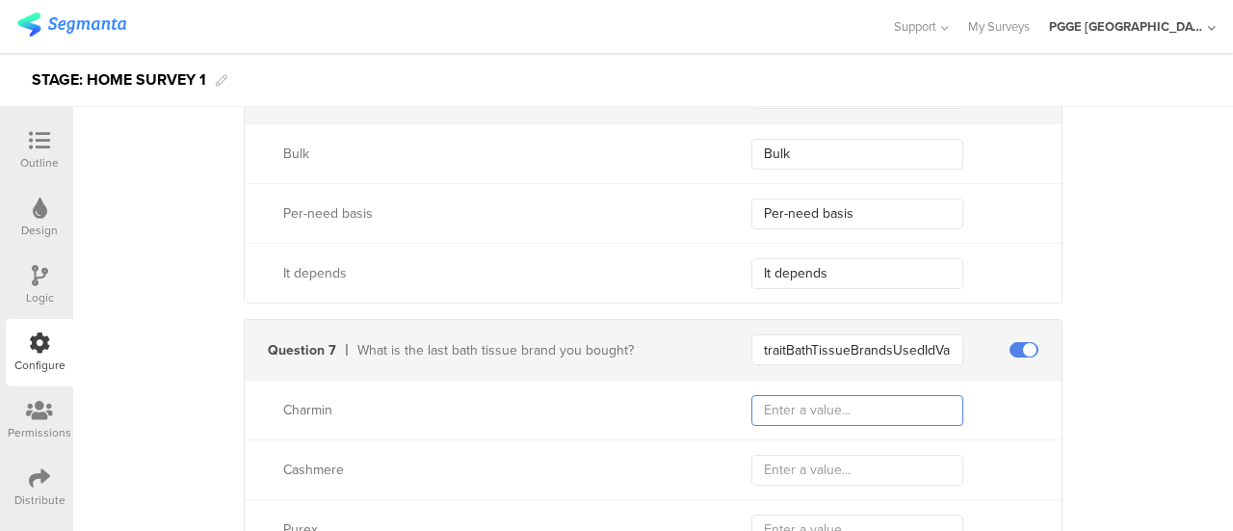
click at [805, 403] on input "text" at bounding box center [857, 410] width 212 height 31
paste input "Charmin"
type input "Charmin"
click at [796, 465] on input "text" at bounding box center [857, 470] width 212 height 31
paste input "Cashmere"
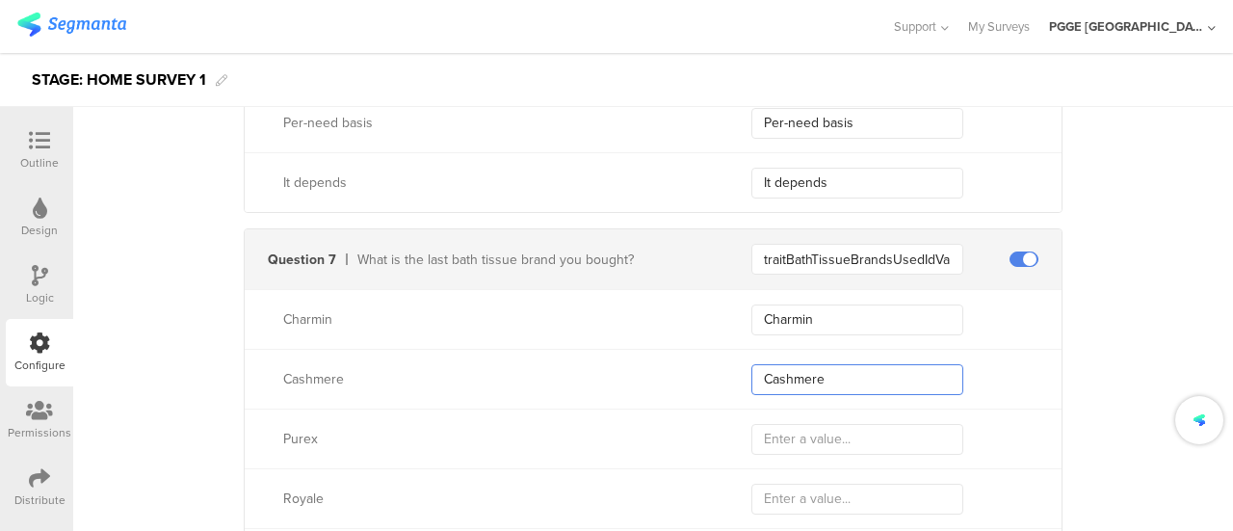
scroll to position [2696, 0]
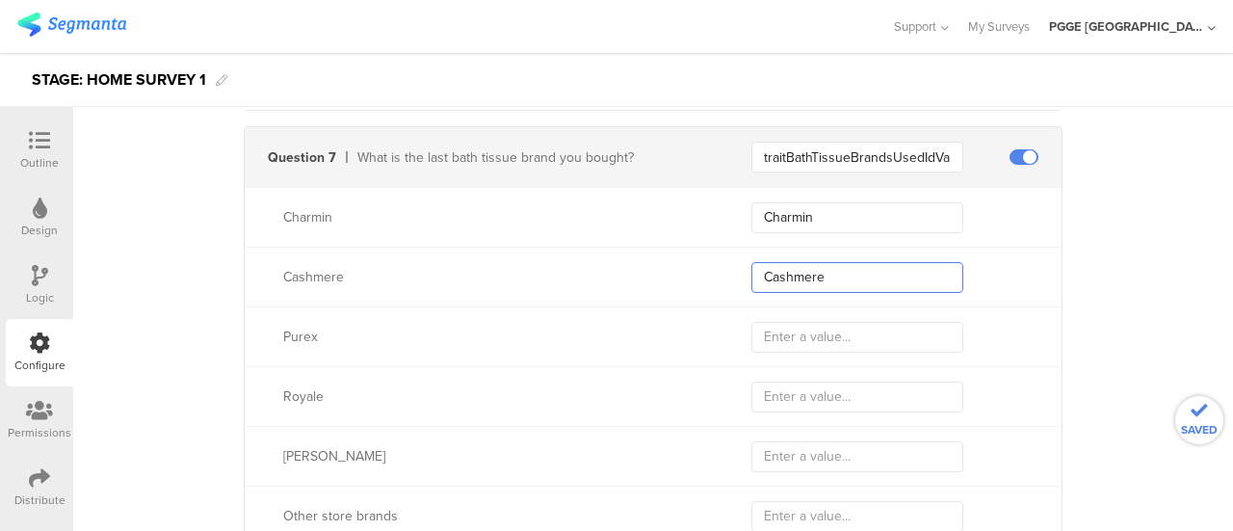
type input "Cashmere"
drag, startPoint x: 271, startPoint y: 333, endPoint x: 354, endPoint y: 334, distance: 83.8
click at [354, 334] on div "Purex" at bounding box center [475, 336] width 460 height 20
copy div "Purex"
click at [818, 331] on input "text" at bounding box center [857, 337] width 212 height 31
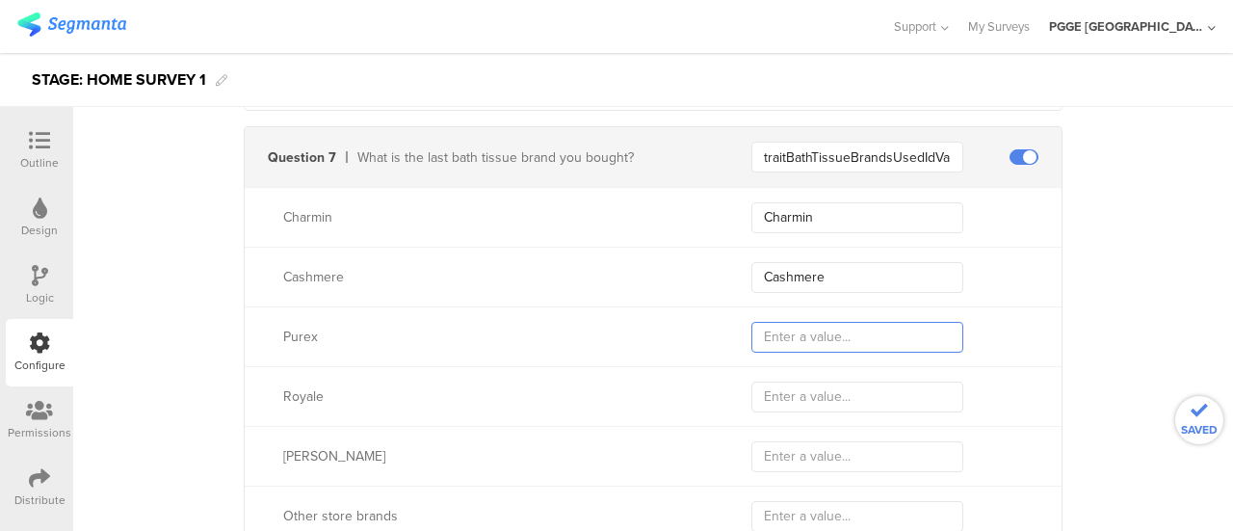
paste input "Purex"
type input "Purex"
drag, startPoint x: 270, startPoint y: 389, endPoint x: 370, endPoint y: 390, distance: 100.2
click at [370, 390] on div "Royale" at bounding box center [475, 396] width 460 height 20
copy div "Royale"
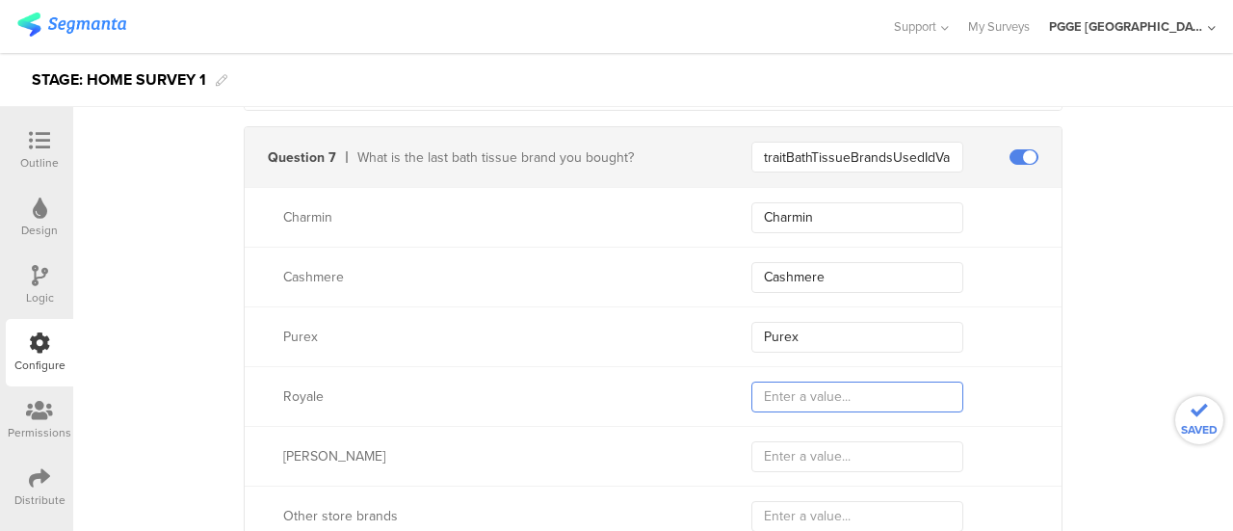
click at [766, 392] on input "text" at bounding box center [857, 396] width 212 height 31
paste input "Royale"
type input "Royale"
drag, startPoint x: 308, startPoint y: 446, endPoint x: 391, endPoint y: 446, distance: 82.8
click at [391, 446] on div "[PERSON_NAME]" at bounding box center [475, 456] width 460 height 20
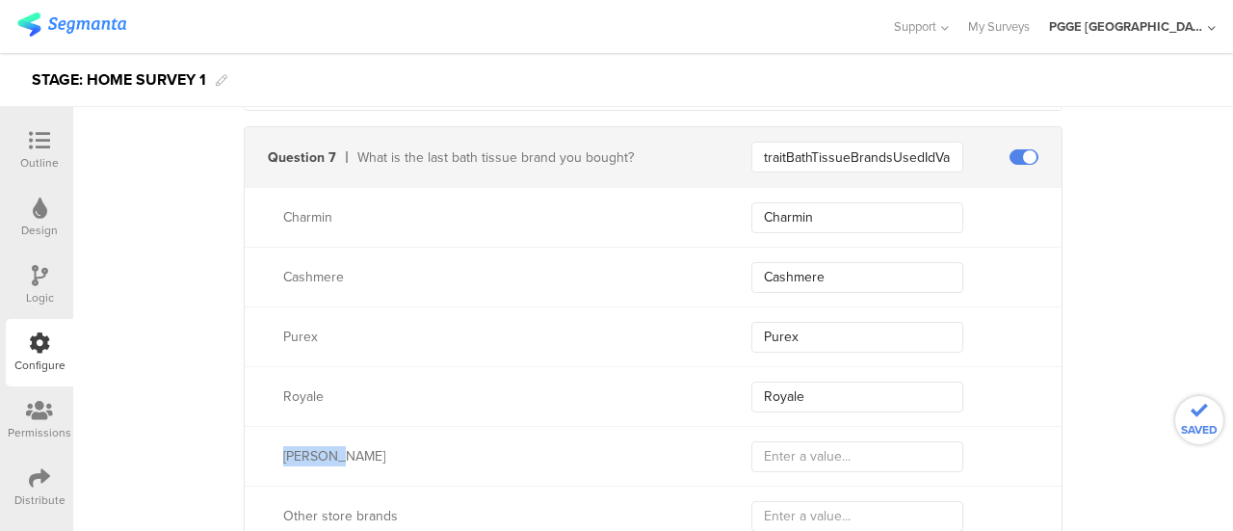
copy div "[PERSON_NAME]"
click at [771, 452] on input "text" at bounding box center [857, 456] width 212 height 31
paste input "[PERSON_NAME]"
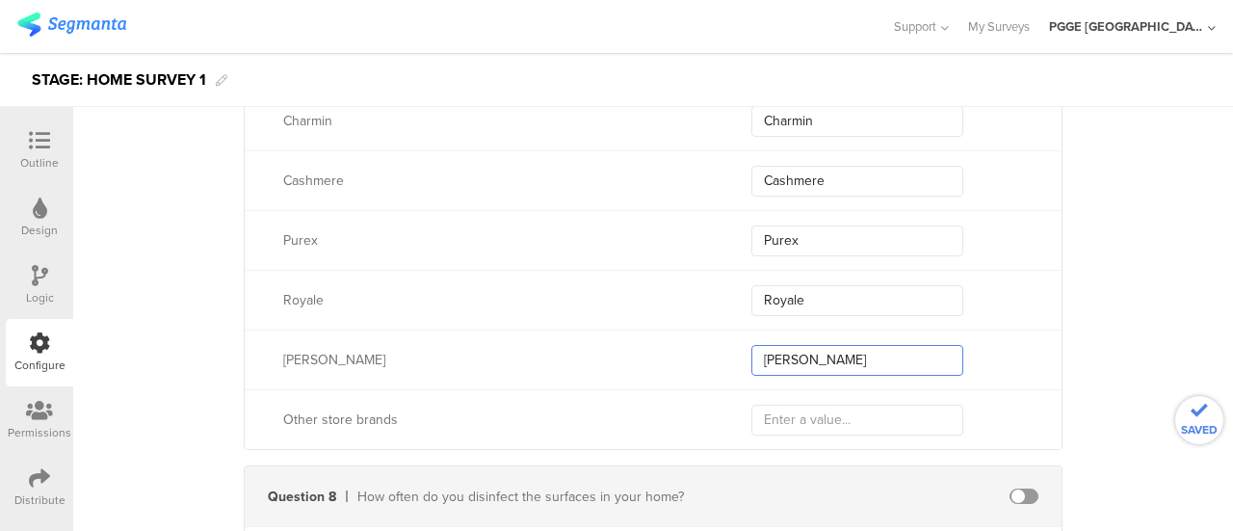
type input "[PERSON_NAME]"
drag, startPoint x: 264, startPoint y: 417, endPoint x: 437, endPoint y: 406, distance: 173.7
click at [437, 409] on div "Other store brands" at bounding box center [475, 419] width 460 height 20
copy div "Other store brands"
click at [793, 419] on input "text" at bounding box center [857, 419] width 212 height 31
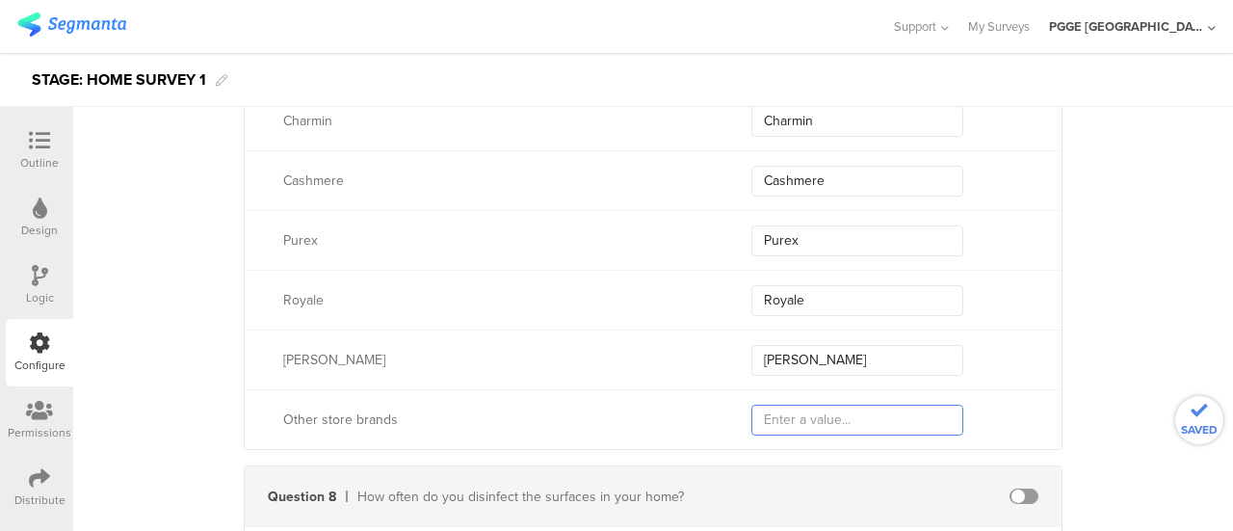
paste input "Other store brands"
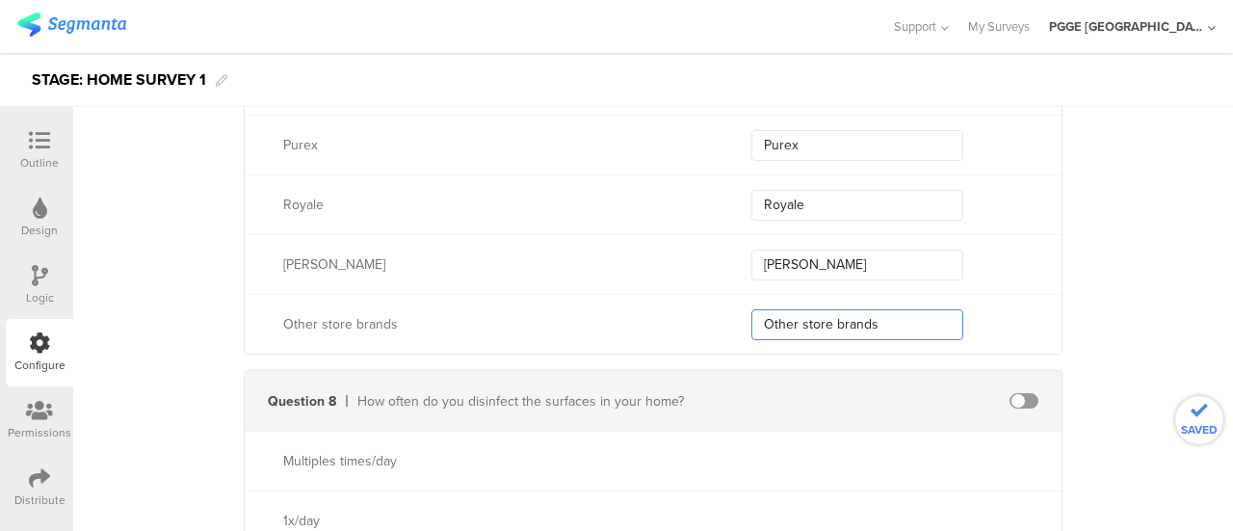
scroll to position [2889, 0]
type input "Other store brands"
click at [1019, 393] on span at bounding box center [1023, 399] width 29 height 15
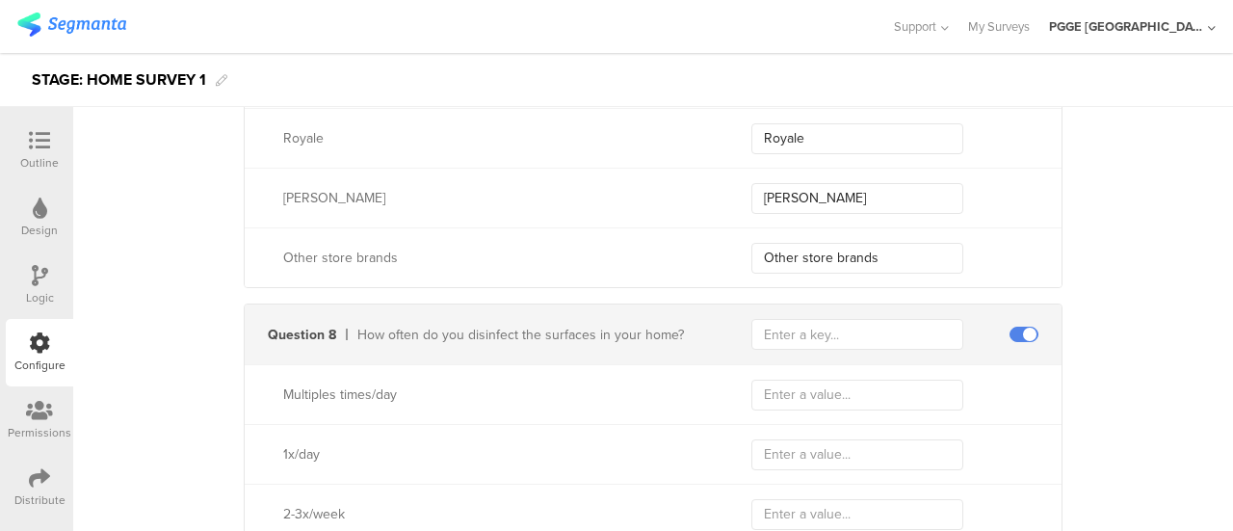
scroll to position [2985, 0]
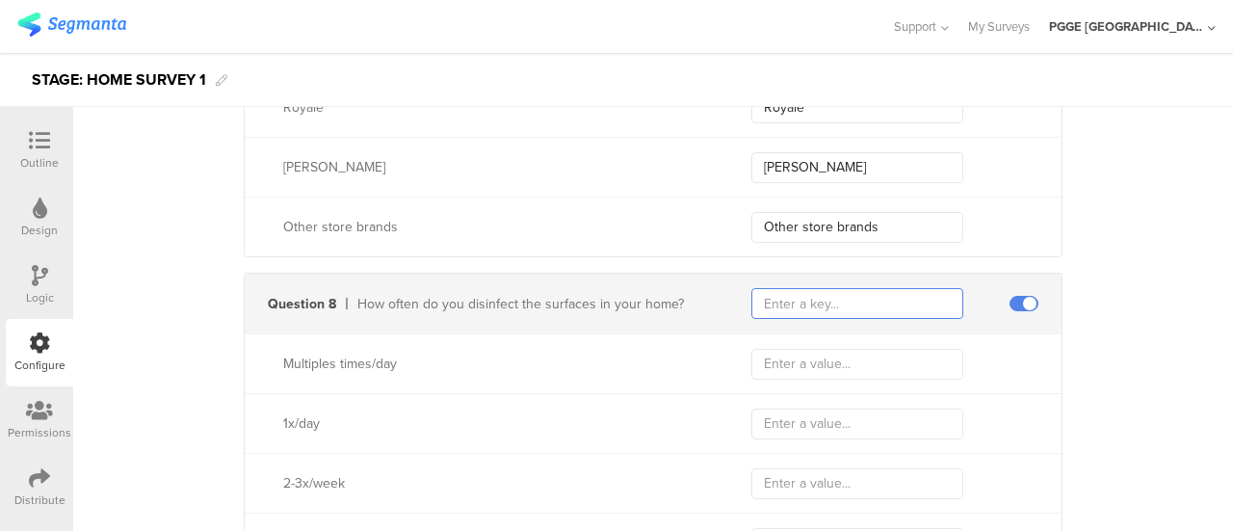
click at [782, 311] on input "text" at bounding box center [857, 303] width 212 height 31
paste input "traitFrequencyDisinfectSurfacesIdValue"
type input "traitFrequencyDisinfectSurfacesIdValue"
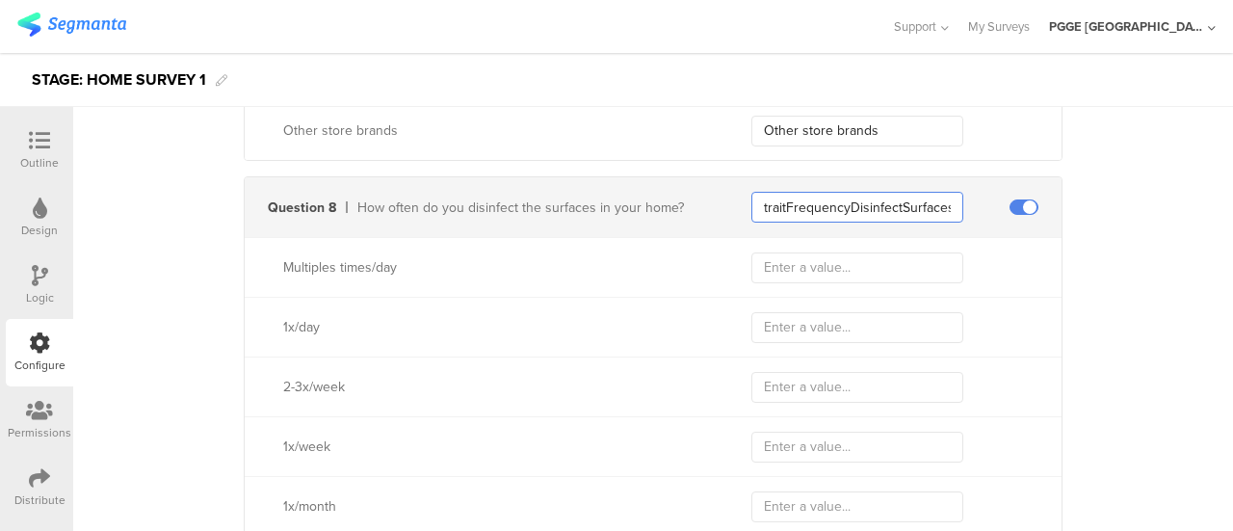
scroll to position [3081, 0]
click at [783, 259] on input "text" at bounding box center [857, 267] width 212 height 31
paste input "Multiples times/day"
type input "Multiples times/day"
drag, startPoint x: 270, startPoint y: 320, endPoint x: 373, endPoint y: 325, distance: 103.1
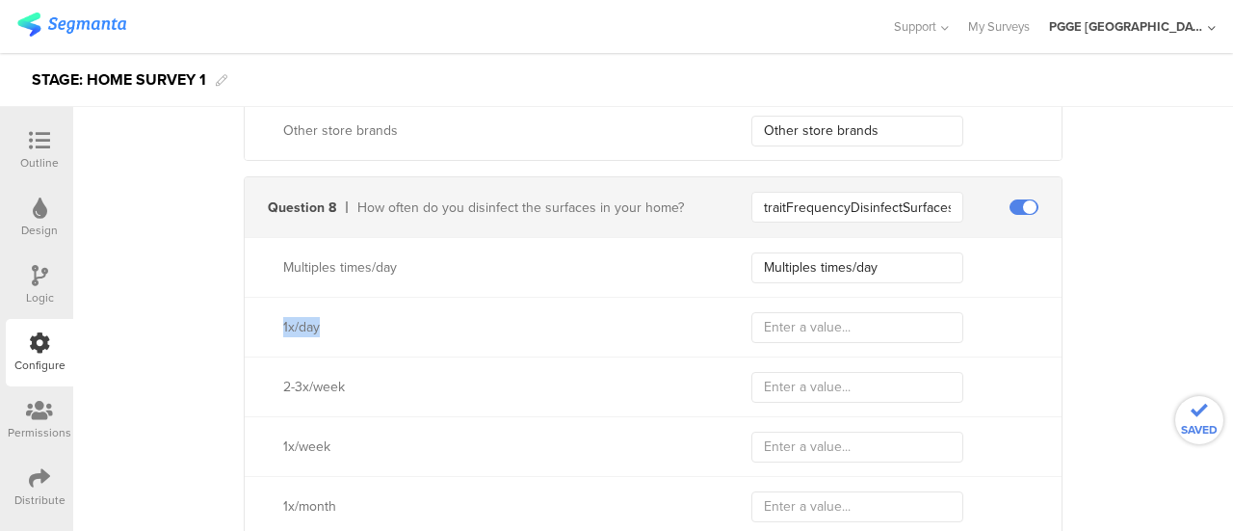
click at [373, 325] on div "1x/day" at bounding box center [475, 327] width 460 height 20
copy div "1x/day"
click at [828, 328] on input "text" at bounding box center [857, 327] width 212 height 31
paste input "1x/day"
type input "1x/day"
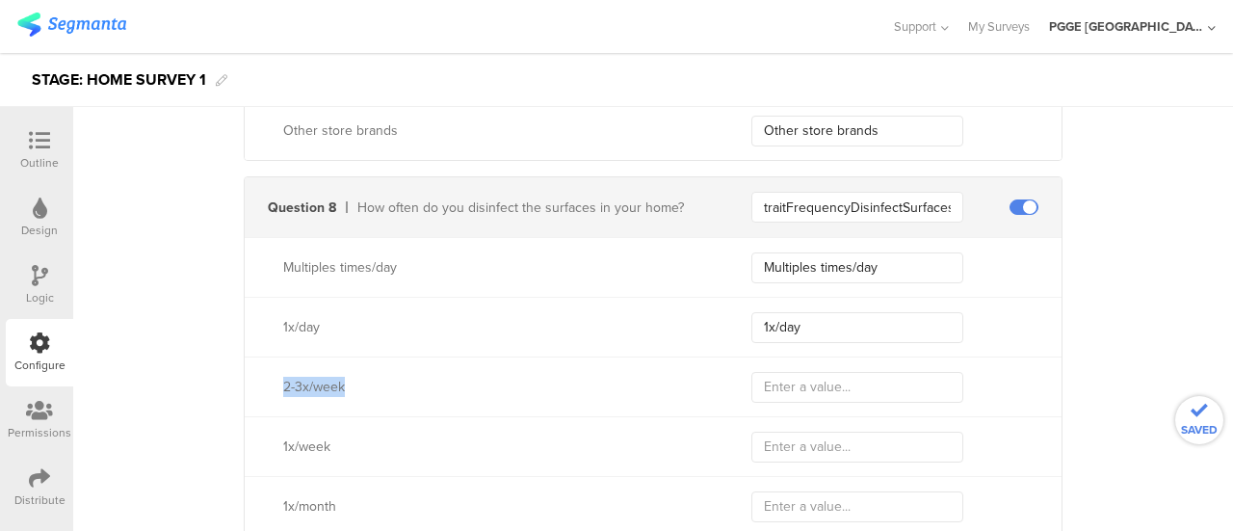
drag, startPoint x: 268, startPoint y: 382, endPoint x: 369, endPoint y: 382, distance: 101.1
click at [369, 382] on div "2-3x/week" at bounding box center [475, 387] width 460 height 20
copy div "2-3x/week"
click at [789, 381] on input "text" at bounding box center [857, 387] width 212 height 31
paste input "2-3x/week"
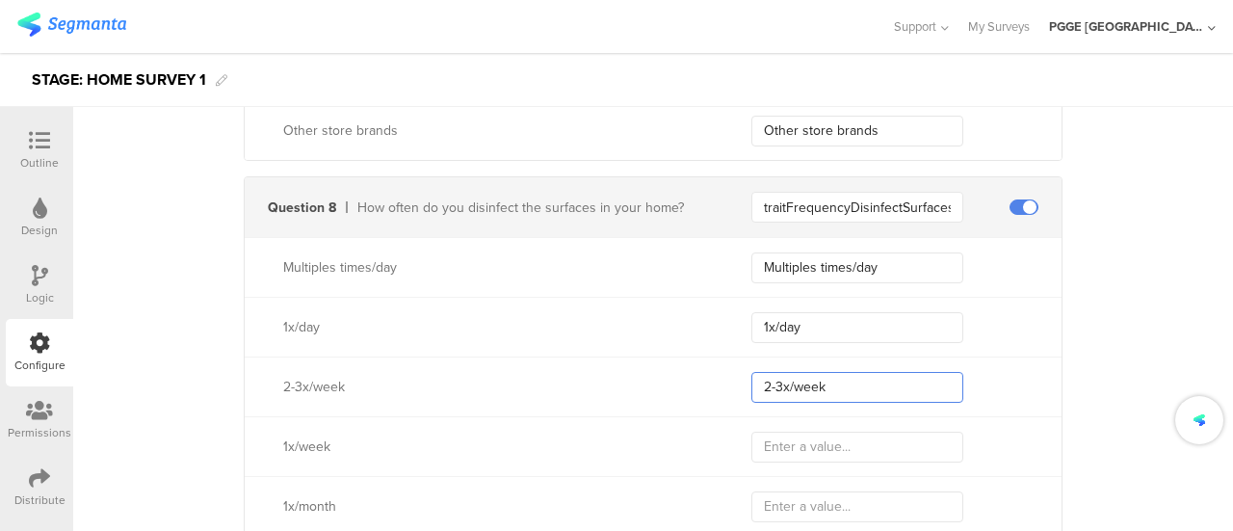
type input "2-3x/week"
drag, startPoint x: 268, startPoint y: 434, endPoint x: 365, endPoint y: 441, distance: 97.5
click at [365, 441] on div "1x/week" at bounding box center [475, 446] width 460 height 20
copy div "1x/week"
click at [790, 440] on input "text" at bounding box center [857, 446] width 212 height 31
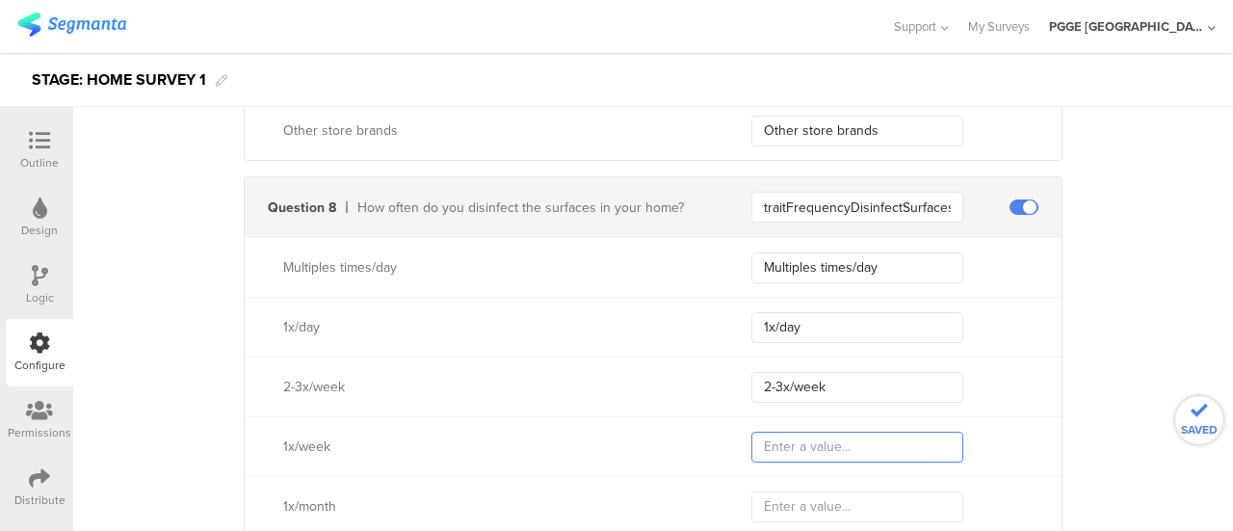
paste input "1x/week"
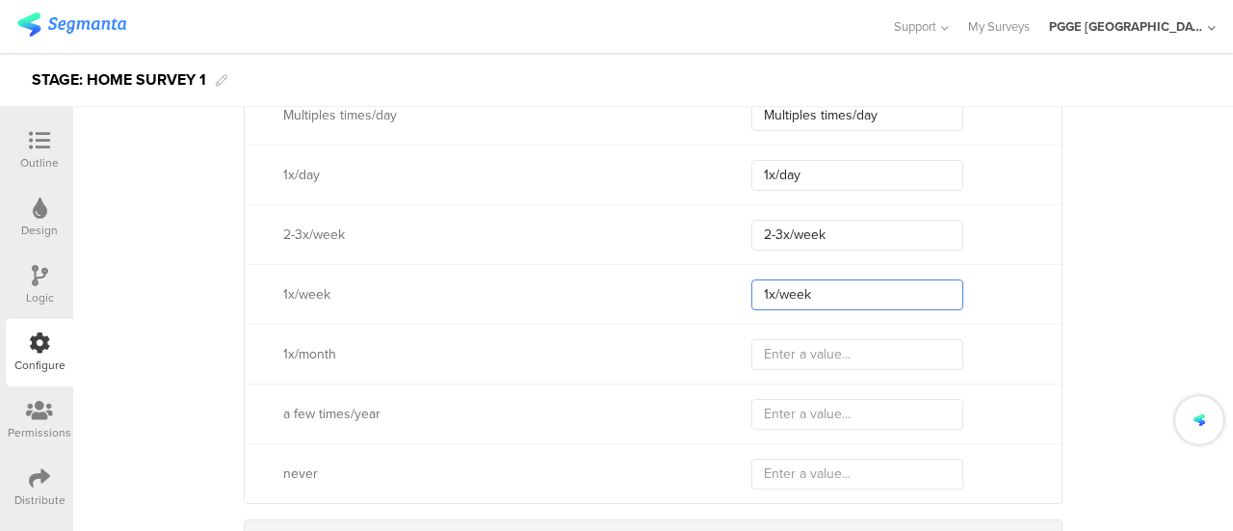
scroll to position [3274, 0]
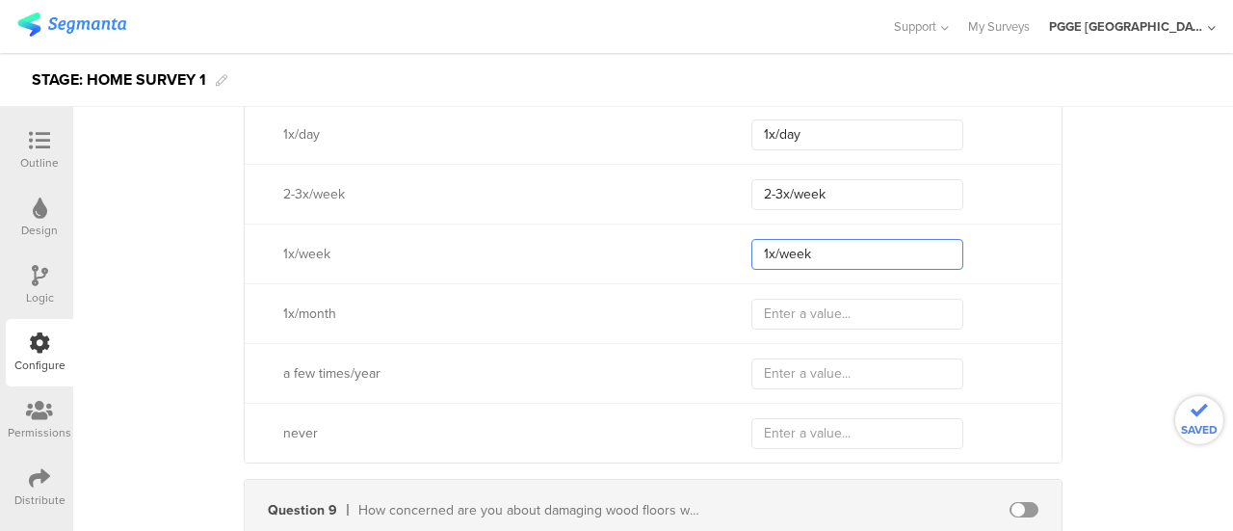
type input "1x/week"
drag, startPoint x: 273, startPoint y: 307, endPoint x: 405, endPoint y: 307, distance: 132.9
click at [405, 307] on div "1x/month" at bounding box center [475, 313] width 460 height 20
click at [855, 306] on input "text" at bounding box center [857, 314] width 212 height 31
paste input "1x/month"
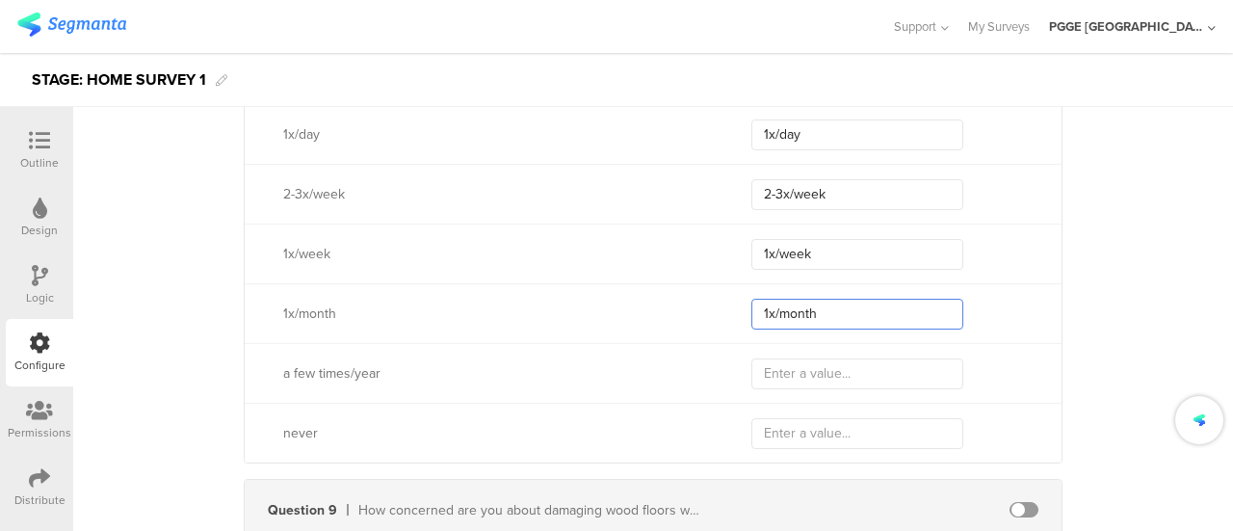
type input "1x/month"
drag, startPoint x: 280, startPoint y: 375, endPoint x: 439, endPoint y: 374, distance: 158.9
click at [439, 374] on div "a few times/year" at bounding box center [475, 373] width 460 height 20
click at [799, 363] on input "text" at bounding box center [857, 373] width 212 height 31
paste input "a few times/year"
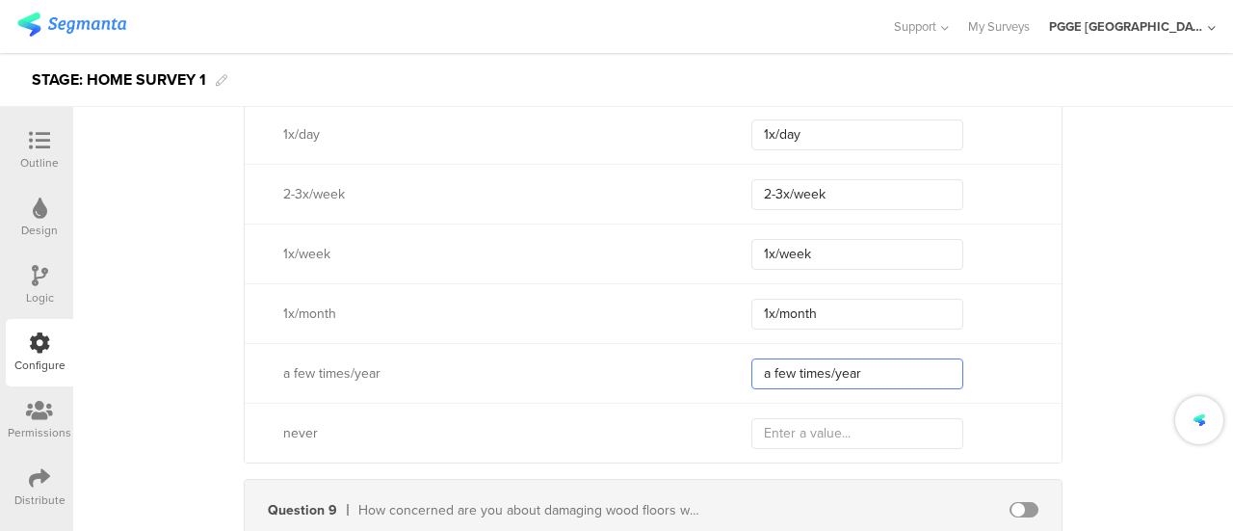
type input "a few times/year"
drag, startPoint x: 272, startPoint y: 428, endPoint x: 383, endPoint y: 429, distance: 111.7
click at [383, 429] on div "never" at bounding box center [475, 433] width 460 height 20
click at [853, 432] on input "text" at bounding box center [857, 433] width 212 height 31
paste input "never"
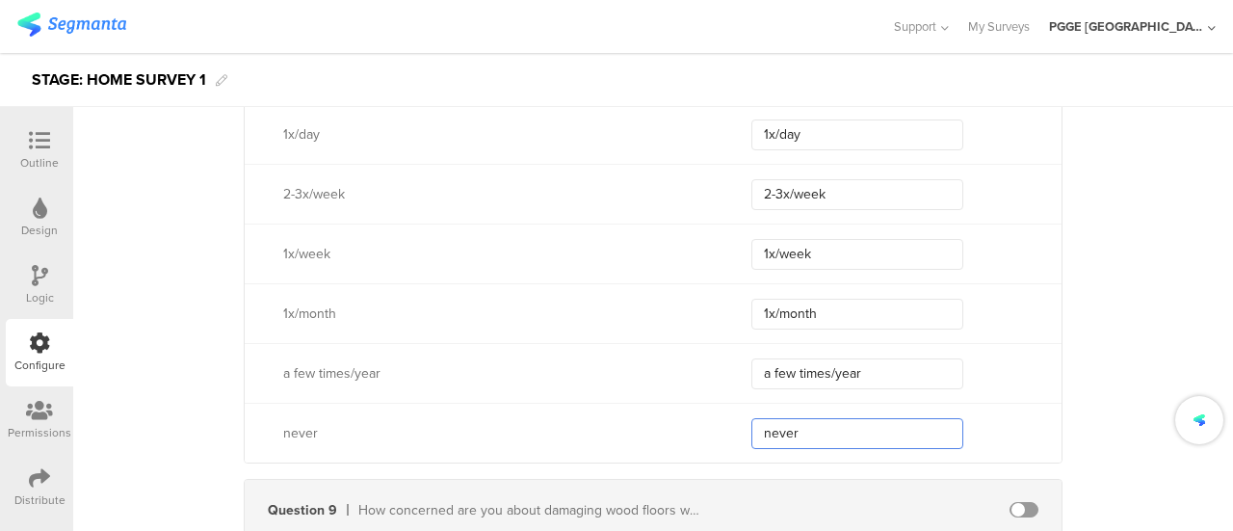
type input "never"
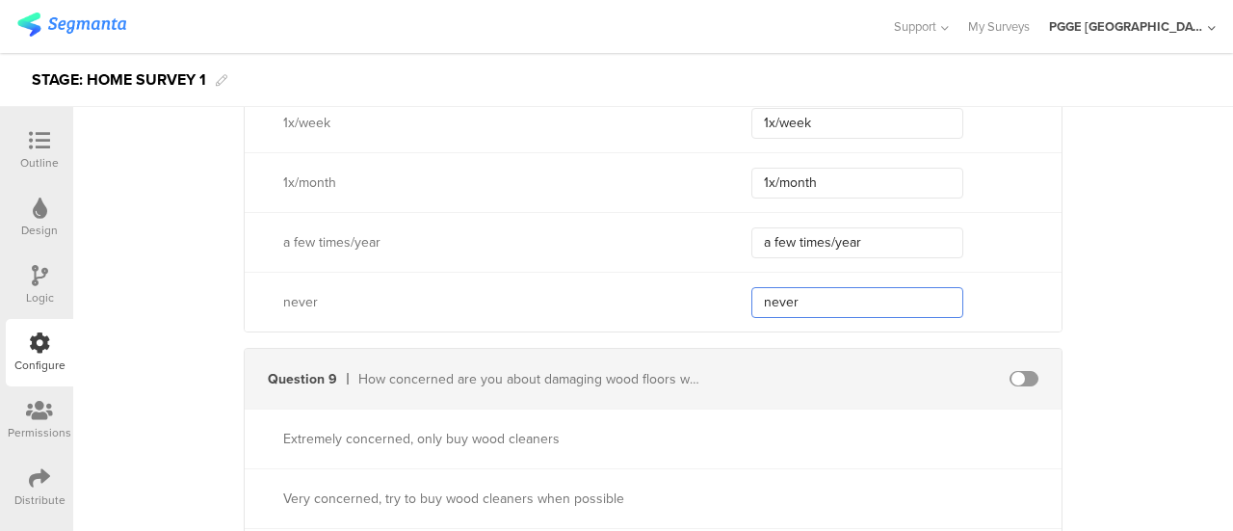
scroll to position [3563, 0]
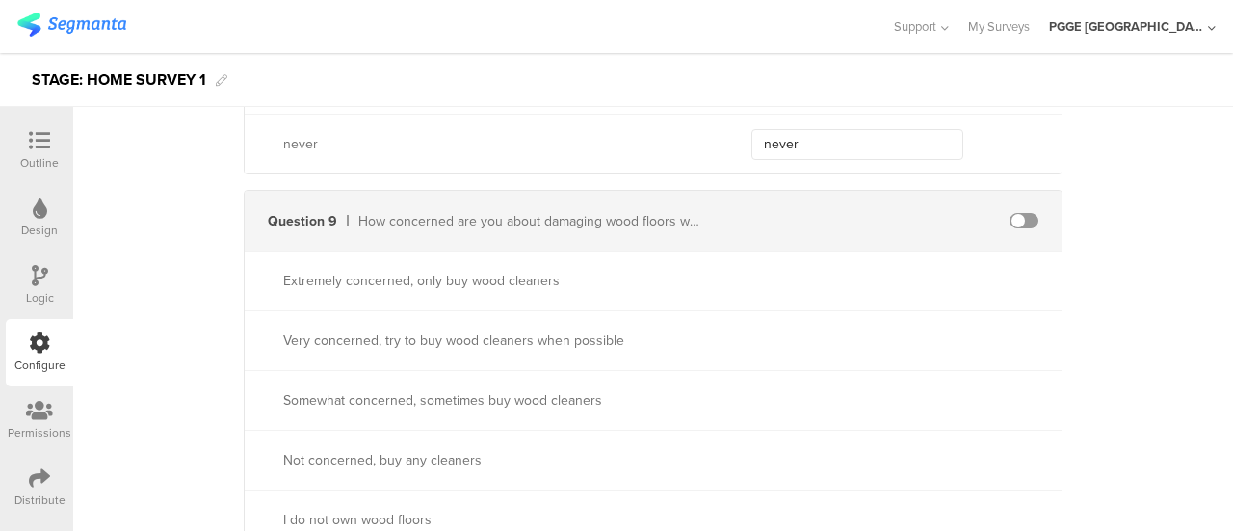
click at [1015, 213] on span at bounding box center [1023, 220] width 29 height 15
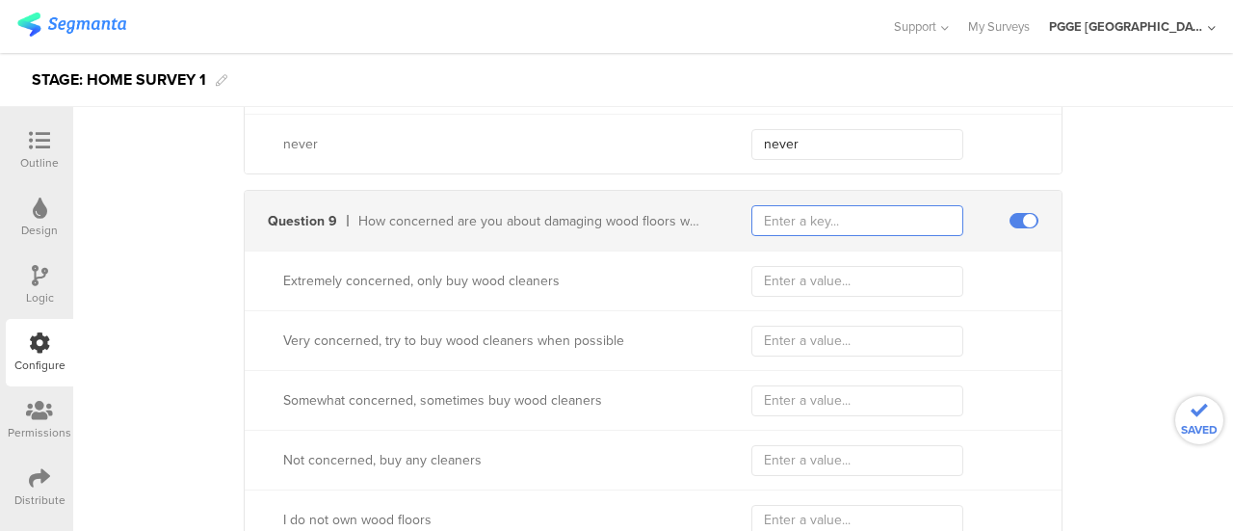
click at [828, 222] on input "text" at bounding box center [857, 220] width 212 height 31
paste input "traitConcernWithWoodFloorCleanersIdValue"
type input "traitConcernWithWoodFloorCleanersIdValue"
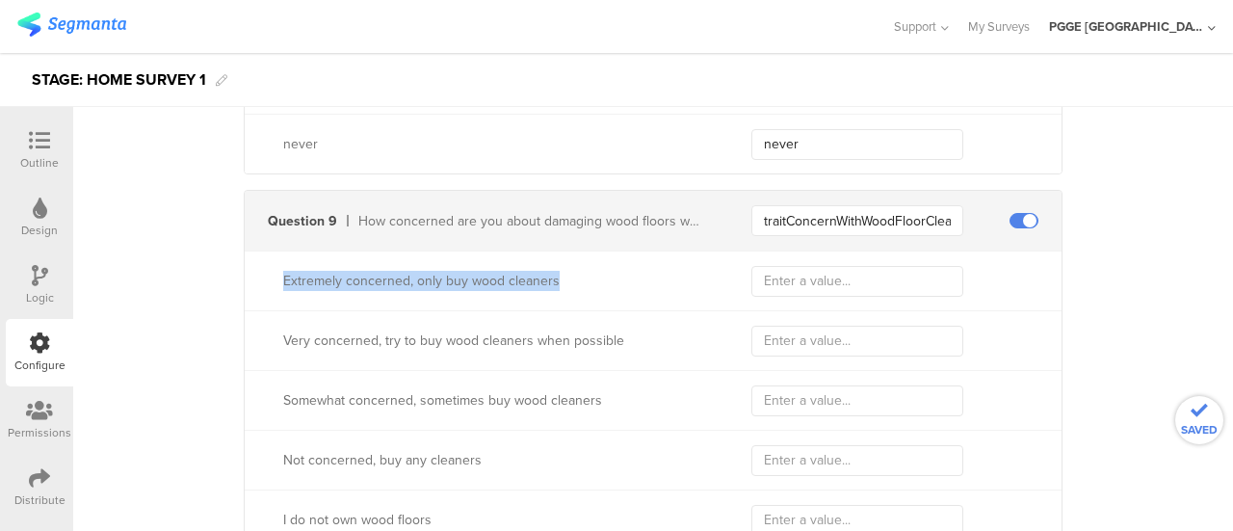
drag, startPoint x: 270, startPoint y: 273, endPoint x: 568, endPoint y: 271, distance: 298.5
click at [568, 271] on div "Extremely concerned, only buy wood cleaners" at bounding box center [475, 281] width 460 height 20
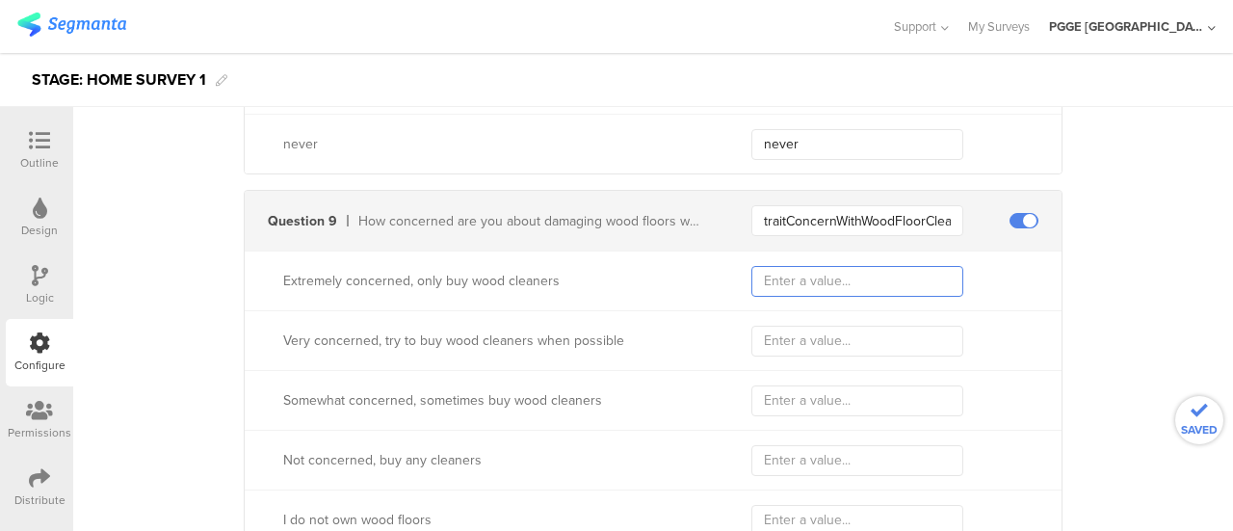
click at [799, 275] on input "text" at bounding box center [857, 281] width 212 height 31
paste input "Extremely concerned, only buy wood cleaners"
type input "Extremely concerned, only buy wood cleaners"
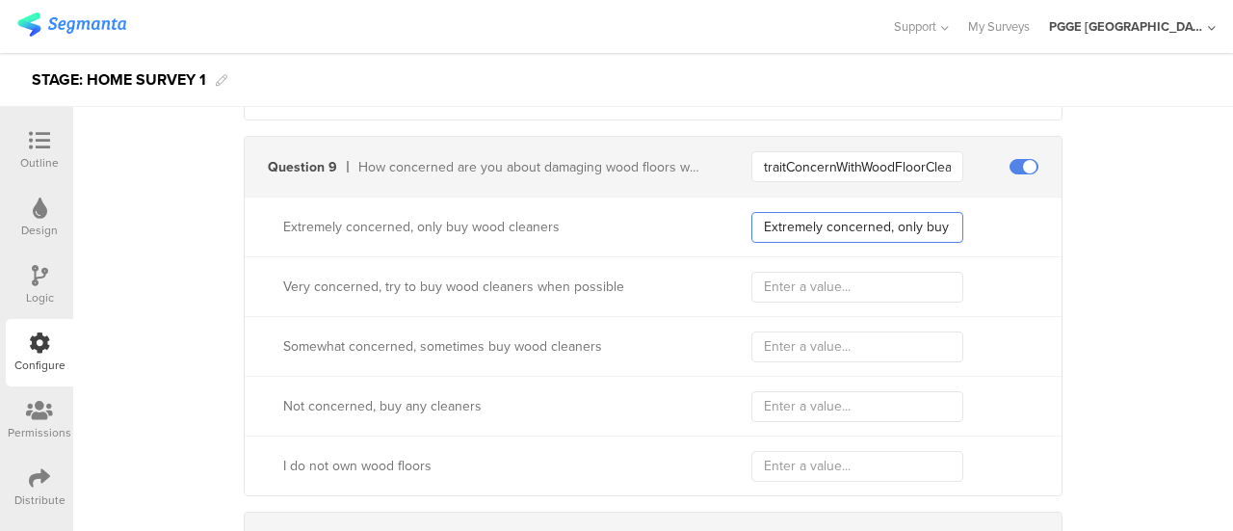
scroll to position [3659, 0]
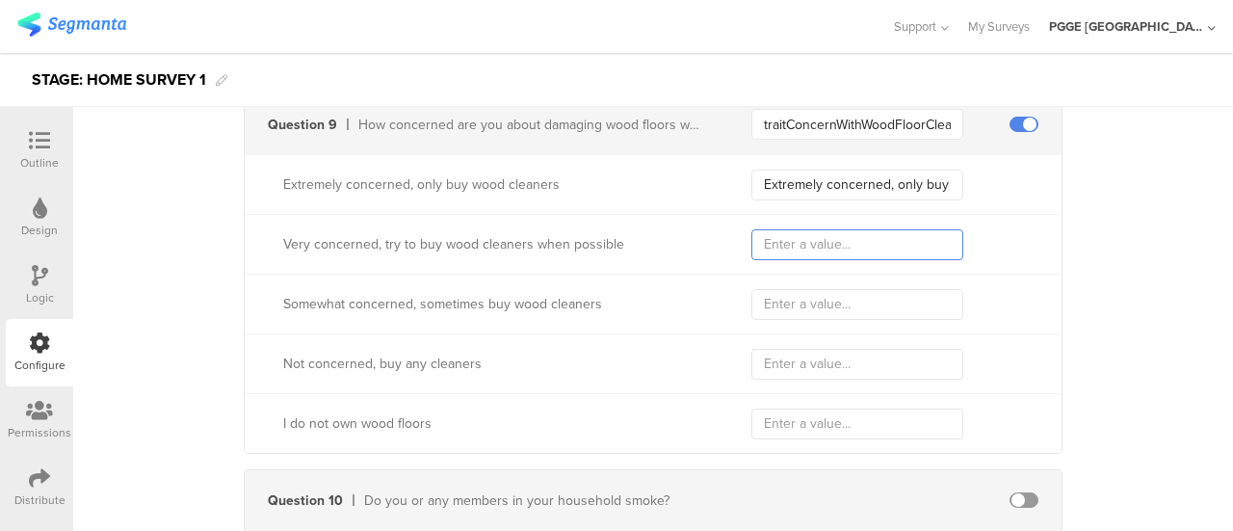
click at [778, 238] on input "text" at bounding box center [857, 244] width 212 height 31
paste input "Very concerned, try to buy wood cleaners when possible"
type input "Very concerned, try to buy wood cleaners when possible"
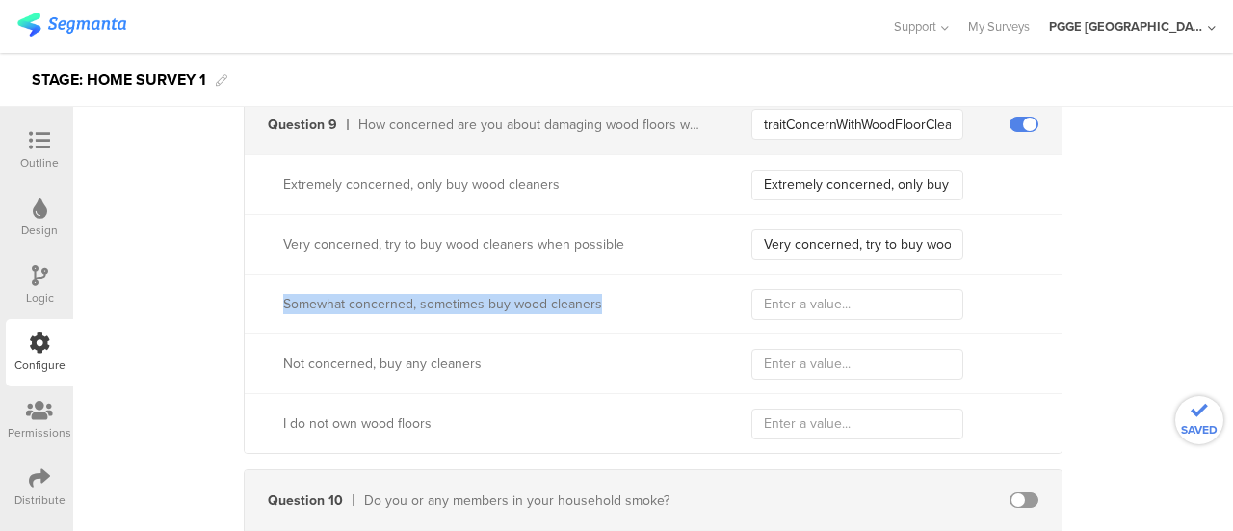
drag, startPoint x: 276, startPoint y: 299, endPoint x: 601, endPoint y: 306, distance: 324.6
click at [601, 306] on div "Somewhat concerned, sometimes buy wood cleaners" at bounding box center [494, 304] width 422 height 20
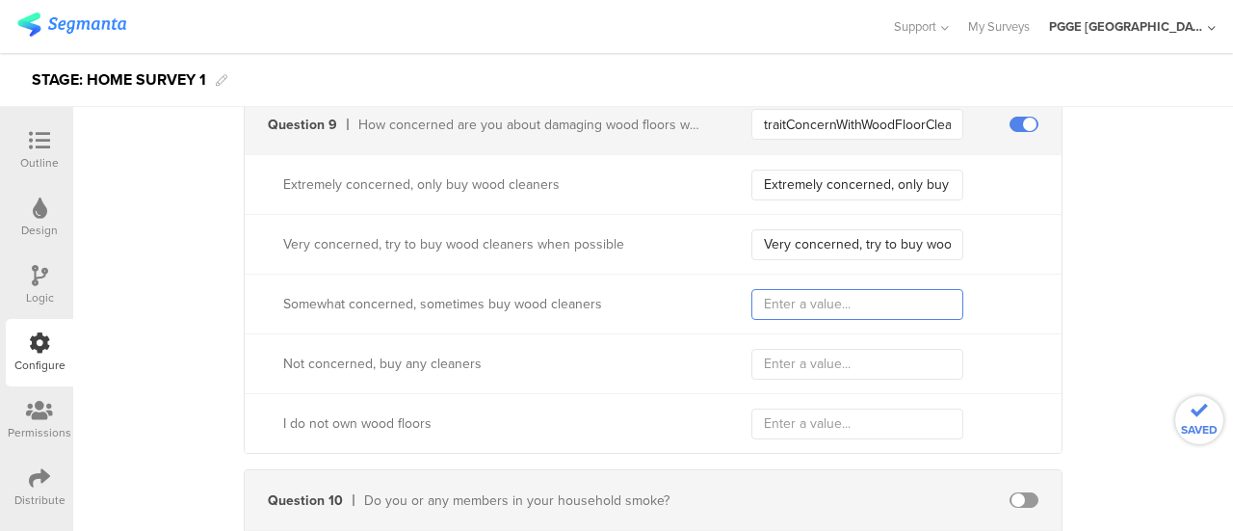
click at [804, 289] on input "text" at bounding box center [857, 304] width 212 height 31
paste input "Somewhat concerned, sometimes buy wood cleaners"
type input "Somewhat concerned, sometimes buy wood cleaners"
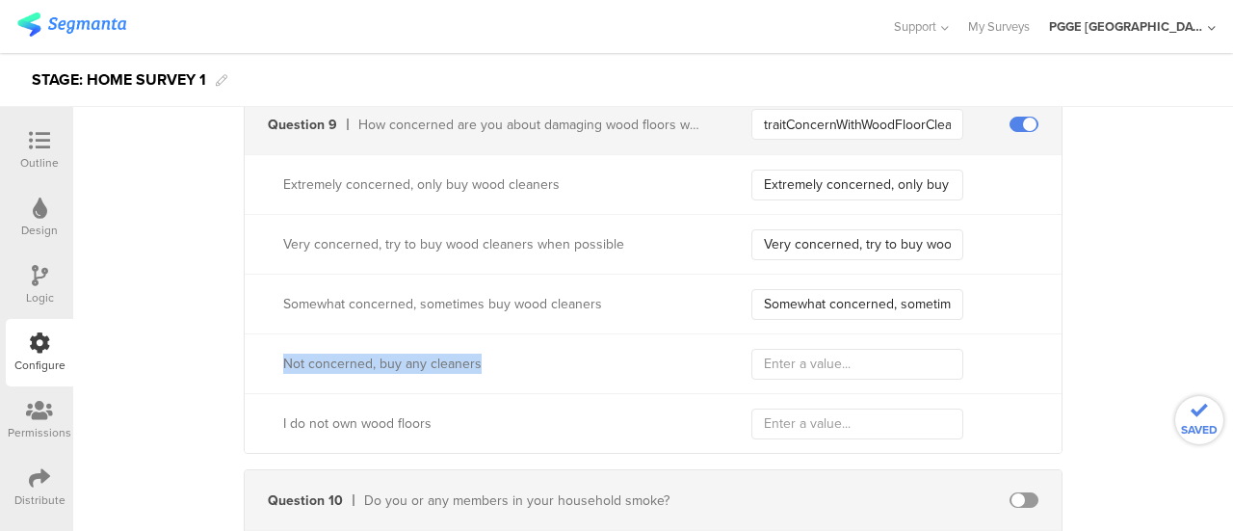
drag, startPoint x: 275, startPoint y: 353, endPoint x: 561, endPoint y: 368, distance: 286.4
click at [561, 368] on div "Not concerned, buy any cleaners" at bounding box center [653, 363] width 817 height 60
click at [829, 349] on input "text" at bounding box center [857, 364] width 212 height 31
paste input "Not concerned, buy any cleaners"
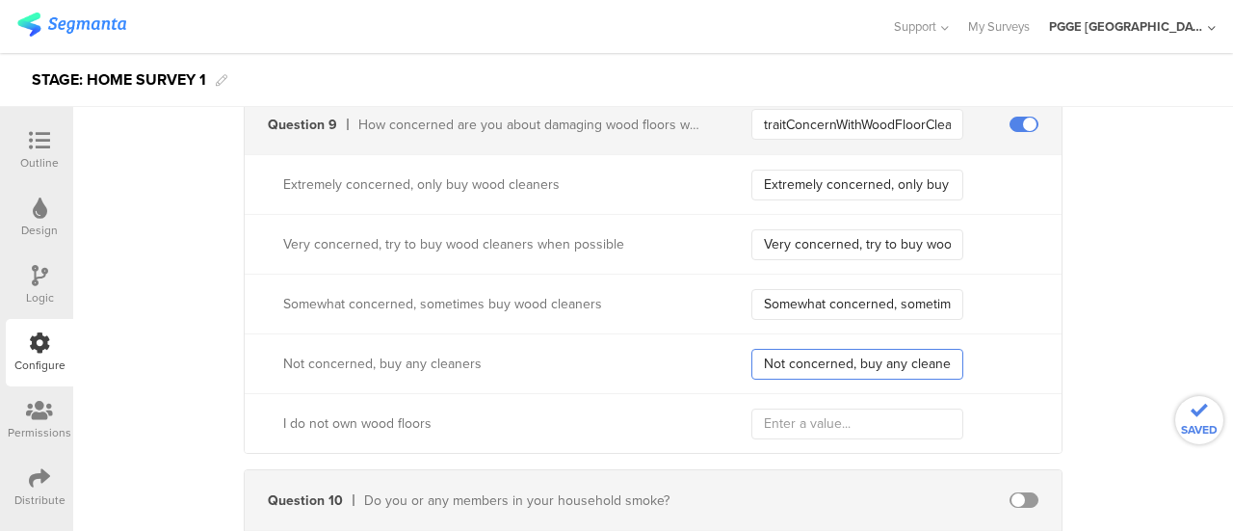
scroll to position [0, 7]
type input "Not concerned, buy any cleaners"
drag, startPoint x: 272, startPoint y: 421, endPoint x: 500, endPoint y: 419, distance: 228.2
click at [500, 419] on div "I do not own wood floors" at bounding box center [475, 423] width 460 height 20
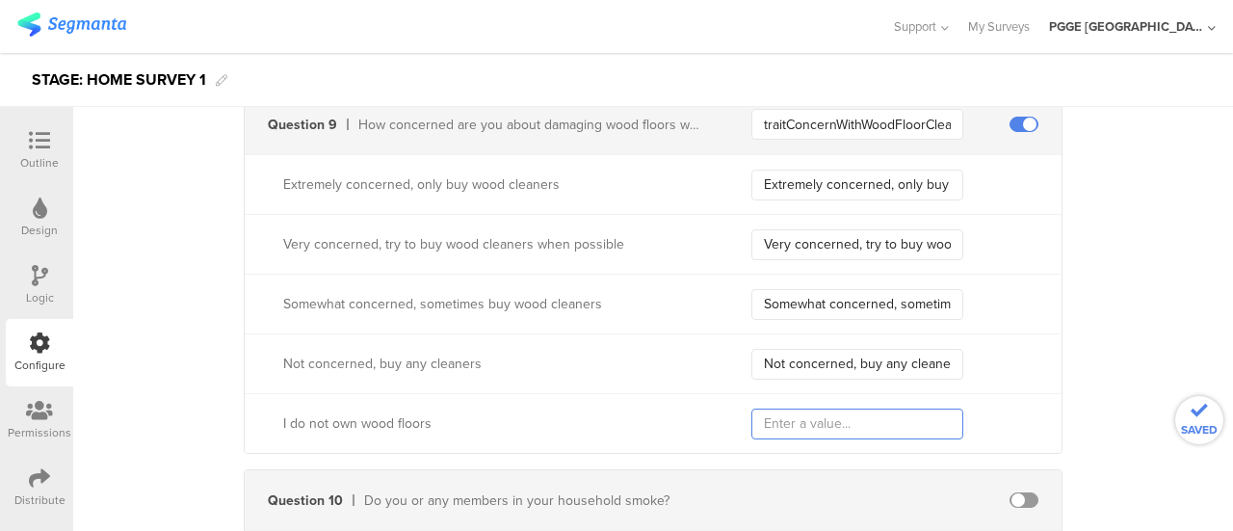
click at [837, 422] on input "text" at bounding box center [857, 423] width 212 height 31
paste input "I do not own wood floors"
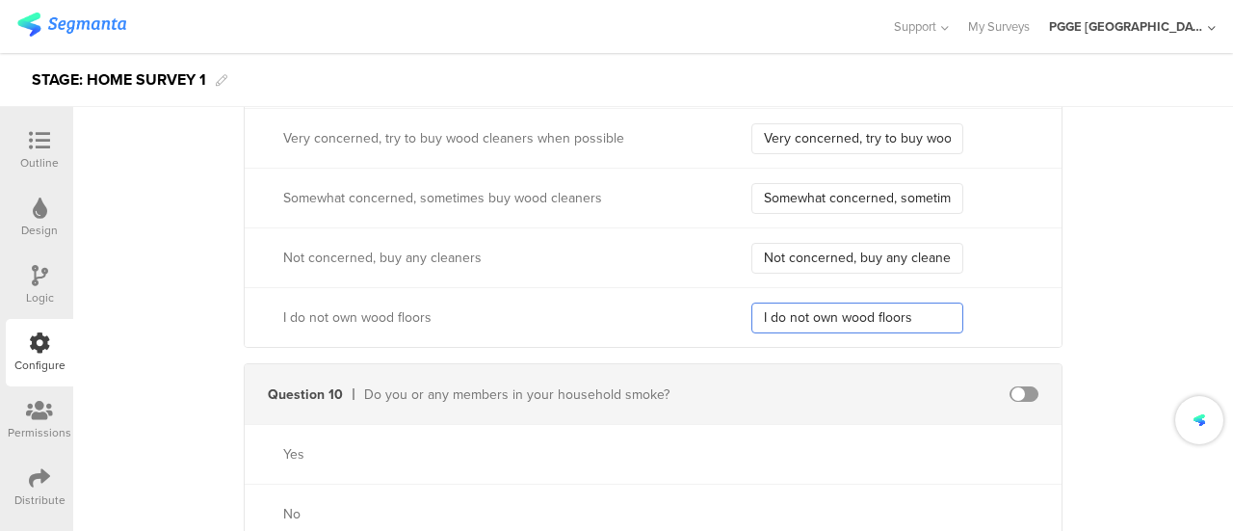
scroll to position [3852, 0]
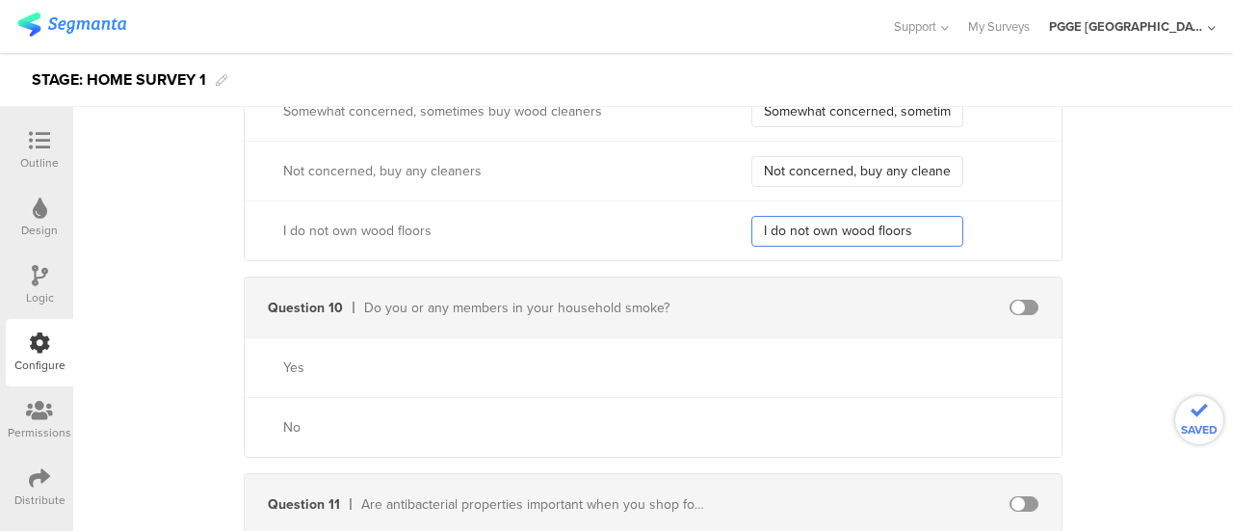
type input "I do not own wood floors"
click at [1021, 299] on span at bounding box center [1023, 306] width 29 height 15
click at [800, 299] on input "text" at bounding box center [857, 307] width 212 height 31
paste input "traitSmokeHouseholdIdValue"
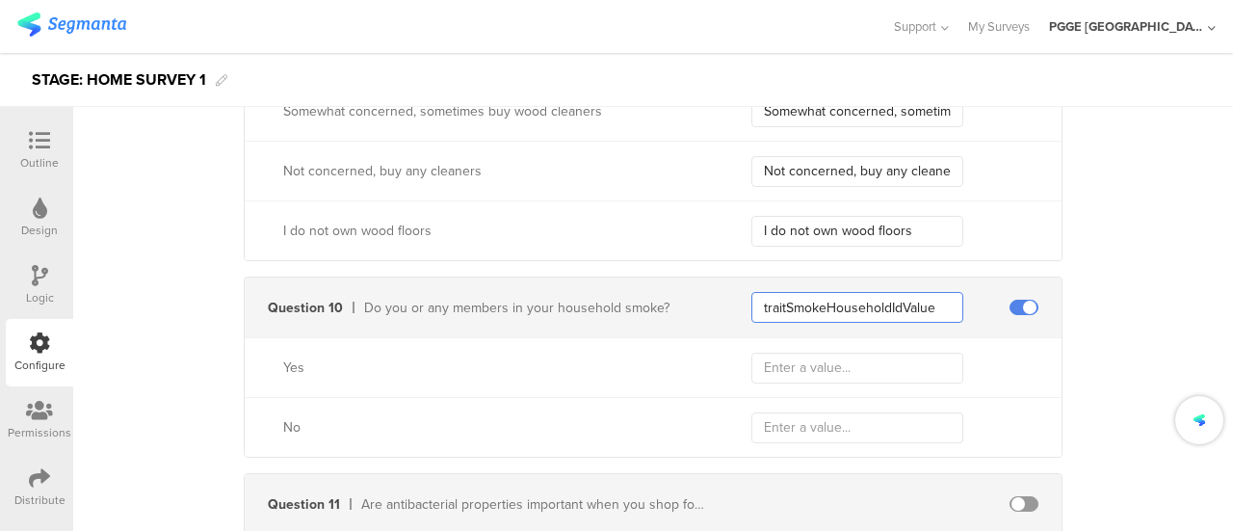
type input "traitSmokeHouseholdIdValue"
drag, startPoint x: 250, startPoint y: 363, endPoint x: 386, endPoint y: 355, distance: 136.0
click at [386, 357] on div "Yes" at bounding box center [475, 367] width 460 height 20
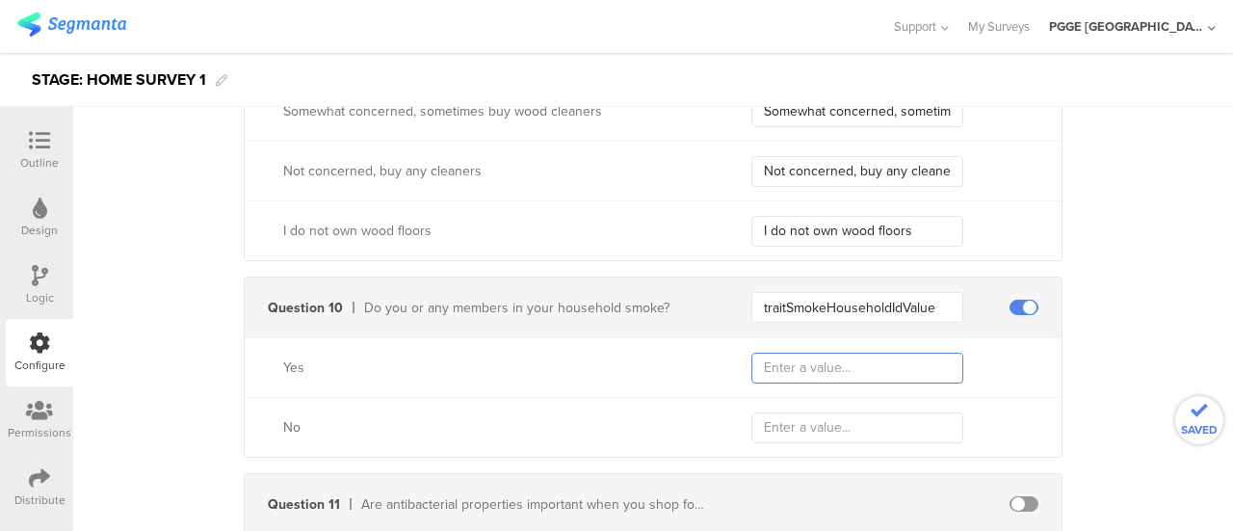
click at [828, 358] on input "text" at bounding box center [857, 367] width 212 height 31
paste input "Yes"
type input "Yes"
drag, startPoint x: 275, startPoint y: 427, endPoint x: 288, endPoint y: 423, distance: 13.1
click at [288, 423] on div "No" at bounding box center [494, 427] width 422 height 20
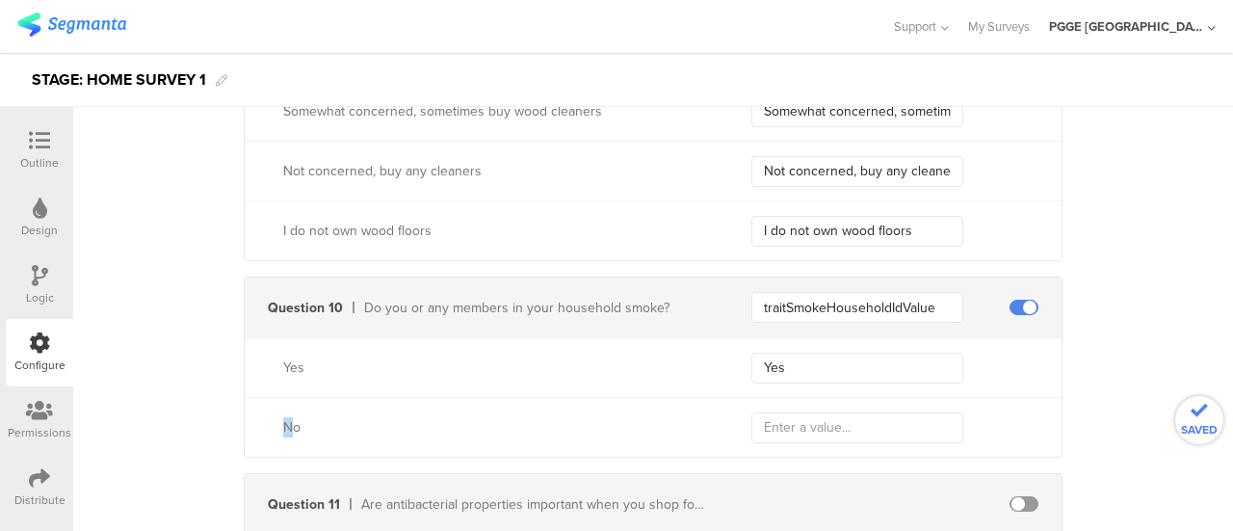
click at [289, 423] on div "No" at bounding box center [494, 427] width 422 height 20
drag, startPoint x: 312, startPoint y: 423, endPoint x: 274, endPoint y: 420, distance: 37.7
click at [274, 420] on div "No" at bounding box center [475, 427] width 460 height 20
click at [830, 425] on input "text" at bounding box center [857, 427] width 212 height 31
paste input "No"
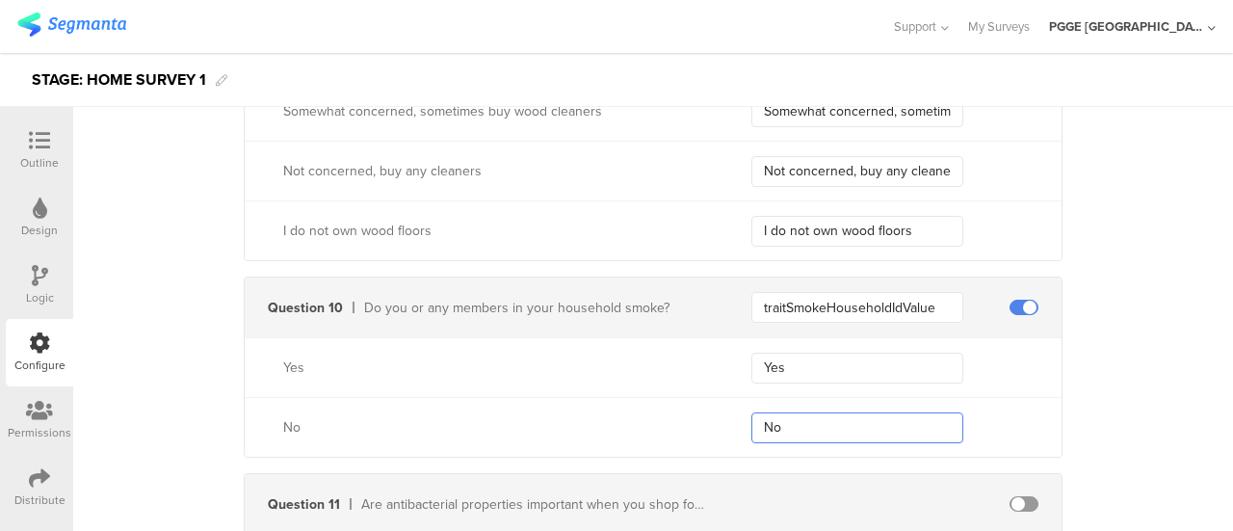
scroll to position [4044, 0]
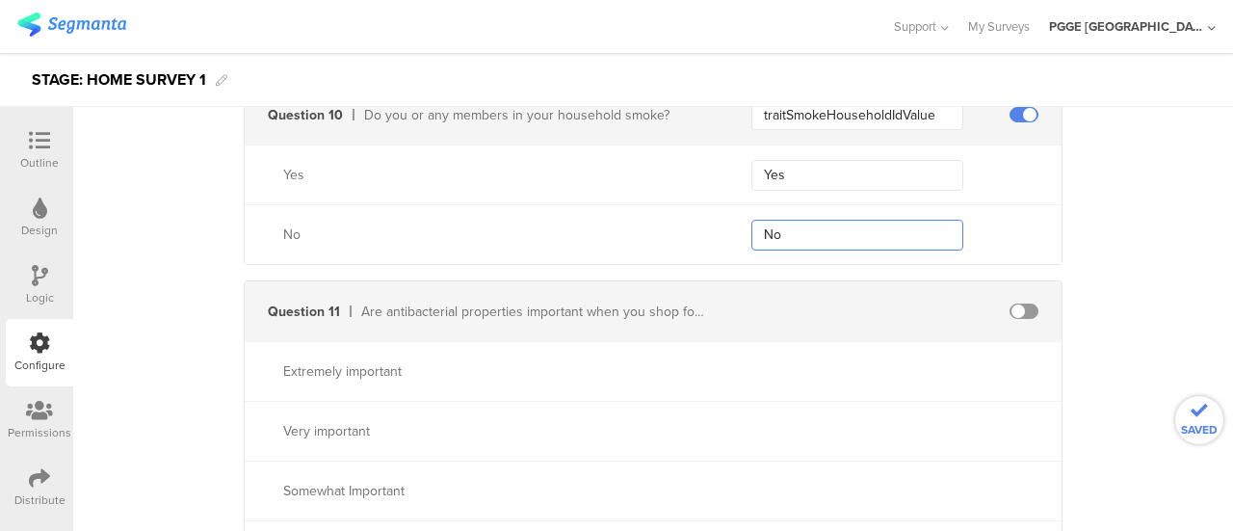
type input "No"
click at [1023, 303] on span at bounding box center [1023, 310] width 29 height 15
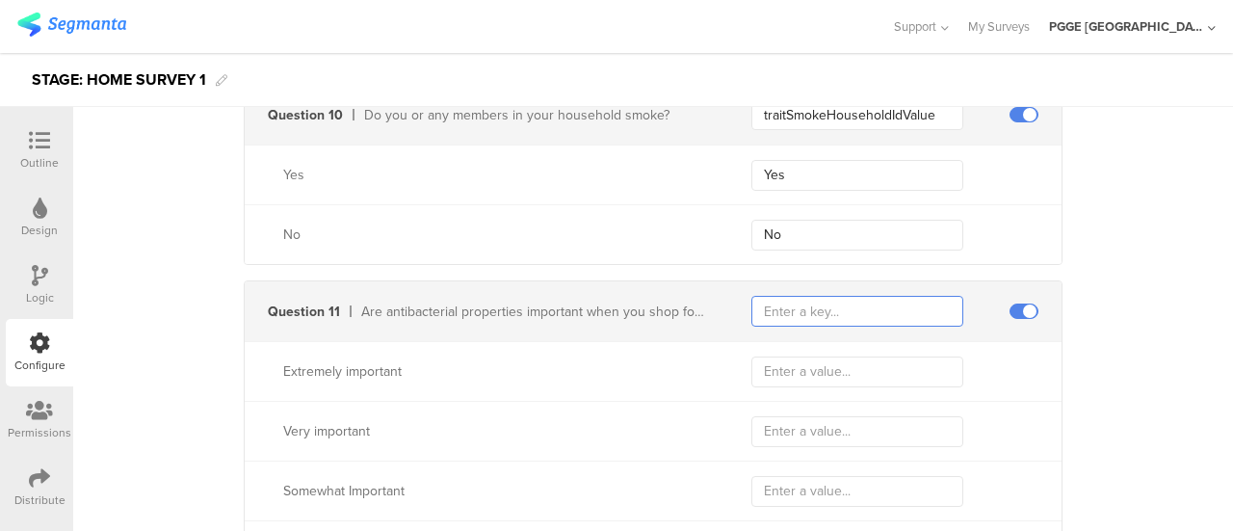
click at [806, 299] on input "text" at bounding box center [857, 311] width 212 height 31
paste input "traitAntibacterialPreferenceInCleanersIdValue"
type input "traitAntibacterialPreferenceInCleanersIdValue"
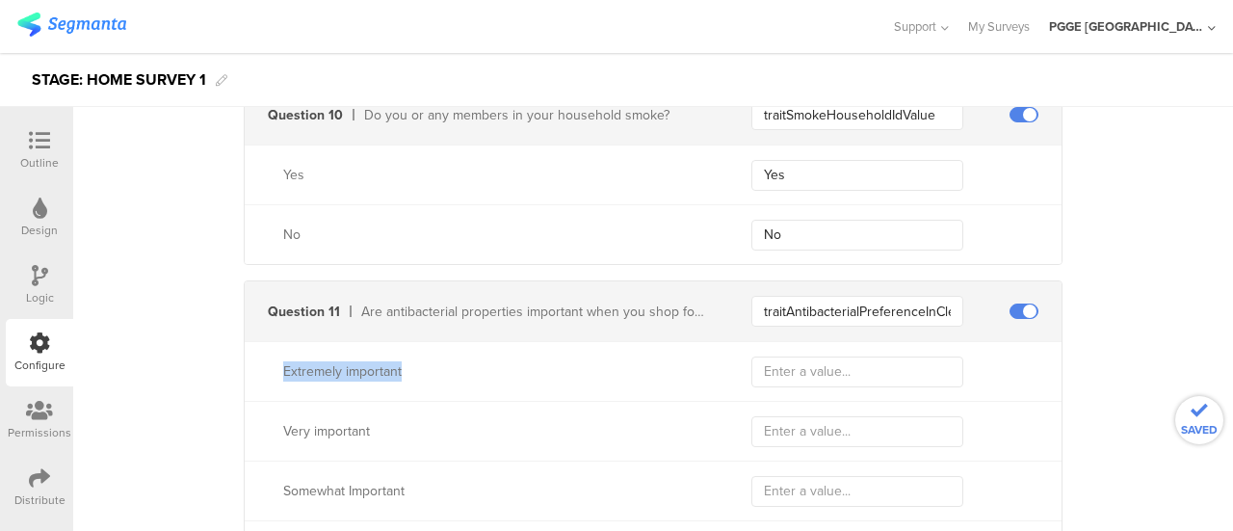
drag, startPoint x: 268, startPoint y: 362, endPoint x: 542, endPoint y: 371, distance: 274.6
click at [542, 371] on div "Extremely important" at bounding box center [475, 371] width 460 height 20
click at [851, 342] on div "Extremely important" at bounding box center [653, 371] width 817 height 60
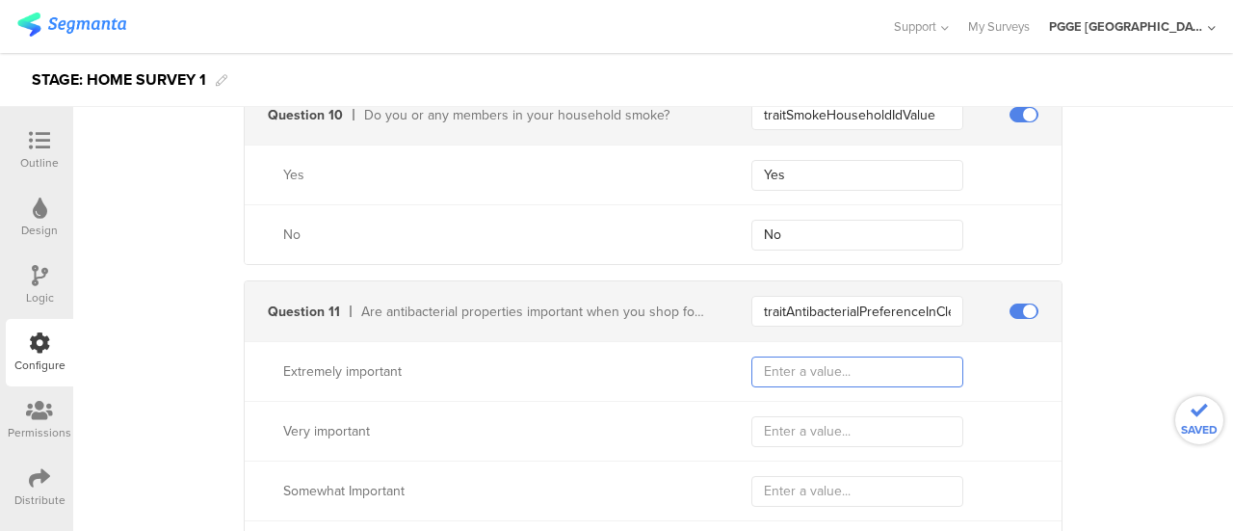
click at [822, 366] on input "text" at bounding box center [857, 371] width 212 height 31
paste input "Extremely important"
type input "Extremely important"
drag, startPoint x: 263, startPoint y: 423, endPoint x: 370, endPoint y: 423, distance: 106.9
click at [370, 423] on div "Very important" at bounding box center [475, 431] width 460 height 20
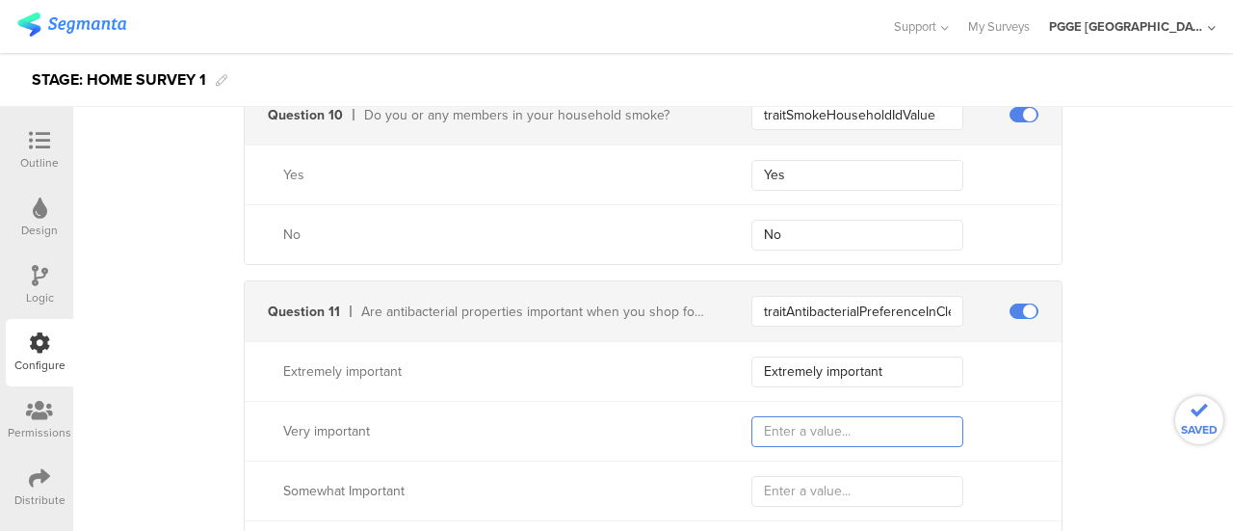
click at [783, 416] on input "text" at bounding box center [857, 431] width 212 height 31
paste input "Very important"
type input "Very important"
drag, startPoint x: 274, startPoint y: 482, endPoint x: 410, endPoint y: 482, distance: 135.8
click at [410, 482] on div "Somewhat Important" at bounding box center [475, 491] width 460 height 20
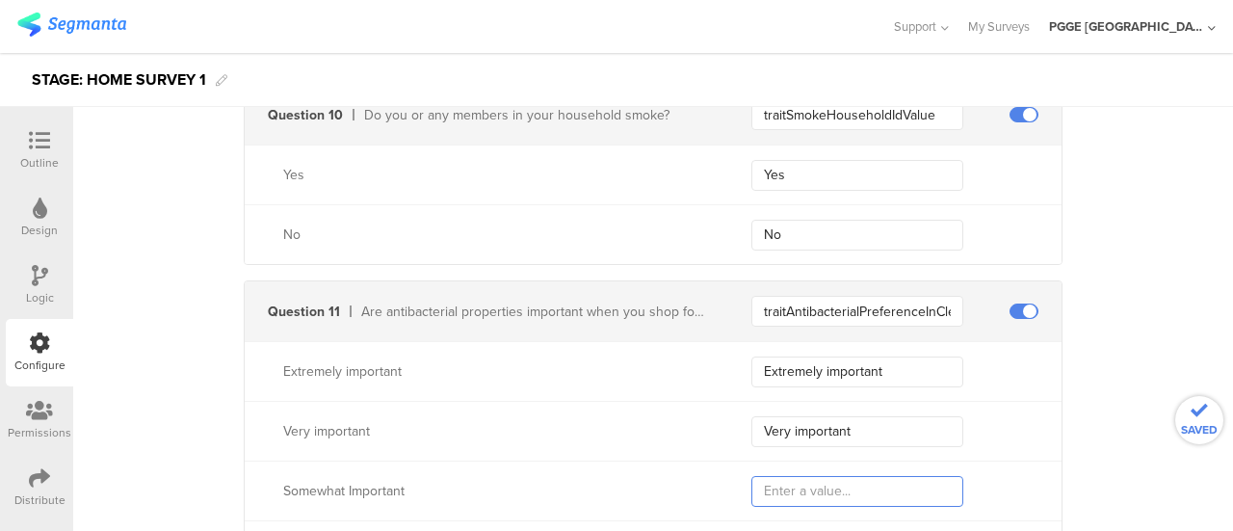
click at [819, 484] on input "text" at bounding box center [857, 491] width 212 height 31
paste input "Somewhat Important"
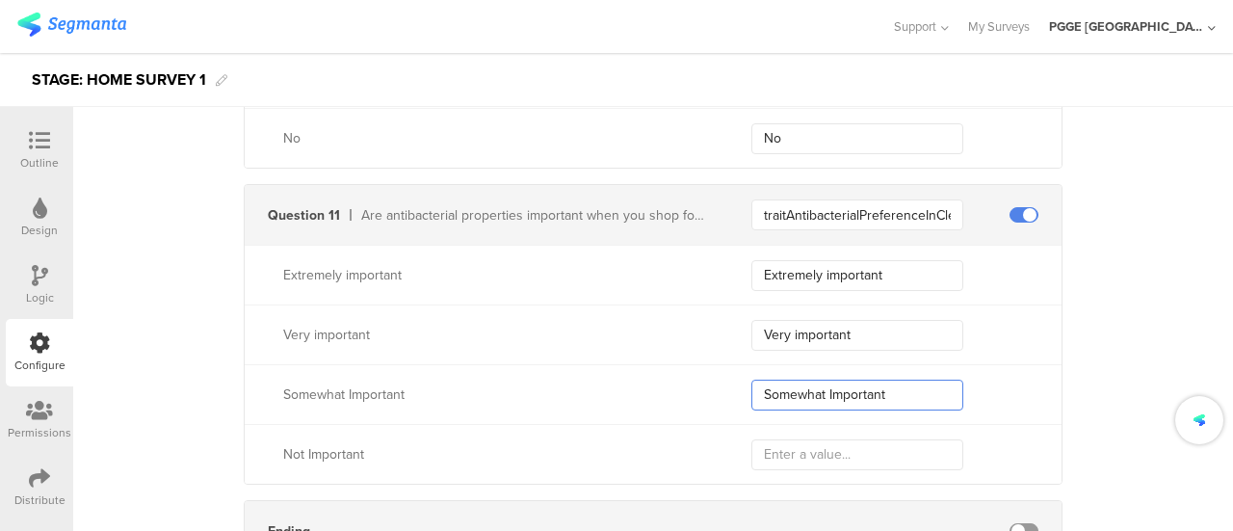
scroll to position [4237, 0]
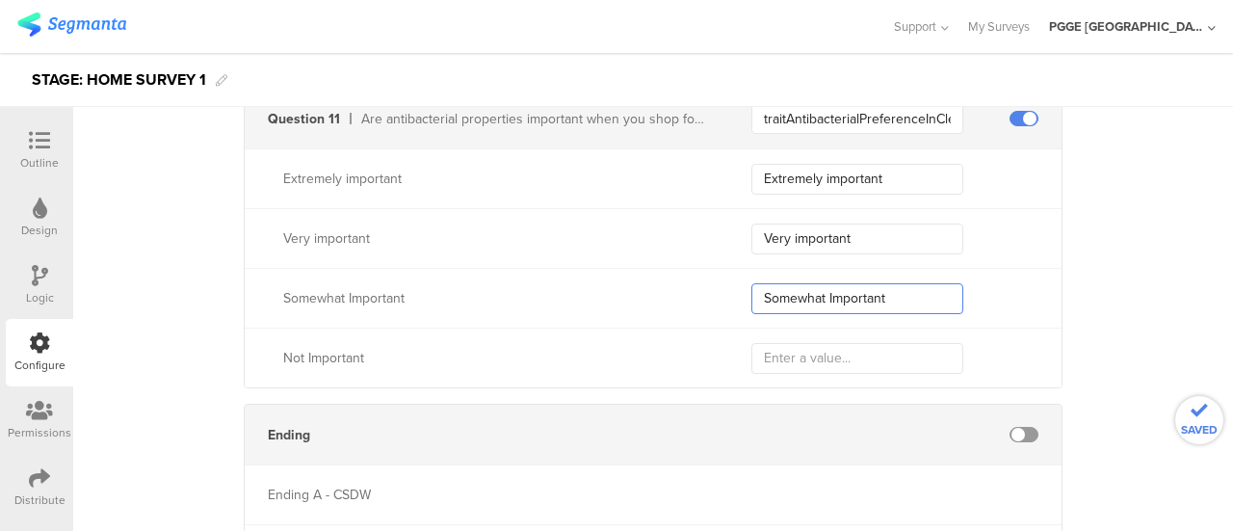
type input "Somewhat Important"
drag, startPoint x: 274, startPoint y: 346, endPoint x: 381, endPoint y: 348, distance: 106.9
click at [381, 348] on div "Not Important" at bounding box center [475, 358] width 460 height 20
click at [814, 351] on input "text" at bounding box center [857, 358] width 212 height 31
paste input "Not Important"
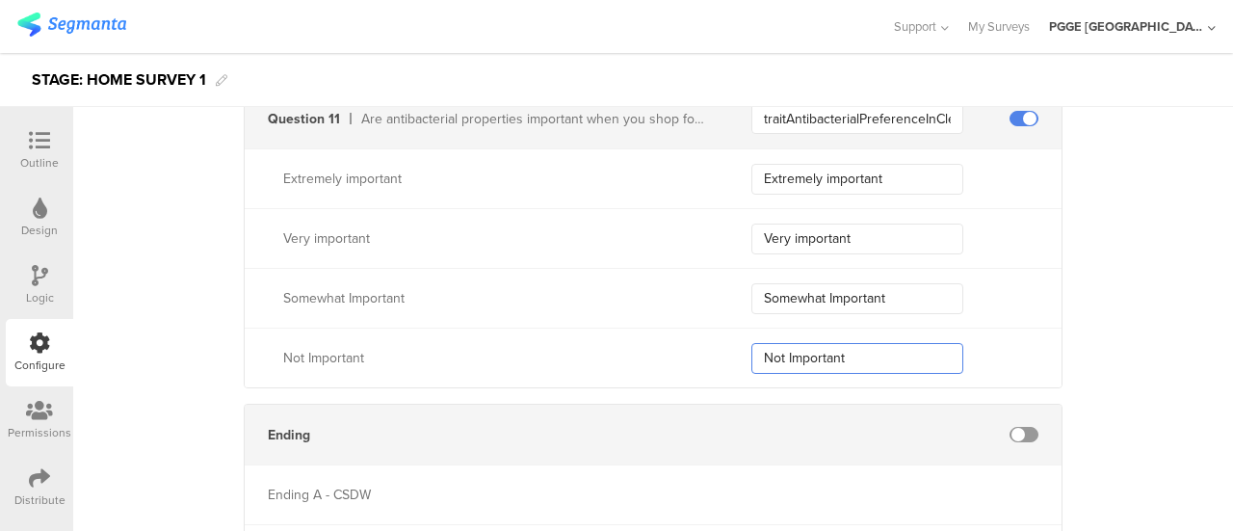
type input "Not Important"
click at [30, 125] on div "Outline" at bounding box center [39, 150] width 67 height 67
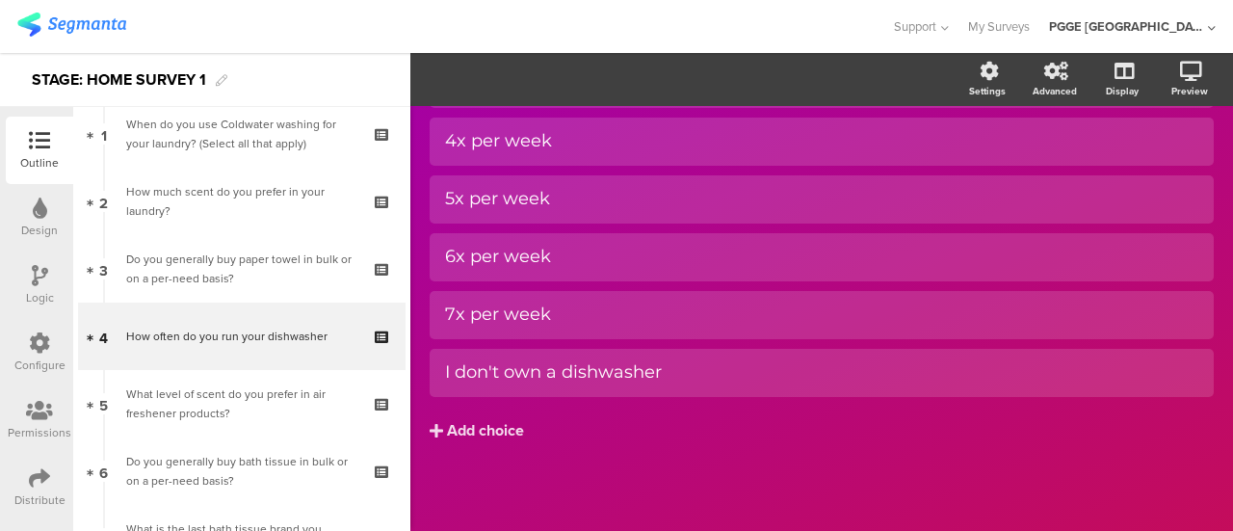
scroll to position [100, 0]
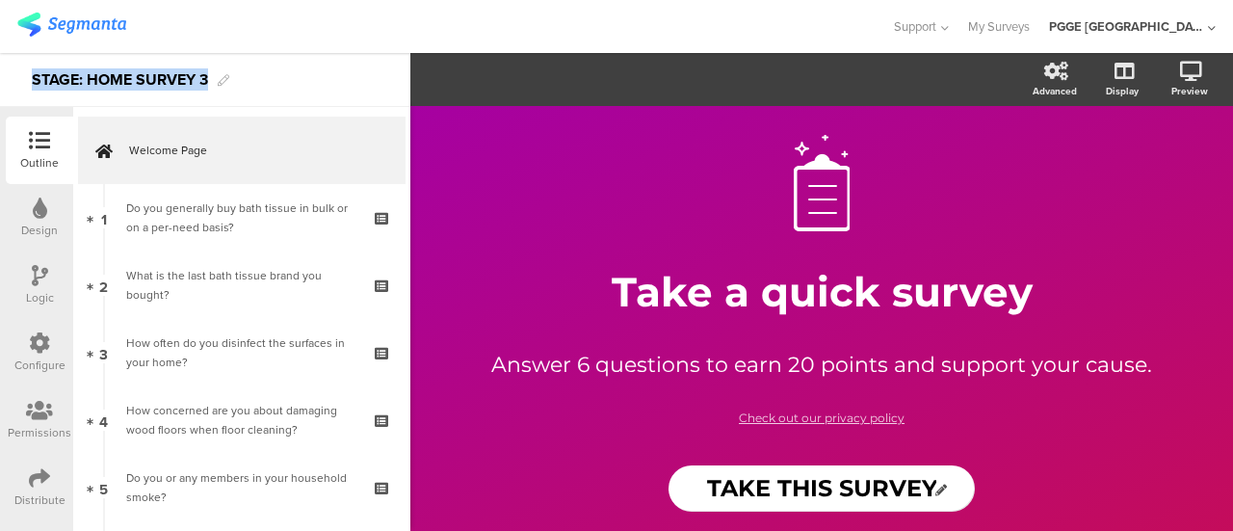
drag, startPoint x: 32, startPoint y: 79, endPoint x: 205, endPoint y: 76, distance: 173.4
click at [205, 76] on div "STAGE: HOME SURVEY 3" at bounding box center [120, 80] width 176 height 31
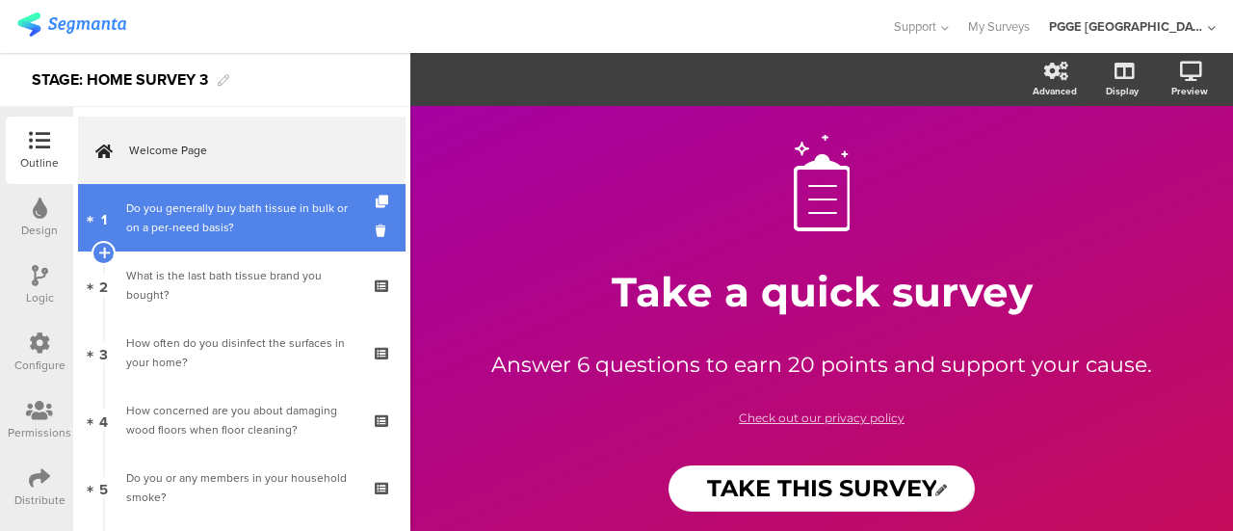
click at [264, 222] on div "Do you generally buy bath tissue in bulk or on a per-need basis?" at bounding box center [241, 217] width 230 height 39
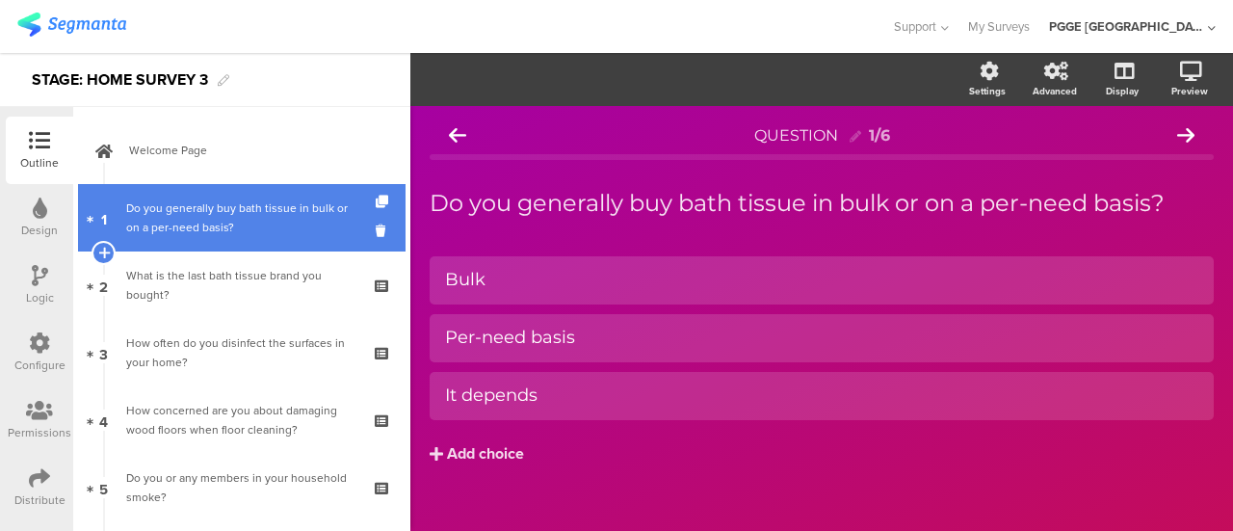
click at [235, 214] on div "Do you generally buy bath tissue in bulk or on a per-need basis?" at bounding box center [241, 217] width 230 height 39
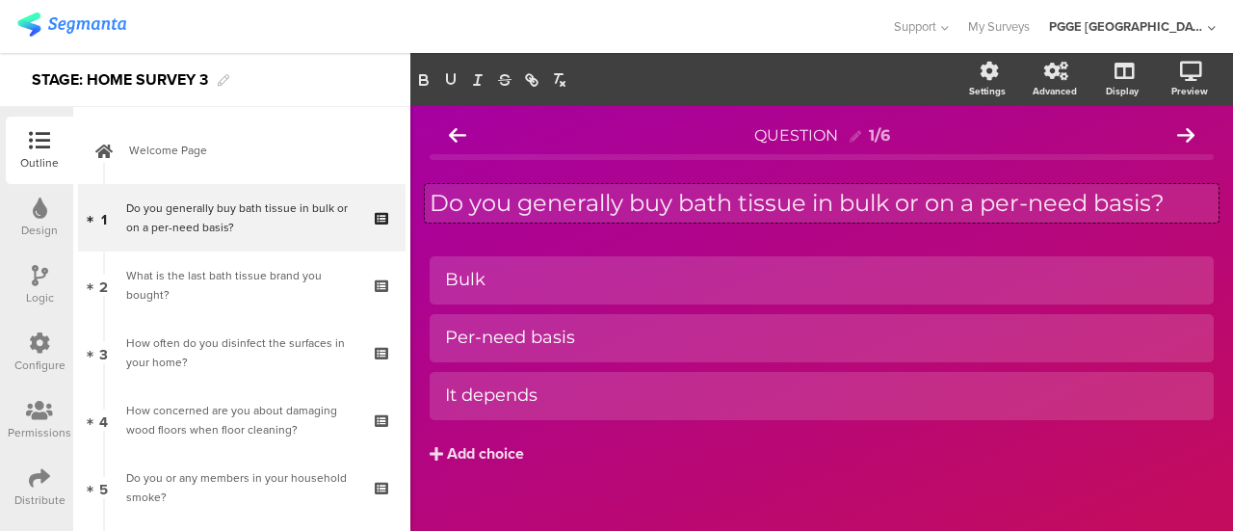
click at [695, 194] on div "Do you generally buy bath tissue in bulk or on a per-need basis? Do you general…" at bounding box center [821, 203] width 793 height 39
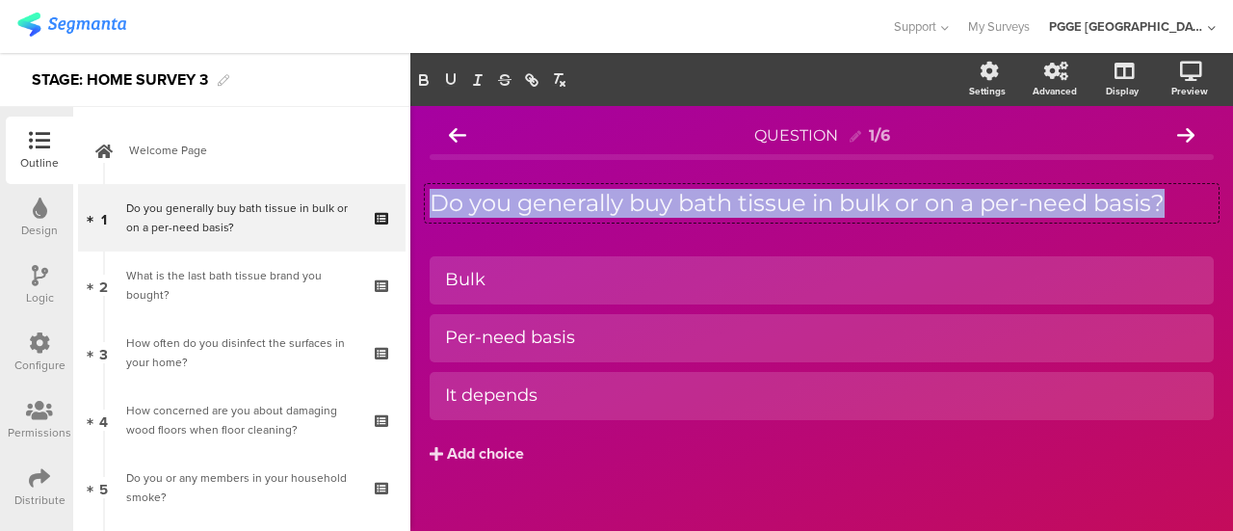
copy p "Do you generally buy bath tissue in bulk or on a per-need basis?"
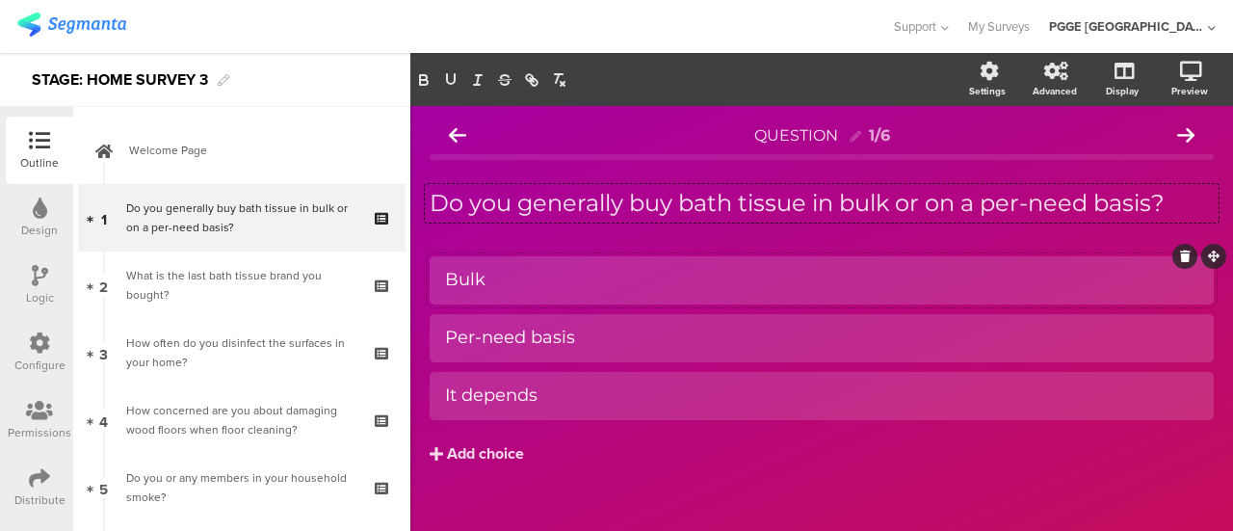
click at [554, 275] on div "Bulk" at bounding box center [821, 280] width 753 height 22
copy div "Bulk"
click at [642, 334] on div "Per-need basis" at bounding box center [821, 337] width 753 height 22
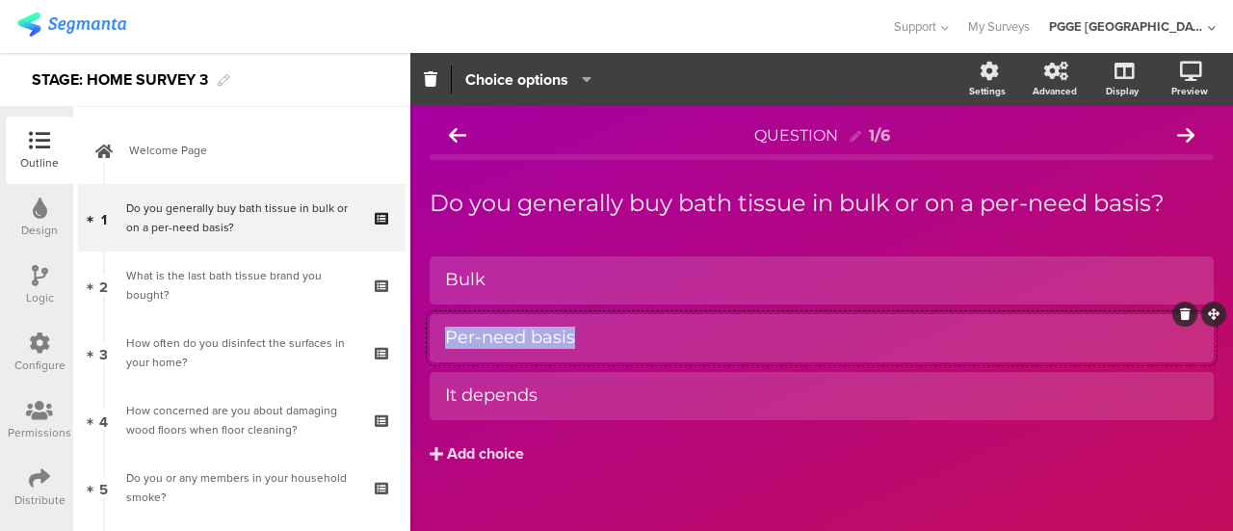
copy div "Per-need basis"
click at [566, 405] on div "It depends" at bounding box center [821, 395] width 753 height 22
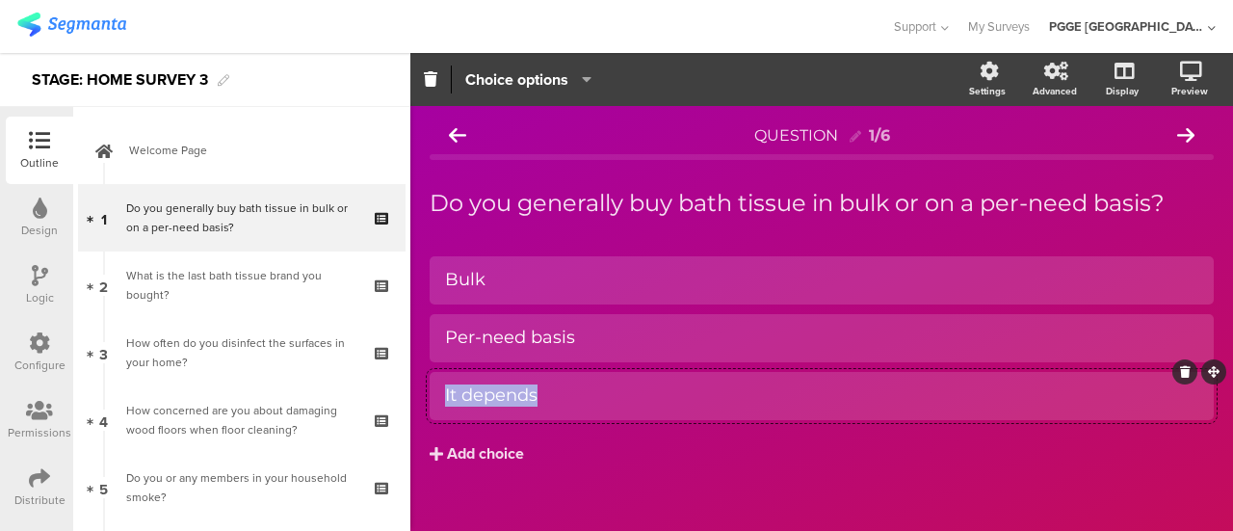
copy div "It depends"
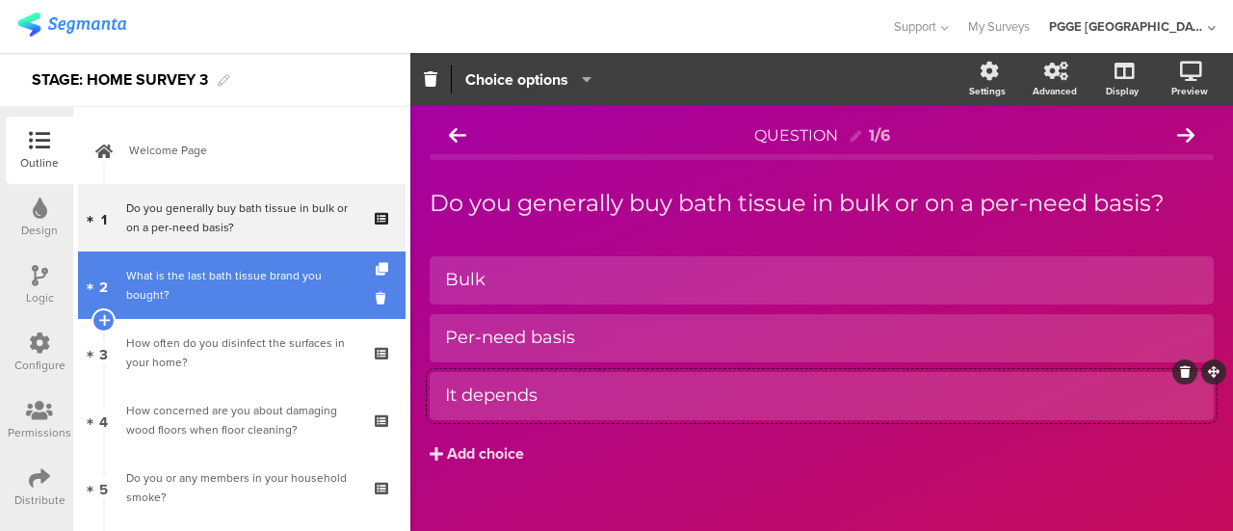
click at [295, 296] on div "What is the last bath tissue brand you bought?" at bounding box center [241, 285] width 230 height 39
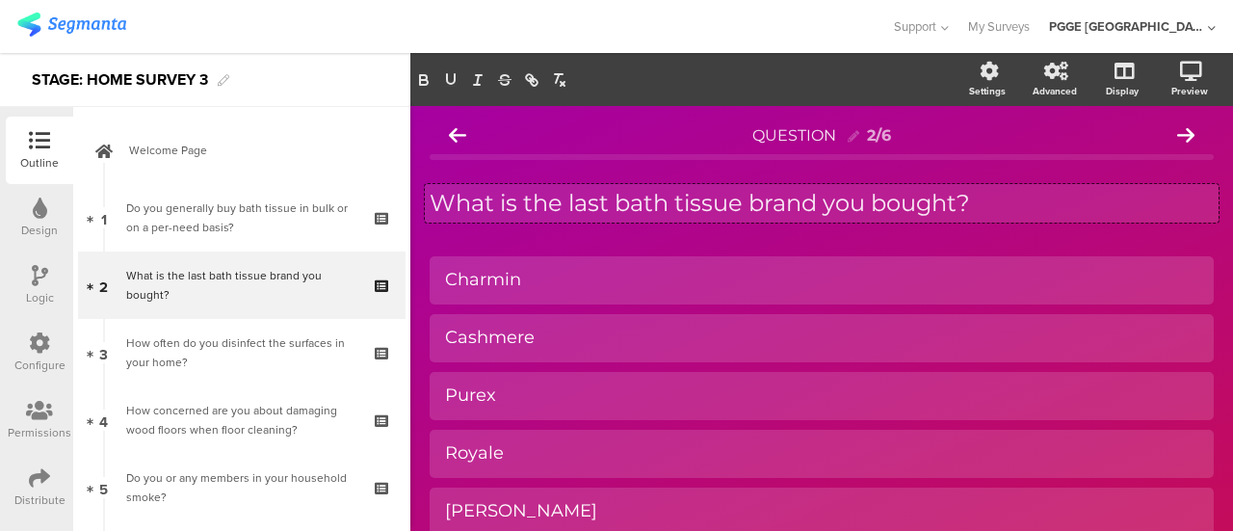
click at [679, 207] on div "What is the last bath tissue brand you bought? What is the last bath tissue bra…" at bounding box center [821, 203] width 793 height 39
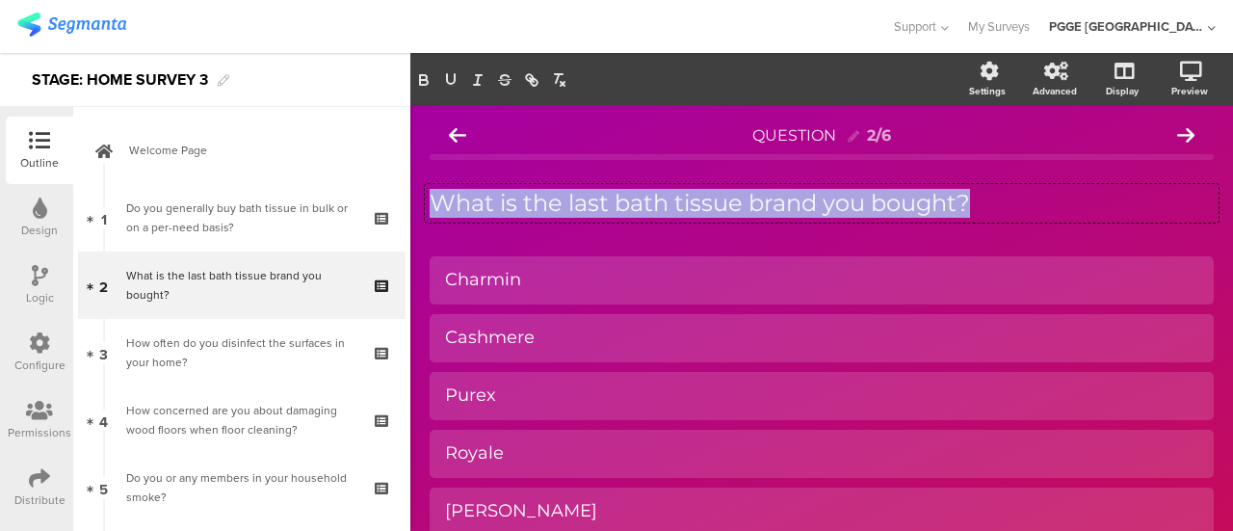
copy p "What is the last bath tissue brand you bought?"
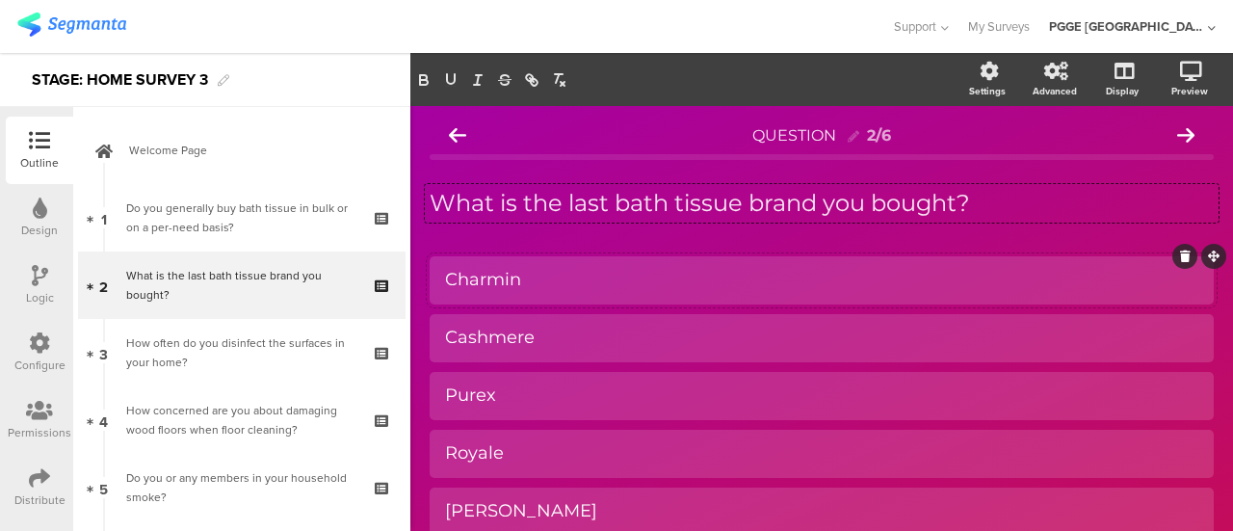
click at [579, 284] on div "Charmin" at bounding box center [821, 280] width 753 height 22
copy div "Charmin"
click at [582, 340] on div "Cashmere" at bounding box center [821, 337] width 753 height 22
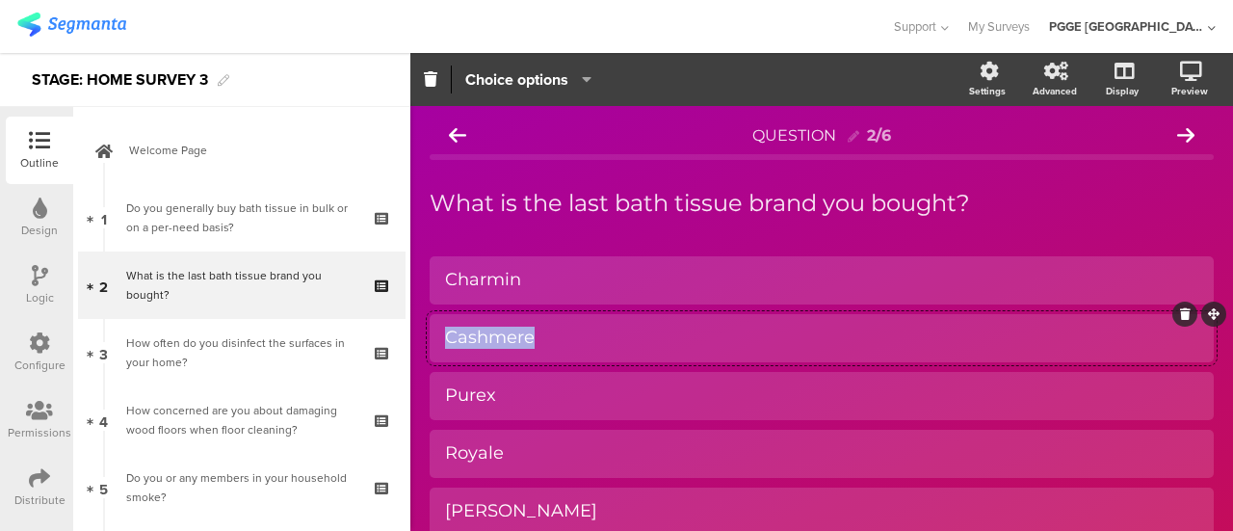
copy div "Cashmere"
click at [531, 399] on div "Purex" at bounding box center [821, 395] width 753 height 22
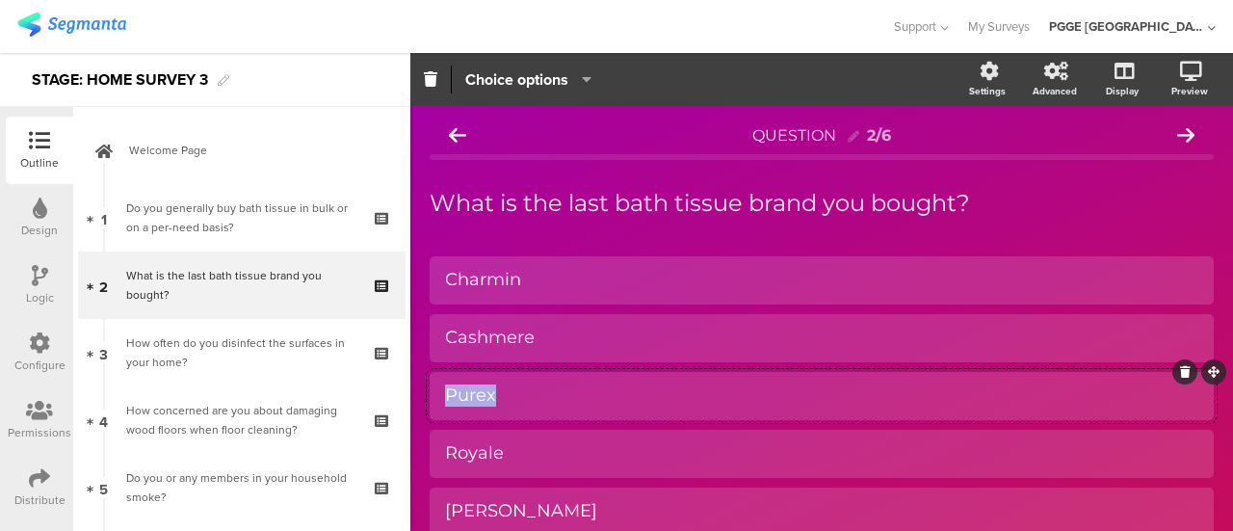
copy div "Purex"
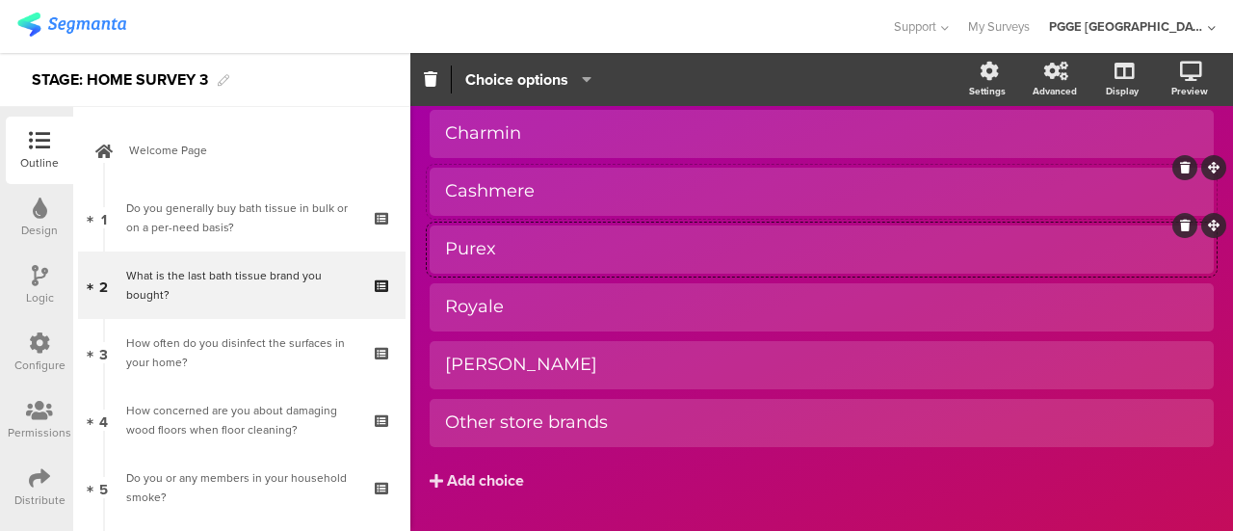
scroll to position [193, 0]
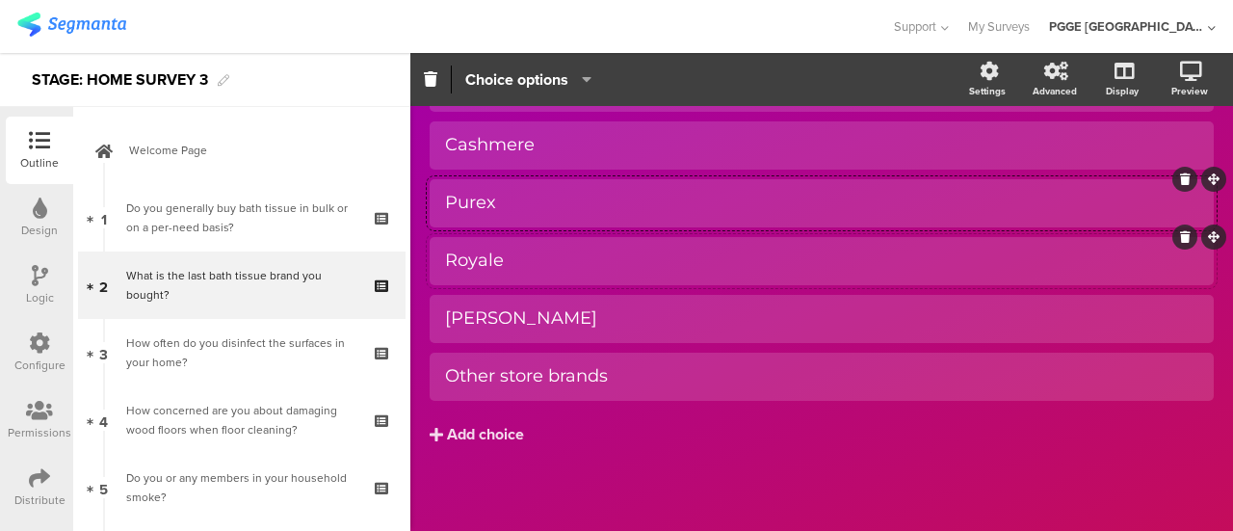
click at [549, 250] on div "Royale" at bounding box center [821, 260] width 753 height 22
copy div "Royale"
click at [603, 311] on div "[PERSON_NAME]" at bounding box center [821, 318] width 753 height 22
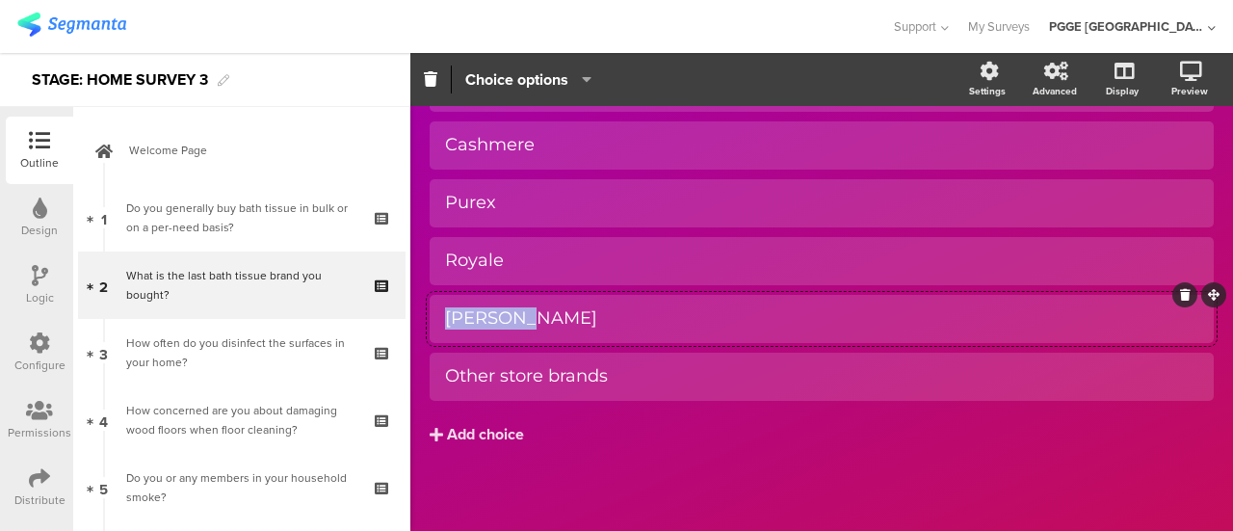
copy div "[PERSON_NAME]"
click at [648, 374] on div "Other store brands" at bounding box center [821, 376] width 753 height 22
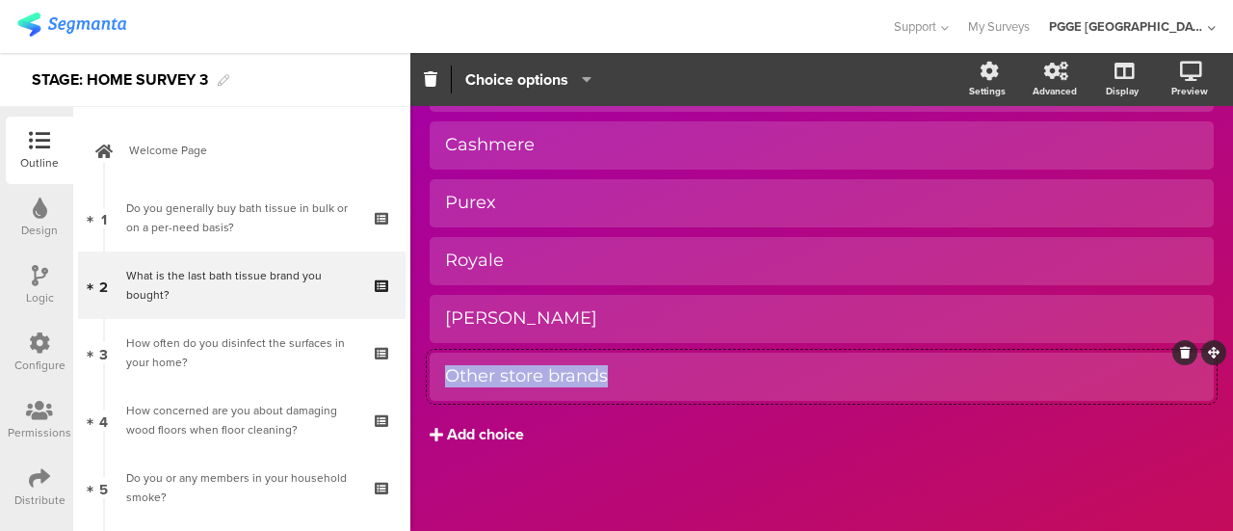
click at [488, 436] on div "Add choice" at bounding box center [485, 435] width 77 height 20
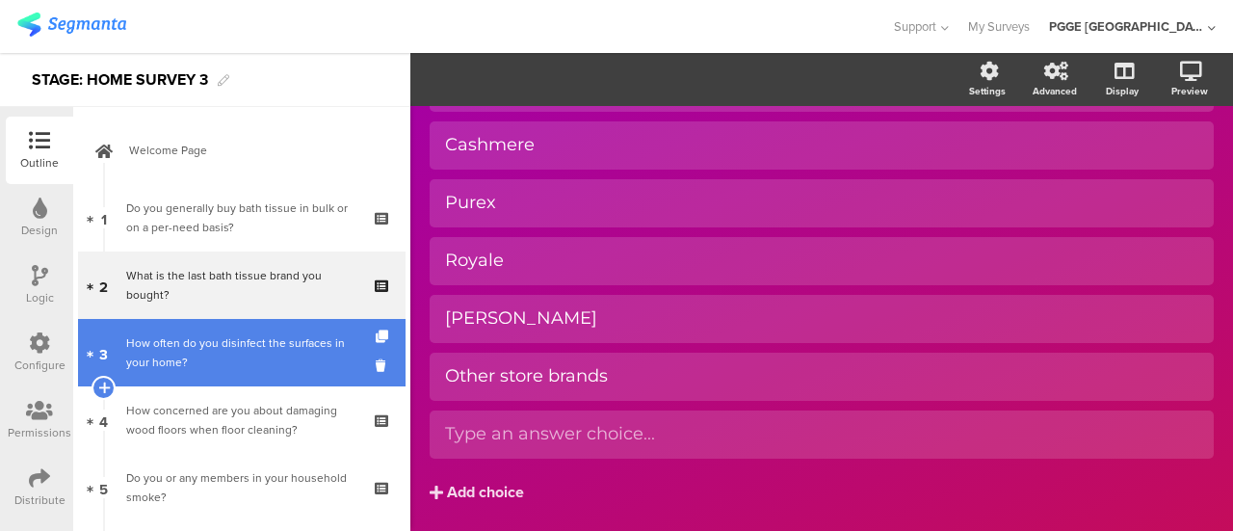
click at [272, 345] on div "How often do you disinfect the surfaces in your home?" at bounding box center [241, 352] width 230 height 39
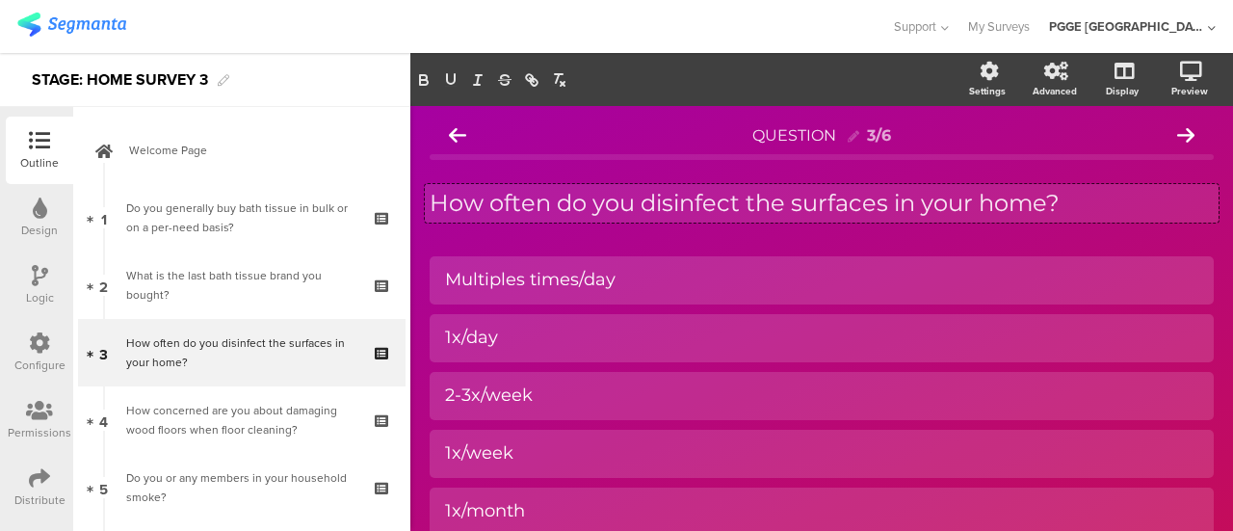
click at [874, 198] on div "How often do you disinfect the surfaces in your home? How often do you disinfec…" at bounding box center [821, 203] width 793 height 39
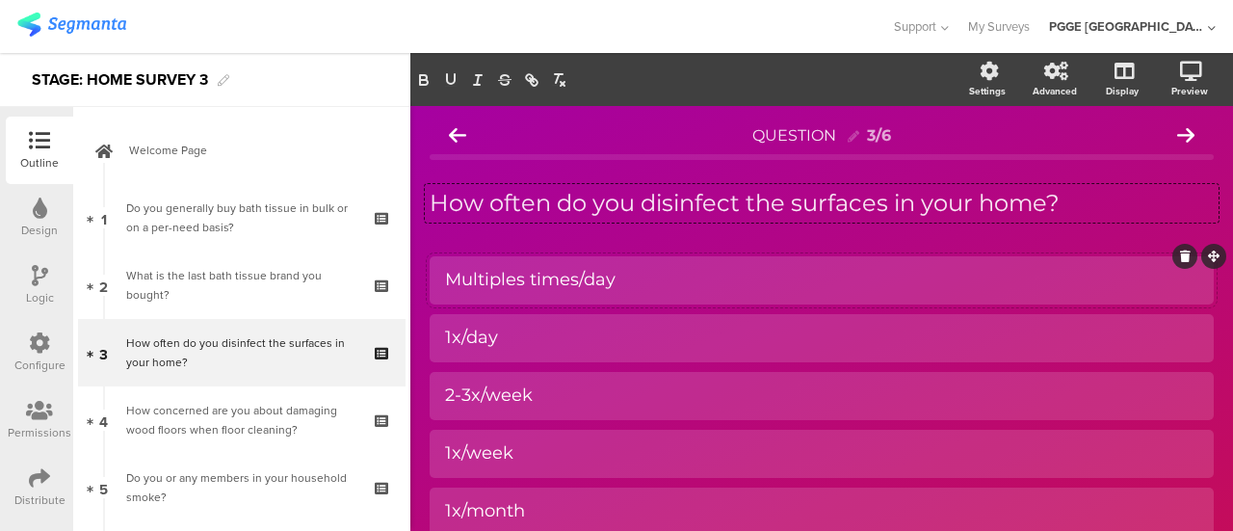
click at [650, 282] on div "Multiples times/day" at bounding box center [821, 280] width 753 height 22
click at [621, 320] on div at bounding box center [821, 338] width 784 height 48
click at [611, 342] on div "1x/day" at bounding box center [821, 337] width 753 height 22
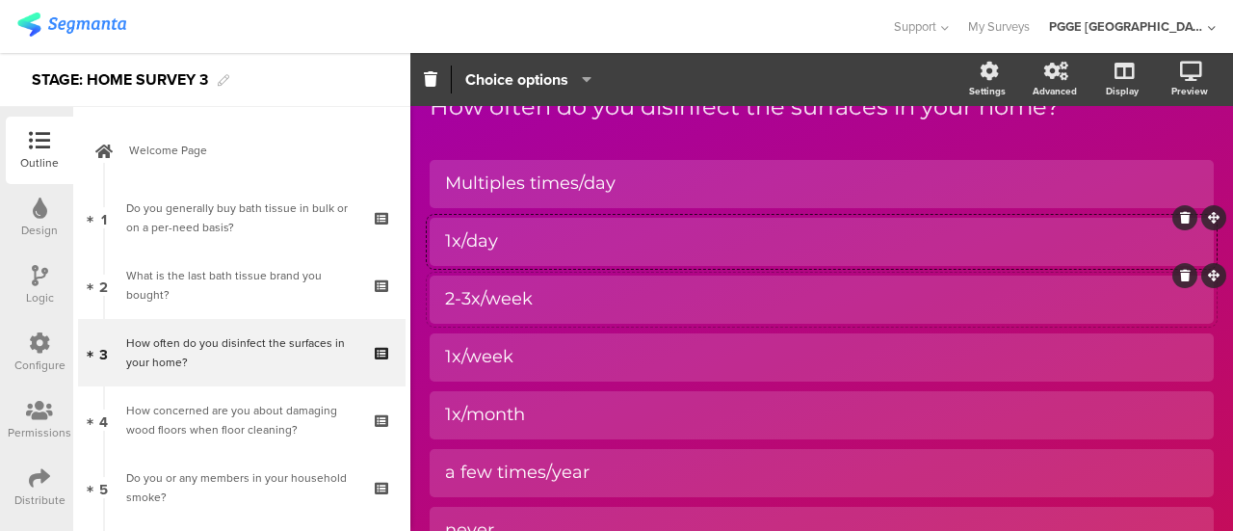
click at [580, 303] on div "2-3x/week" at bounding box center [821, 299] width 753 height 22
click at [542, 350] on div "1x/week" at bounding box center [821, 357] width 753 height 22
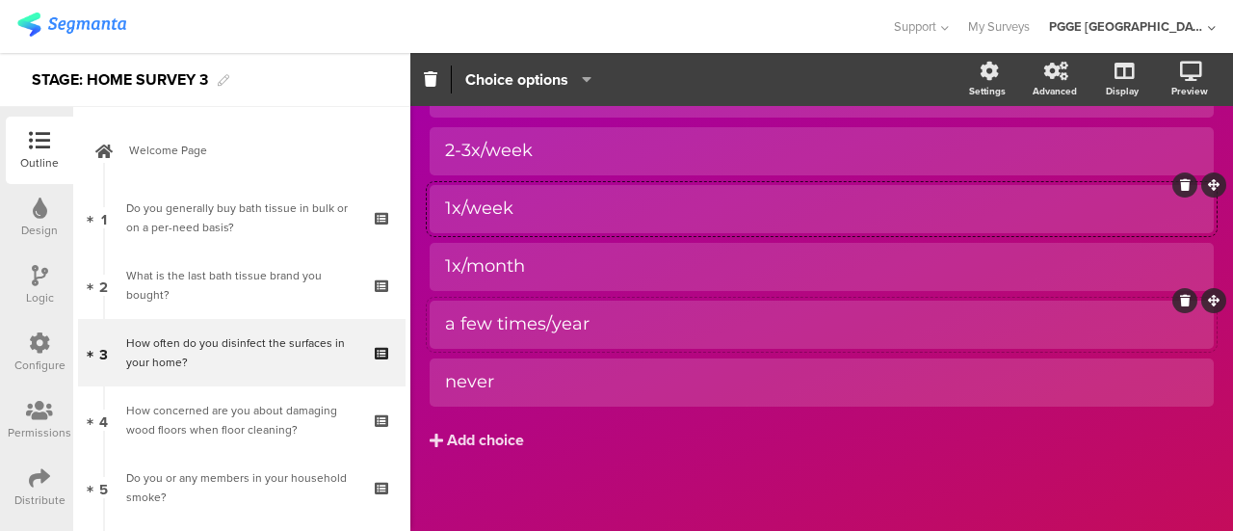
scroll to position [254, 0]
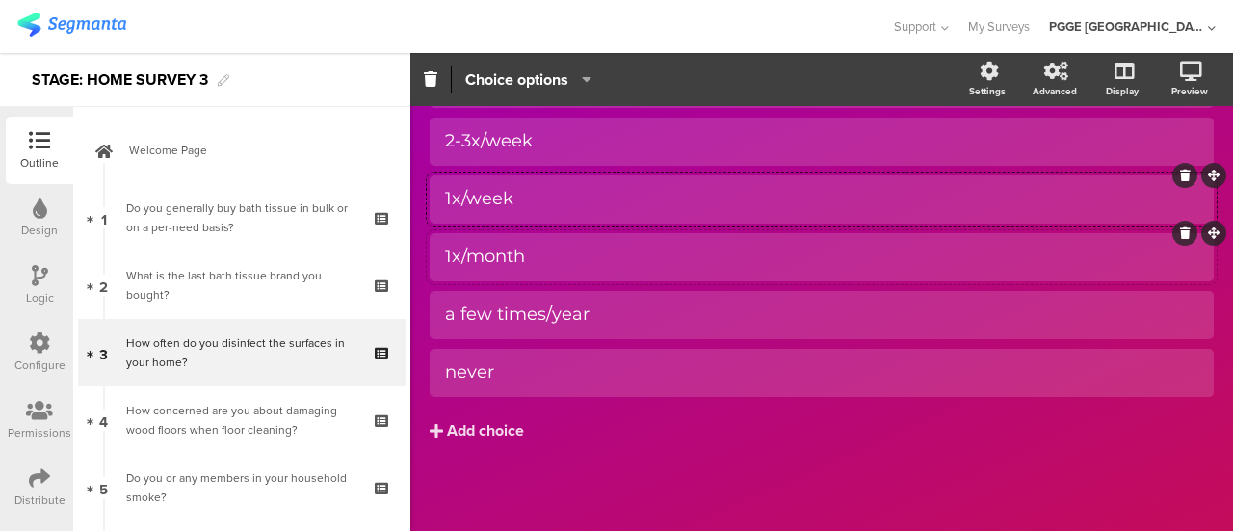
click at [578, 261] on div "1x/month" at bounding box center [821, 257] width 753 height 22
click at [613, 323] on div "a few times/year" at bounding box center [821, 314] width 753 height 22
click at [559, 361] on div "never" at bounding box center [821, 372] width 753 height 22
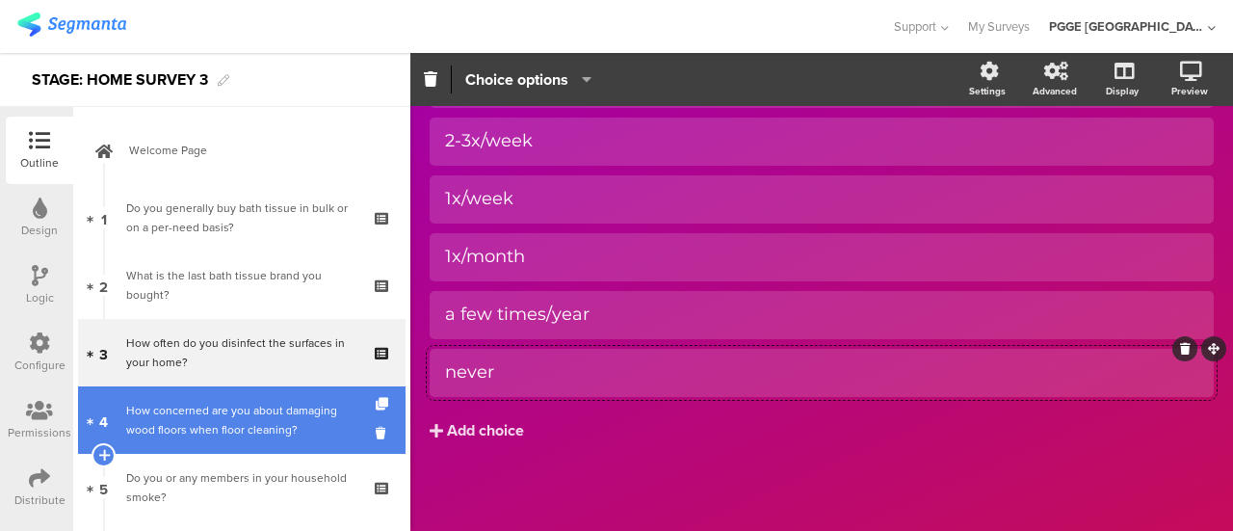
click at [275, 417] on div "How concerned are you about damaging wood floors when floor cleaning?" at bounding box center [241, 420] width 230 height 39
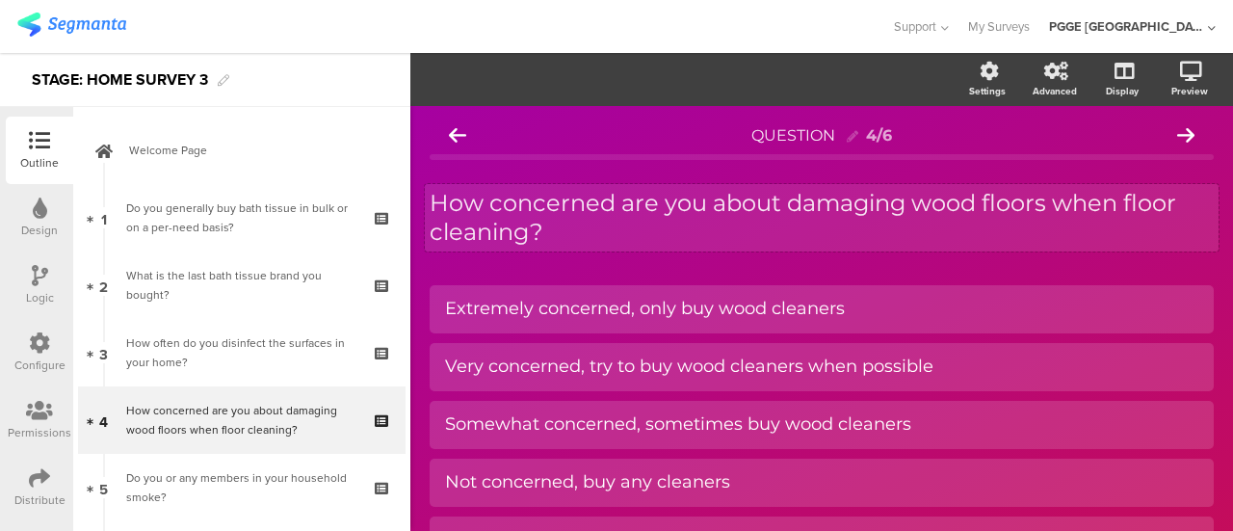
click at [741, 222] on div "How concerned are you about damaging wood floors when floor cleaning? How conce…" at bounding box center [821, 217] width 793 height 67
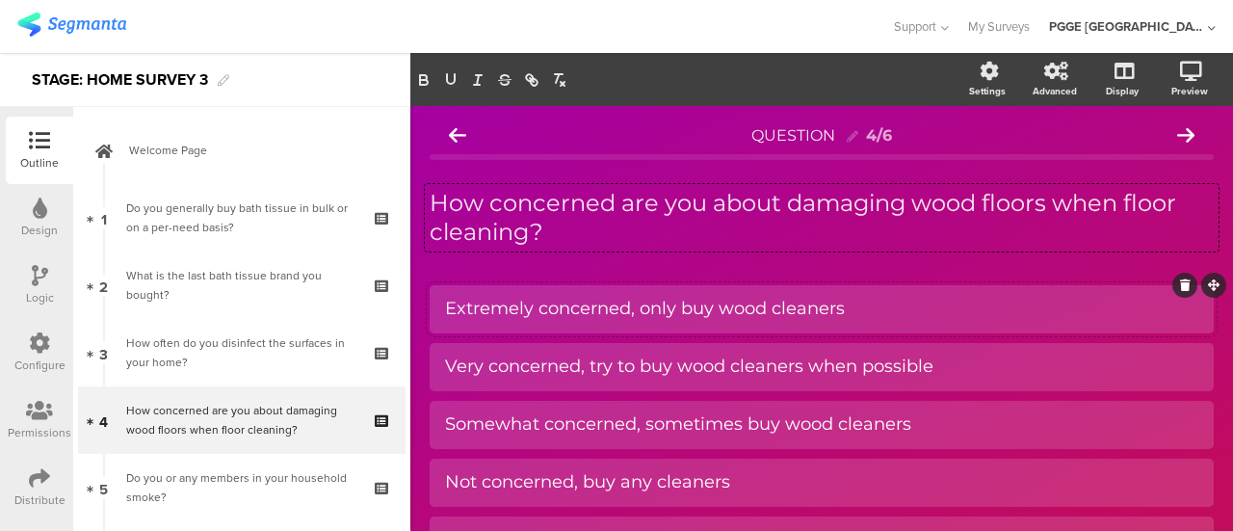
click at [859, 302] on div "Extremely concerned, only buy wood cleaners" at bounding box center [821, 309] width 753 height 22
click at [960, 363] on div "Very concerned, try to buy wood cleaners when possible" at bounding box center [821, 366] width 753 height 22
click at [659, 432] on div "Somewhat concerned, sometimes buy wood cleaners" at bounding box center [821, 424] width 753 height 22
click at [753, 488] on div "Not concerned, buy any cleaners" at bounding box center [821, 482] width 753 height 22
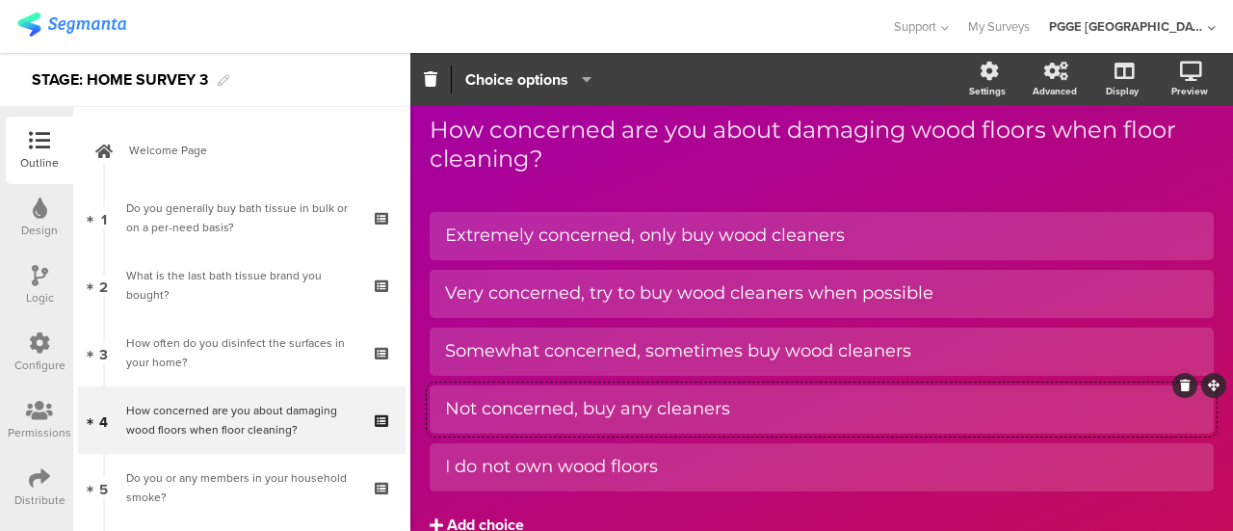
scroll to position [168, 0]
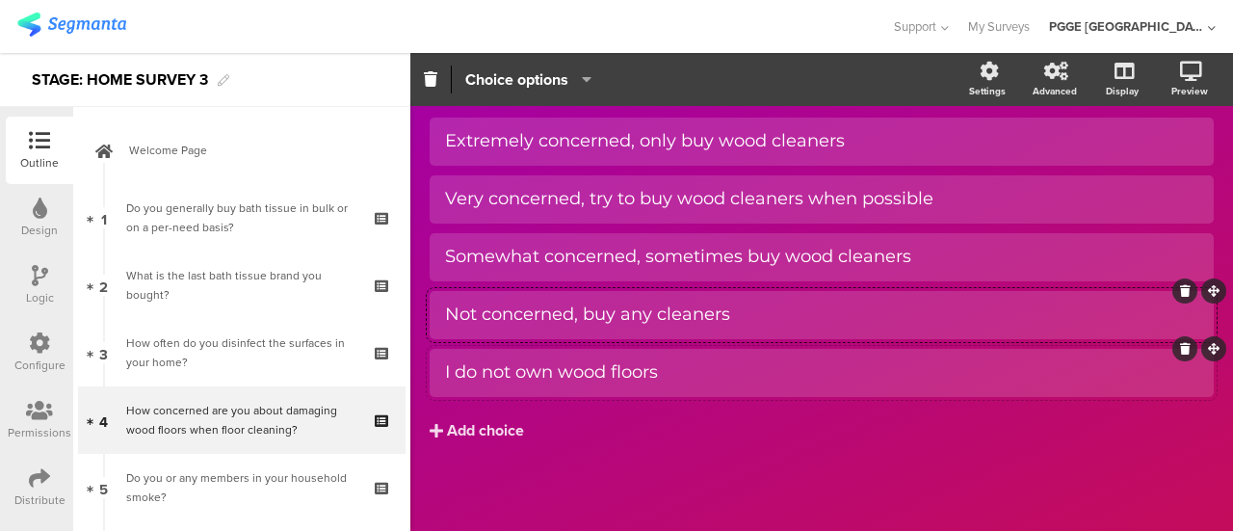
click at [695, 376] on div "I do not own wood floors" at bounding box center [821, 372] width 753 height 22
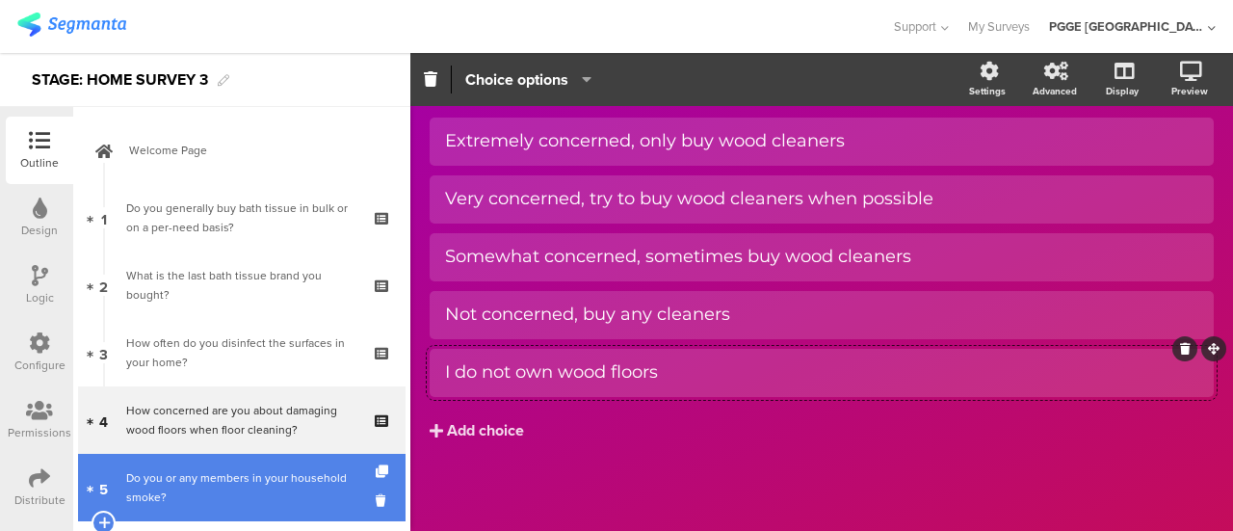
click at [214, 481] on div "Do you or any members in your household smoke?" at bounding box center [241, 487] width 230 height 39
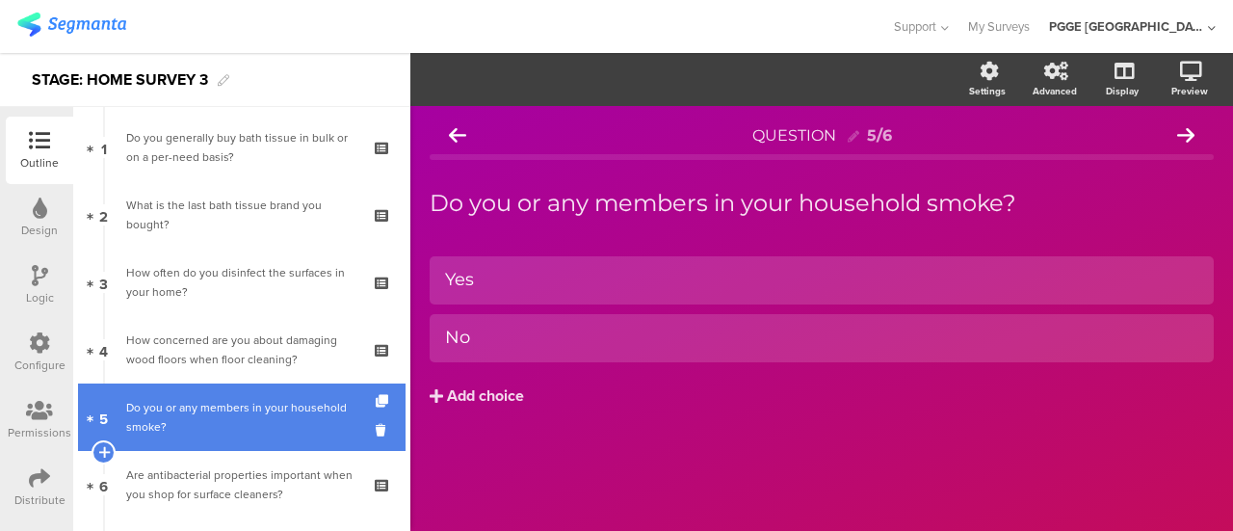
scroll to position [96, 0]
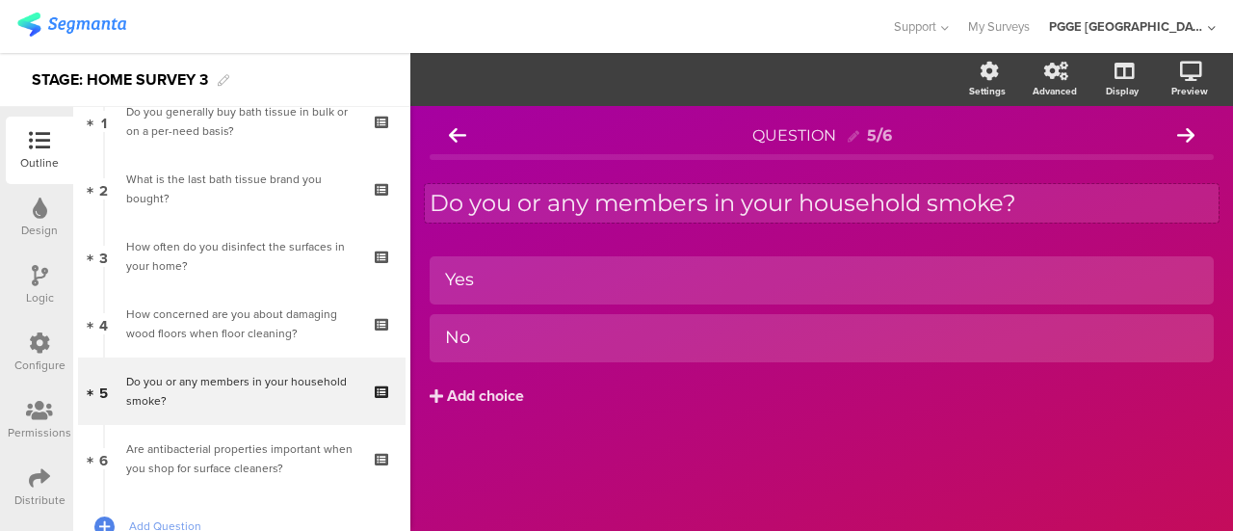
click at [664, 219] on div "Do you or any members in your household smoke? Do you or any members in your ho…" at bounding box center [821, 203] width 793 height 39
click at [669, 203] on p "Do you or any members in your household smoke?" at bounding box center [821, 203] width 784 height 29
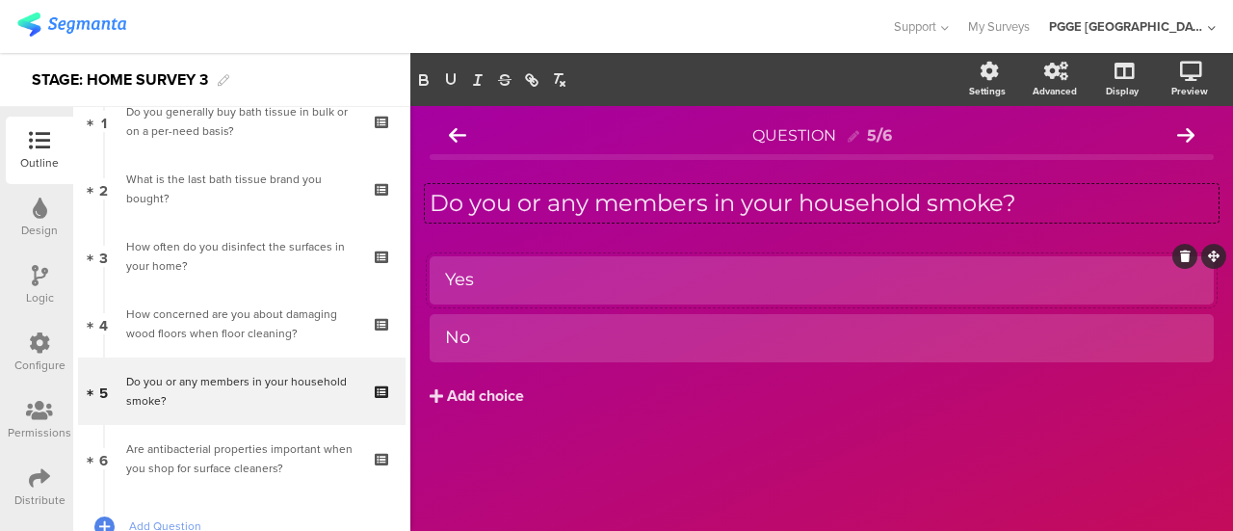
click at [519, 272] on div "Yes" at bounding box center [821, 280] width 753 height 22
click at [503, 334] on div "No" at bounding box center [821, 337] width 753 height 22
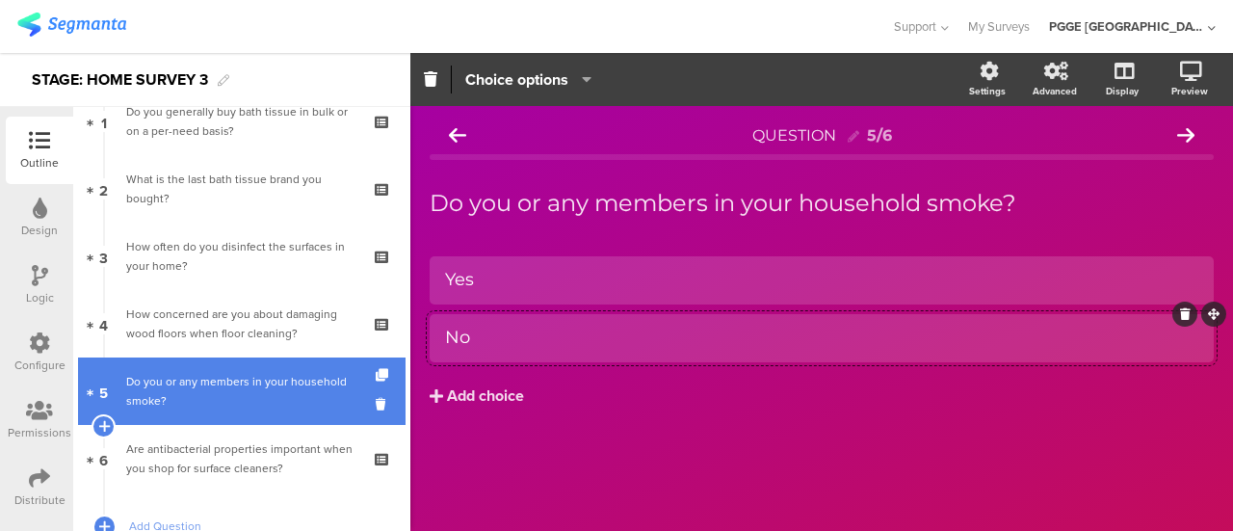
click at [263, 389] on div "Do you or any members in your household smoke?" at bounding box center [241, 391] width 230 height 39
click at [259, 395] on div "Do you or any members in your household smoke?" at bounding box center [241, 391] width 230 height 39
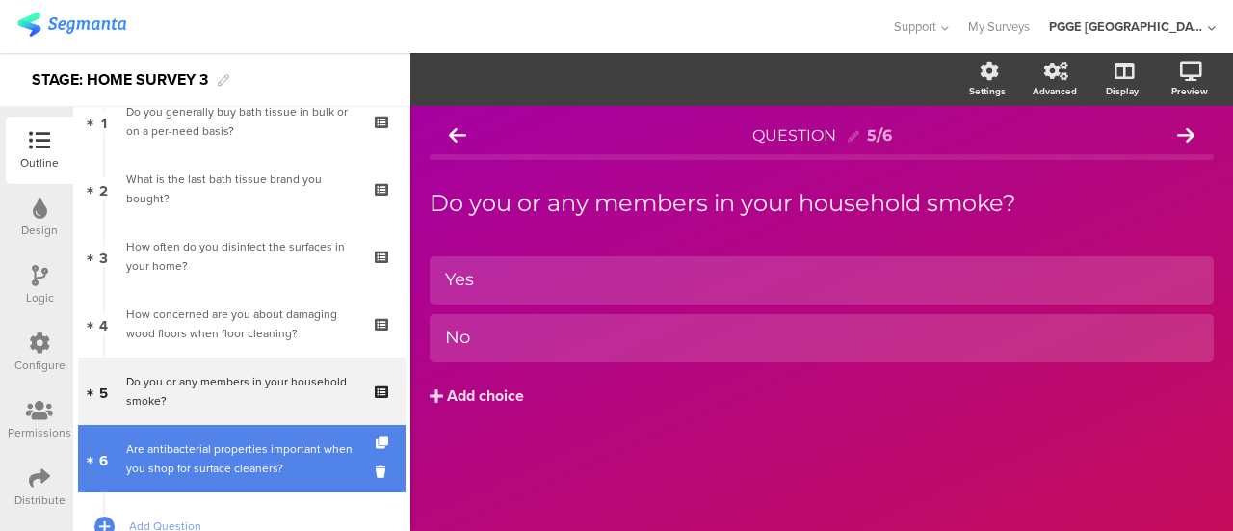
click at [251, 467] on div "Are antibacterial properties important when you shop for surface cleaners?" at bounding box center [241, 458] width 230 height 39
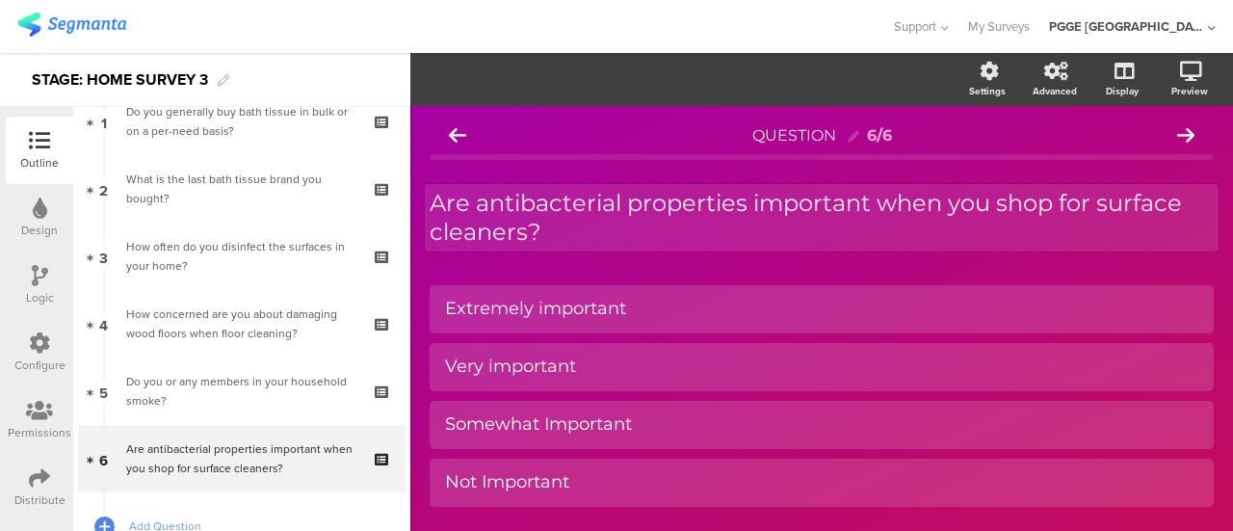
click at [569, 234] on div "Are antibacterial properties important when you shop for surface cleaners? Are …" at bounding box center [821, 217] width 793 height 67
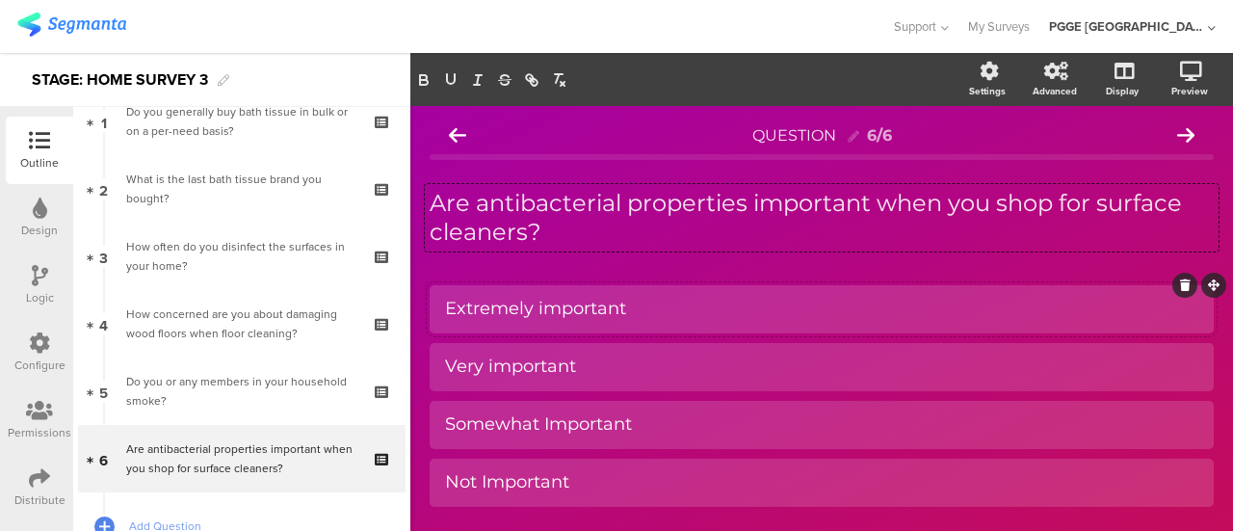
click at [649, 303] on div "Extremely important" at bounding box center [821, 309] width 753 height 22
click at [598, 371] on div "Very important" at bounding box center [821, 366] width 753 height 22
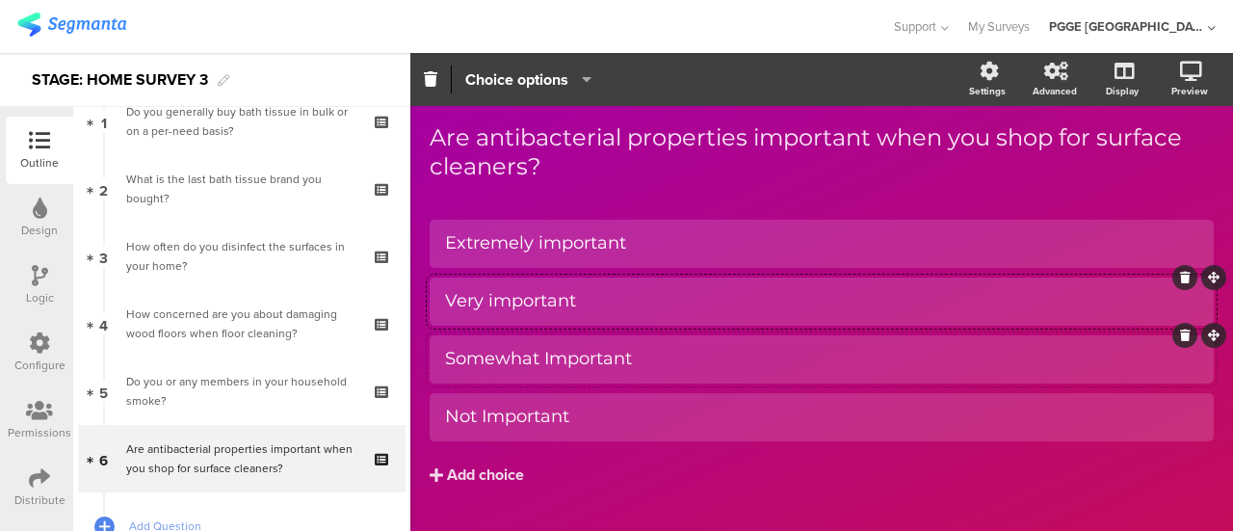
scroll to position [96, 0]
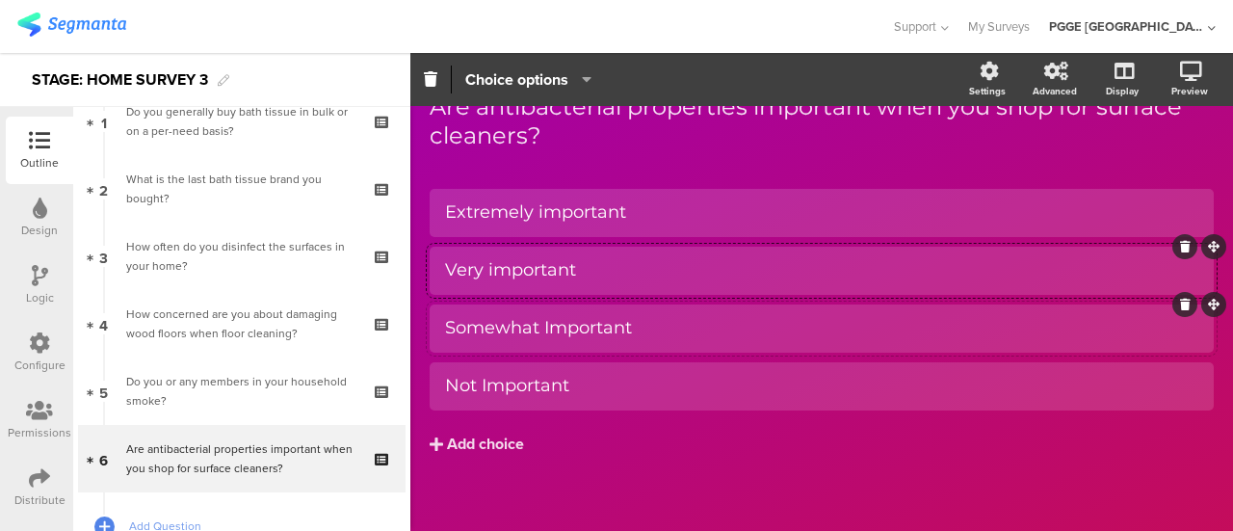
click at [651, 321] on div "Somewhat Important" at bounding box center [821, 328] width 753 height 22
click at [612, 371] on div "Not Important" at bounding box center [821, 386] width 753 height 32
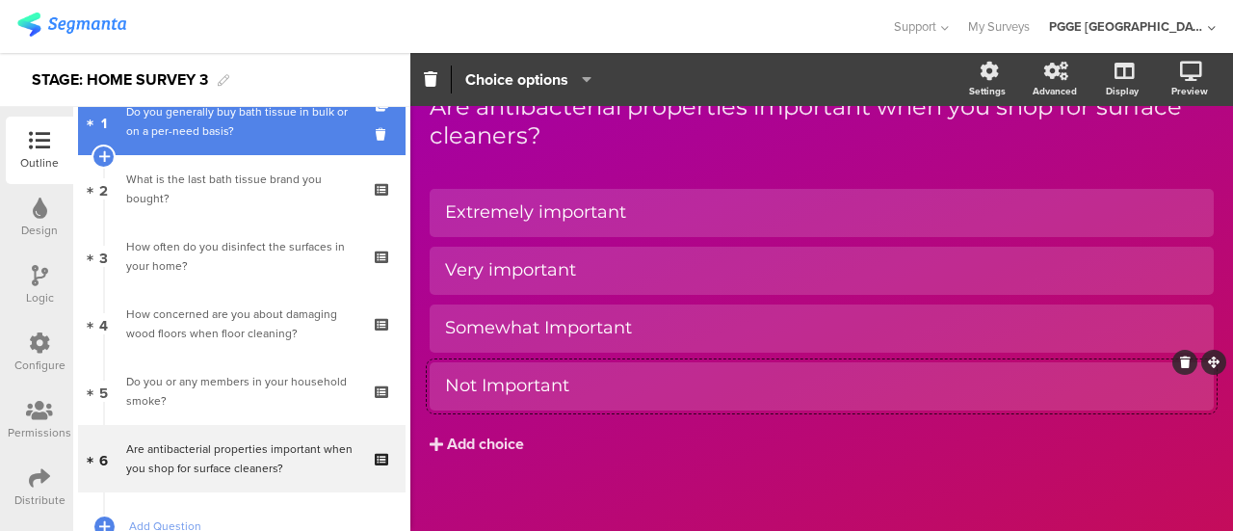
click at [253, 129] on div "Do you generally buy bath tissue in bulk or on a per-need basis?" at bounding box center [241, 121] width 230 height 39
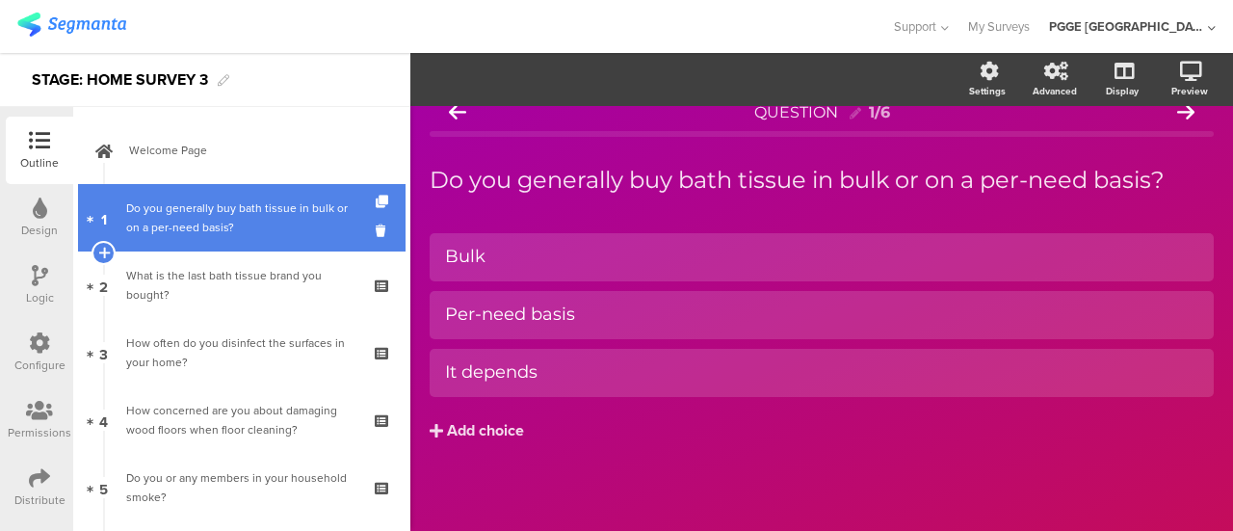
click at [245, 240] on link "1 Do you generally buy bath tissue in bulk or on a per-need basis?" at bounding box center [241, 217] width 327 height 67
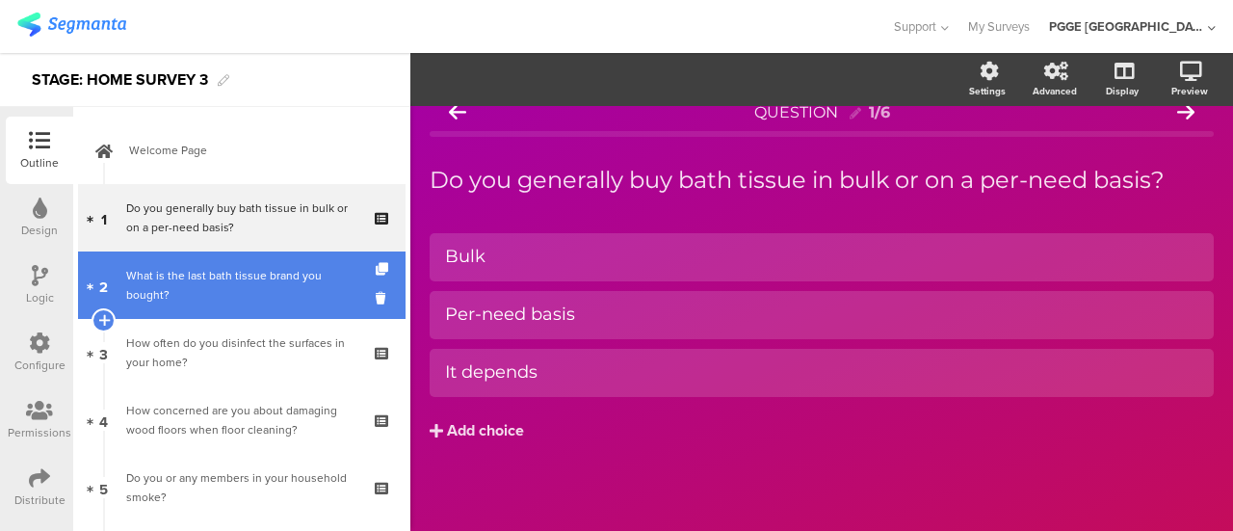
click at [231, 293] on div "What is the last bath tissue brand you bought?" at bounding box center [241, 285] width 230 height 39
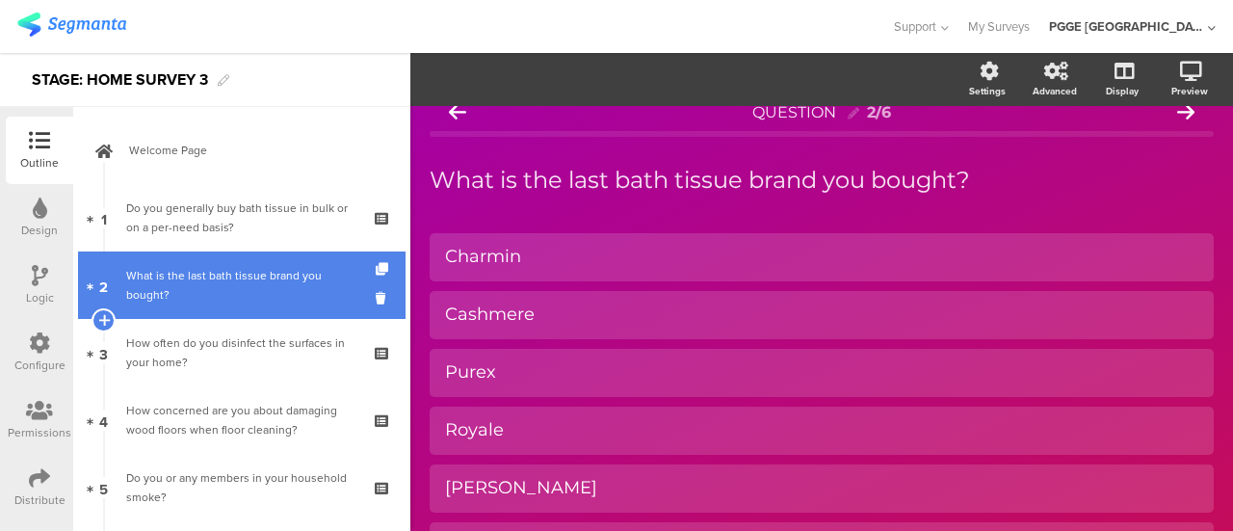
scroll to position [52, 0]
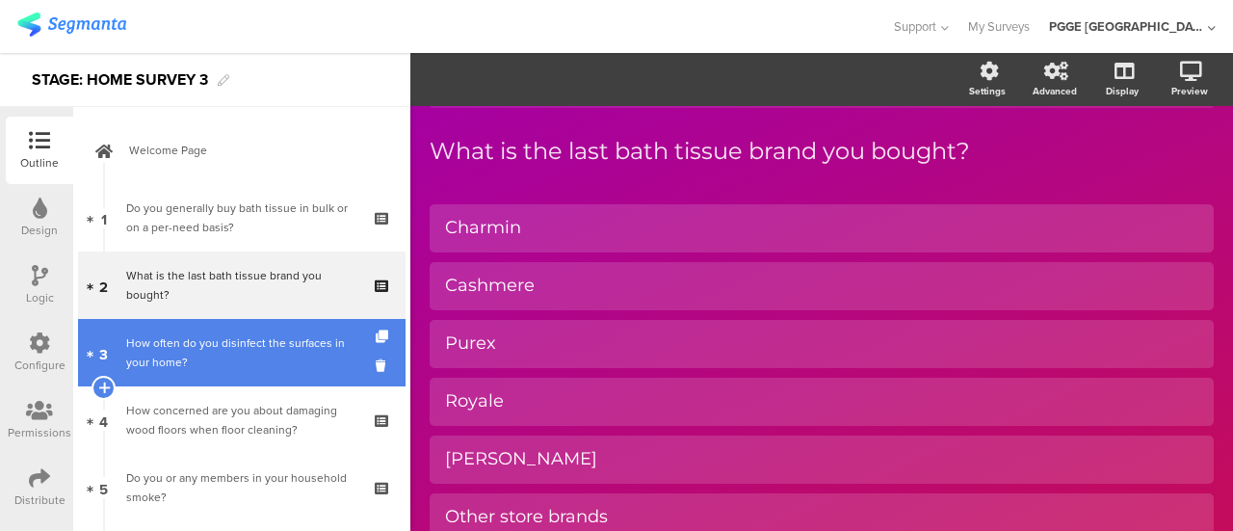
click at [233, 351] on div "How often do you disinfect the surfaces in your home?" at bounding box center [241, 352] width 230 height 39
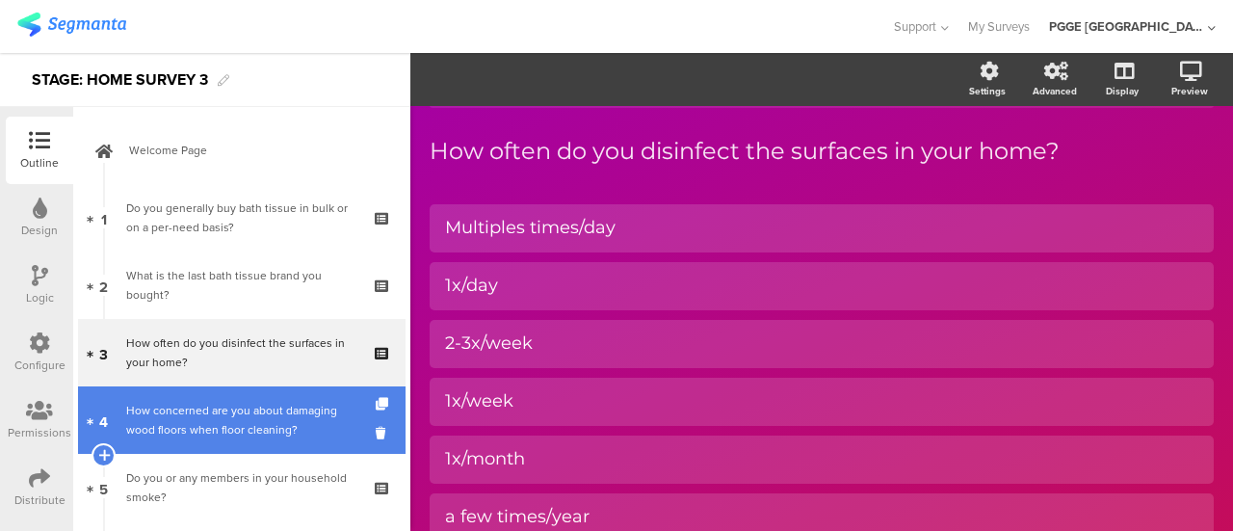
click at [201, 419] on div "How concerned are you about damaging wood floors when floor cleaning?" at bounding box center [241, 420] width 230 height 39
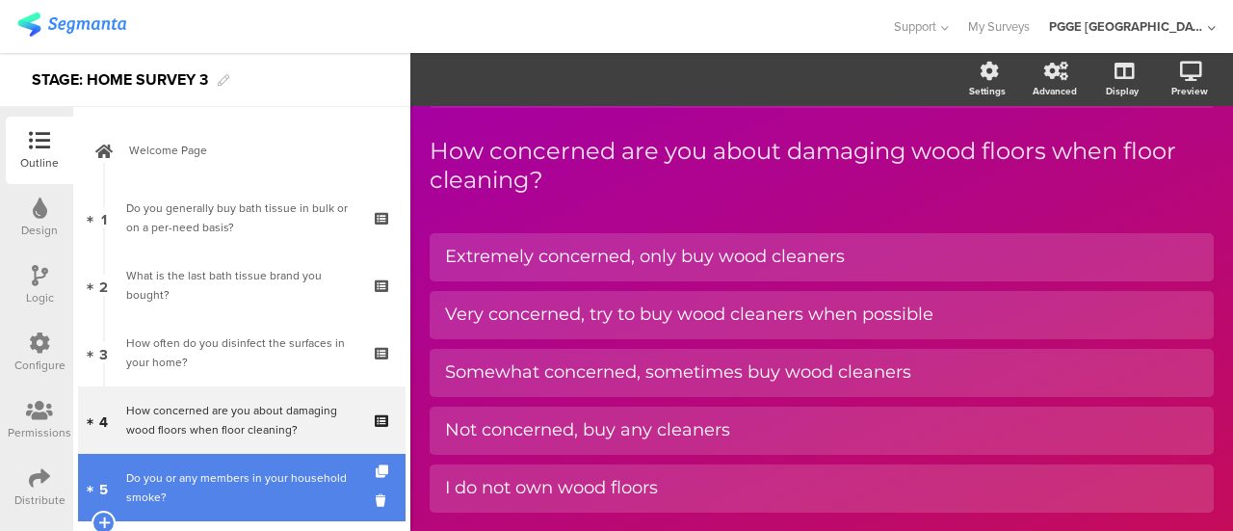
click at [177, 482] on div "Do you or any members in your household smoke?" at bounding box center [241, 487] width 230 height 39
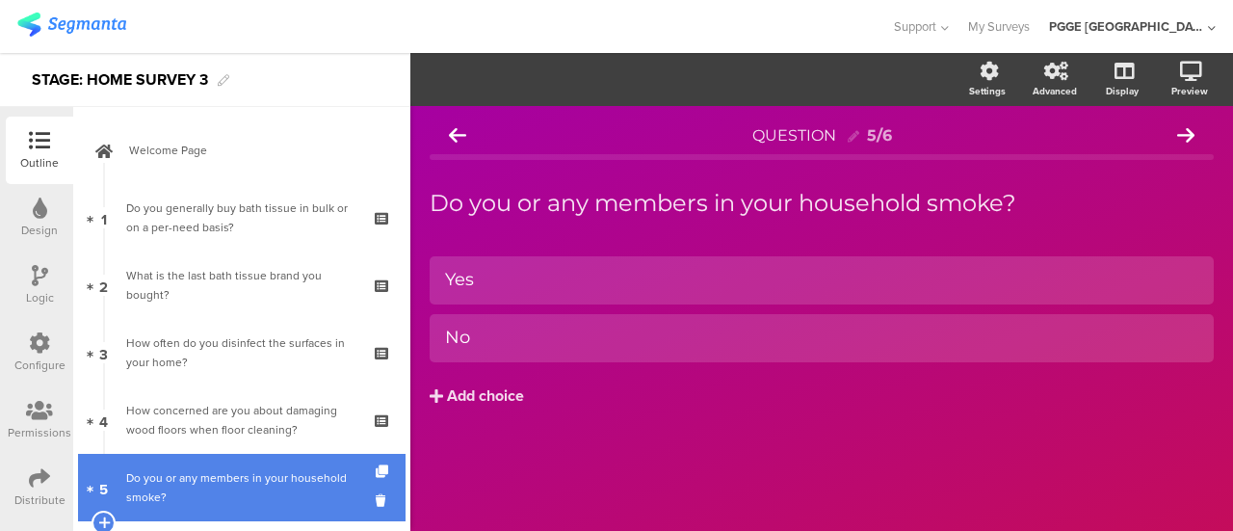
scroll to position [96, 0]
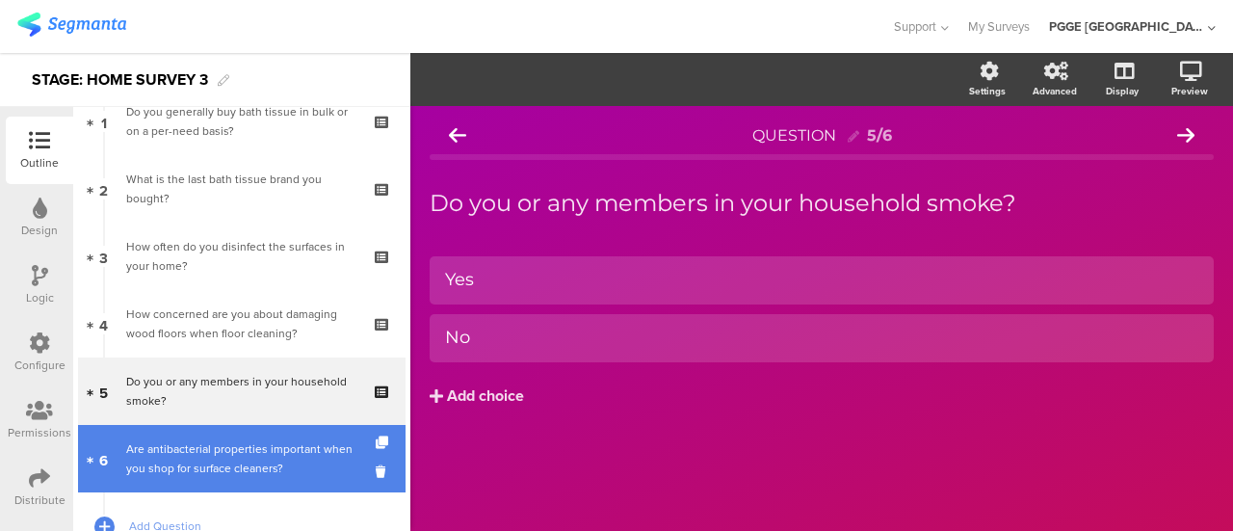
click at [221, 452] on div "Are antibacterial properties important when you shop for surface cleaners?" at bounding box center [241, 458] width 230 height 39
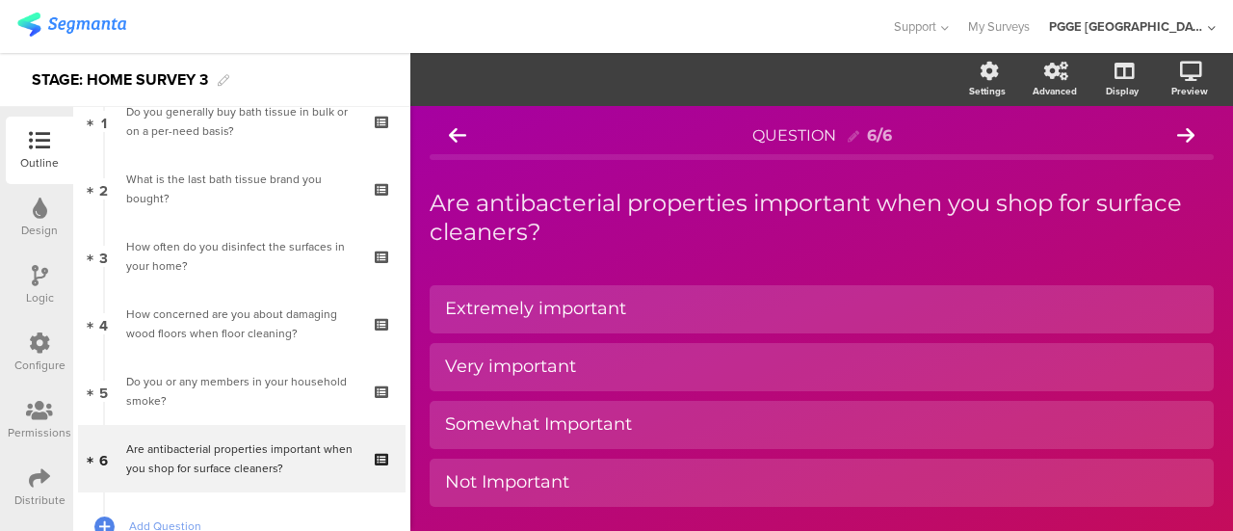
click at [35, 338] on icon at bounding box center [39, 342] width 21 height 21
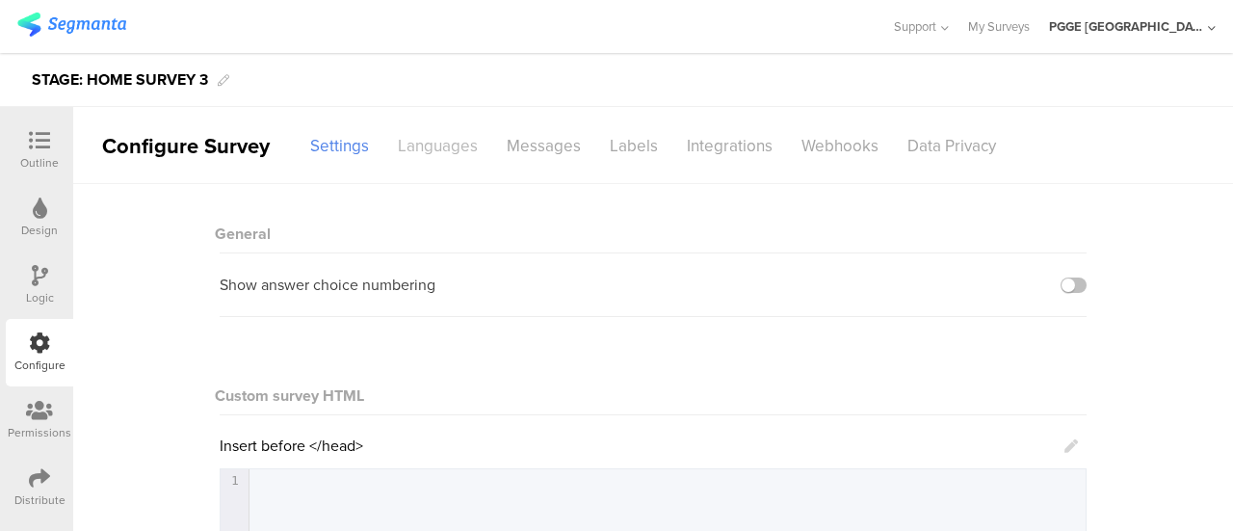
click at [455, 136] on div "Languages" at bounding box center [437, 146] width 109 height 34
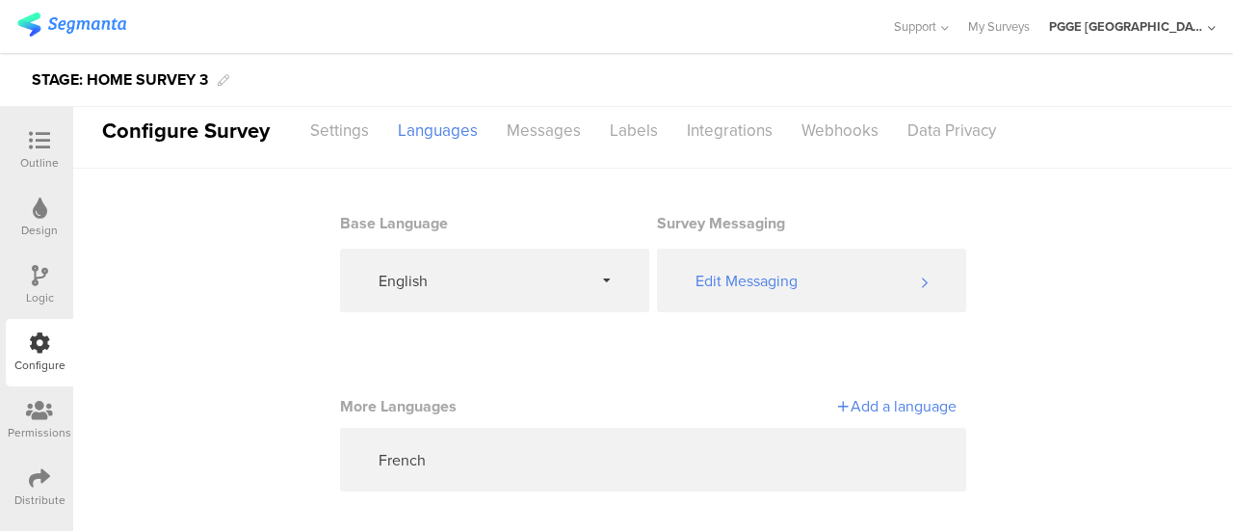
scroll to position [24, 0]
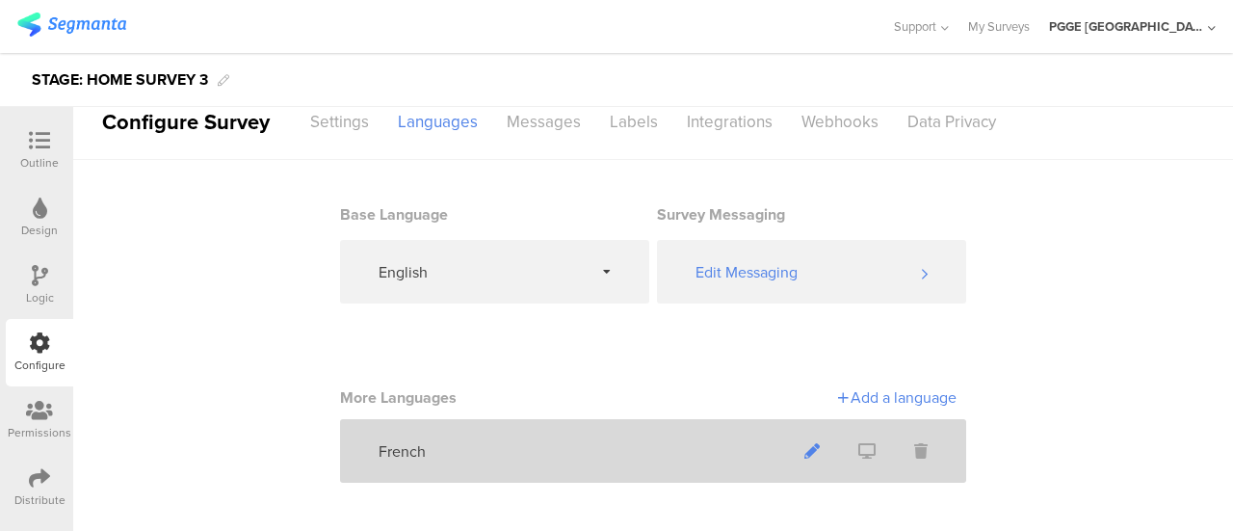
click at [809, 444] on icon at bounding box center [811, 450] width 15 height 15
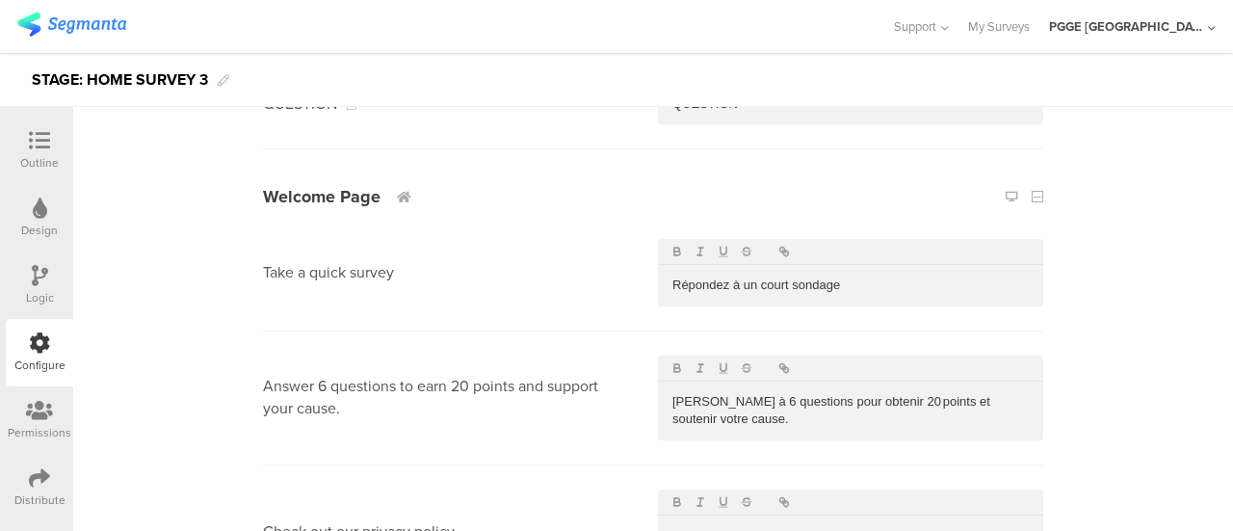
scroll to position [674, 0]
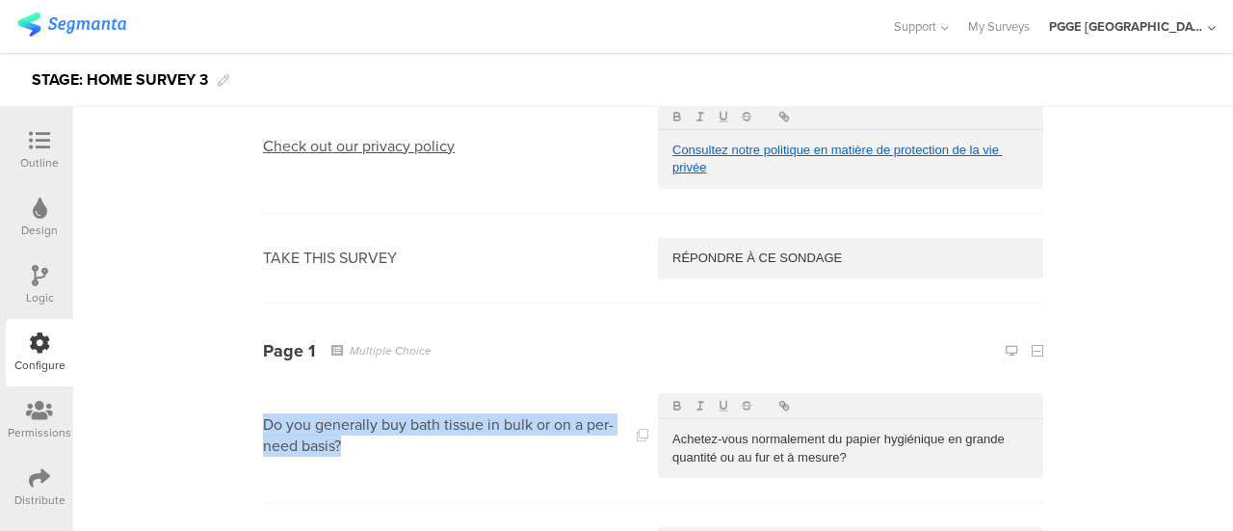
drag, startPoint x: 258, startPoint y: 425, endPoint x: 339, endPoint y: 442, distance: 82.7
click at [339, 442] on p "Do you generally buy bath tissue in bulk or on a per-need basis?" at bounding box center [445, 435] width 364 height 43
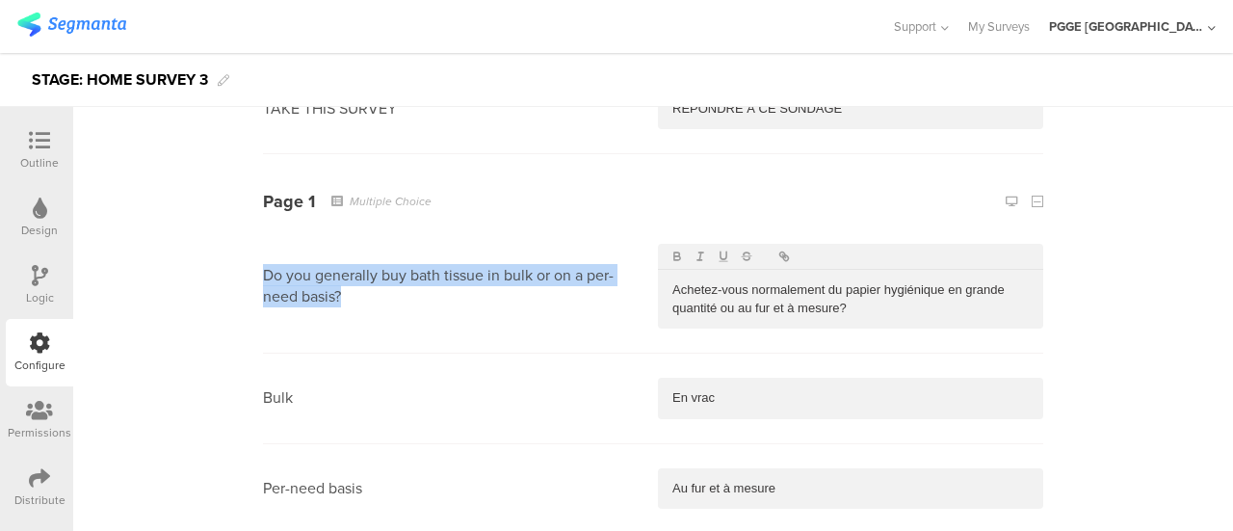
scroll to position [867, 0]
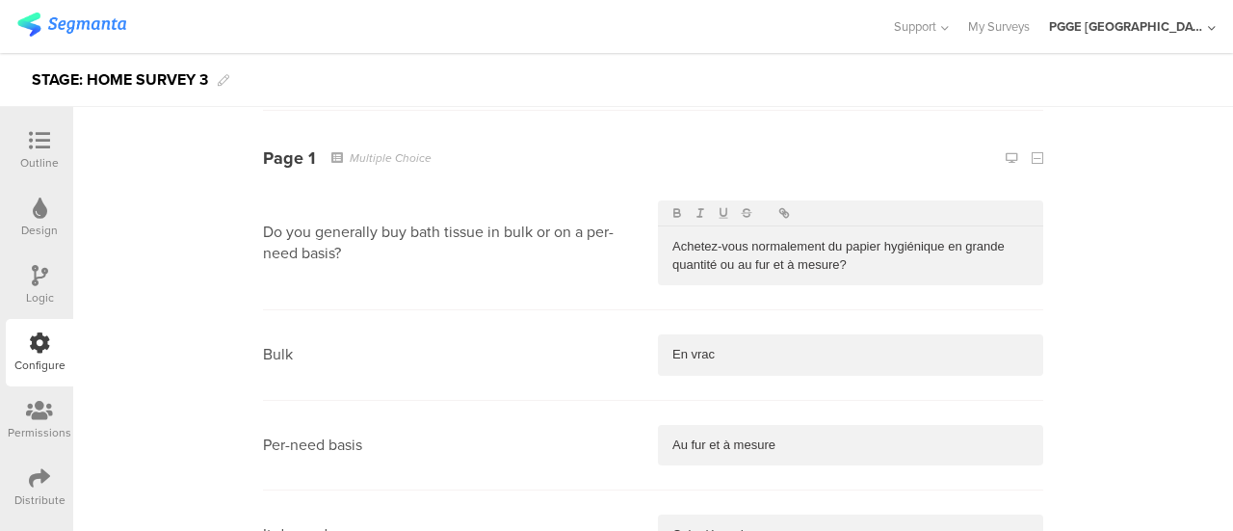
click at [867, 266] on p "Achetez-vous normalement du papier hygiénique en grande quantité ou au fur et à…" at bounding box center [850, 256] width 356 height 36
click at [737, 363] on p "En vrac" at bounding box center [850, 354] width 356 height 17
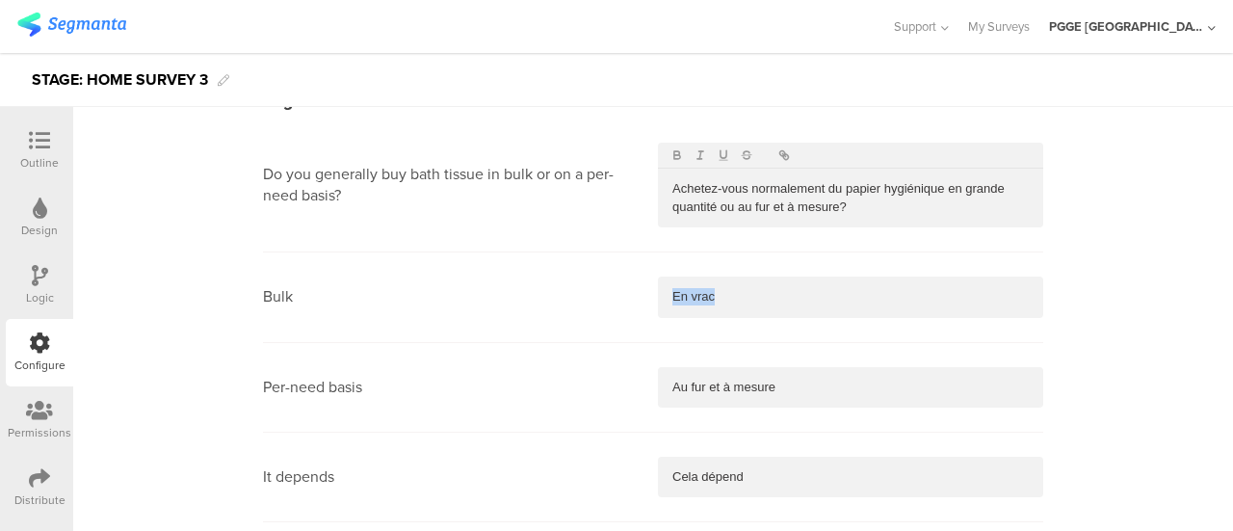
scroll to position [963, 0]
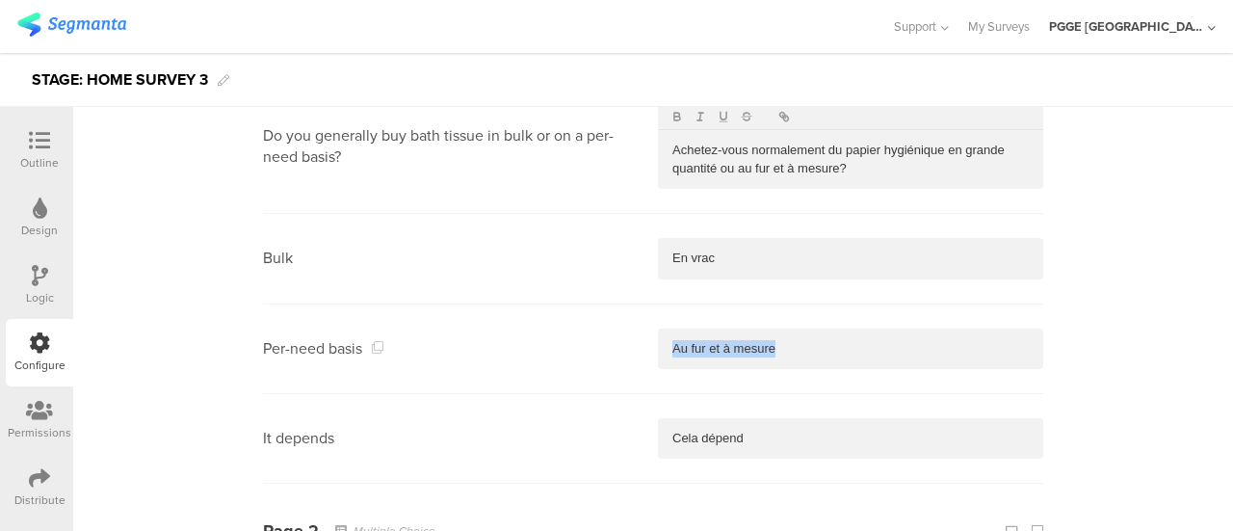
drag, startPoint x: 793, startPoint y: 344, endPoint x: 637, endPoint y: 338, distance: 156.1
click at [637, 338] on section "Per-need basis Au fur et à mesure" at bounding box center [653, 349] width 780 height 90
drag, startPoint x: 768, startPoint y: 429, endPoint x: 698, endPoint y: 346, distance: 108.6
click at [560, 423] on section "It depends Cela dépend" at bounding box center [653, 439] width 780 height 90
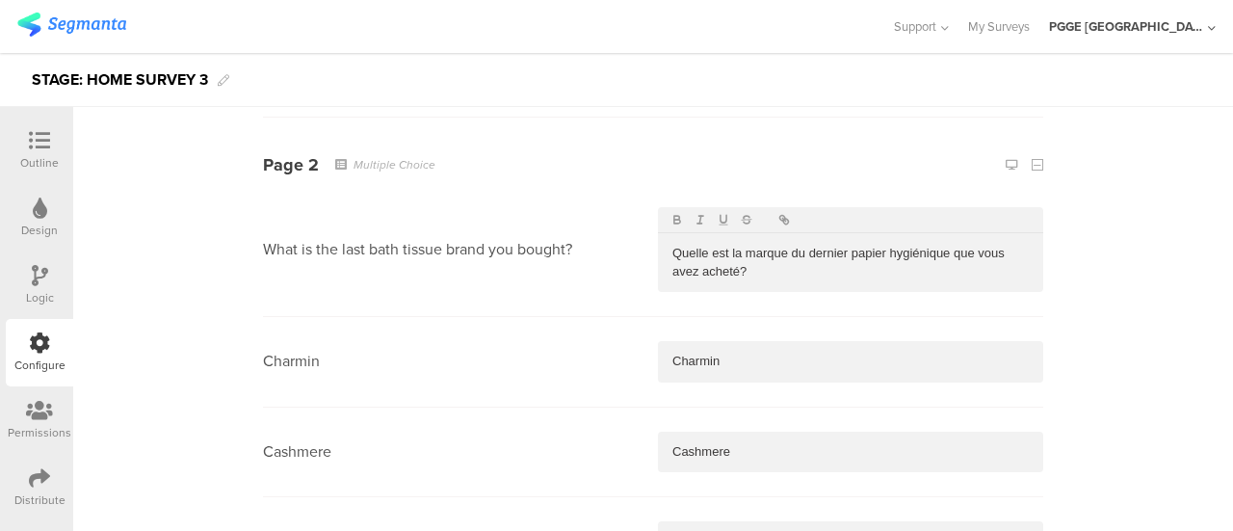
scroll to position [1348, 0]
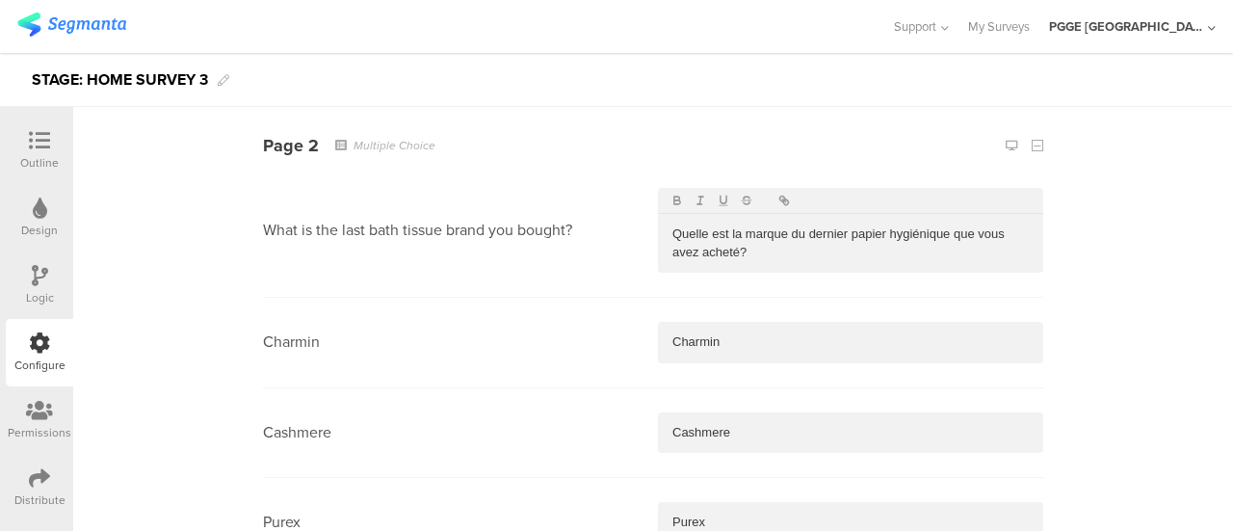
click at [754, 244] on p "Quelle est la marque du dernier papier hygiénique que vous avez acheté?" at bounding box center [850, 243] width 356 height 36
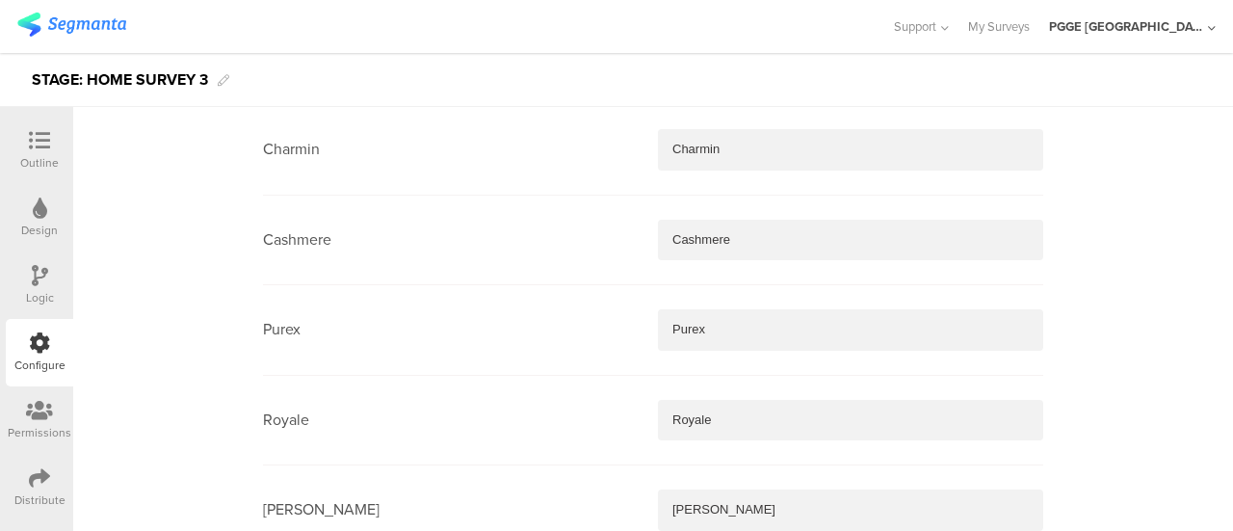
scroll to position [1444, 0]
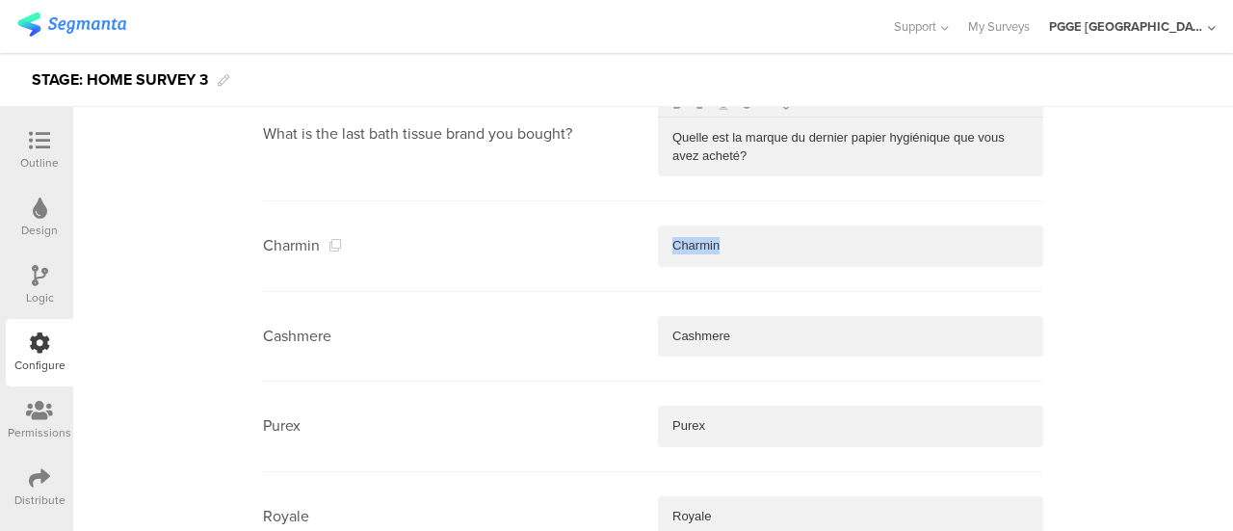
drag, startPoint x: 735, startPoint y: 249, endPoint x: 638, endPoint y: 252, distance: 96.3
click at [638, 252] on section "Charmin Charmin" at bounding box center [653, 246] width 780 height 90
drag, startPoint x: 755, startPoint y: 338, endPoint x: 560, endPoint y: 338, distance: 194.5
click at [560, 338] on section "Cashmere Cashmere" at bounding box center [653, 337] width 780 height 90
drag, startPoint x: 738, startPoint y: 424, endPoint x: 578, endPoint y: 420, distance: 159.9
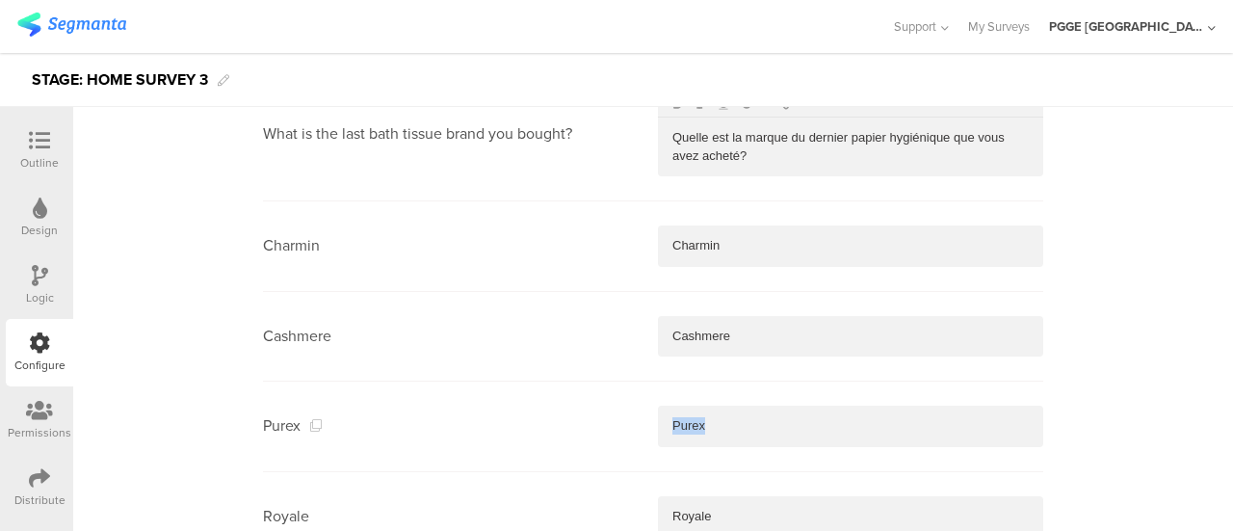
click at [578, 420] on section "Purex Purex" at bounding box center [653, 426] width 780 height 90
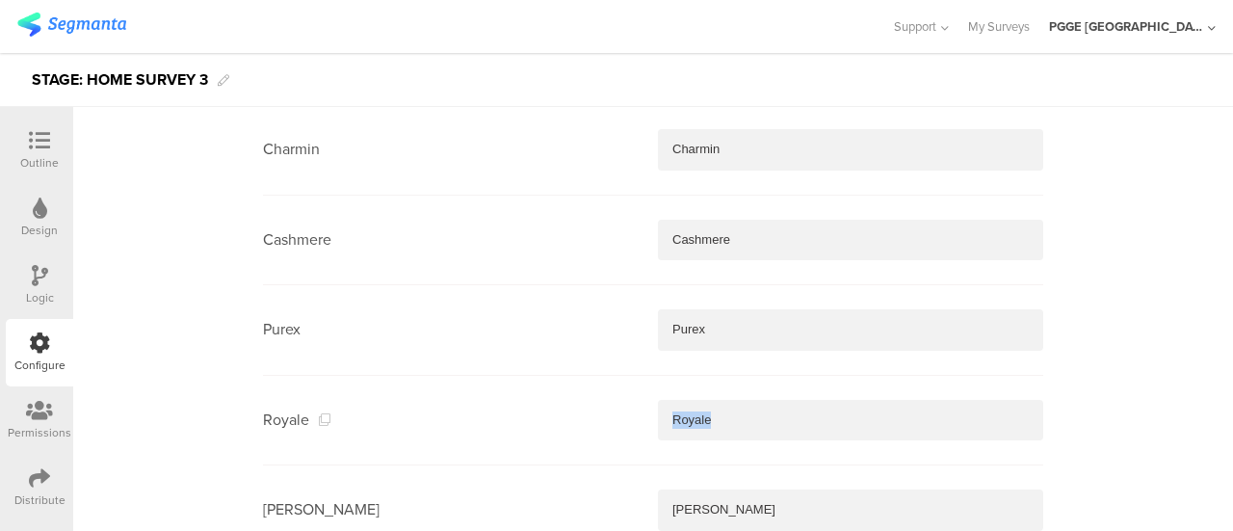
drag, startPoint x: 722, startPoint y: 417, endPoint x: 578, endPoint y: 416, distance: 144.4
click at [578, 416] on section "Royale Royale" at bounding box center [653, 421] width 780 height 90
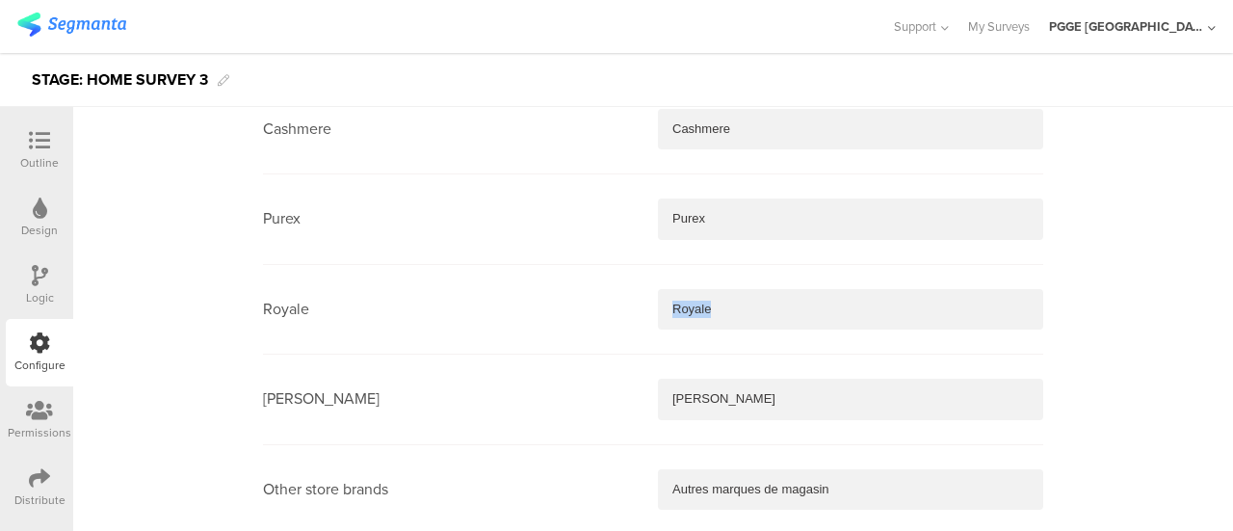
scroll to position [1830, 0]
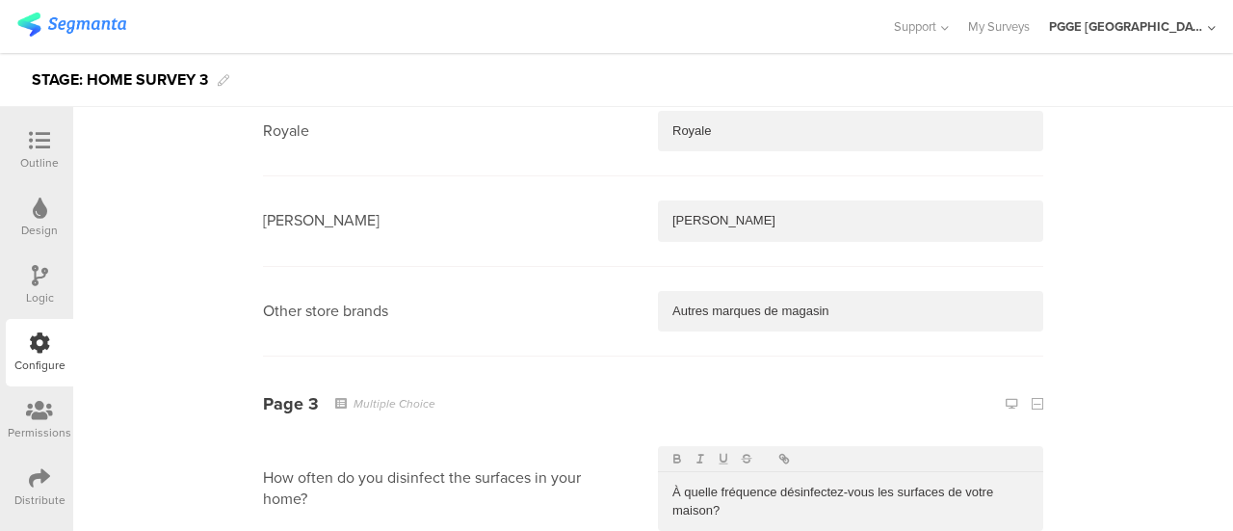
click at [757, 205] on div "[PERSON_NAME]" at bounding box center [850, 220] width 385 height 40
drag, startPoint x: 876, startPoint y: 299, endPoint x: 653, endPoint y: 317, distance: 224.1
click at [658, 317] on div "Autres marques de magasin" at bounding box center [850, 311] width 385 height 40
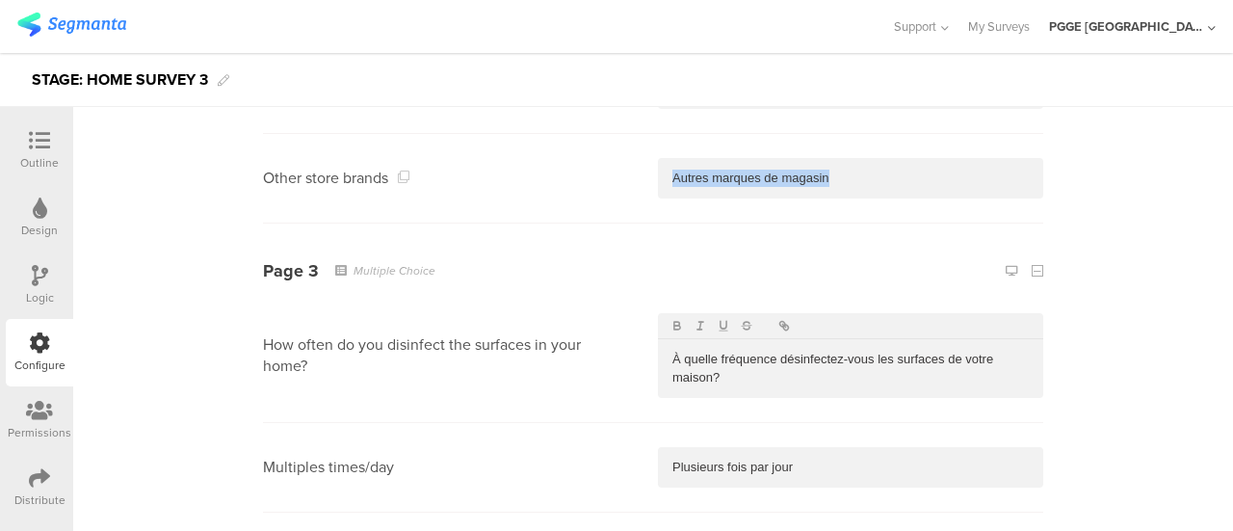
scroll to position [2119, 0]
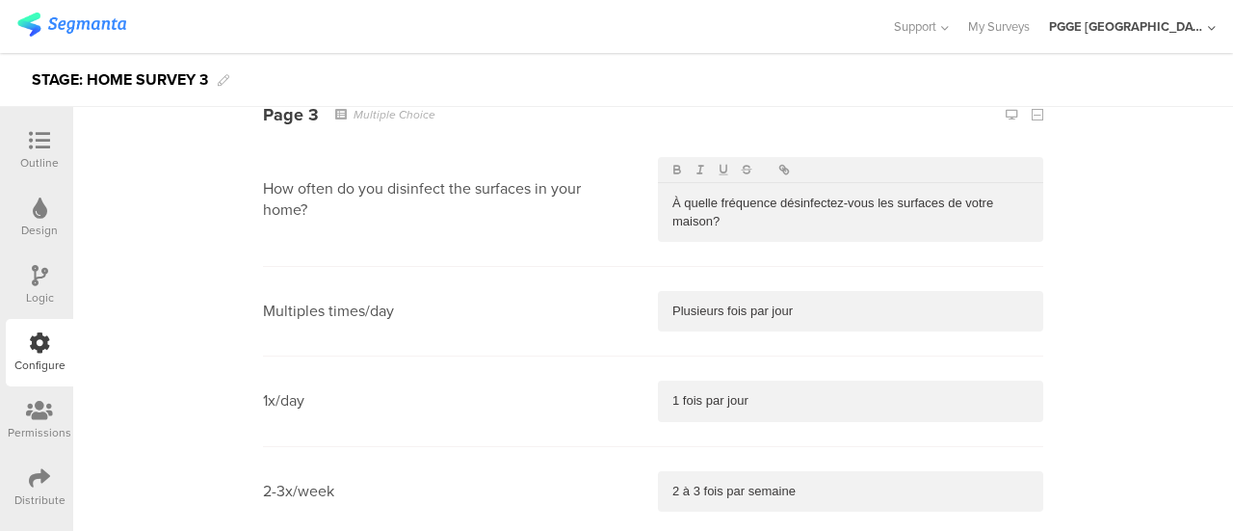
click at [737, 215] on p "À quelle fréquence désinfectez-vous les surfaces de votre maison?" at bounding box center [850, 213] width 356 height 36
click at [797, 311] on p "Plusieurs fois par jour" at bounding box center [850, 310] width 356 height 17
click at [787, 383] on div "1 fois par jour" at bounding box center [850, 400] width 385 height 40
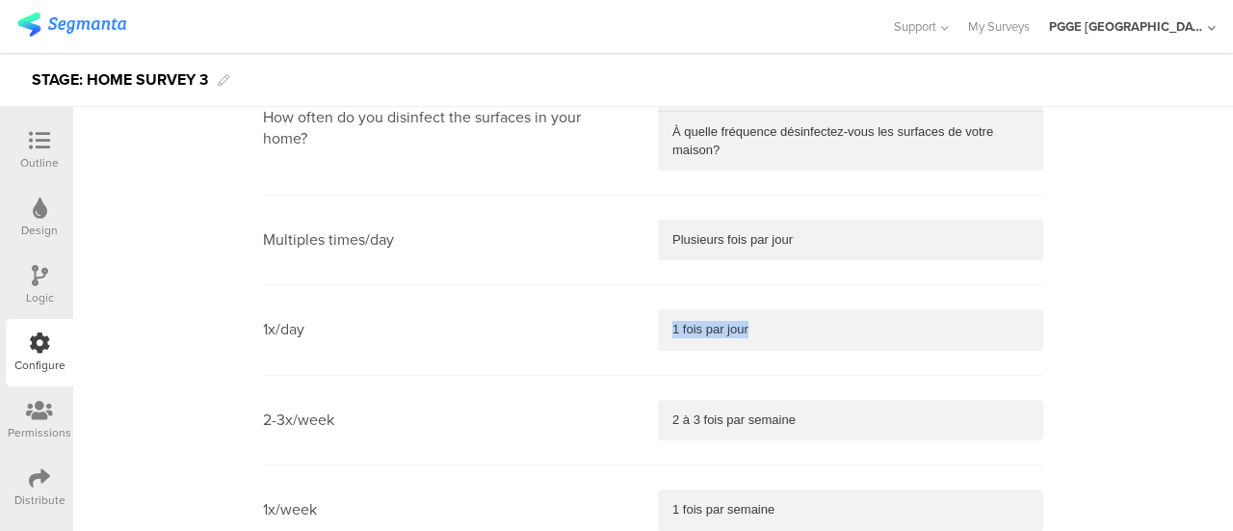
scroll to position [2311, 0]
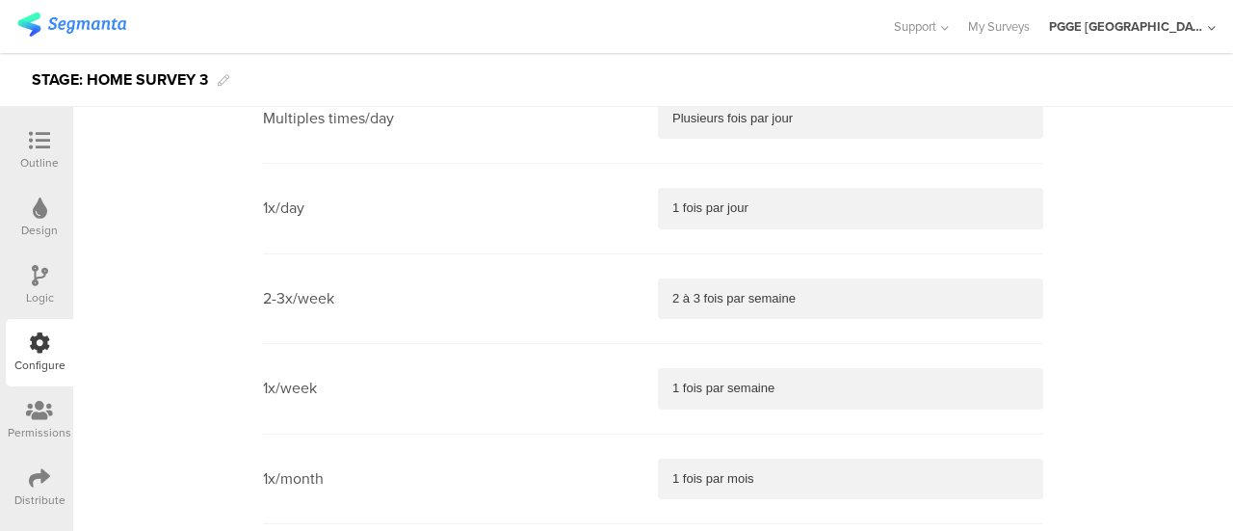
click at [819, 298] on p "2 à 3 fois par semaine" at bounding box center [850, 298] width 356 height 17
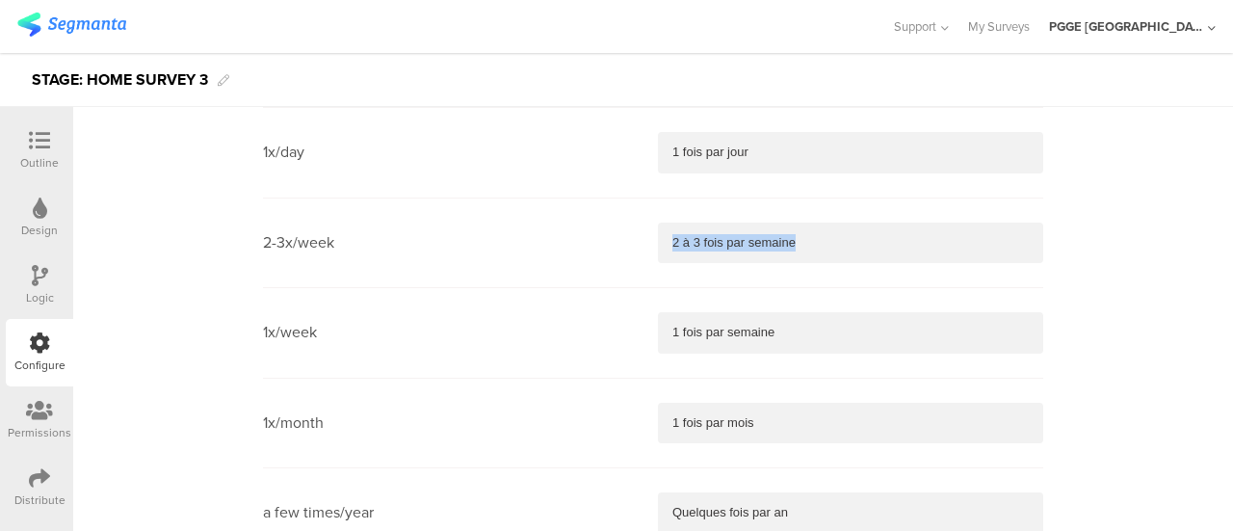
scroll to position [2407, 0]
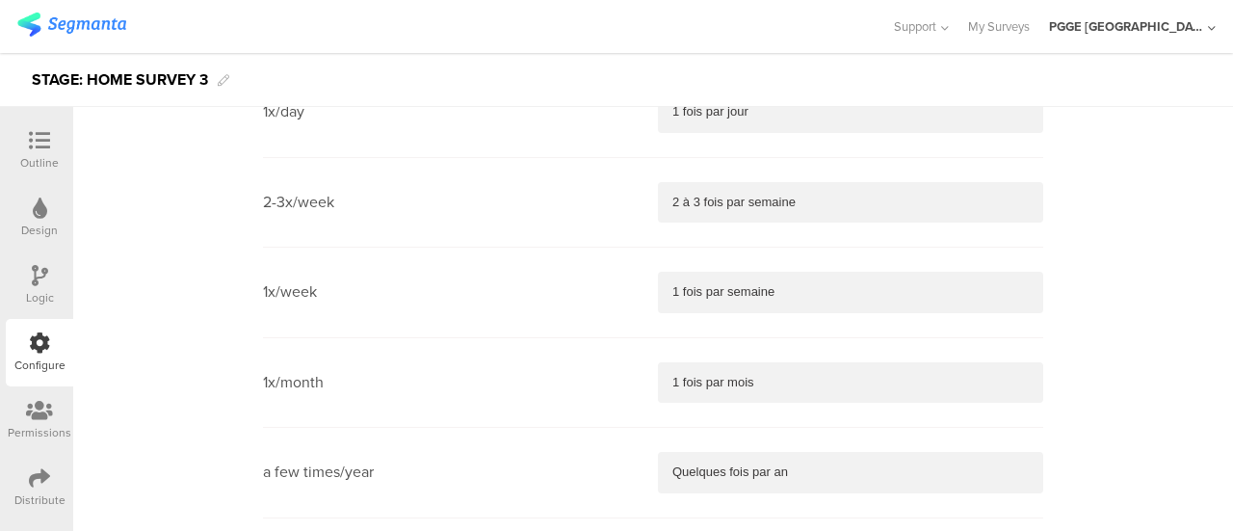
click at [784, 293] on p "1 fois par semaine" at bounding box center [850, 291] width 356 height 17
drag, startPoint x: 768, startPoint y: 377, endPoint x: 585, endPoint y: 390, distance: 183.5
click at [585, 390] on section "1x/month 1 fois par mois" at bounding box center [653, 383] width 780 height 90
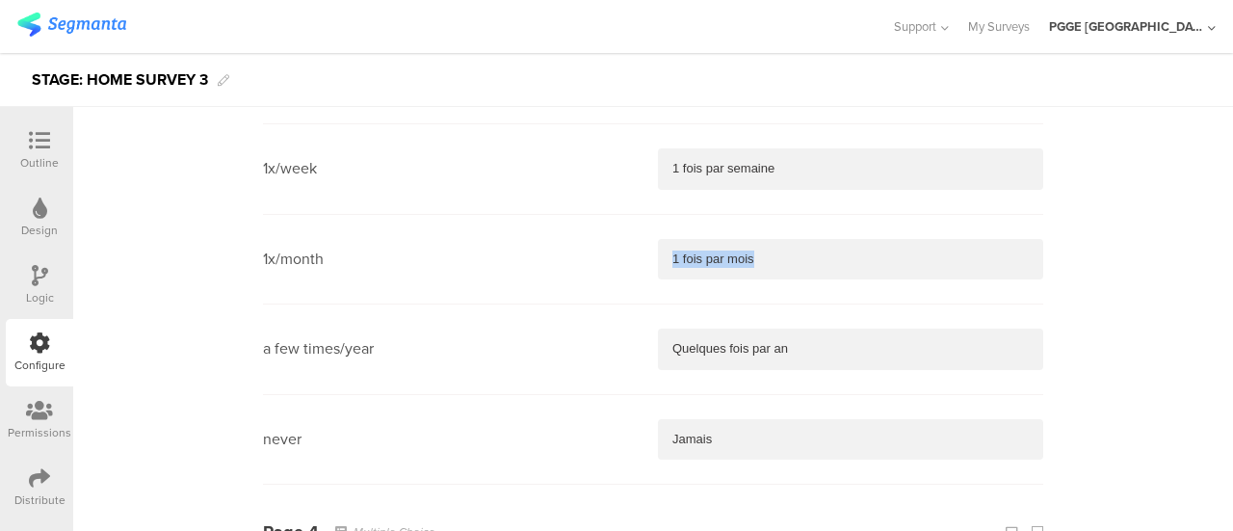
scroll to position [2600, 0]
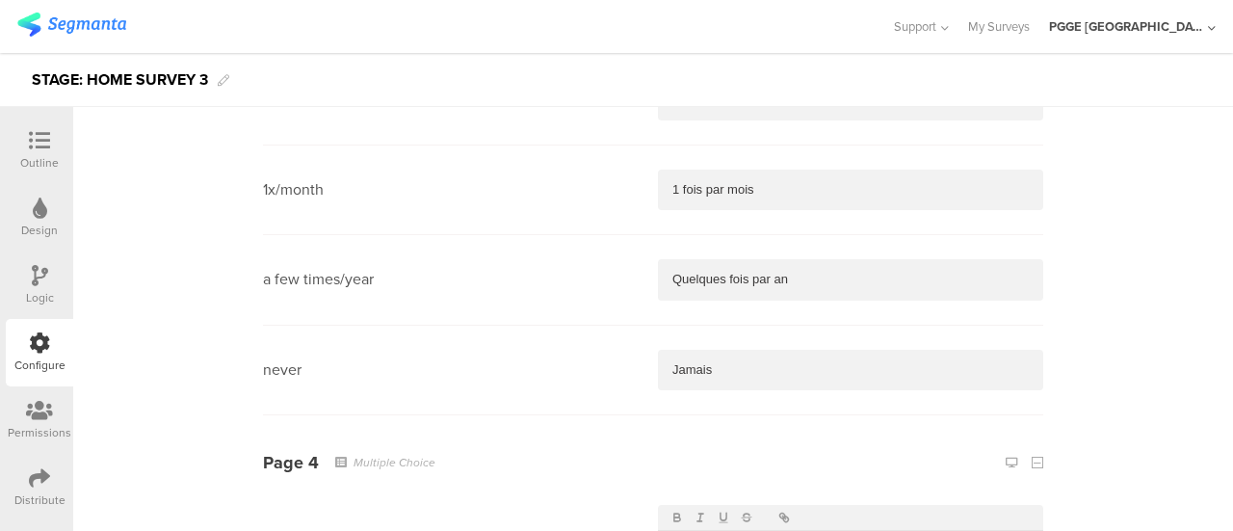
click at [845, 273] on p "Quelques fois par an" at bounding box center [850, 279] width 356 height 17
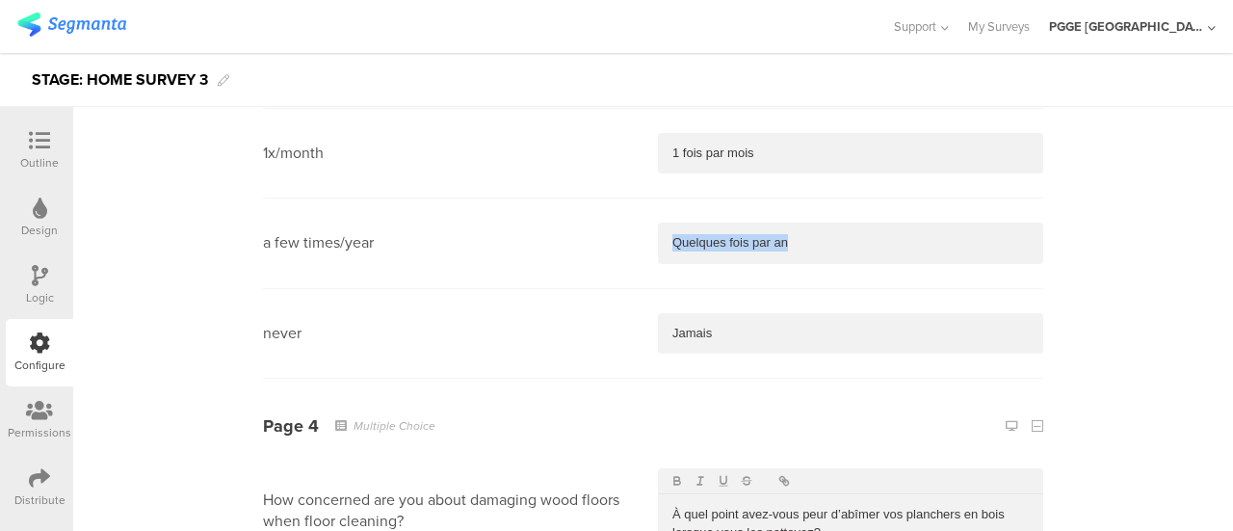
scroll to position [2696, 0]
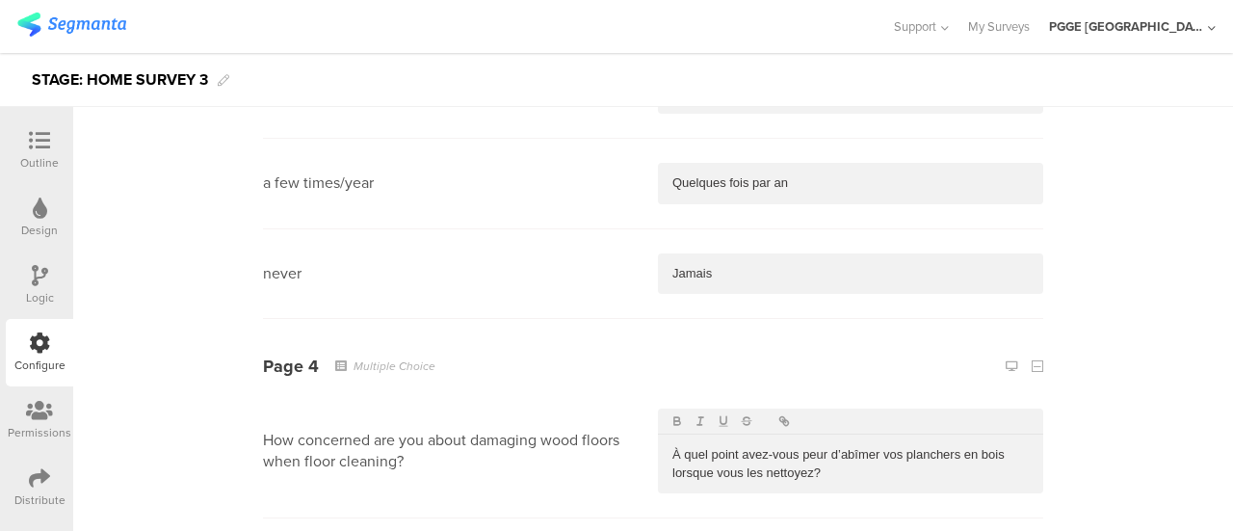
click at [738, 277] on div "Jamais" at bounding box center [850, 273] width 385 height 40
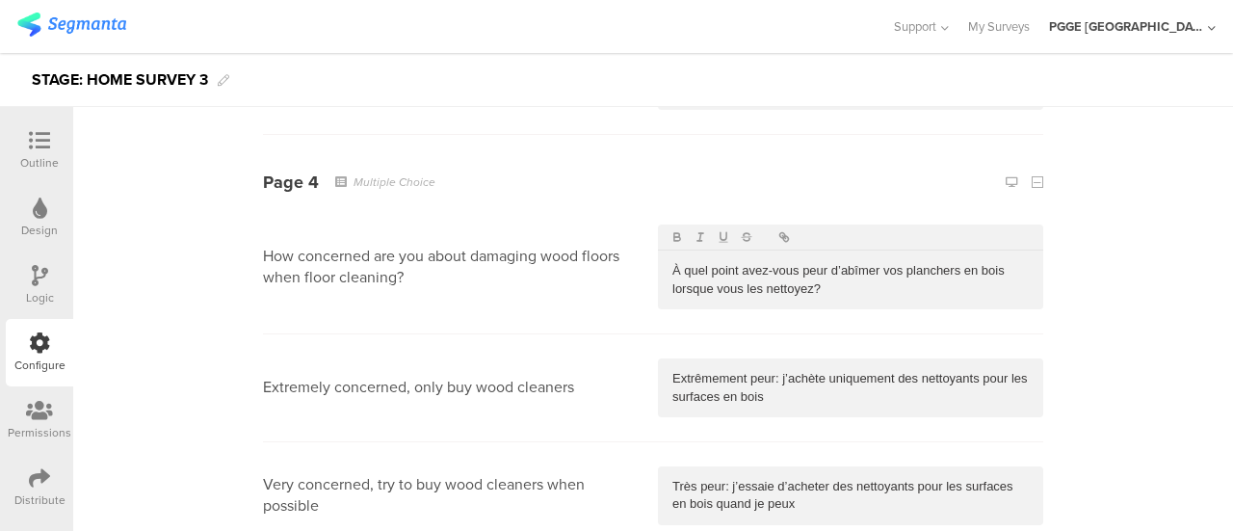
scroll to position [2889, 0]
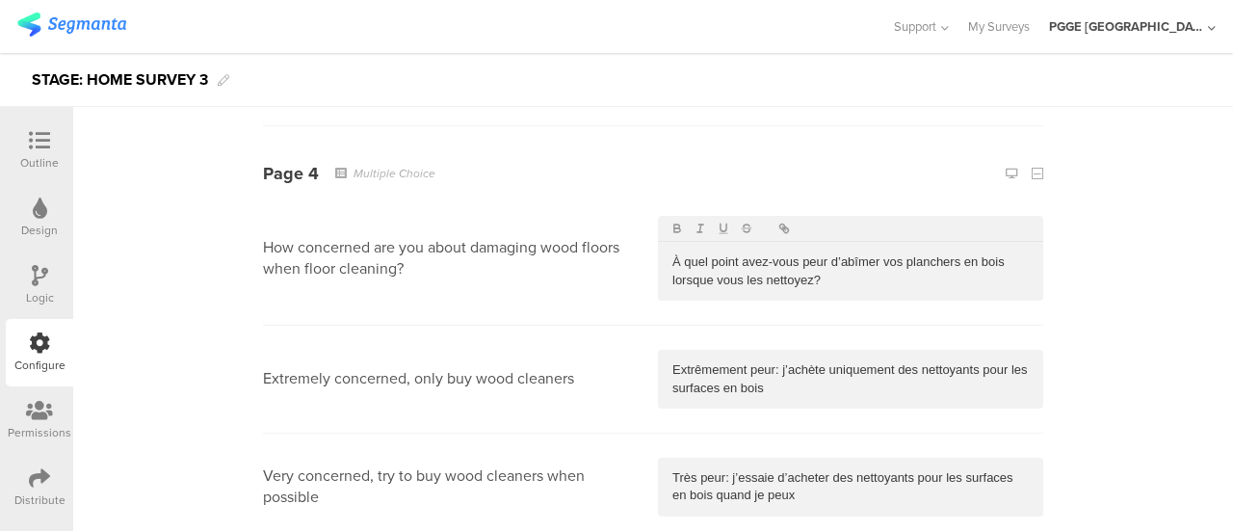
click at [845, 273] on p "À quel point avez-vous peur d’abîmer vos planchers en bois lorsque vous les net…" at bounding box center [850, 271] width 356 height 36
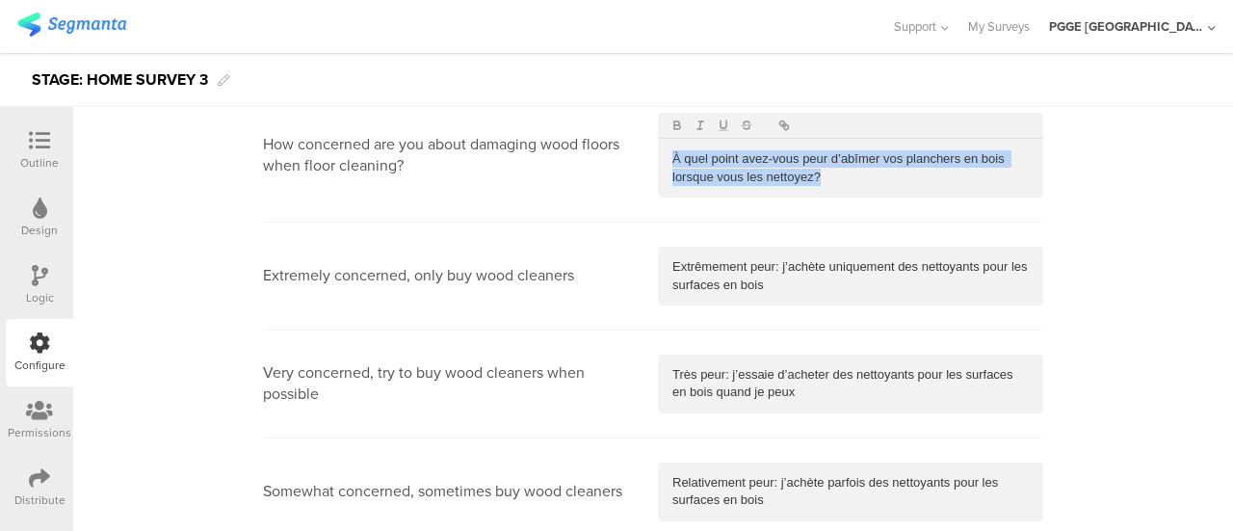
scroll to position [3081, 0]
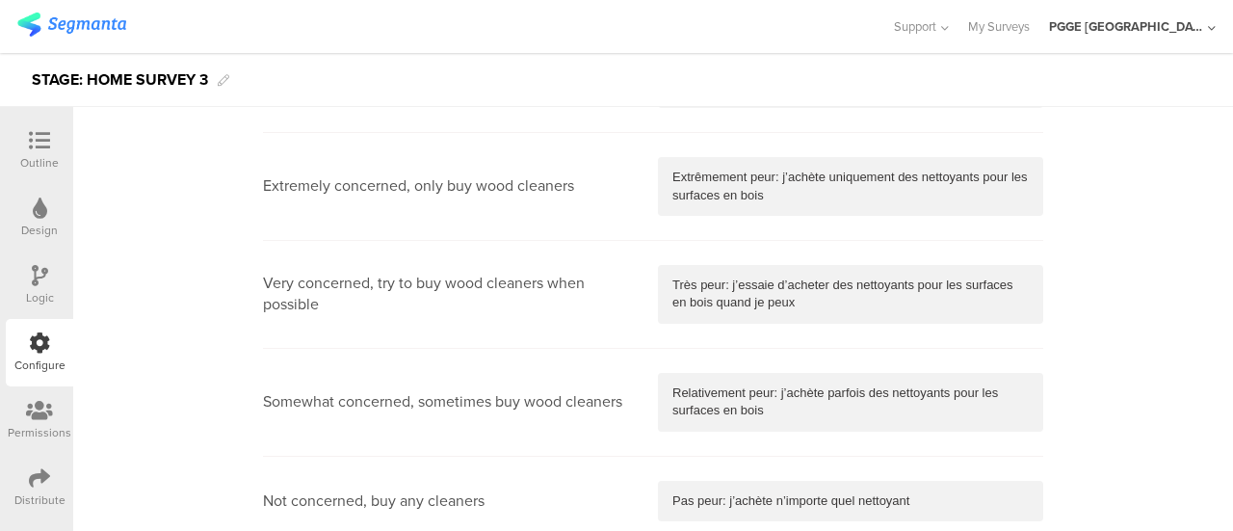
click at [783, 180] on p "Extrêmement peur: j’achète uniquement des nettoyants pour les surfaces en bois" at bounding box center [850, 187] width 356 height 36
click at [798, 284] on p "Très peur: j’essaie d’acheter des nettoyants pour les surfaces en bois quand je…" at bounding box center [850, 294] width 356 height 36
click at [775, 399] on p "Relativement peur: j’achète parfois des nettoyants pour les surfaces en bois" at bounding box center [850, 402] width 356 height 36
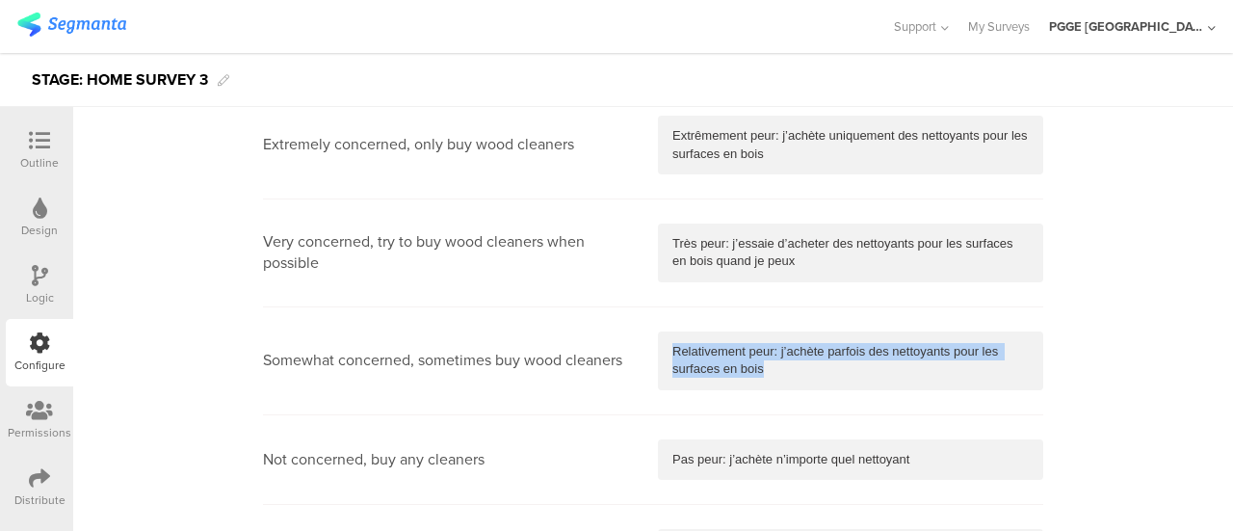
scroll to position [3178, 0]
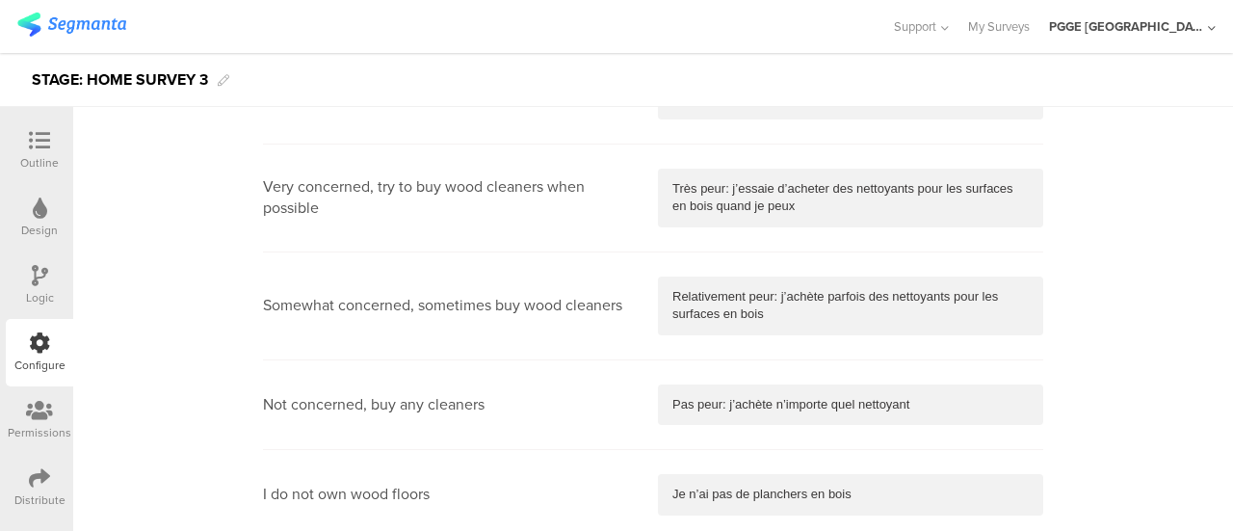
click at [717, 396] on p "Pas peur: j’achète n’importe quel nettoyant" at bounding box center [850, 404] width 356 height 17
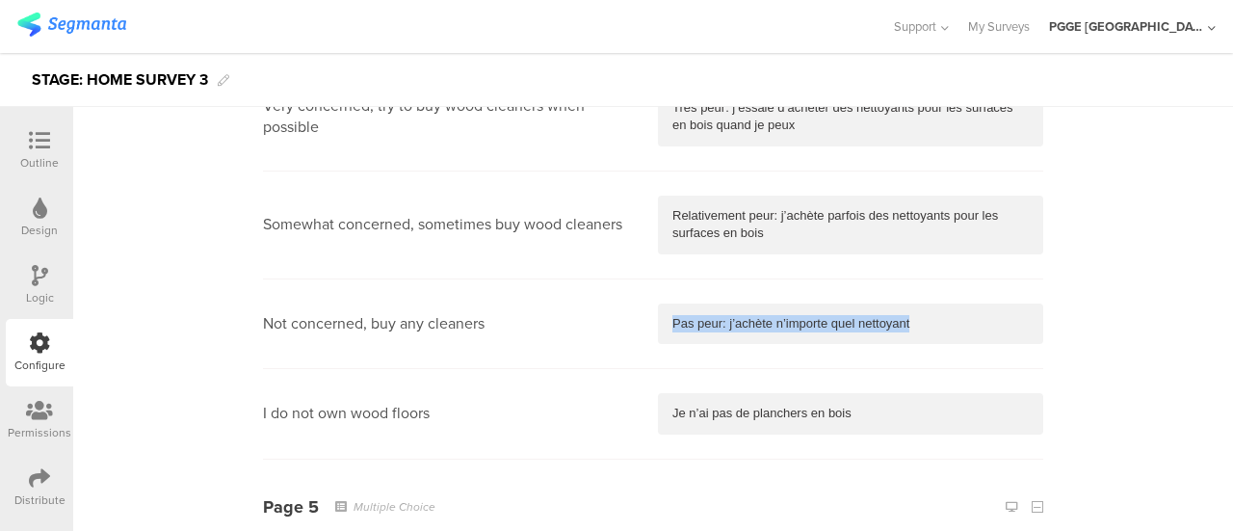
scroll to position [3370, 0]
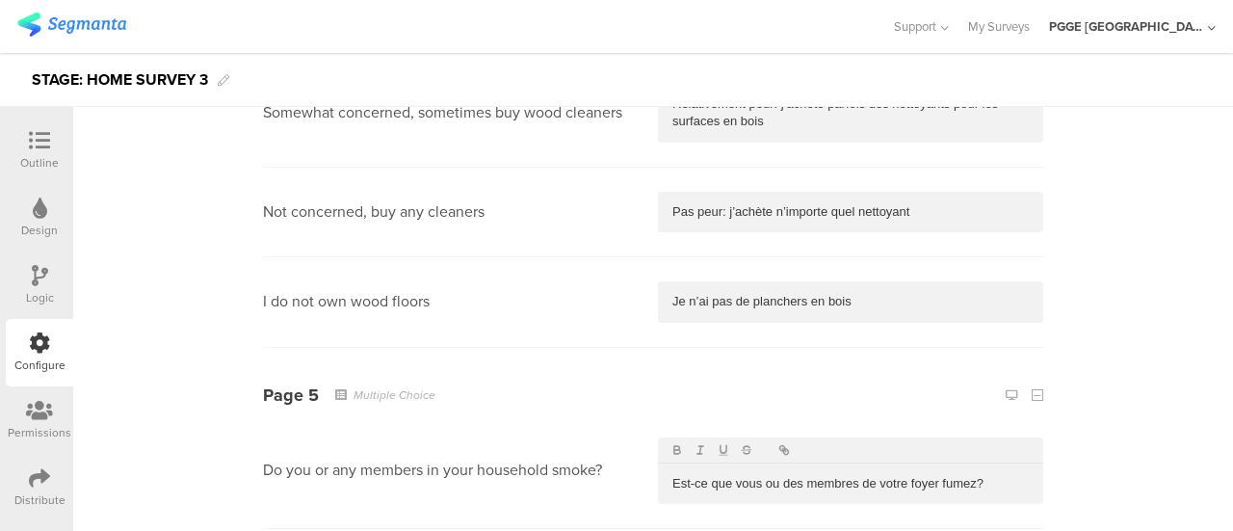
click at [898, 305] on div "Je n’ai pas de planchers en bois" at bounding box center [850, 301] width 385 height 40
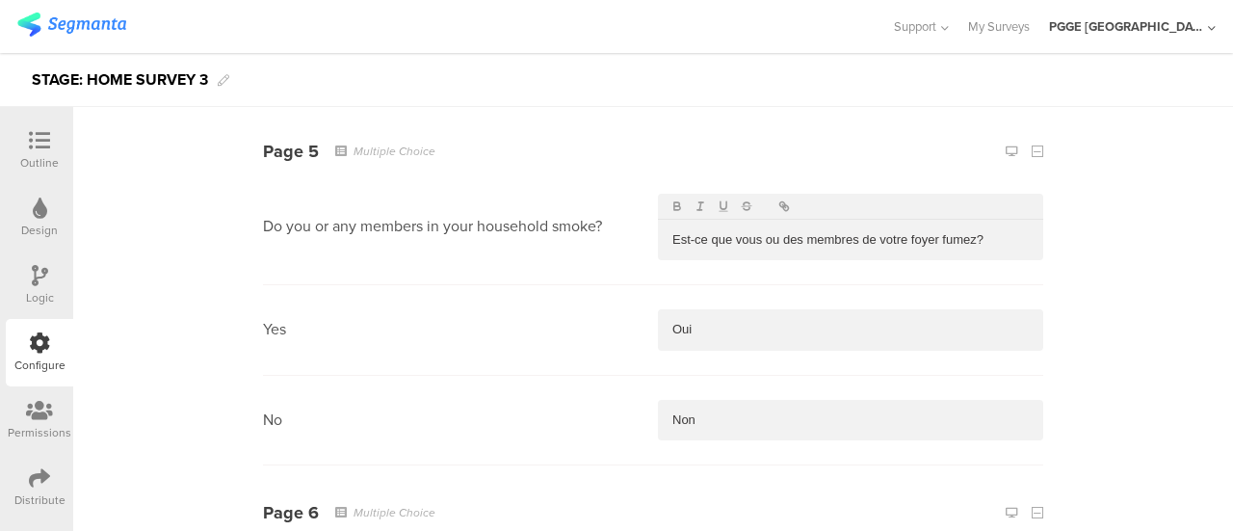
scroll to position [3659, 0]
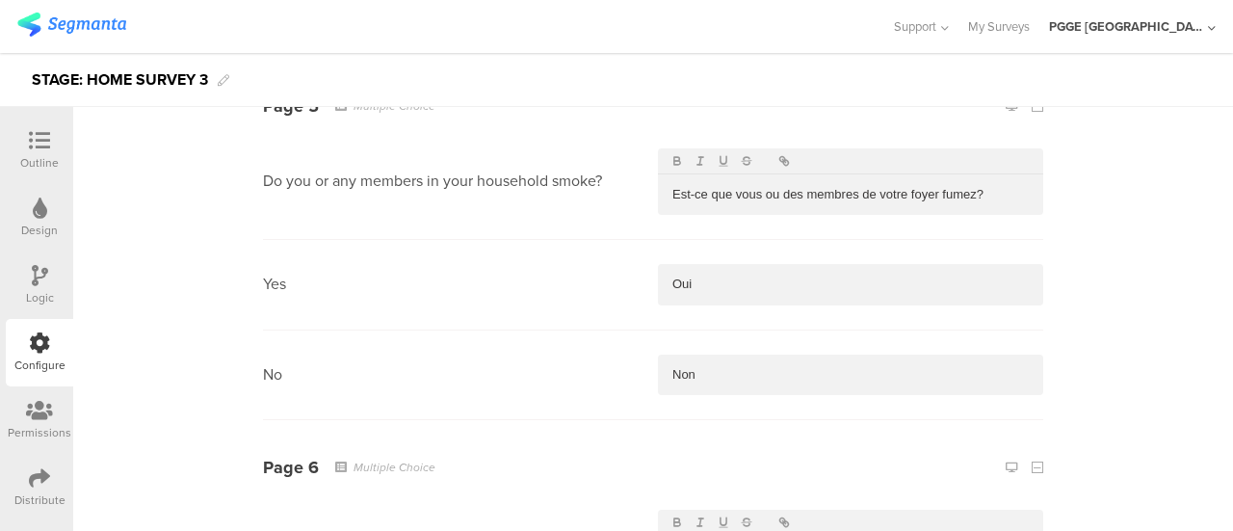
click at [732, 187] on p "Est-ce que vous ou des membres de votre foyer fumez?" at bounding box center [850, 194] width 356 height 17
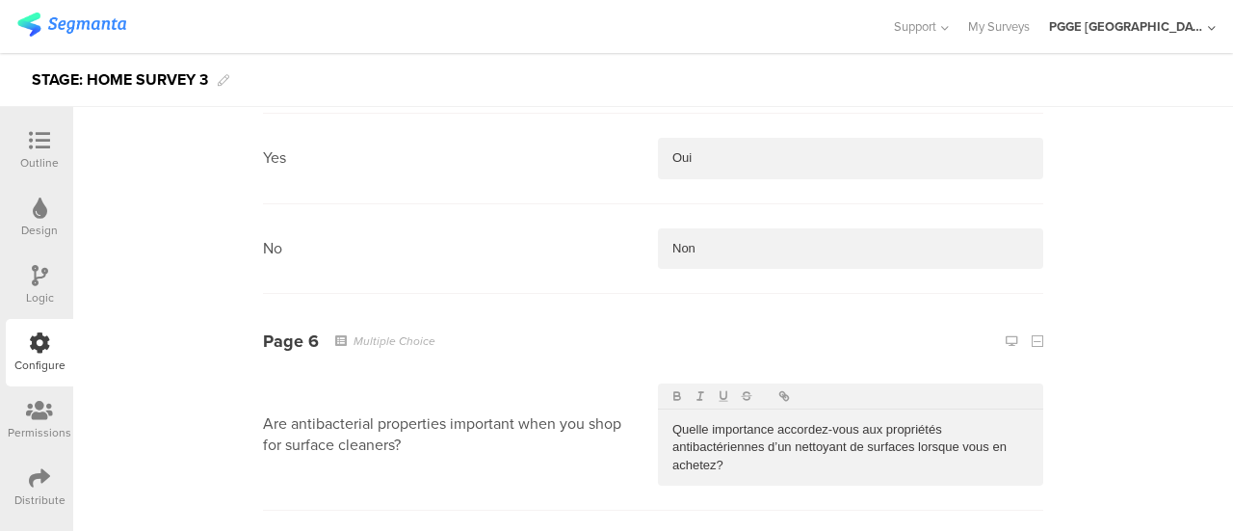
scroll to position [3756, 0]
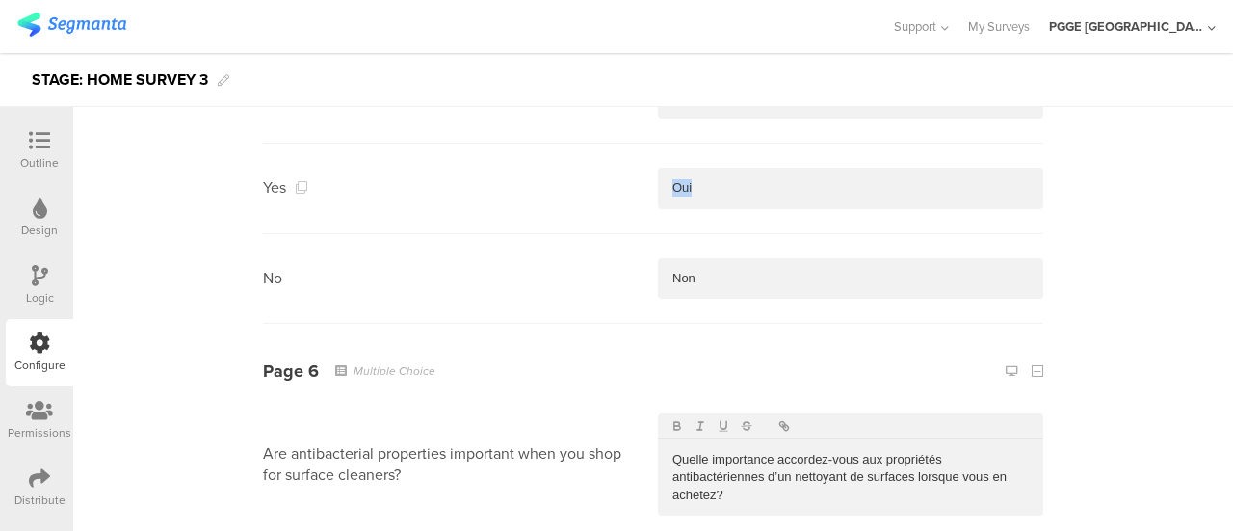
drag, startPoint x: 632, startPoint y: 194, endPoint x: 605, endPoint y: 191, distance: 27.1
click at [605, 191] on section "Yes Oui" at bounding box center [653, 188] width 780 height 90
click at [720, 270] on p "Non" at bounding box center [850, 278] width 356 height 17
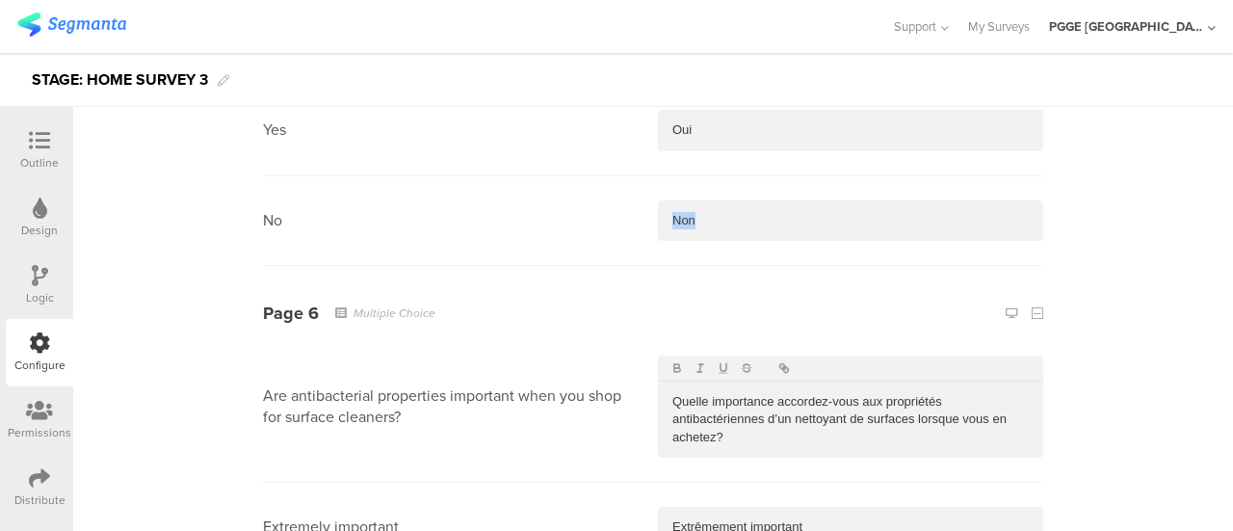
scroll to position [3948, 0]
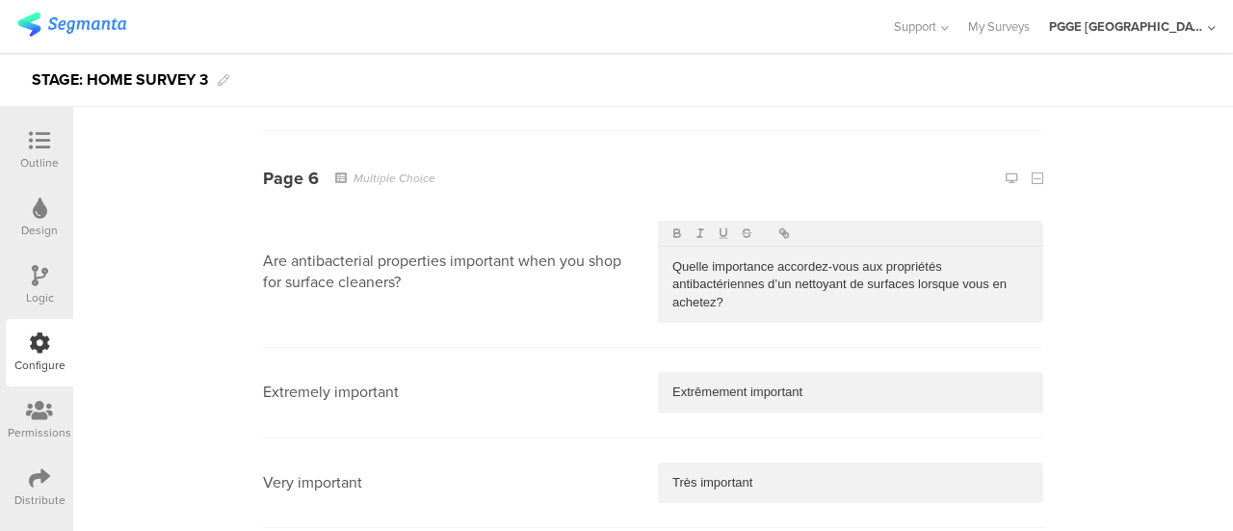
click at [744, 299] on p "Quelle importance accordez-vous aux propriétés antibactériennes d’un nettoyant …" at bounding box center [850, 284] width 356 height 53
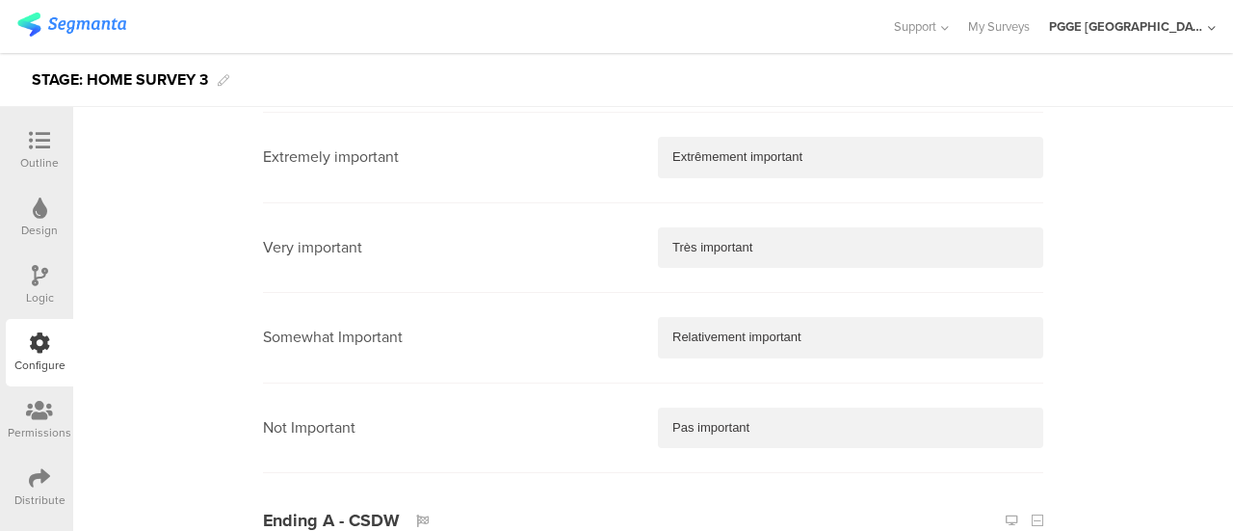
scroll to position [4141, 0]
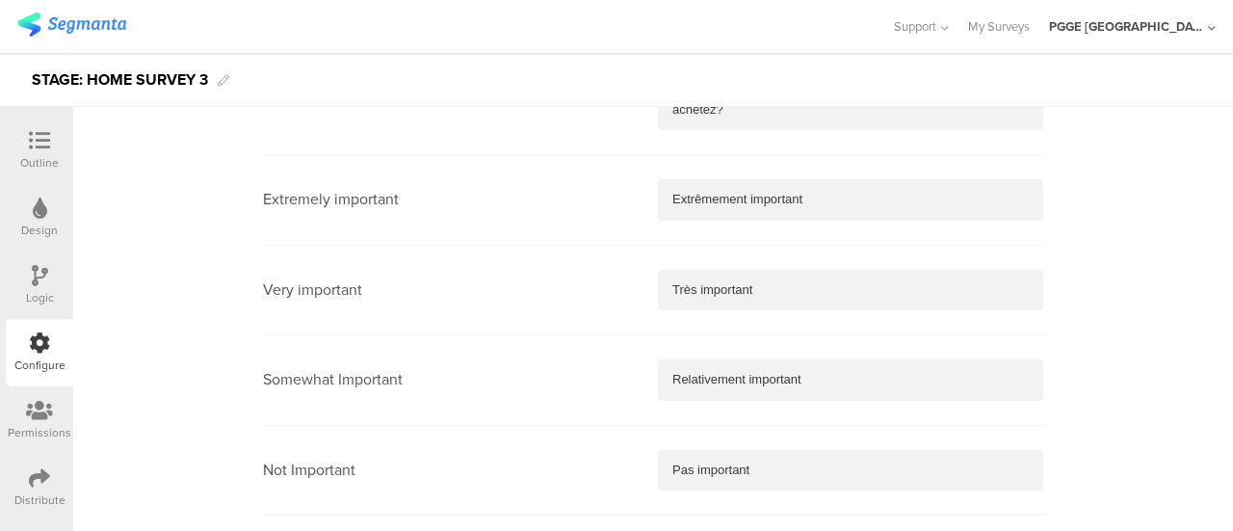
click at [810, 192] on p "Extrêmement important" at bounding box center [850, 199] width 356 height 17
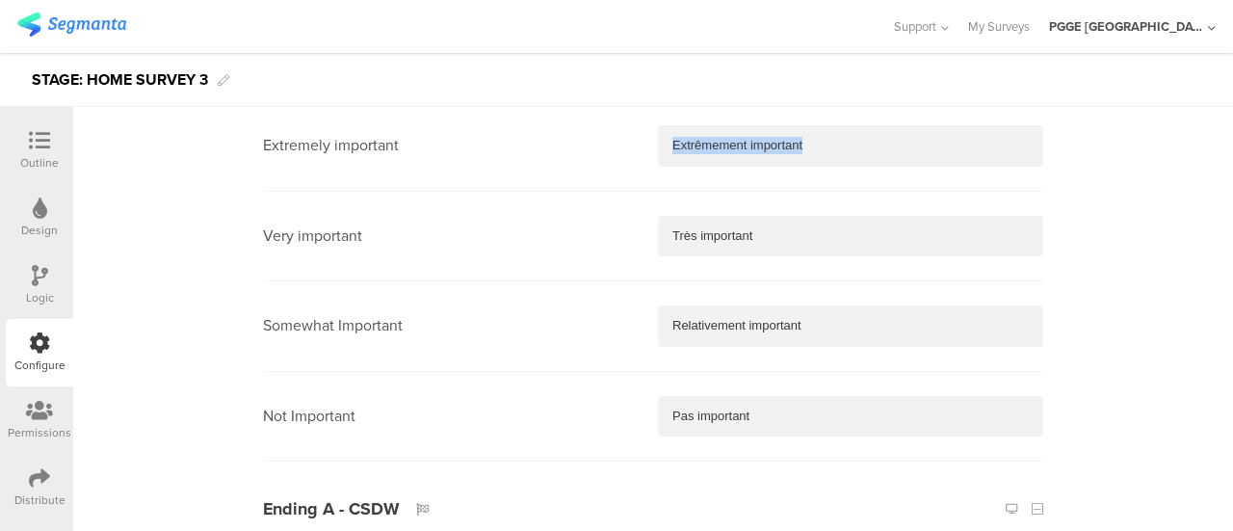
scroll to position [4237, 0]
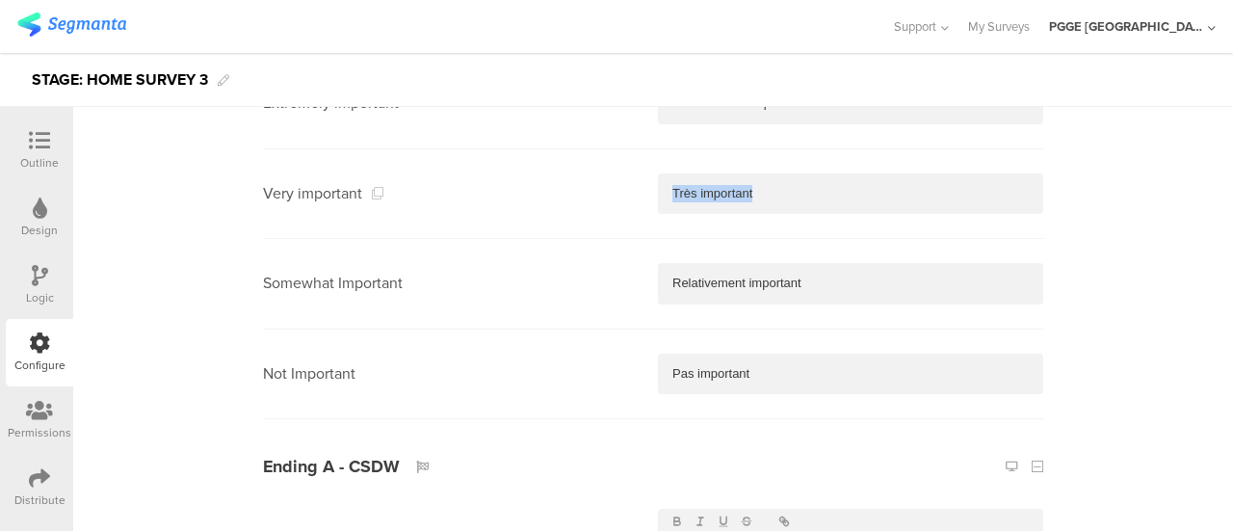
drag, startPoint x: 778, startPoint y: 190, endPoint x: 445, endPoint y: 189, distance: 333.2
click at [445, 189] on section "Very important Très important" at bounding box center [653, 194] width 780 height 90
drag, startPoint x: 817, startPoint y: 262, endPoint x: 584, endPoint y: 274, distance: 233.4
click at [584, 274] on section "Somewhat Important Relativement important" at bounding box center [653, 284] width 780 height 90
drag, startPoint x: 791, startPoint y: 361, endPoint x: 664, endPoint y: 345, distance: 127.2
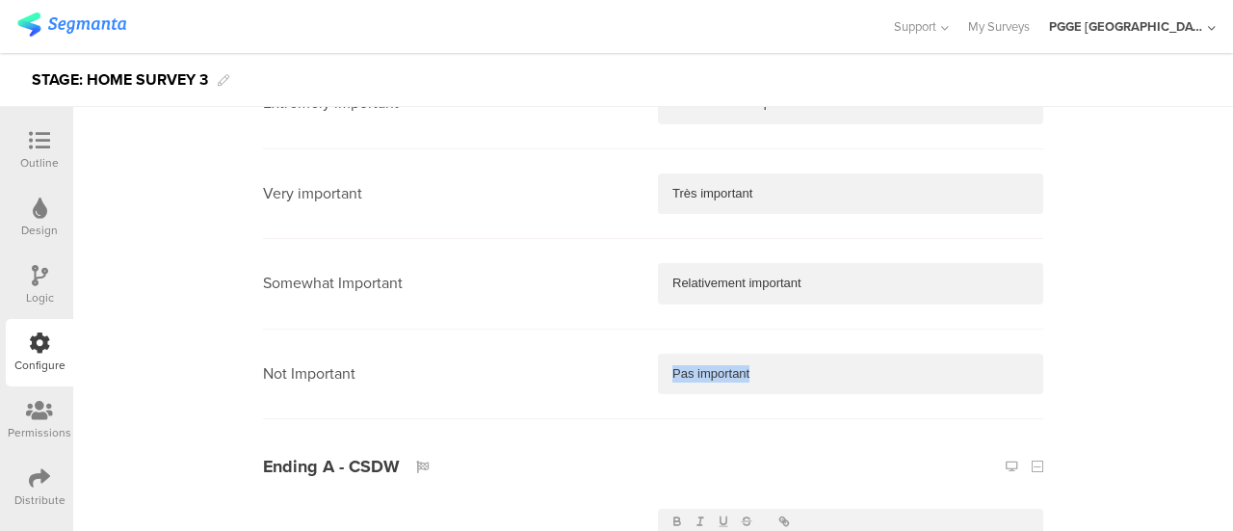
click at [647, 370] on section "Not Important Pas important" at bounding box center [653, 374] width 780 height 90
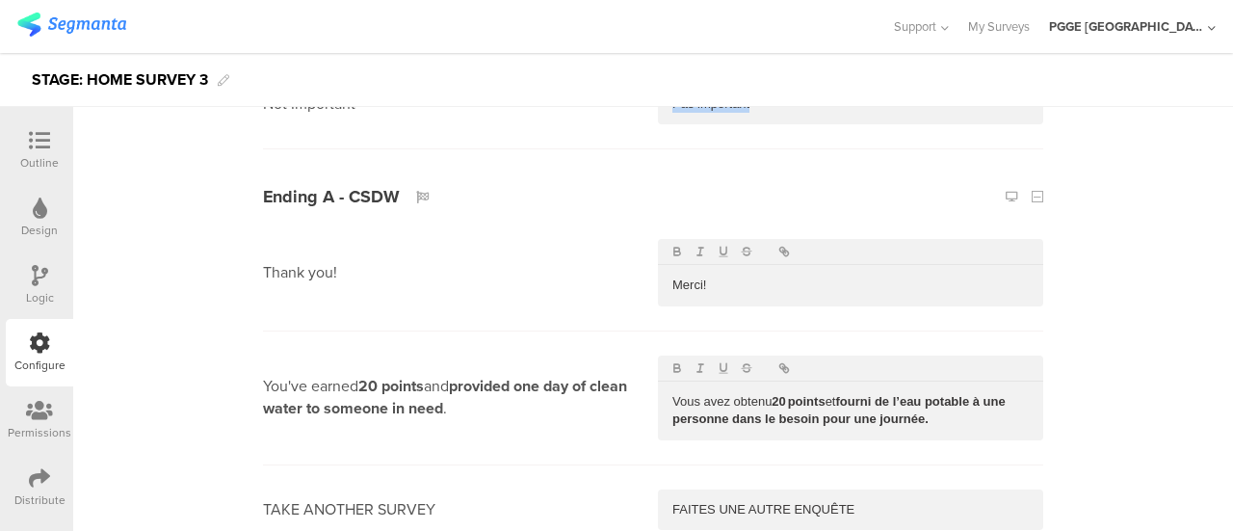
scroll to position [4526, 0]
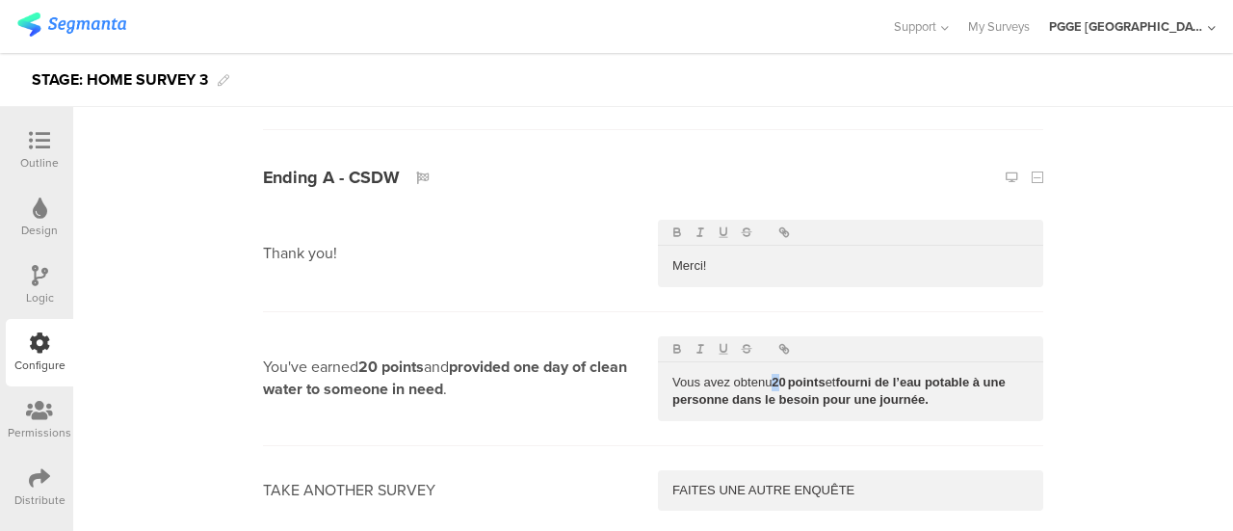
click at [772, 375] on strong "20 points" at bounding box center [797, 382] width 53 height 14
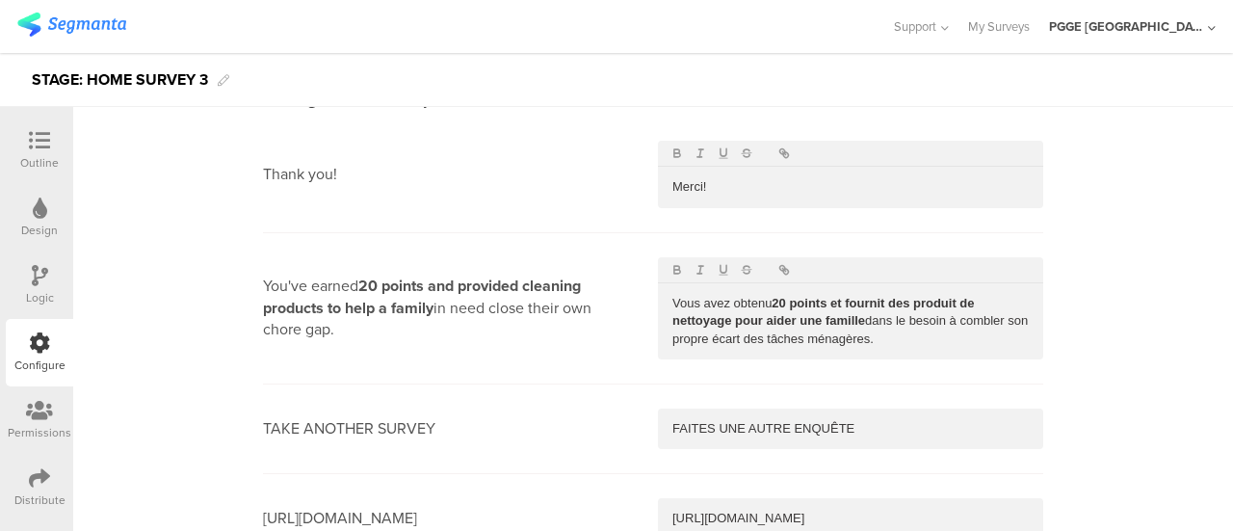
scroll to position [8218, 0]
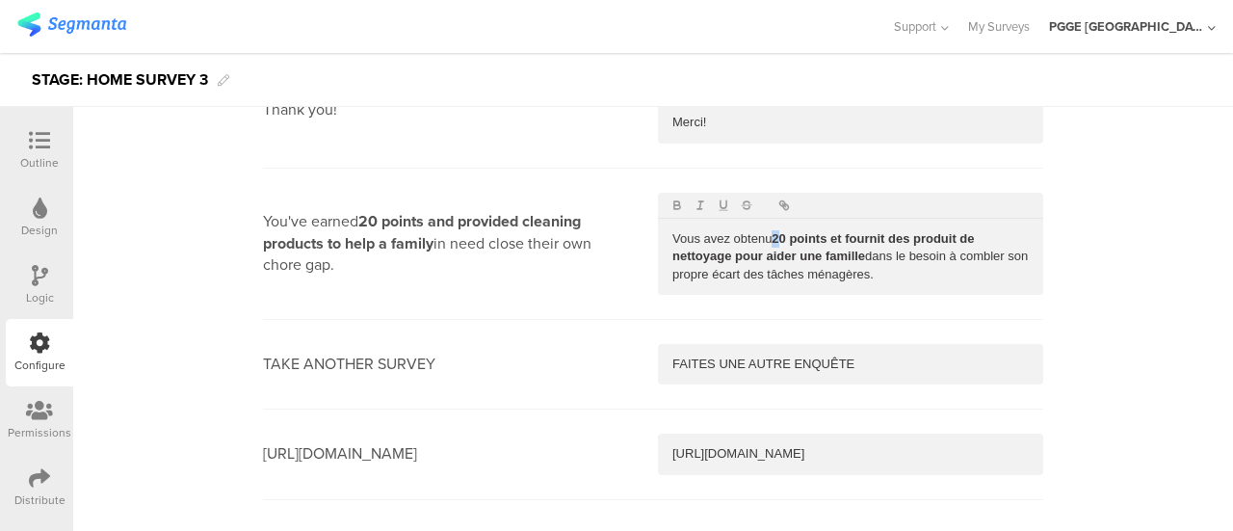
click at [767, 231] on strong "20 points et fournit des produit de nettoyage pour aider une famille" at bounding box center [824, 247] width 305 height 32
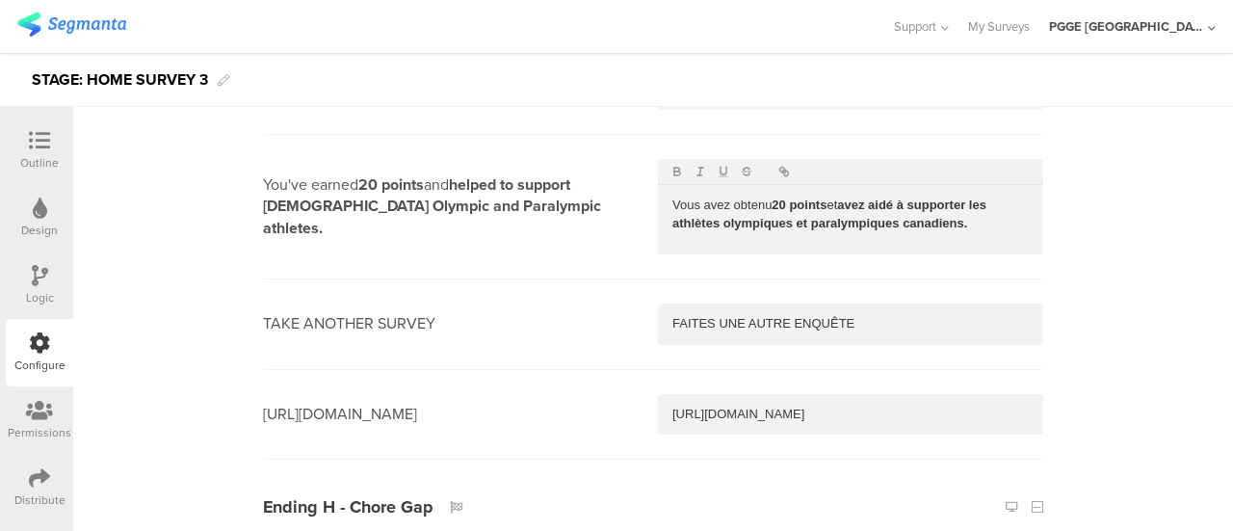
scroll to position [7736, 0]
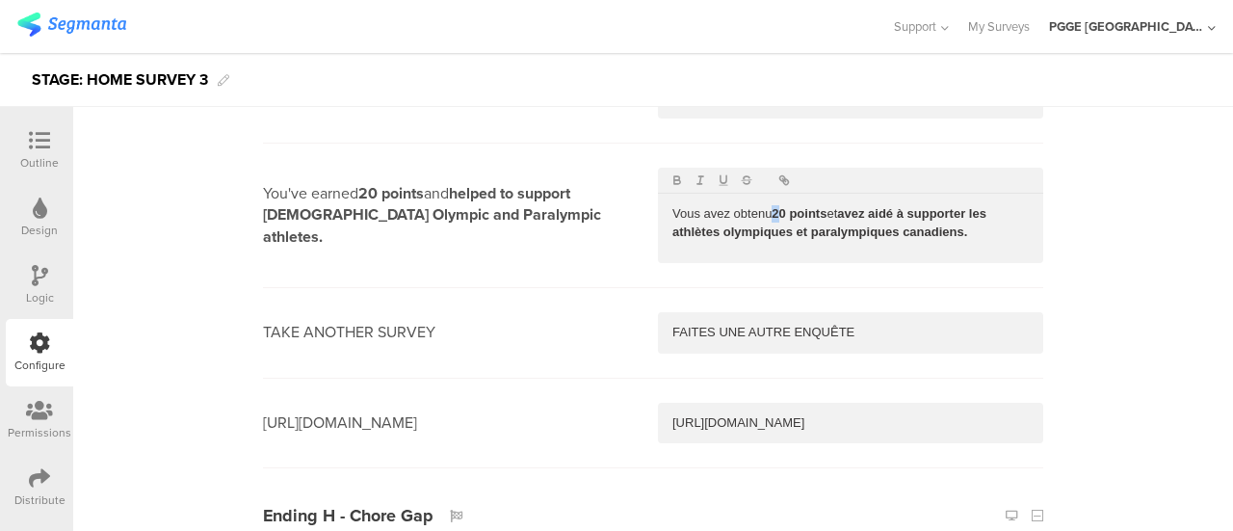
click at [772, 206] on strong "20 points" at bounding box center [798, 213] width 55 height 14
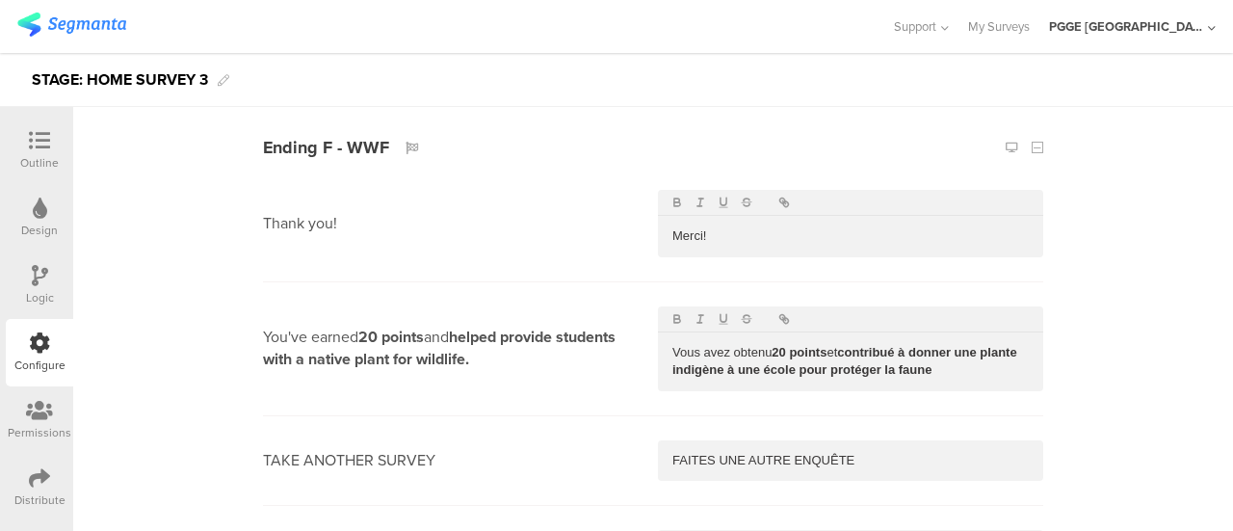
scroll to position [7062, 0]
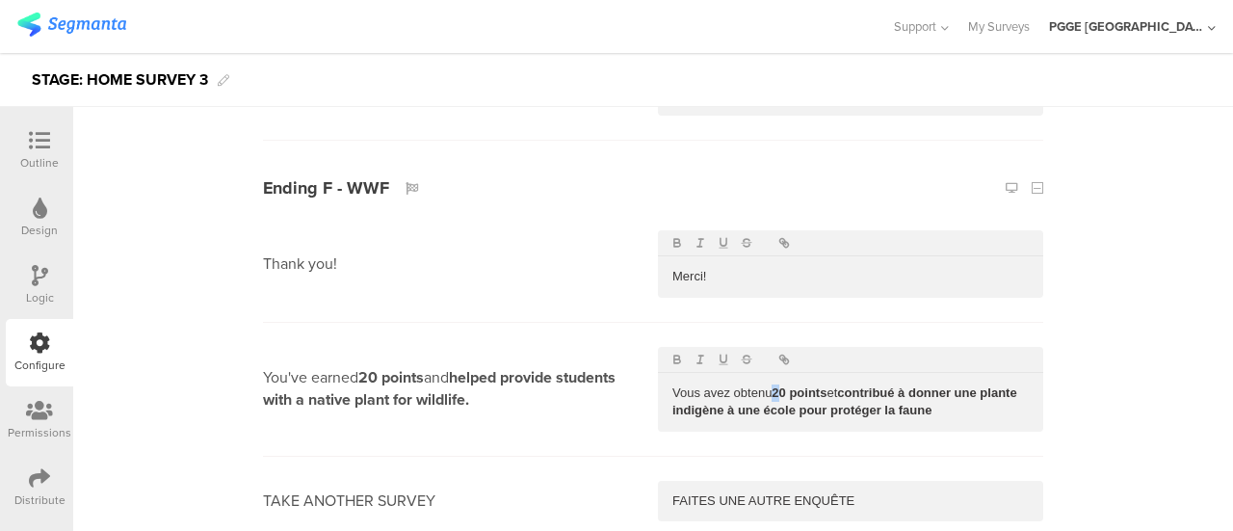
click at [774, 385] on strong "20 points" at bounding box center [798, 392] width 55 height 14
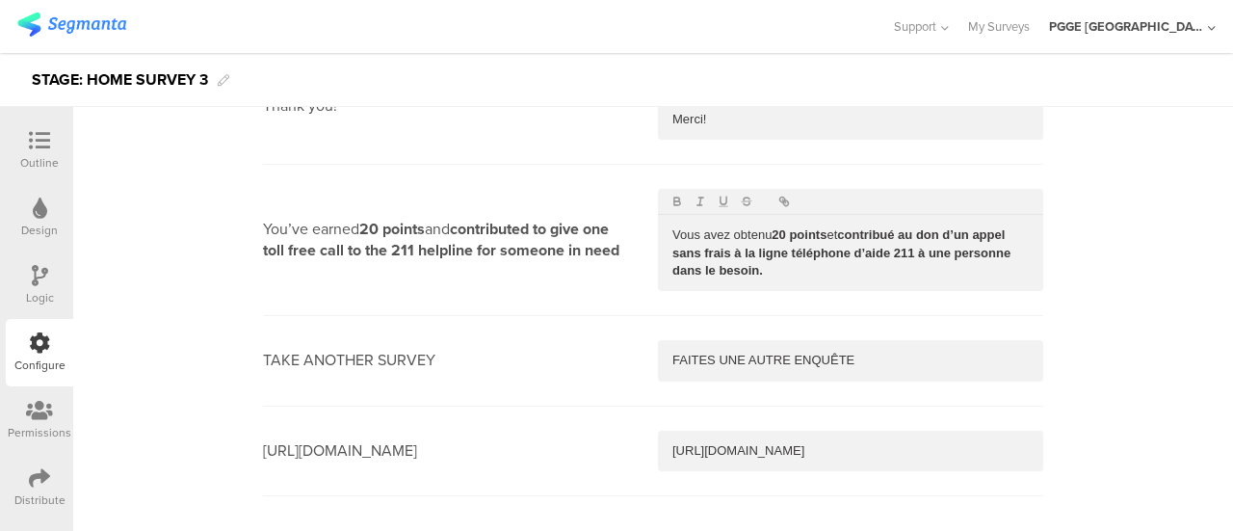
scroll to position [6677, 0]
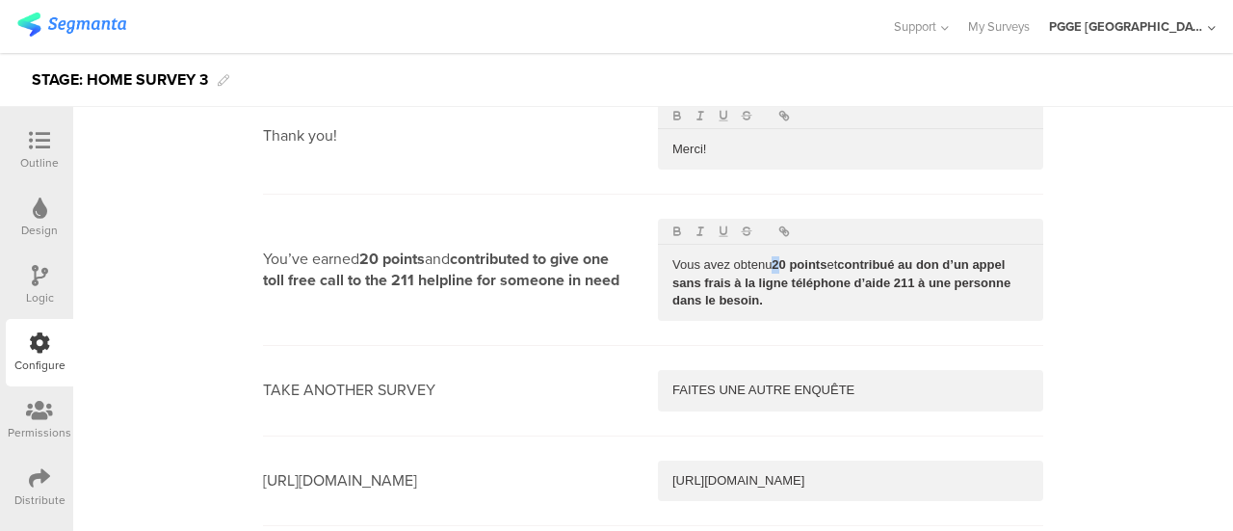
click at [774, 257] on strong "20 points" at bounding box center [798, 264] width 55 height 14
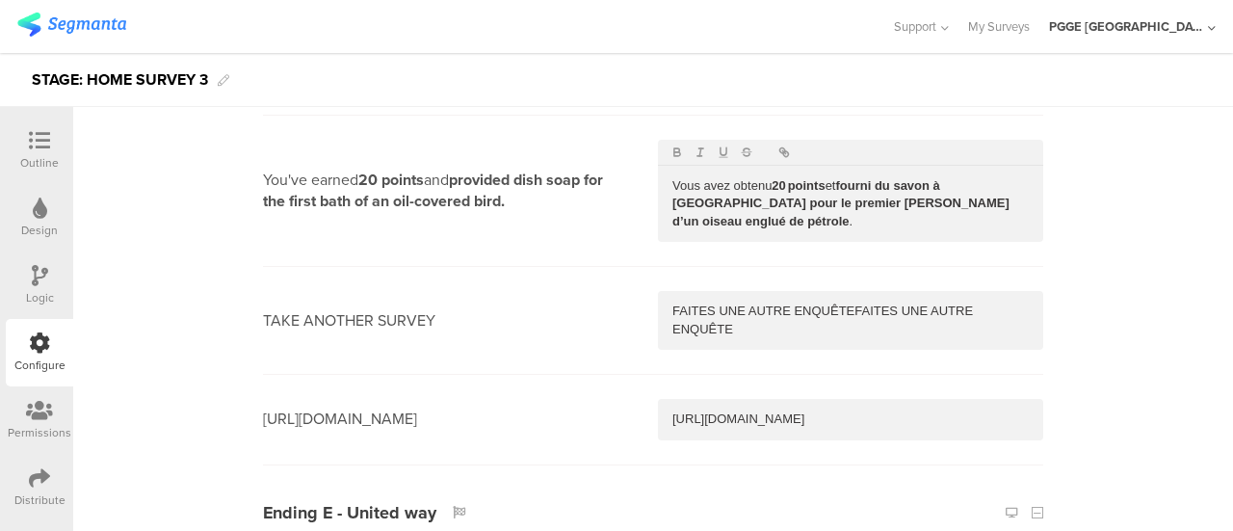
scroll to position [6196, 0]
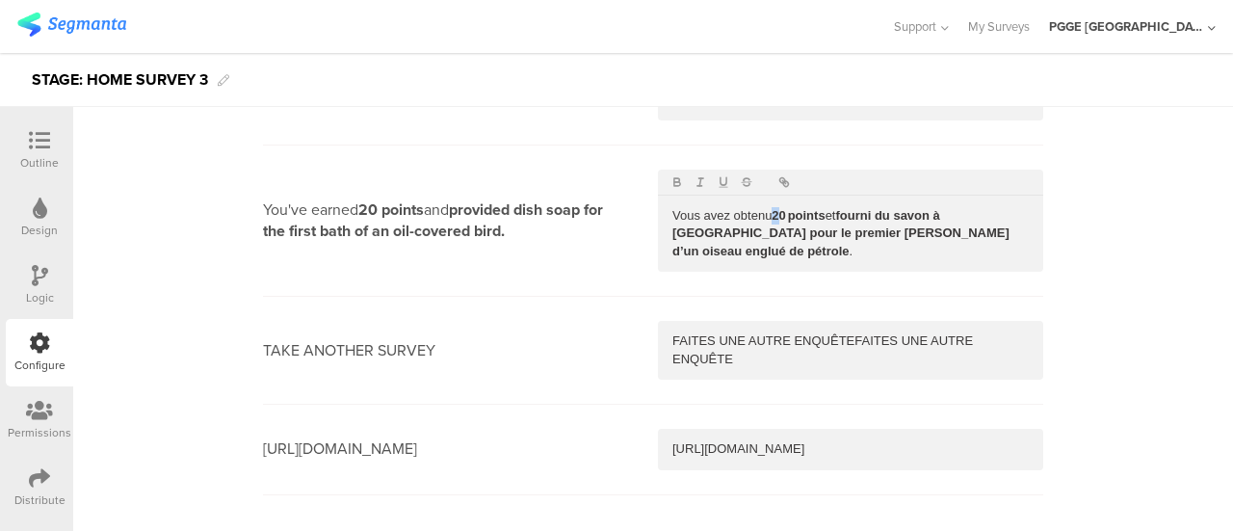
click at [773, 208] on strong "20 points" at bounding box center [797, 215] width 53 height 14
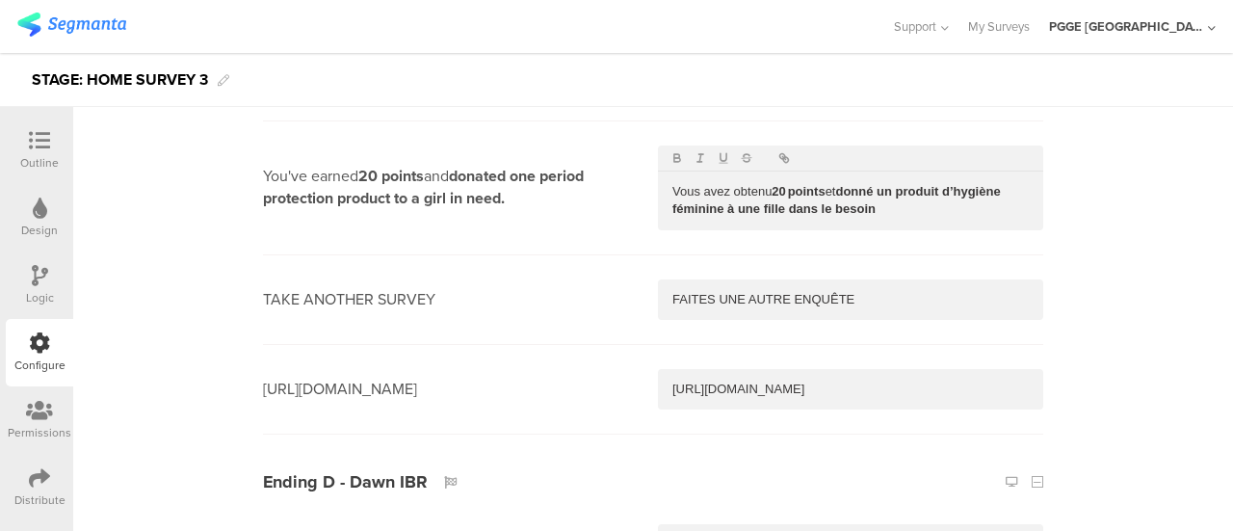
scroll to position [5618, 0]
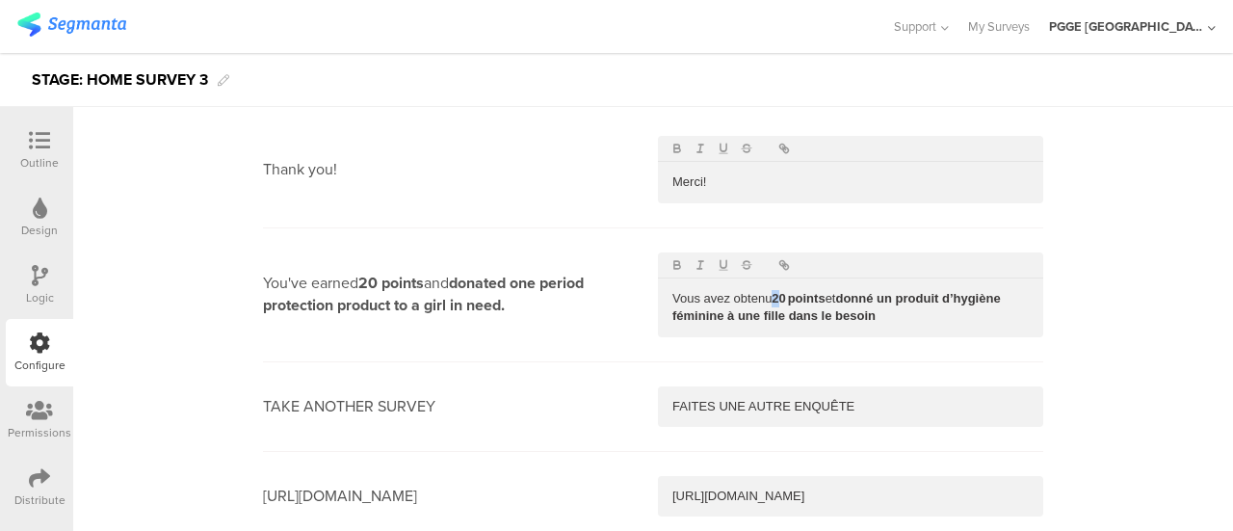
click at [774, 291] on strong "20 points" at bounding box center [797, 298] width 53 height 14
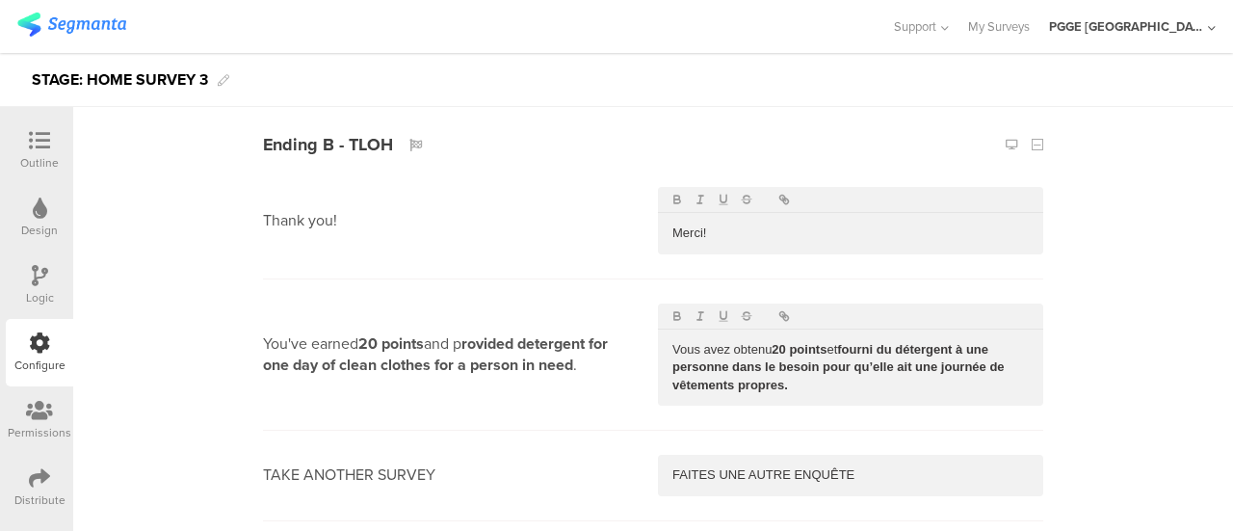
scroll to position [5040, 0]
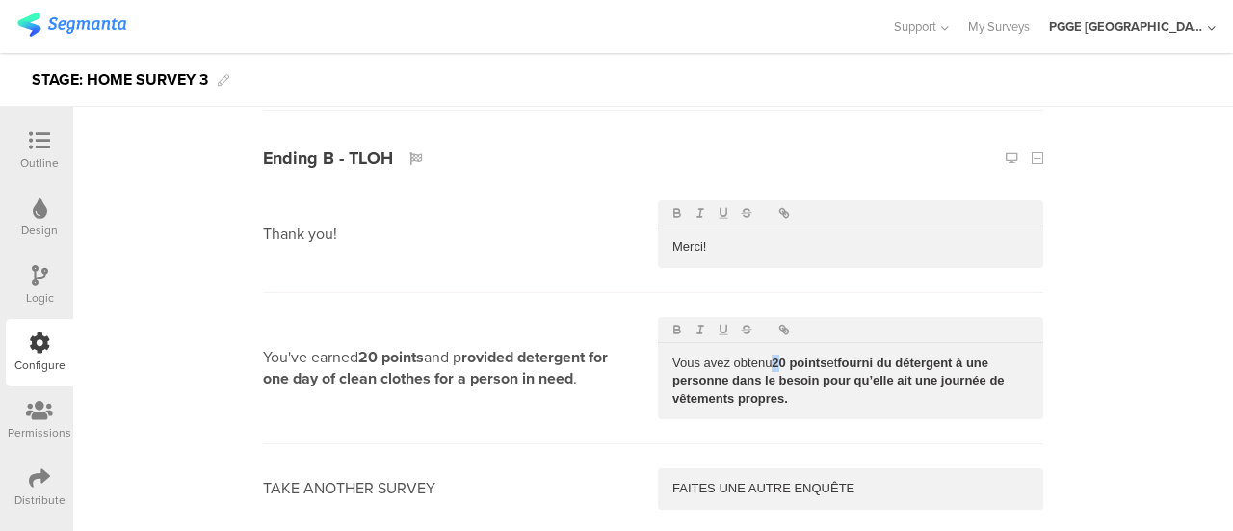
click at [776, 355] on strong "20 points" at bounding box center [798, 362] width 55 height 14
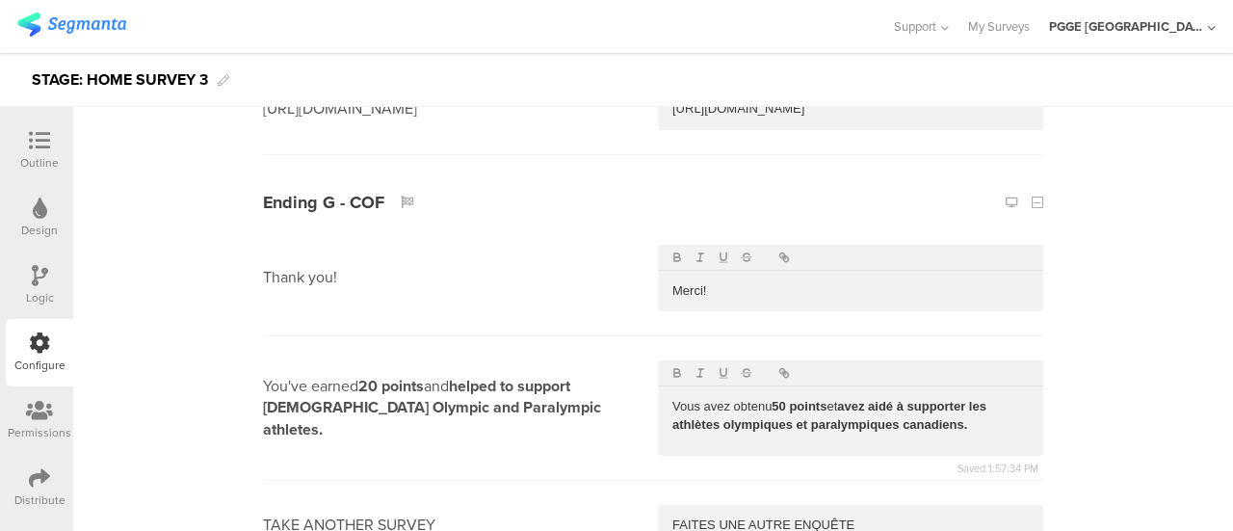
scroll to position [8218, 0]
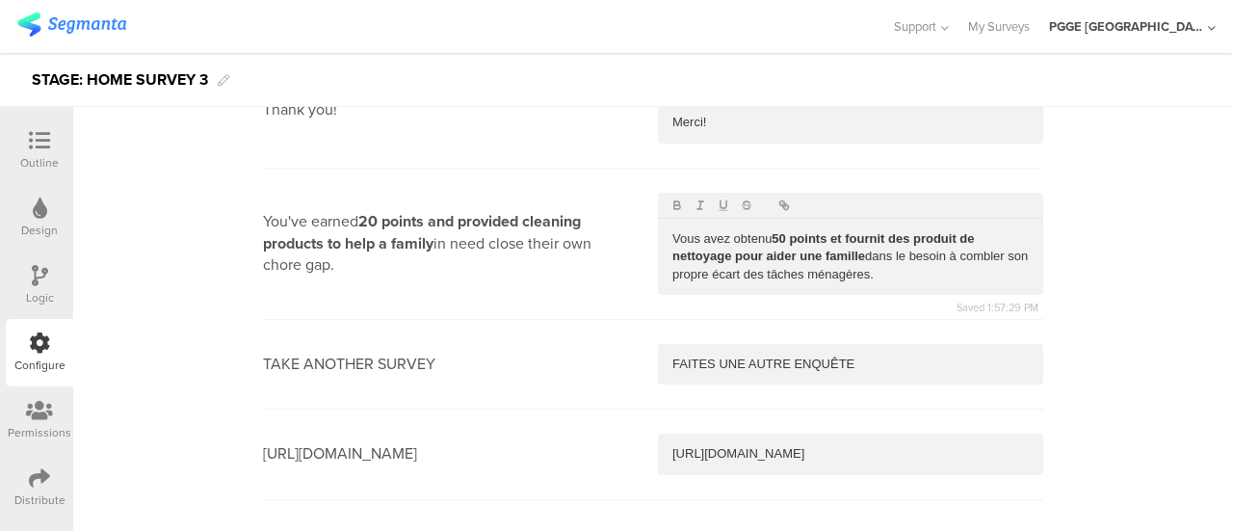
click at [708, 355] on p "FAITES UNE AUTRE ENQUÊTE" at bounding box center [850, 363] width 356 height 17
click at [34, 269] on icon at bounding box center [40, 275] width 16 height 21
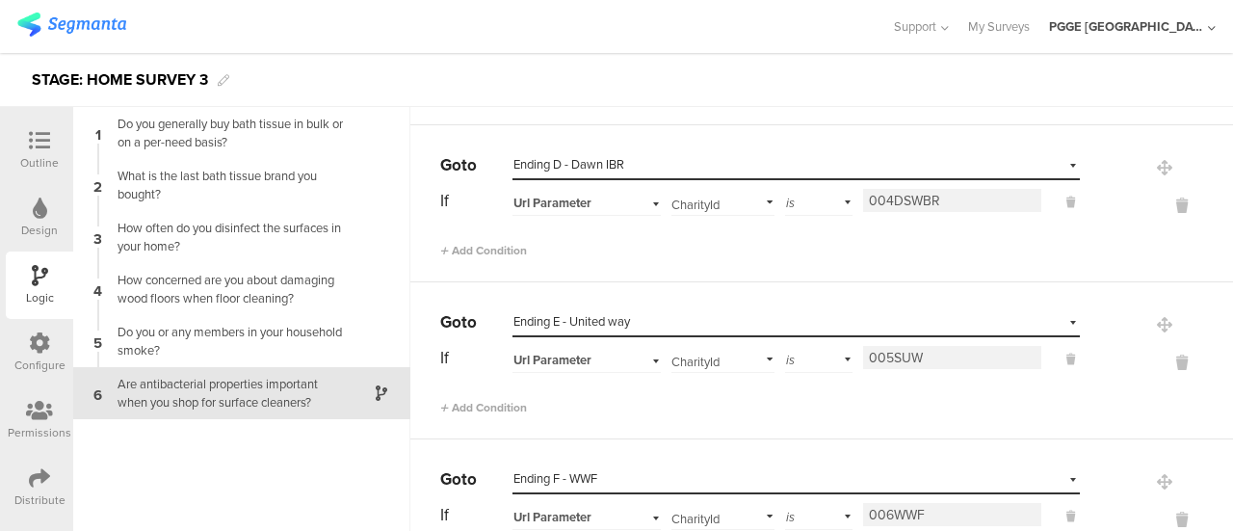
scroll to position [578, 0]
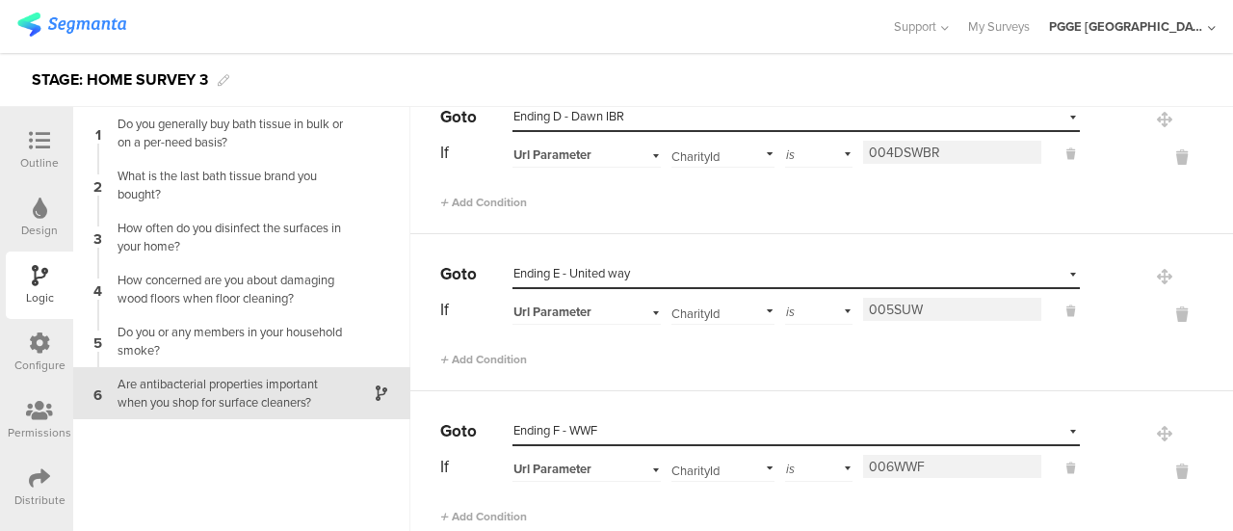
click at [936, 455] on input "006WWF" at bounding box center [952, 466] width 178 height 23
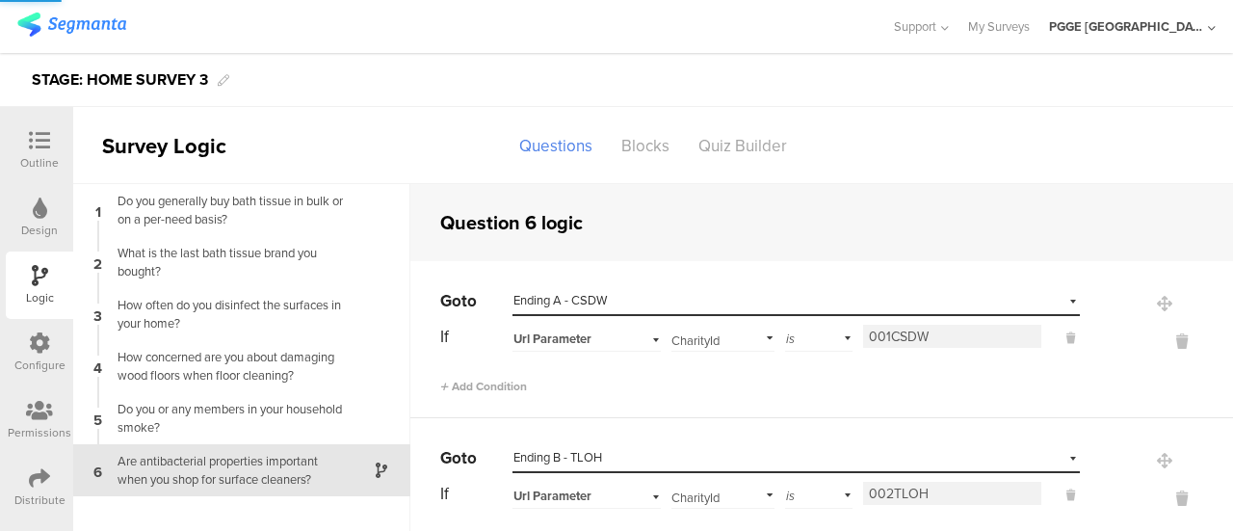
scroll to position [77, 0]
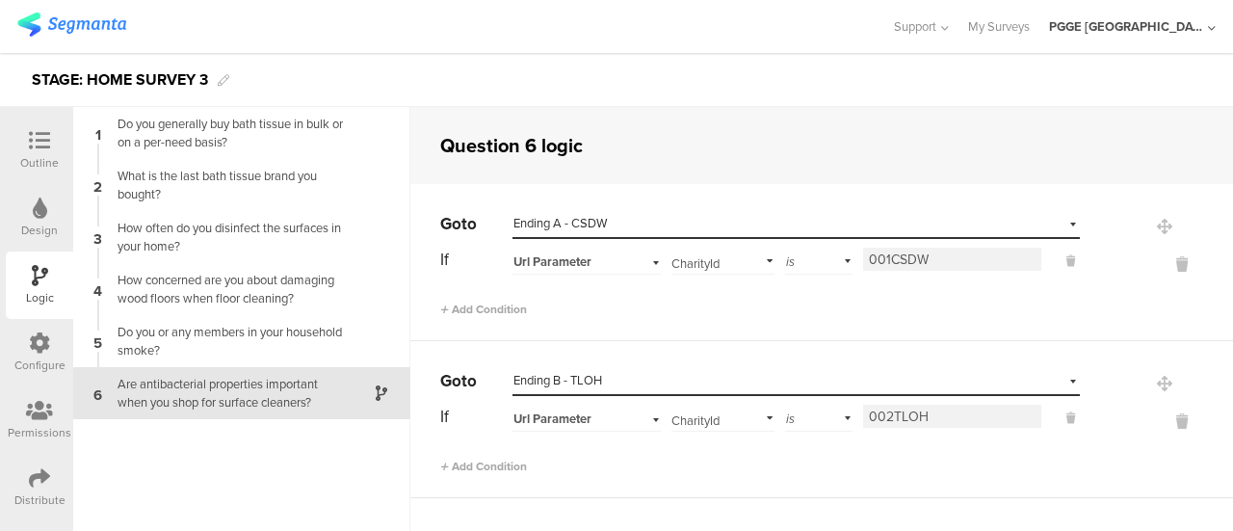
click at [37, 351] on icon at bounding box center [39, 342] width 21 height 21
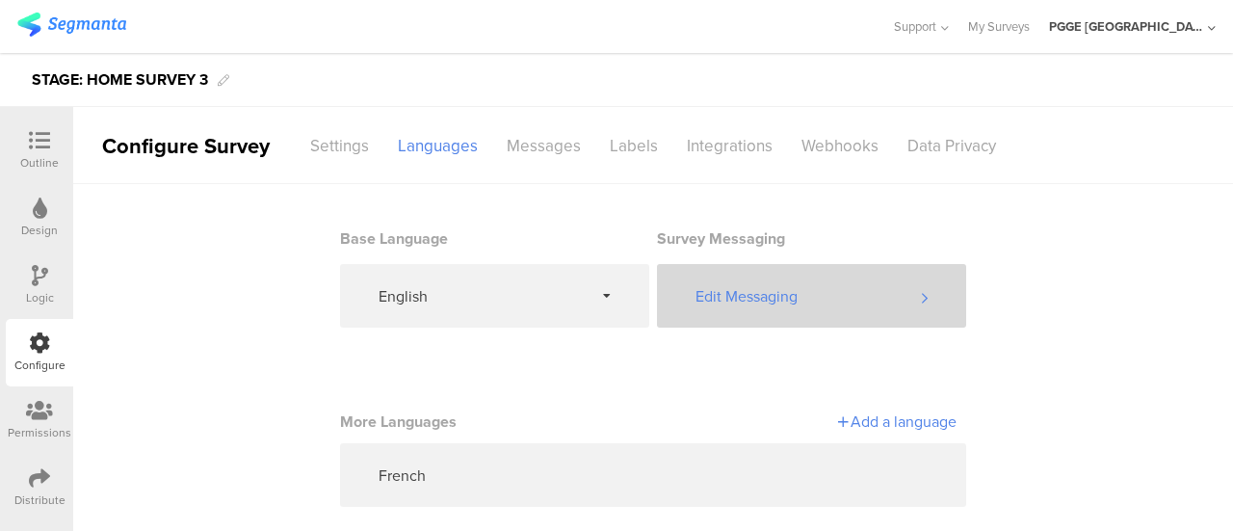
scroll to position [24, 0]
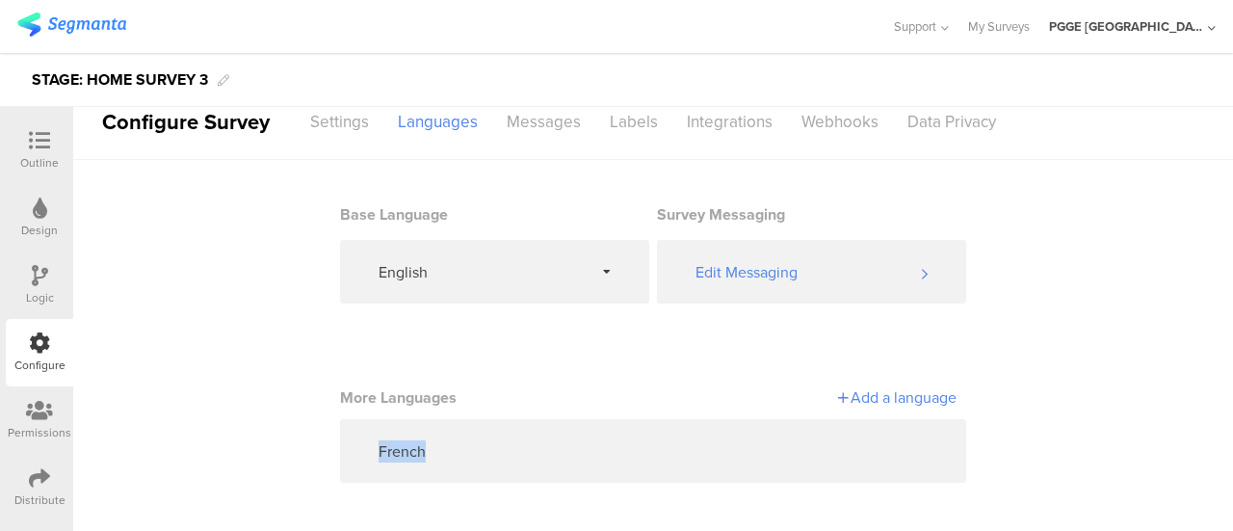
drag, startPoint x: 802, startPoint y: 447, endPoint x: 352, endPoint y: 371, distance: 456.1
click at [352, 371] on section "Base Language English Survey Messaging Edit Messaging More Languages Add a lang…" at bounding box center [653, 326] width 626 height 332
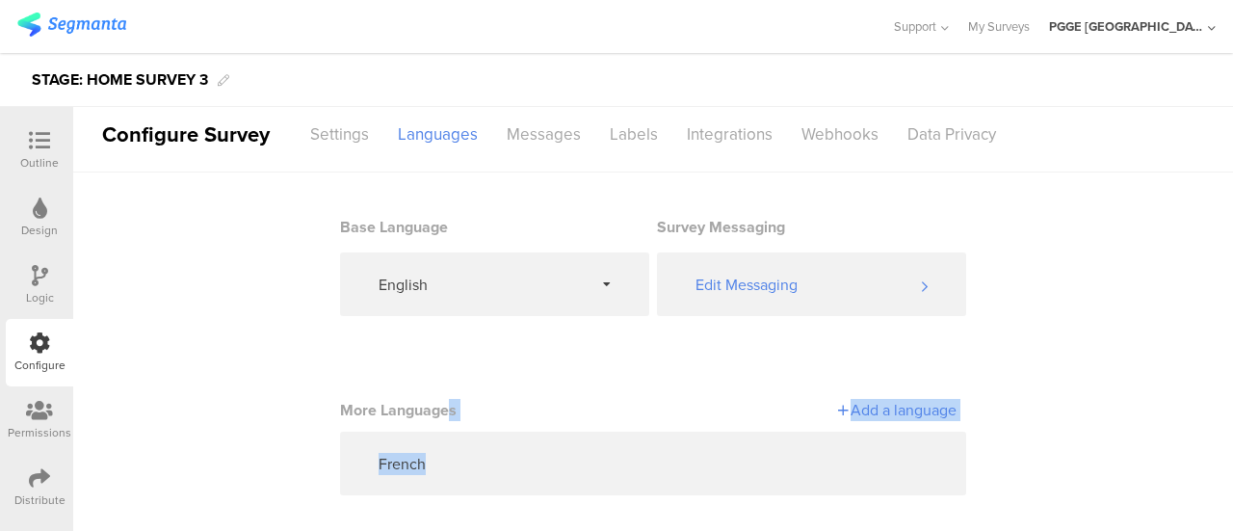
scroll to position [0, 0]
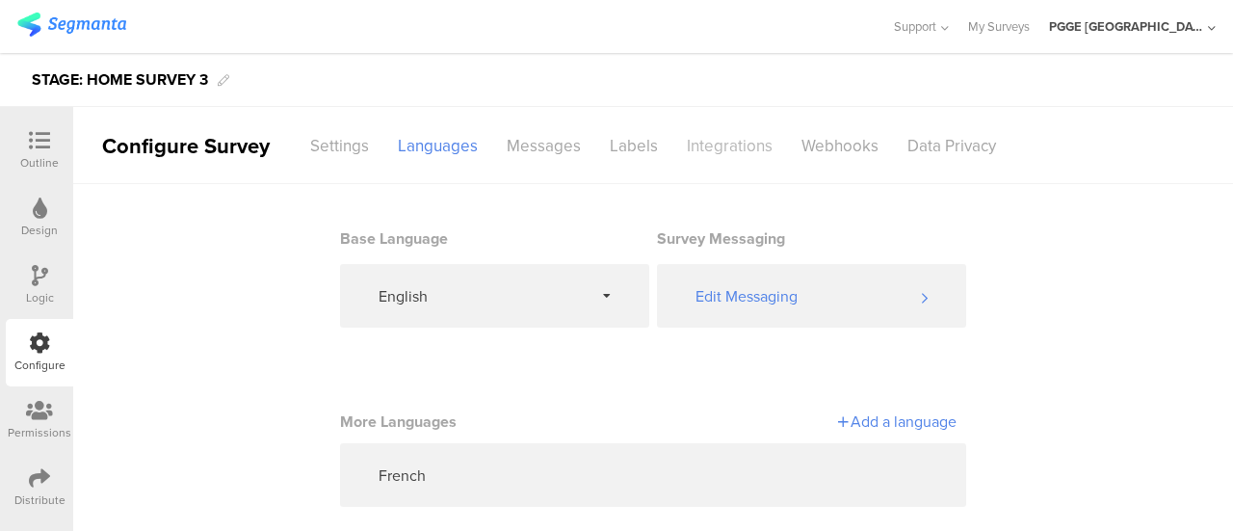
click at [715, 141] on div "Integrations" at bounding box center [729, 146] width 115 height 34
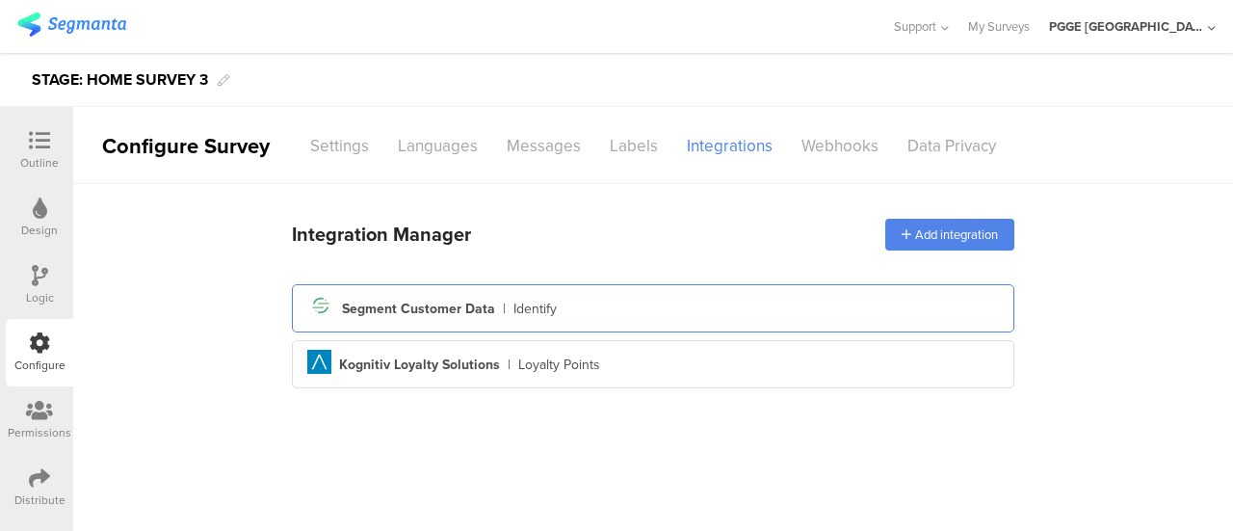
click at [685, 313] on div "Segment icon Created with Sketch. Segment Customer Data | Identify" at bounding box center [652, 308] width 691 height 33
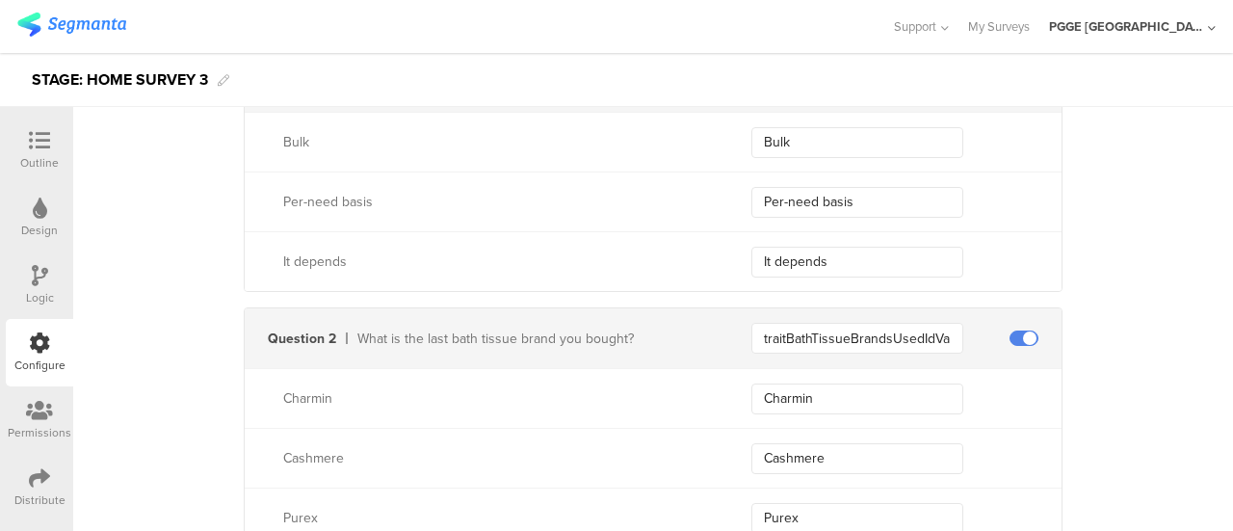
scroll to position [289, 0]
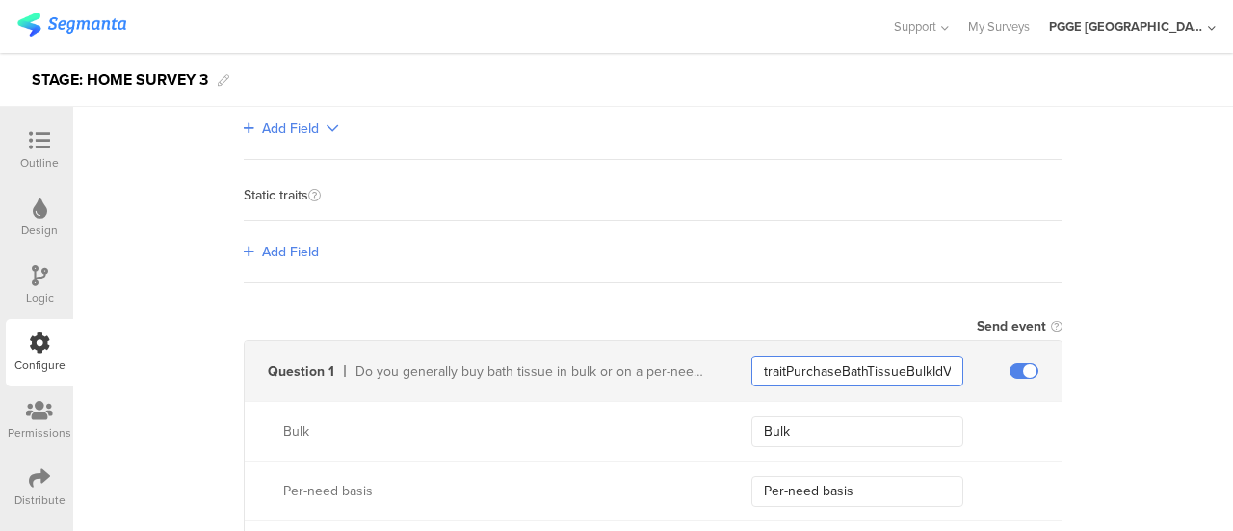
click at [808, 371] on input "traitPurchaseBathTissueBulkIdValue" at bounding box center [857, 370] width 212 height 31
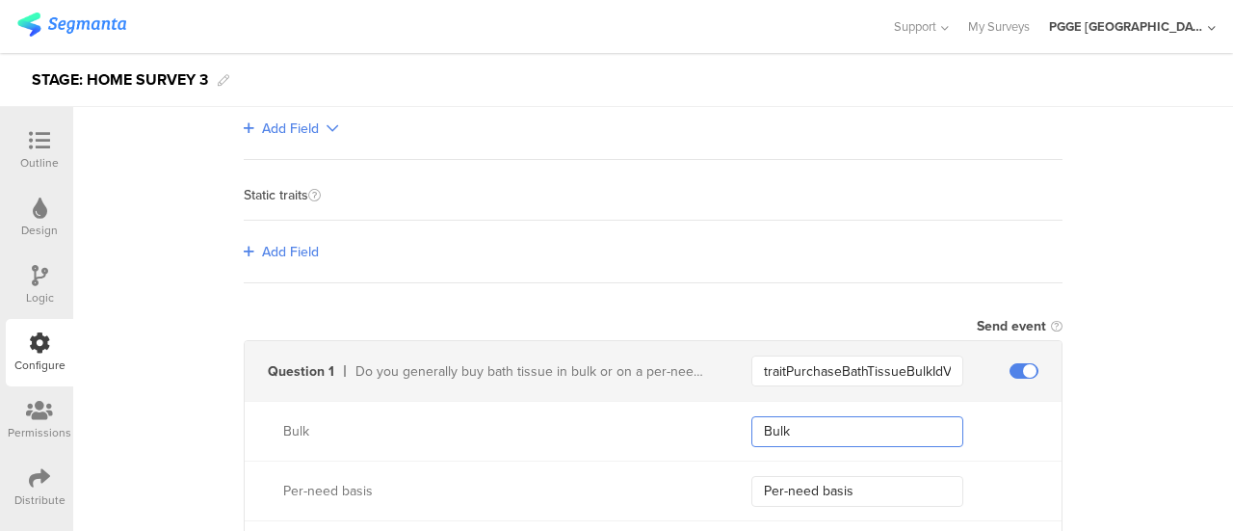
drag, startPoint x: 805, startPoint y: 425, endPoint x: 665, endPoint y: 425, distance: 139.6
click at [665, 425] on div "Bulk Bulk" at bounding box center [653, 431] width 817 height 60
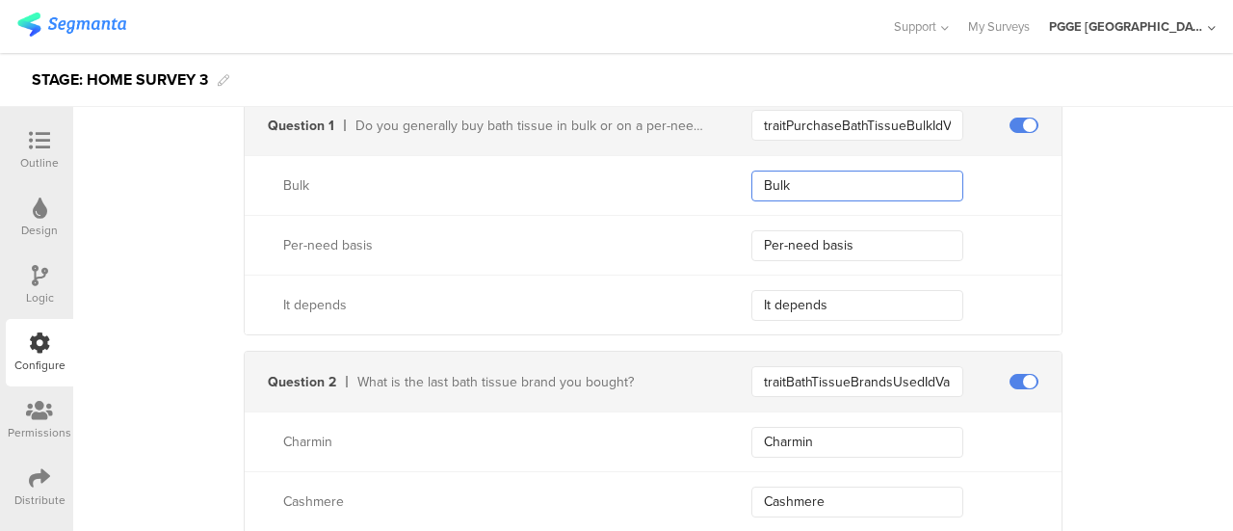
scroll to position [578, 0]
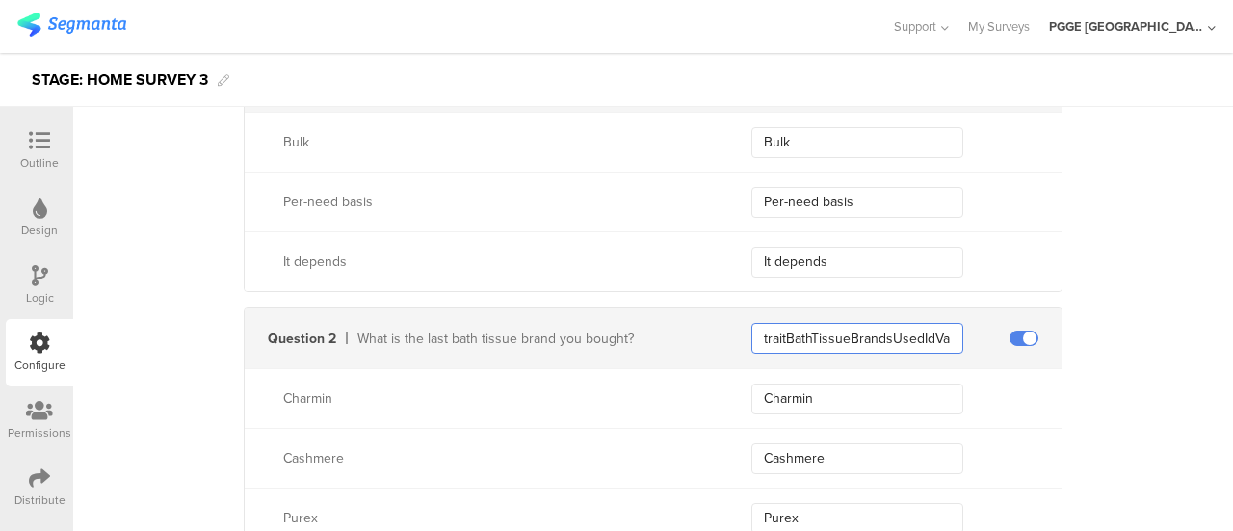
click at [803, 326] on input "traitBathTissueBrandsUsedIdValue" at bounding box center [857, 338] width 212 height 31
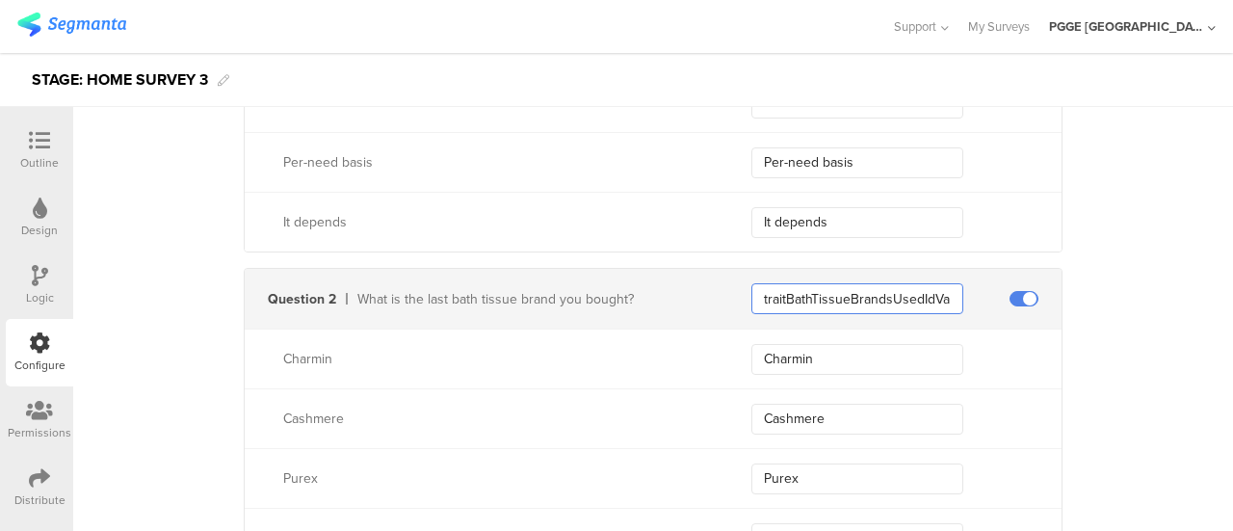
scroll to position [674, 0]
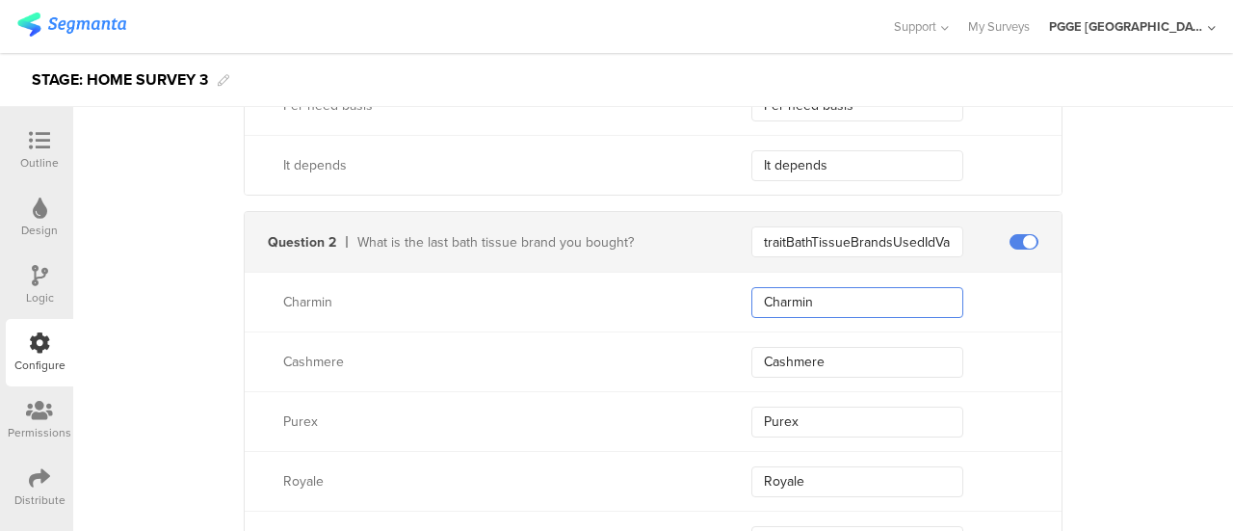
drag, startPoint x: 734, startPoint y: 292, endPoint x: 719, endPoint y: 286, distance: 15.6
click at [720, 289] on div "Charmin Charmin" at bounding box center [653, 302] width 817 height 60
drag, startPoint x: 738, startPoint y: 369, endPoint x: 699, endPoint y: 366, distance: 38.6
click at [699, 366] on div "Cashmere Cashmere" at bounding box center [653, 361] width 817 height 60
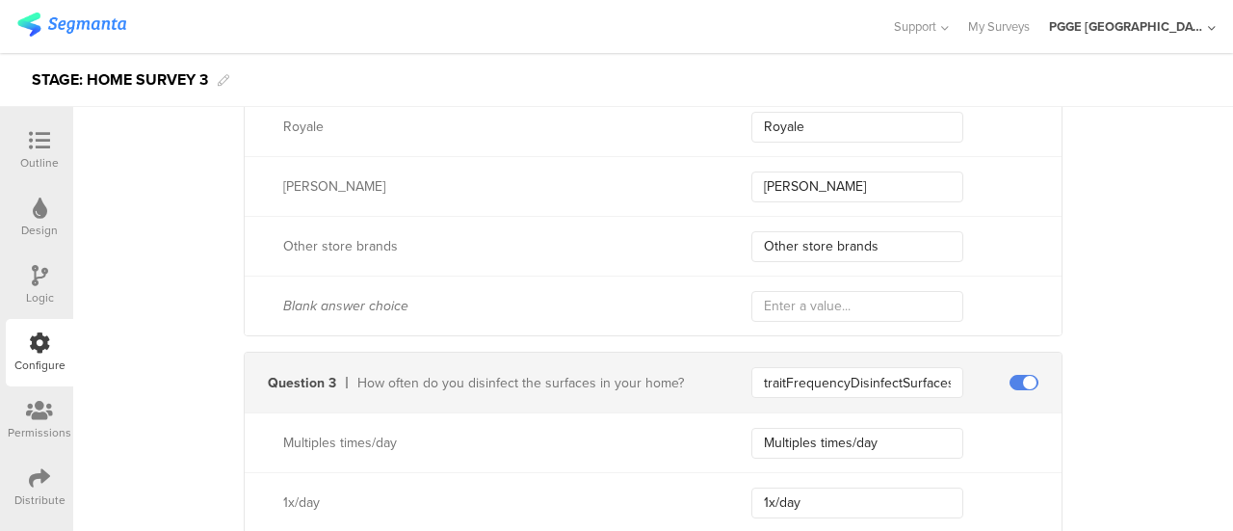
scroll to position [1059, 0]
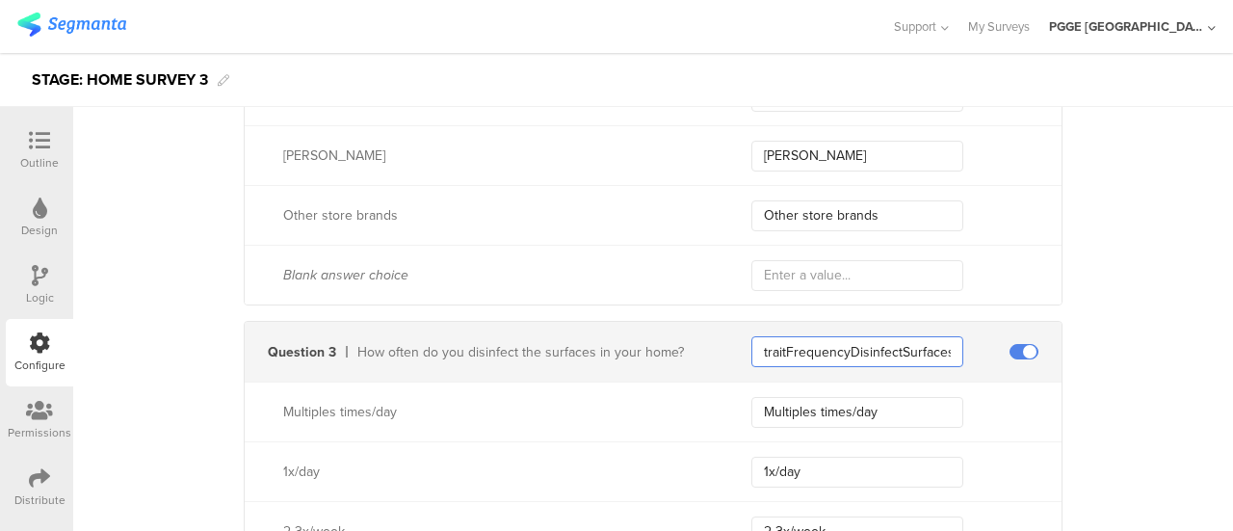
click at [853, 343] on input "traitFrequencyDisinfectSurfacesIdValue" at bounding box center [857, 351] width 212 height 31
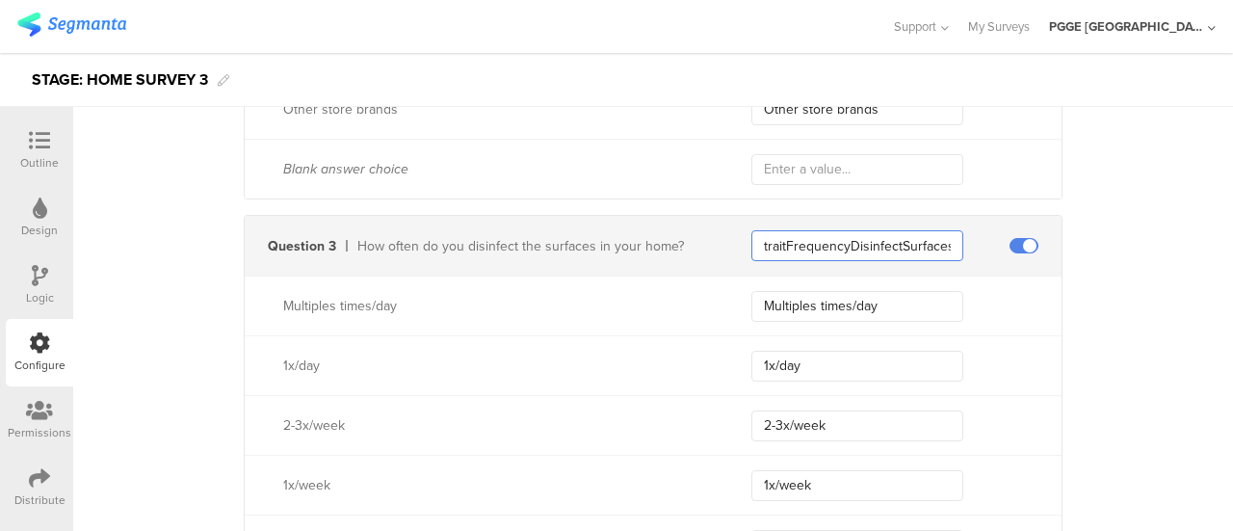
scroll to position [1252, 0]
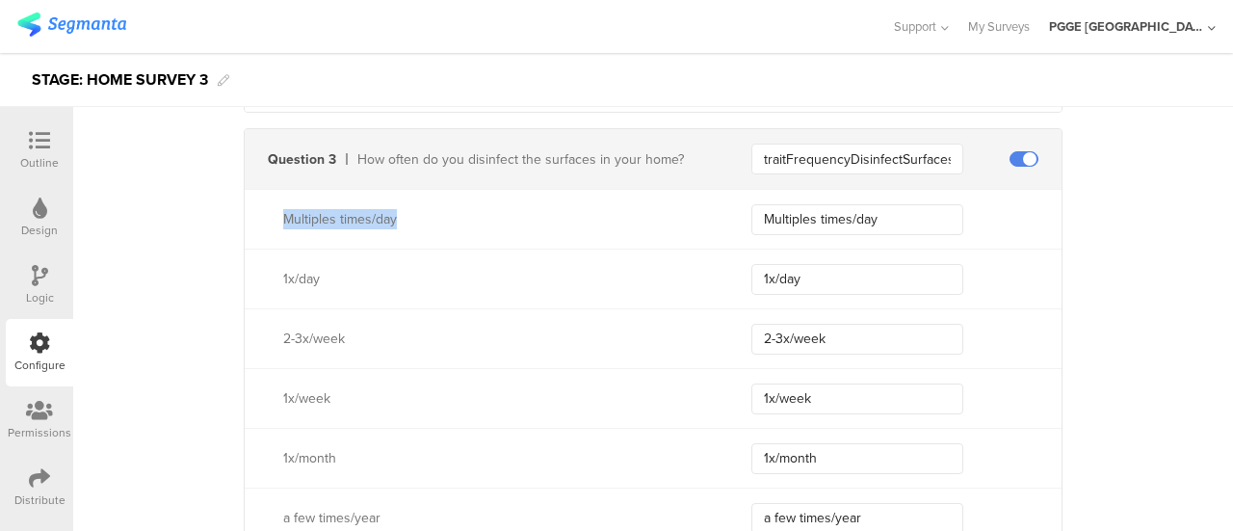
drag, startPoint x: 275, startPoint y: 219, endPoint x: 472, endPoint y: 190, distance: 198.6
click at [472, 190] on div "Multiples times/day Multiples times/day" at bounding box center [653, 219] width 817 height 60
copy div "Multiples times/day"
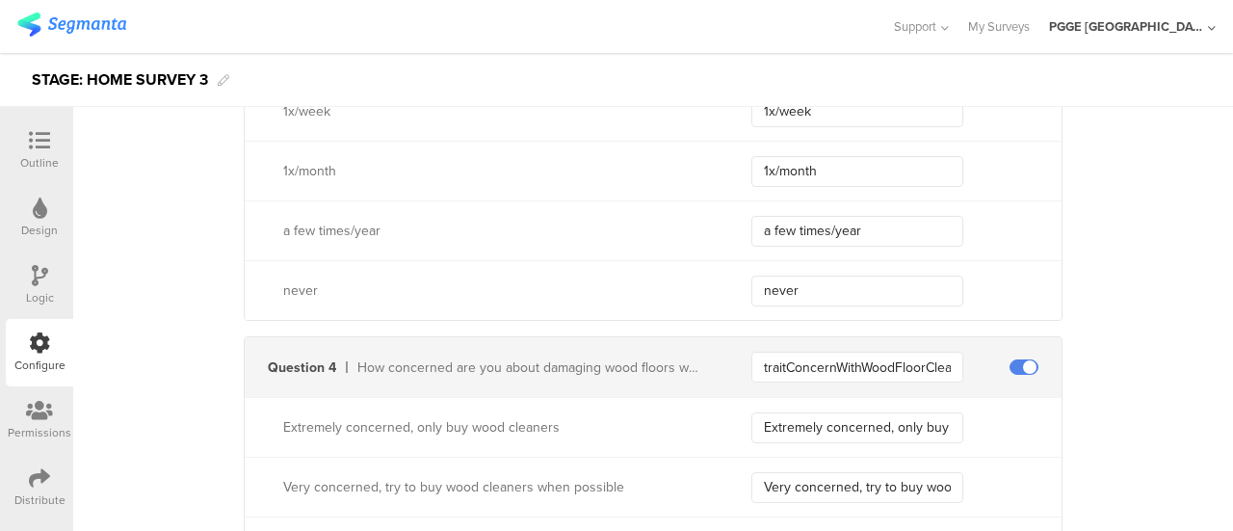
scroll to position [1541, 0]
click at [832, 367] on input "traitConcernWithWoodFloorCleanersIdValue" at bounding box center [857, 365] width 212 height 31
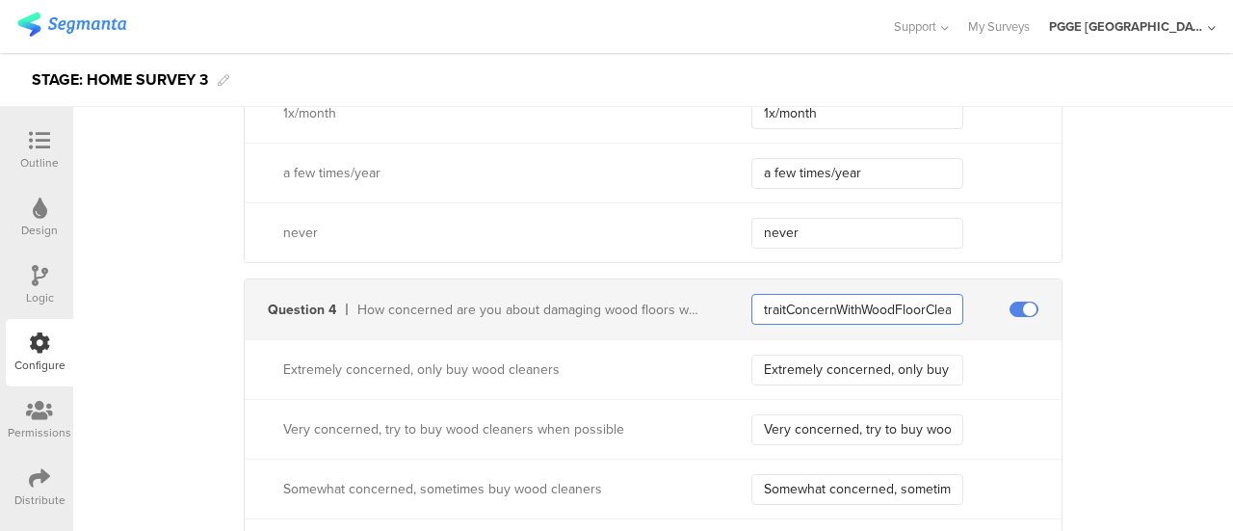
scroll to position [1637, 0]
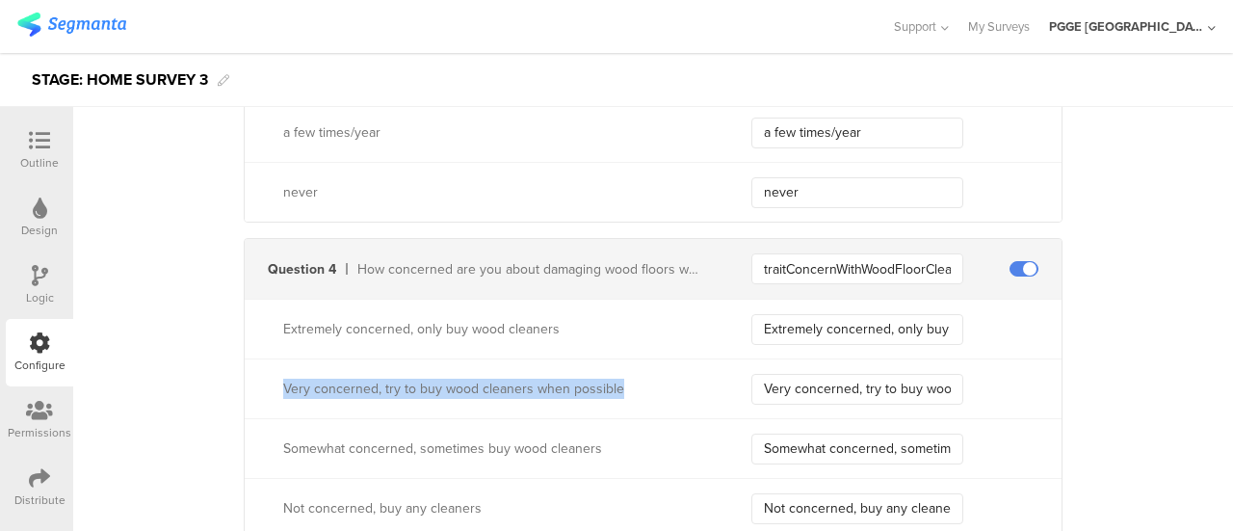
drag, startPoint x: 267, startPoint y: 377, endPoint x: 647, endPoint y: 359, distance: 380.8
click at [647, 359] on div "Very concerned, try to buy wood cleaners when possible Very concerned, try to b…" at bounding box center [653, 388] width 817 height 60
copy div "Very concerned, try to buy wood cleaners when possible"
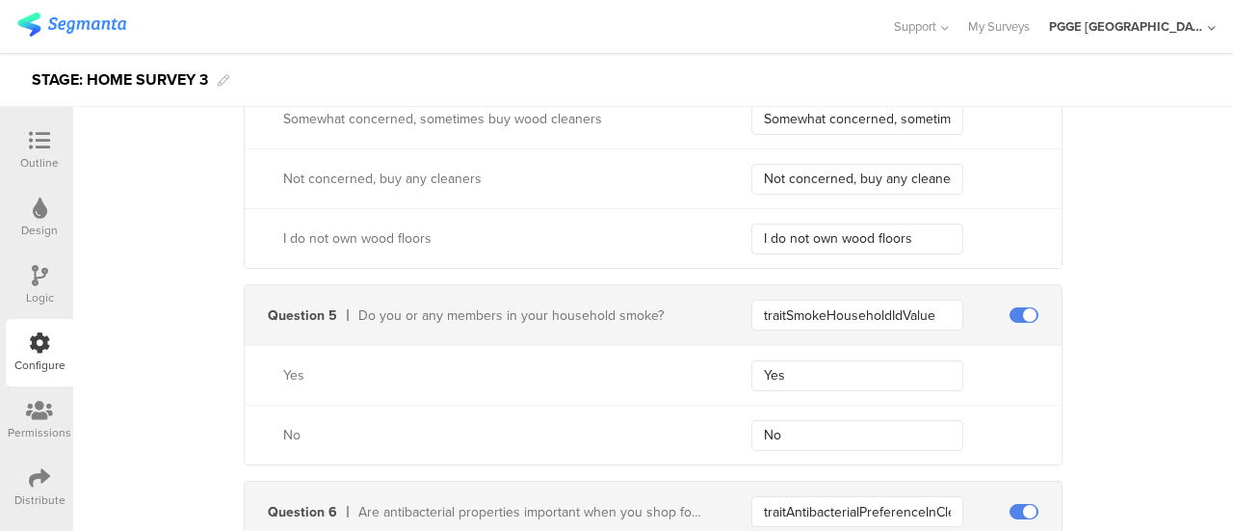
scroll to position [2022, 0]
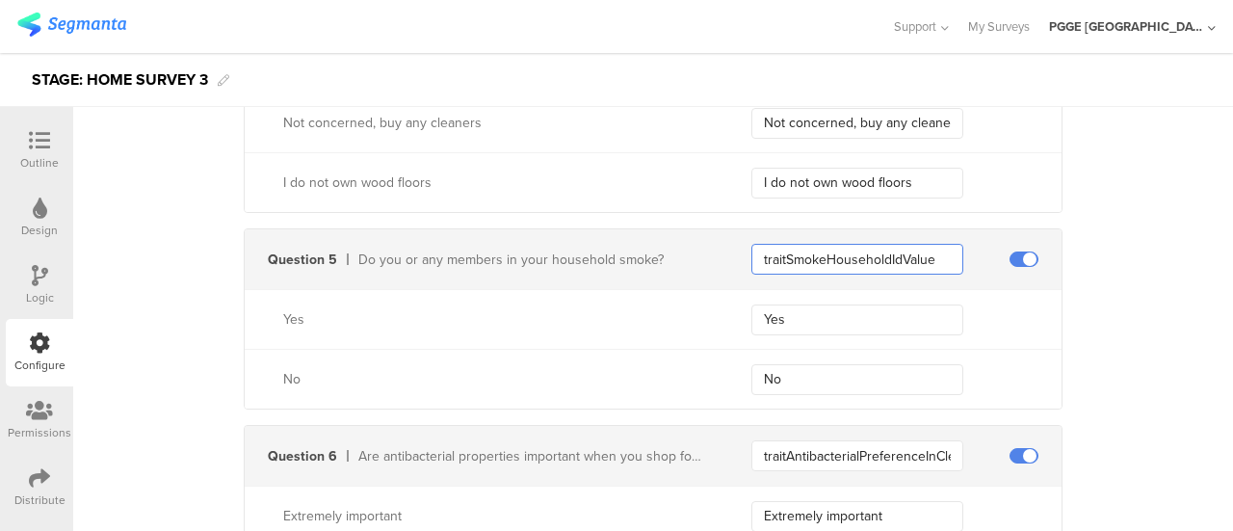
click at [844, 269] on input "traitSmokeHouseholdIdValue" at bounding box center [857, 259] width 212 height 31
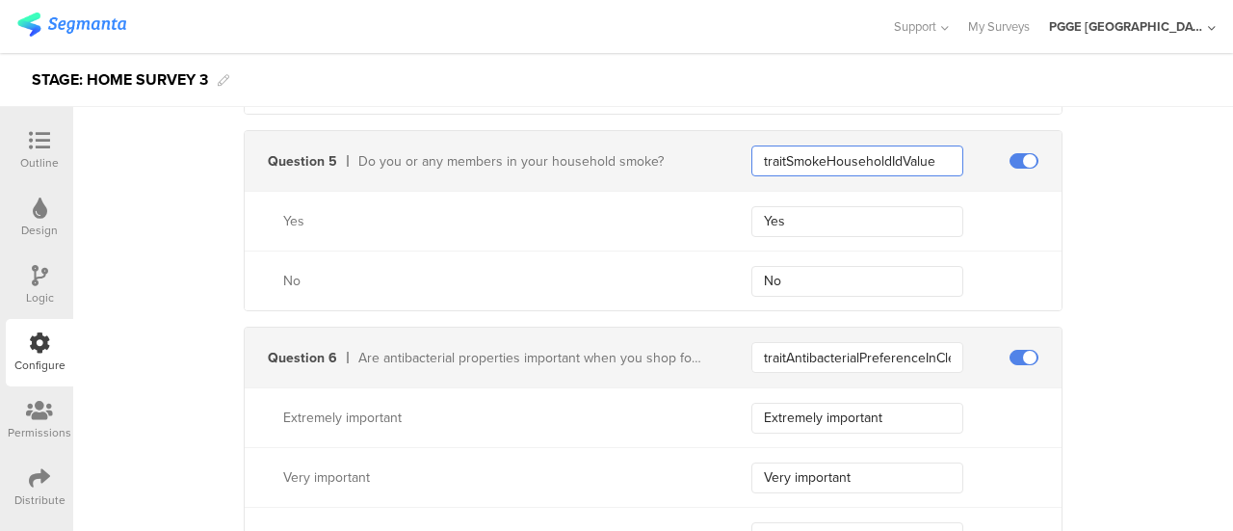
scroll to position [2215, 0]
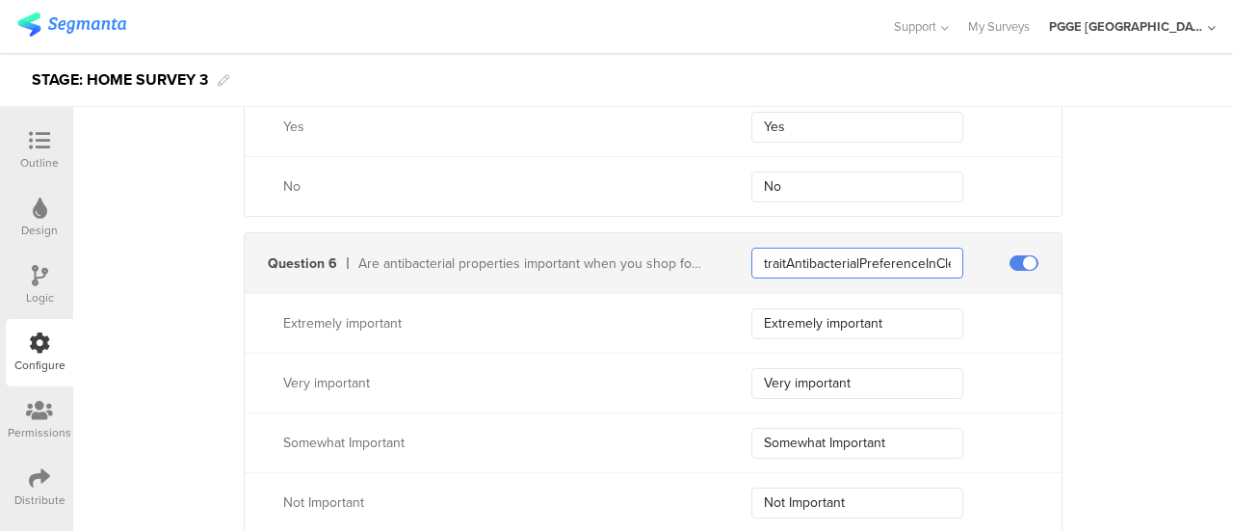
click at [844, 255] on input "traitAntibacterialPreferenceInCleanersIdValue" at bounding box center [857, 262] width 212 height 31
